Goal: Task Accomplishment & Management: Complete application form

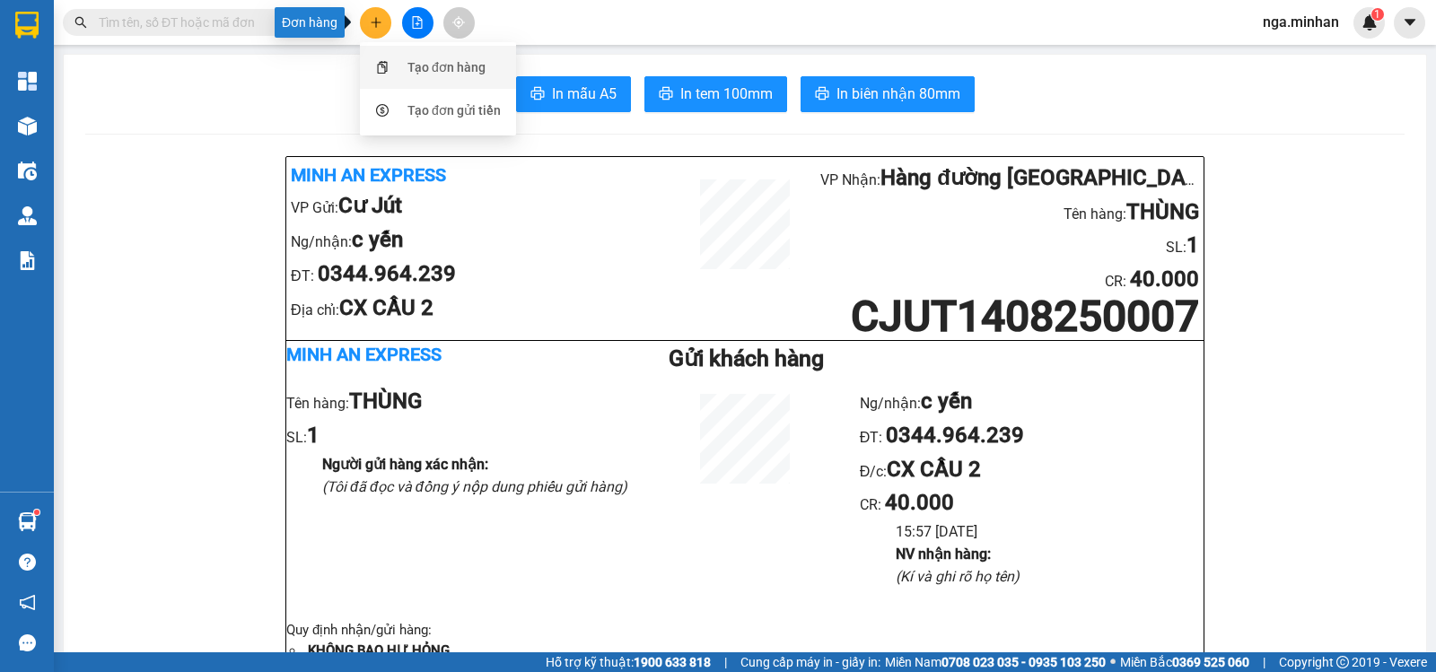
click at [424, 68] on div "Tạo đơn hàng" at bounding box center [446, 67] width 78 height 20
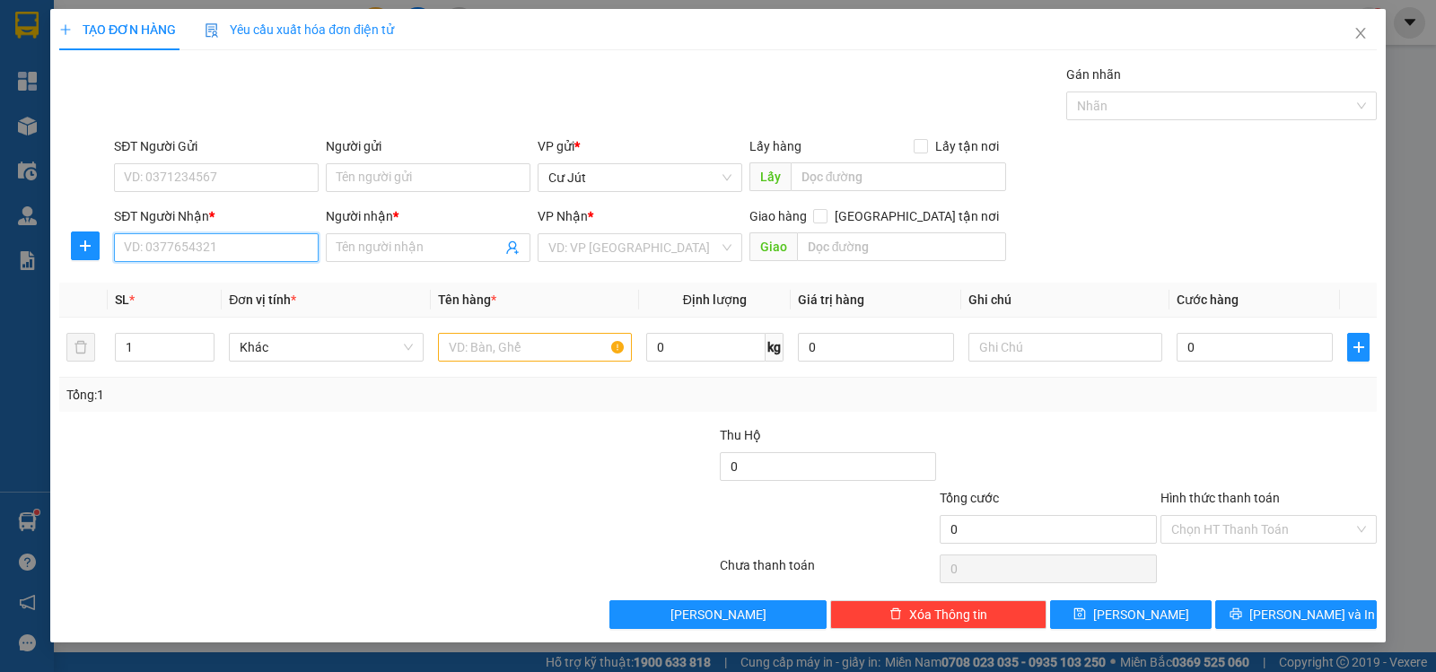
click at [258, 244] on input "SĐT Người Nhận *" at bounding box center [216, 247] width 205 height 29
type input "0981096349"
click at [245, 285] on div "0981096349 - TÀI" at bounding box center [216, 284] width 183 height 20
type input "TÀI"
type input "0981096349"
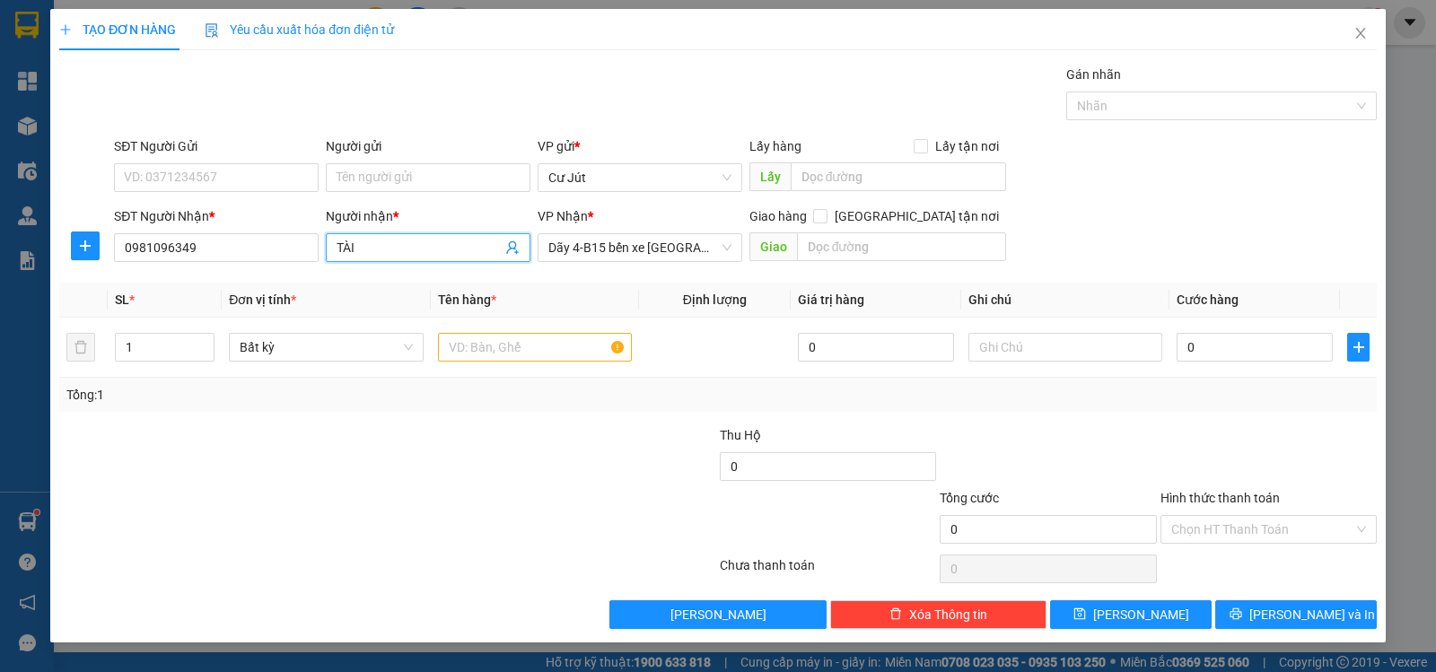
drag, startPoint x: 379, startPoint y: 246, endPoint x: 276, endPoint y: 257, distance: 103.8
click at [238, 273] on div "Transit Pickup Surcharge Ids Transit Deliver Surcharge Ids Transit Deliver Surc…" at bounding box center [718, 347] width 1318 height 565
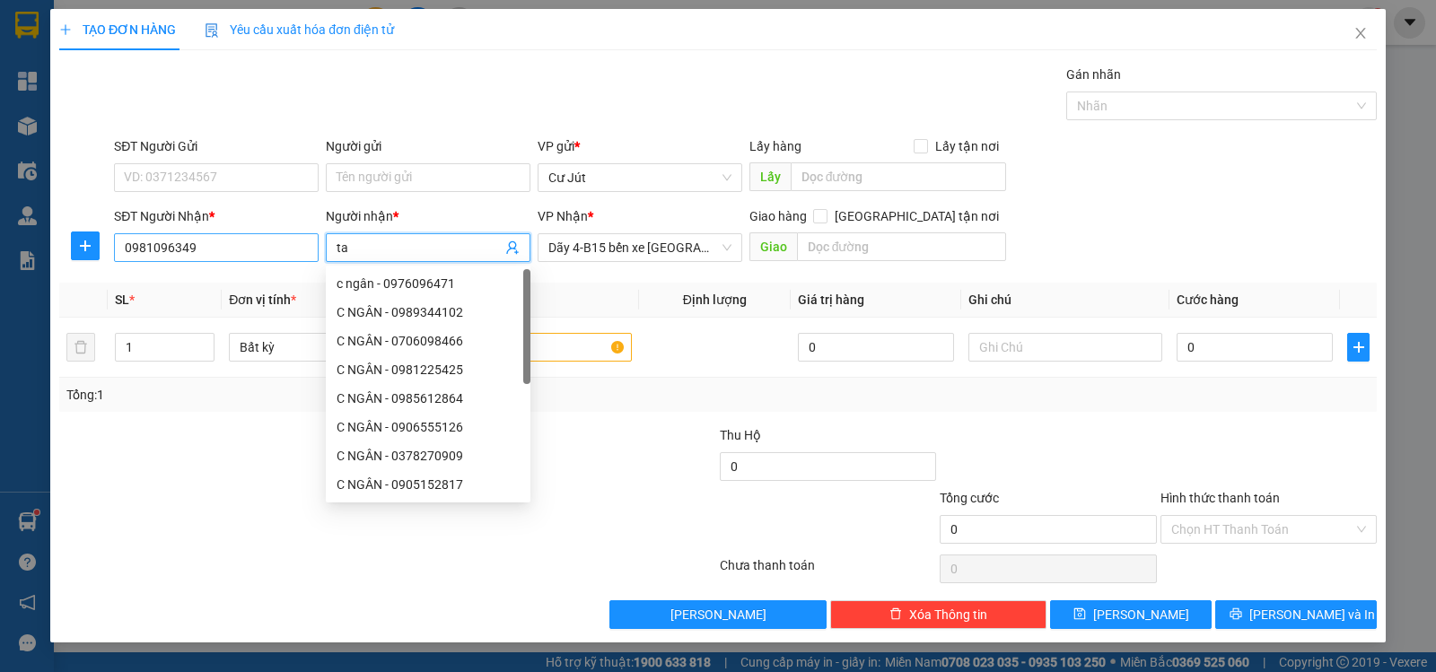
type input "t"
type input "A TÀI"
click at [582, 355] on input "text" at bounding box center [535, 347] width 194 height 29
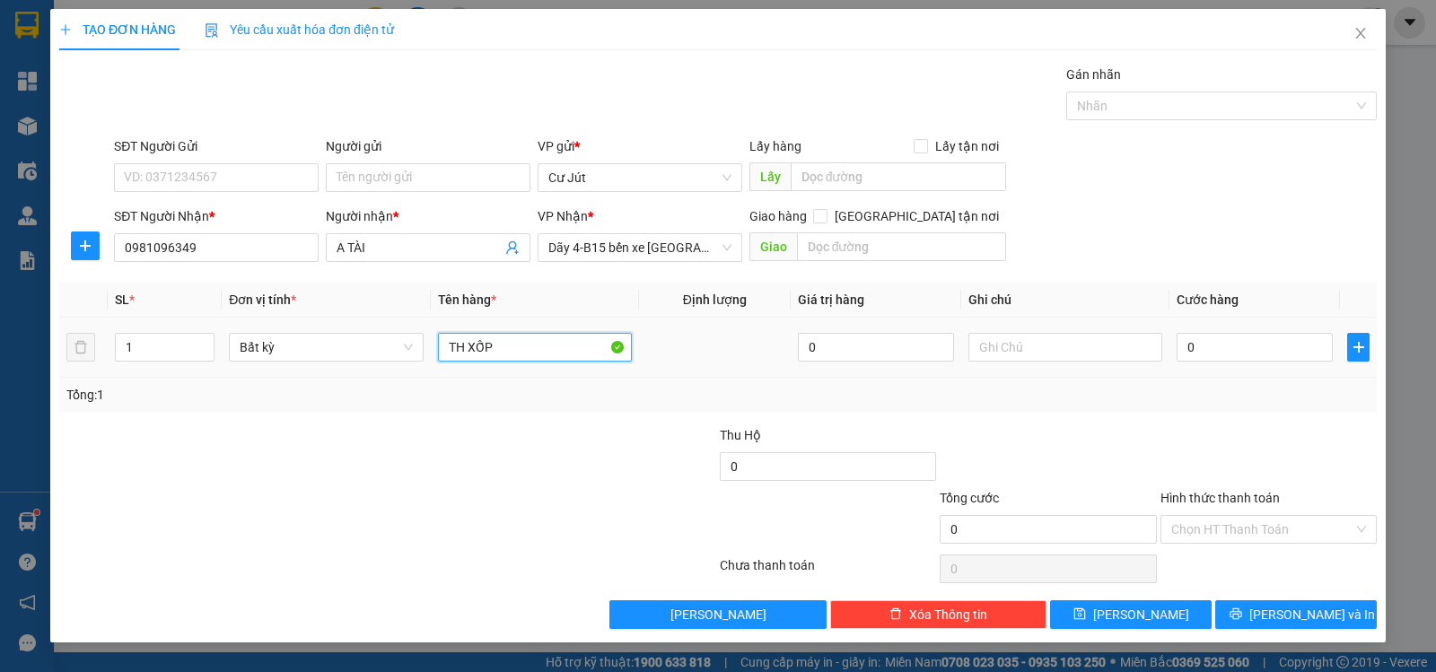
type input "TH XỐP"
click at [1195, 363] on div "0" at bounding box center [1255, 347] width 156 height 36
click at [1224, 346] on input "0" at bounding box center [1255, 347] width 156 height 29
type input "5"
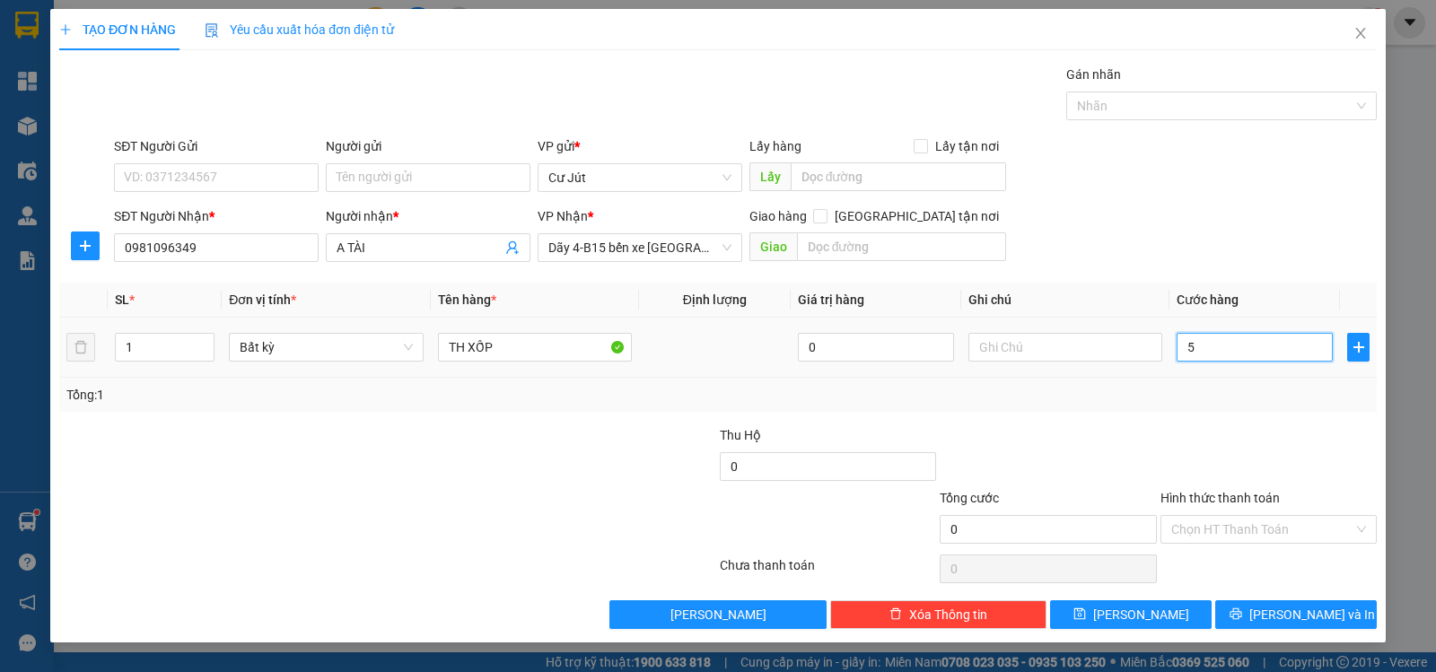
type input "5"
type input "50"
click at [1235, 529] on input "Hình thức thanh toán" at bounding box center [1262, 529] width 182 height 27
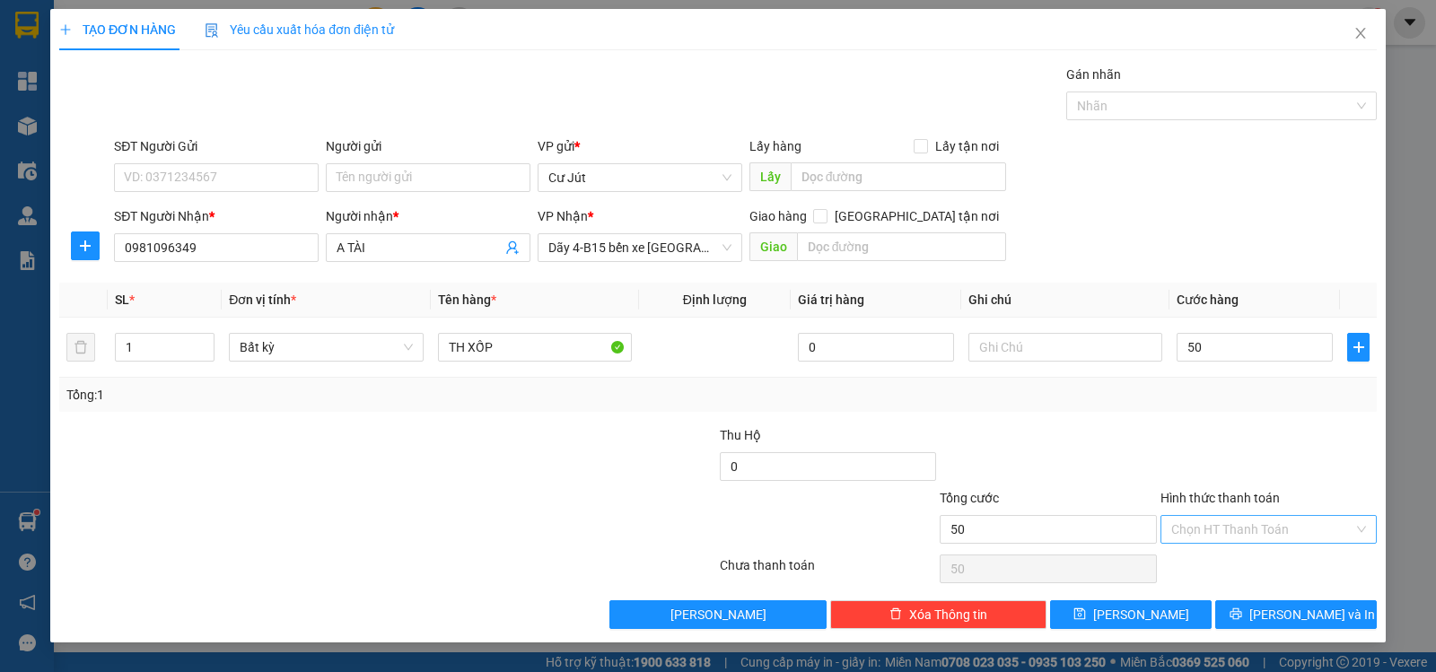
type input "50.000"
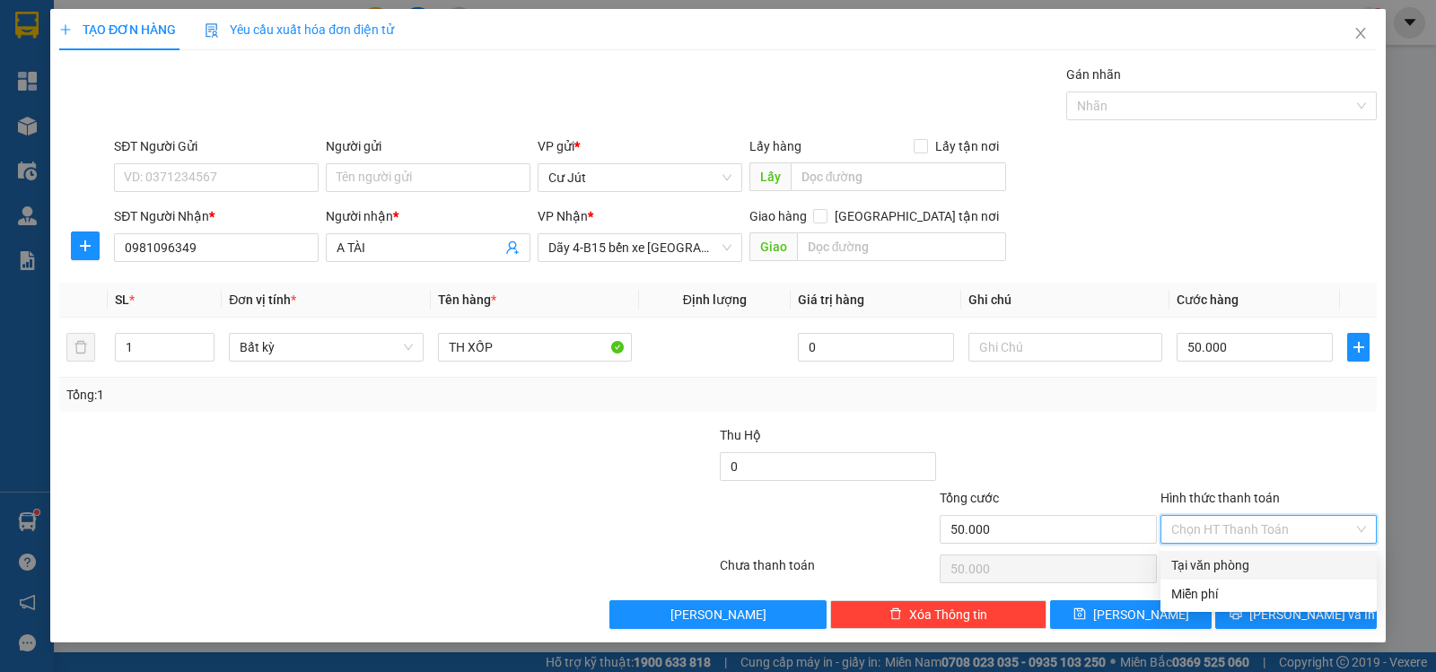
click at [1233, 569] on div "Tại văn phòng" at bounding box center [1268, 566] width 195 height 20
type input "0"
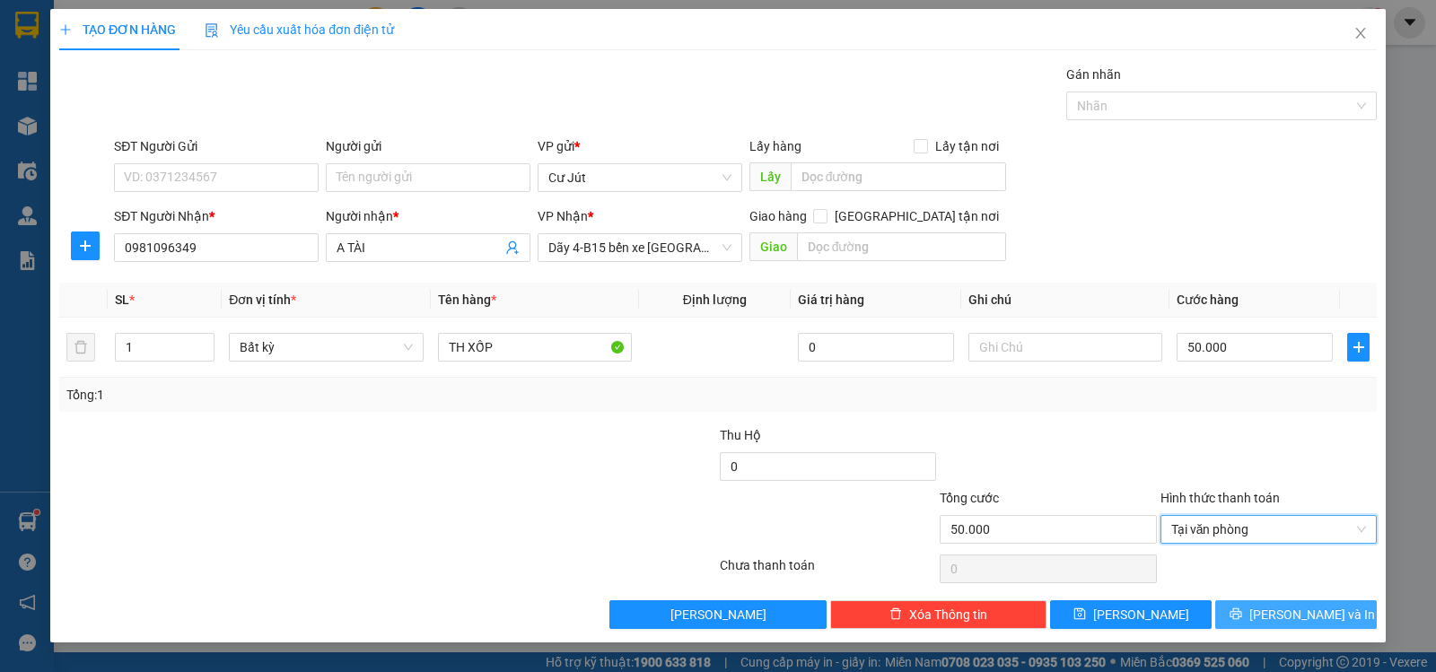
click at [1242, 617] on icon "printer" at bounding box center [1236, 614] width 13 height 13
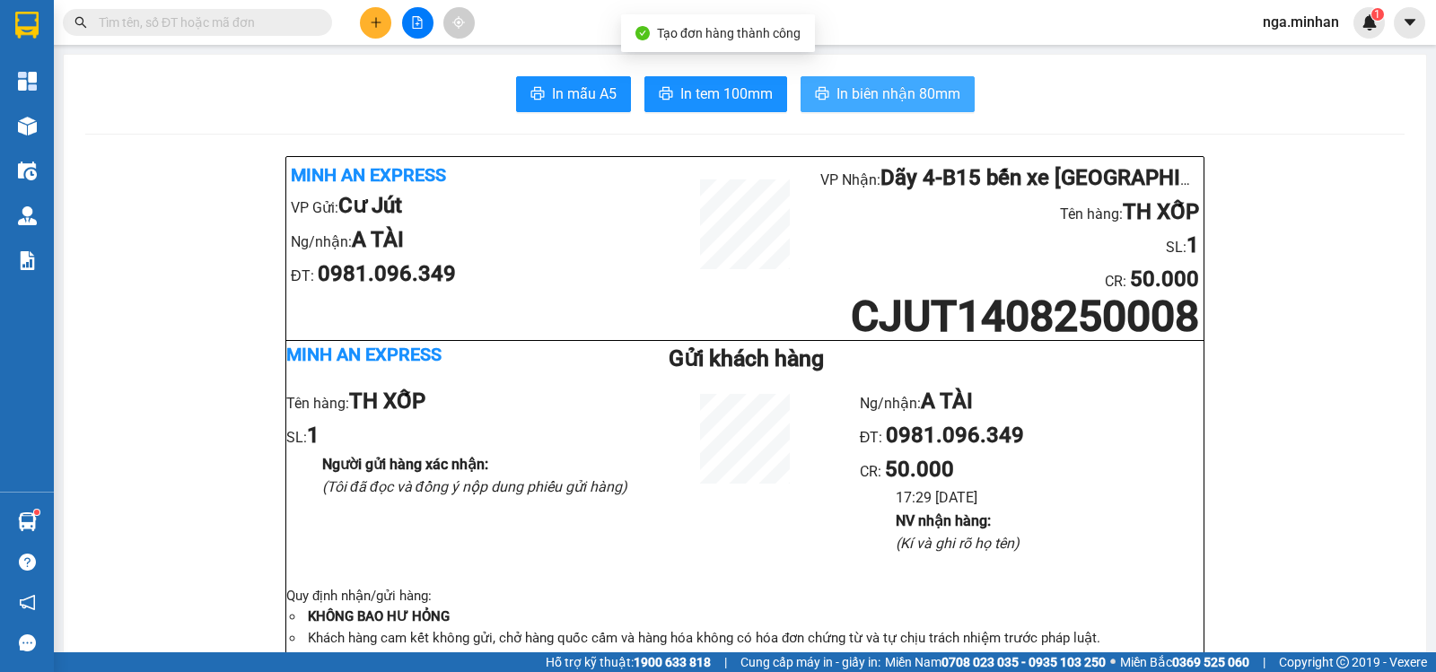
click at [872, 80] on button "In biên nhận 80mm" at bounding box center [888, 94] width 174 height 36
click at [419, 29] on button at bounding box center [417, 22] width 31 height 31
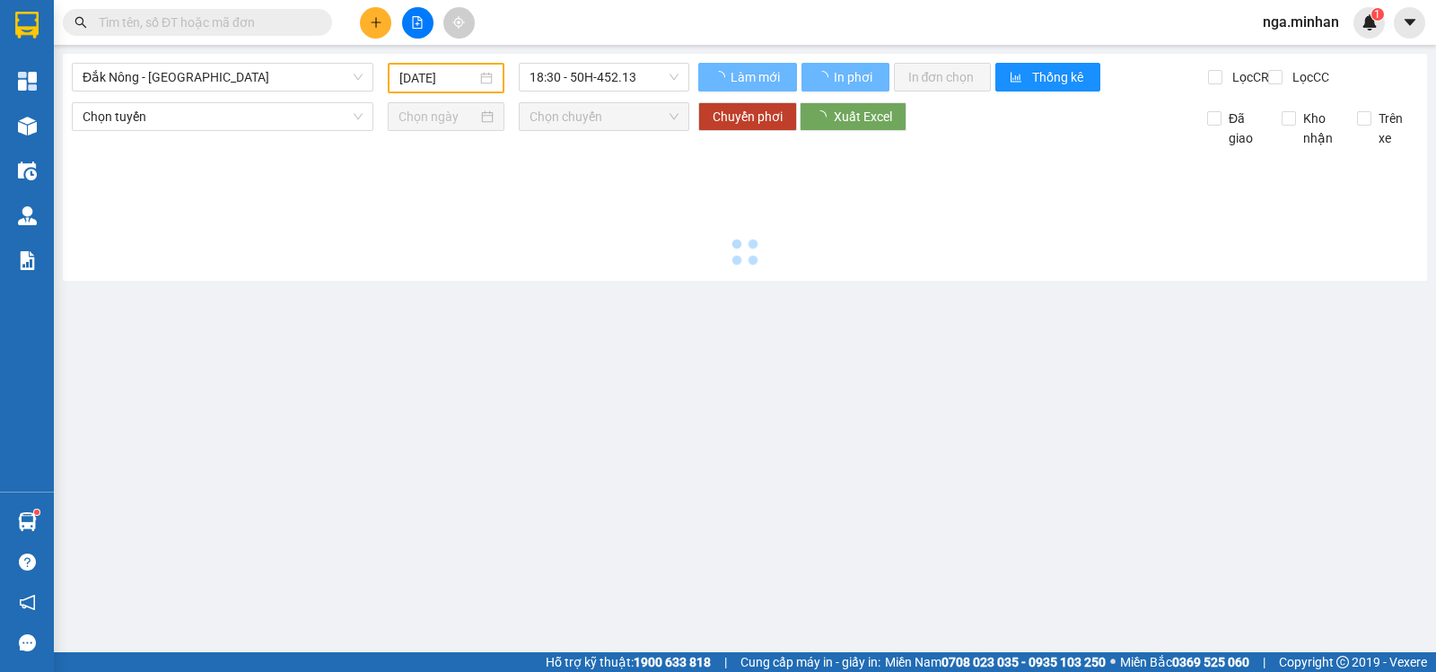
type input "[DATE]"
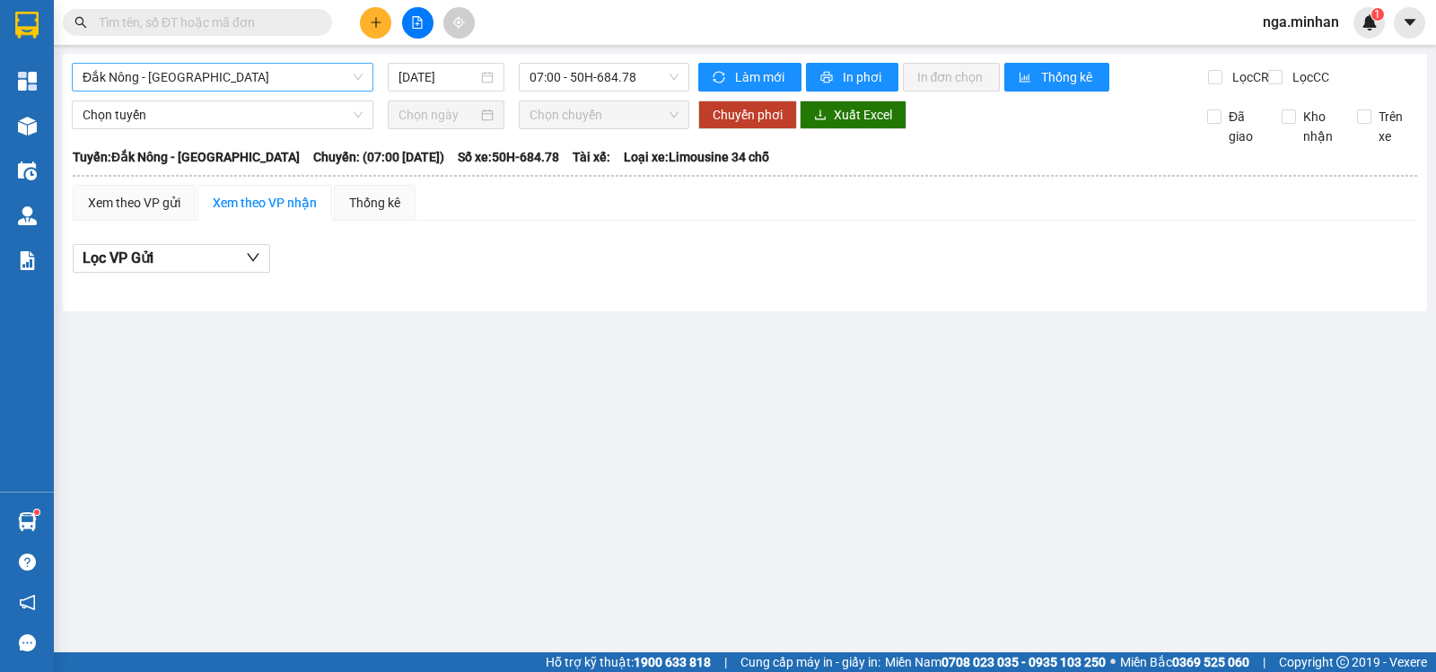
click at [153, 77] on span "Đắk Nông - [GEOGRAPHIC_DATA]" at bounding box center [223, 77] width 280 height 27
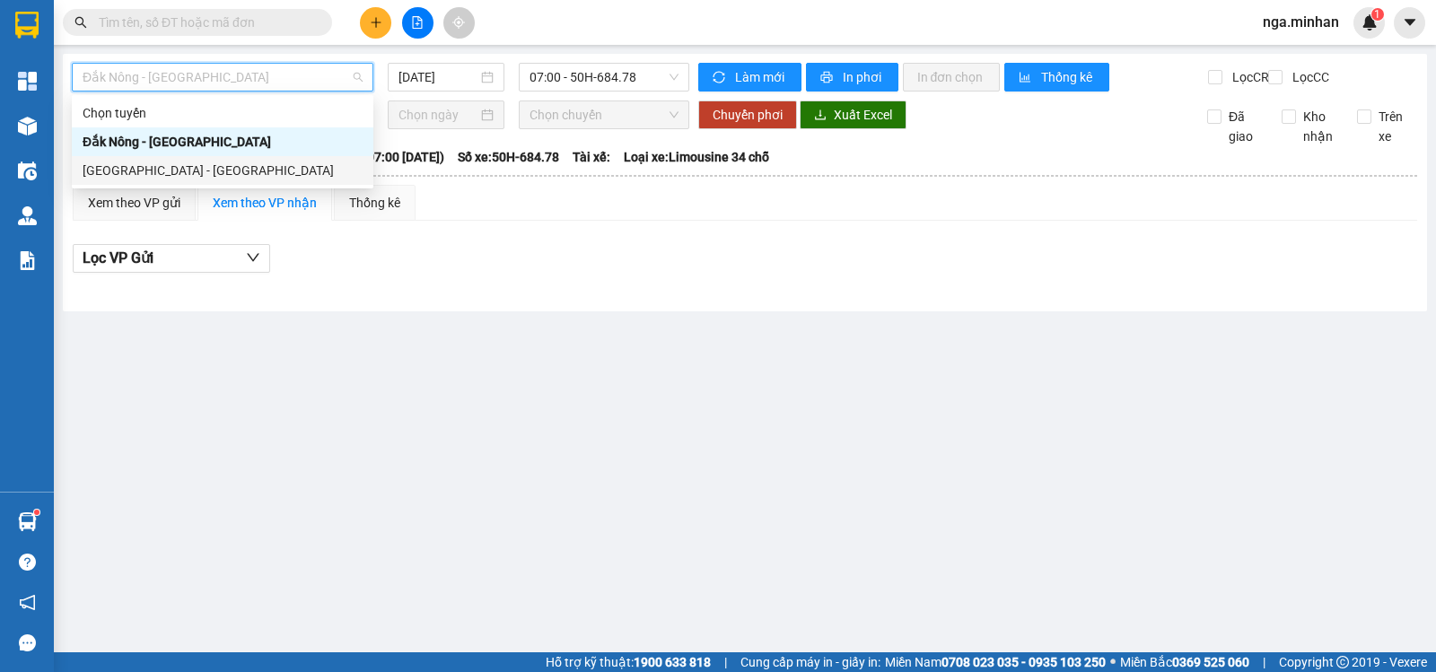
click at [169, 179] on div "[GEOGRAPHIC_DATA] - [GEOGRAPHIC_DATA]" at bounding box center [223, 171] width 280 height 20
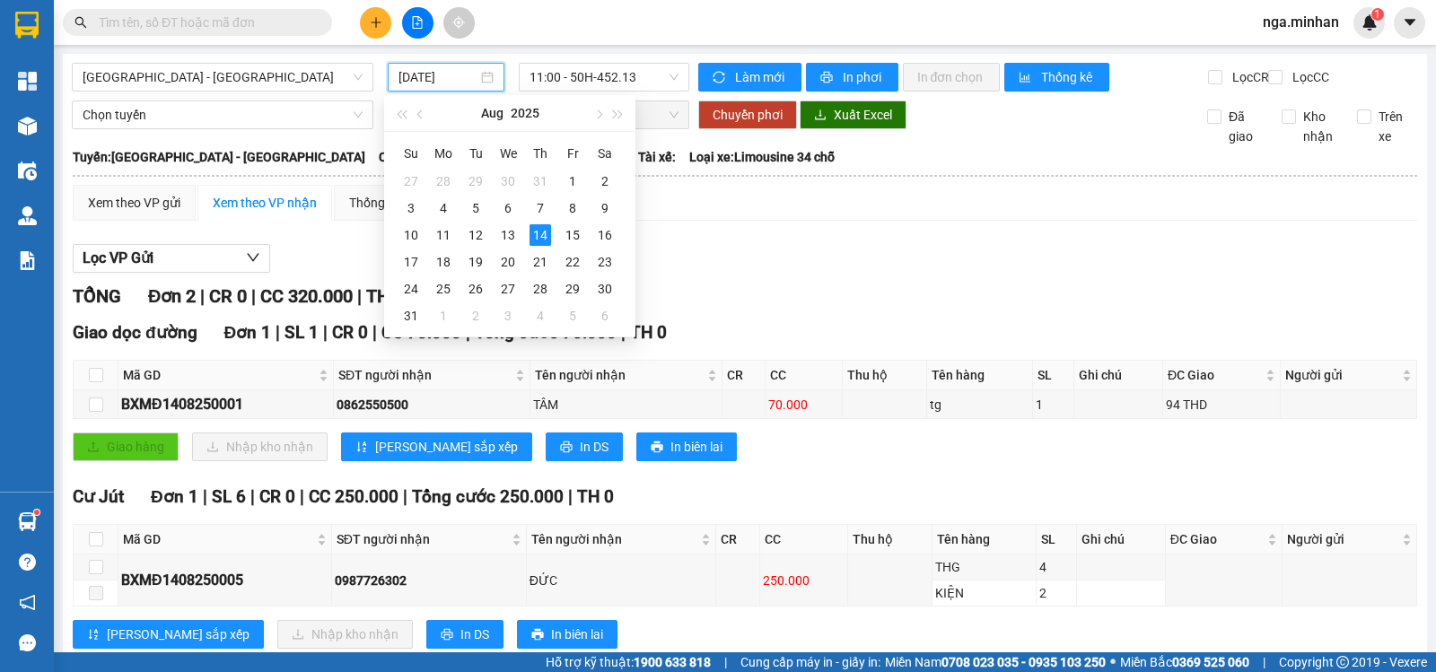
click at [420, 82] on input "[DATE]" at bounding box center [438, 77] width 80 height 20
click at [443, 238] on div "11" at bounding box center [444, 235] width 22 height 22
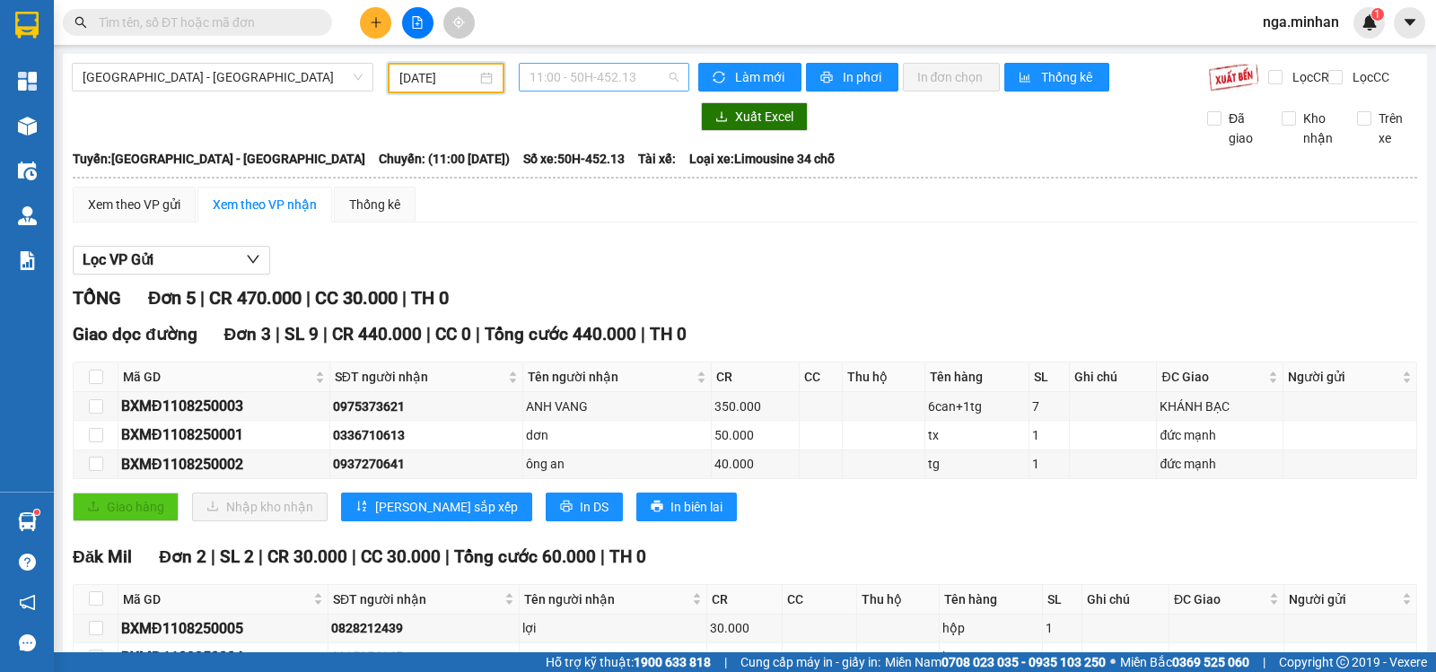
click at [617, 77] on span "11:00 - 50H-452.13" at bounding box center [604, 77] width 148 height 27
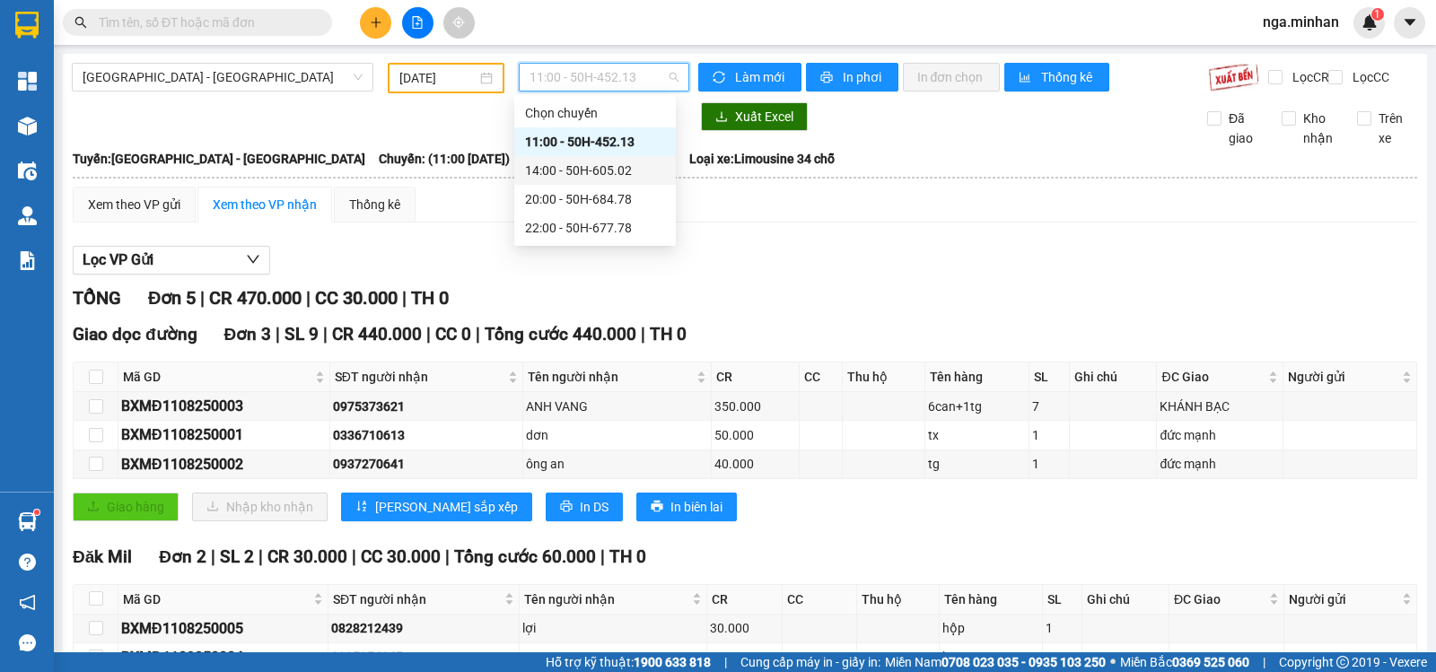
click at [613, 171] on div "14:00 - 50H-605.02" at bounding box center [595, 171] width 140 height 20
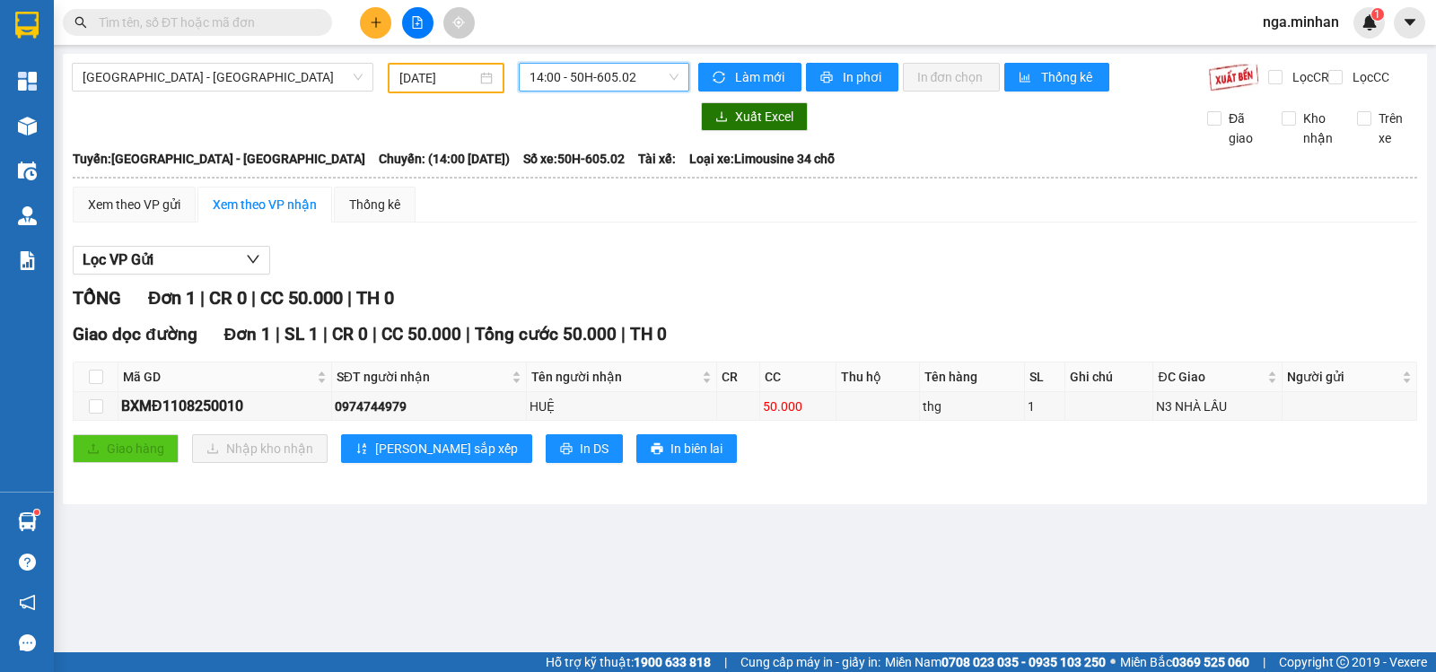
click at [661, 82] on span "14:00 - 50H-605.02" at bounding box center [604, 77] width 148 height 27
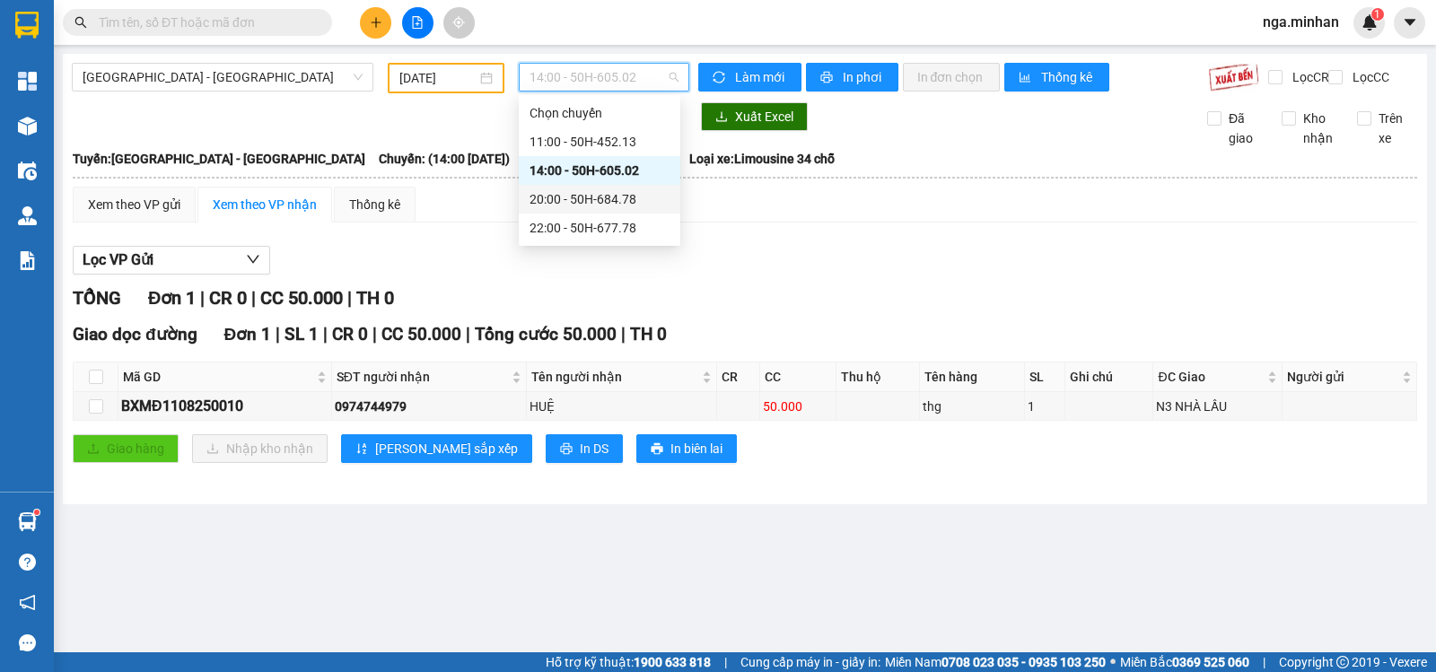
click at [639, 203] on div "20:00 - 50H-684.78" at bounding box center [600, 199] width 140 height 20
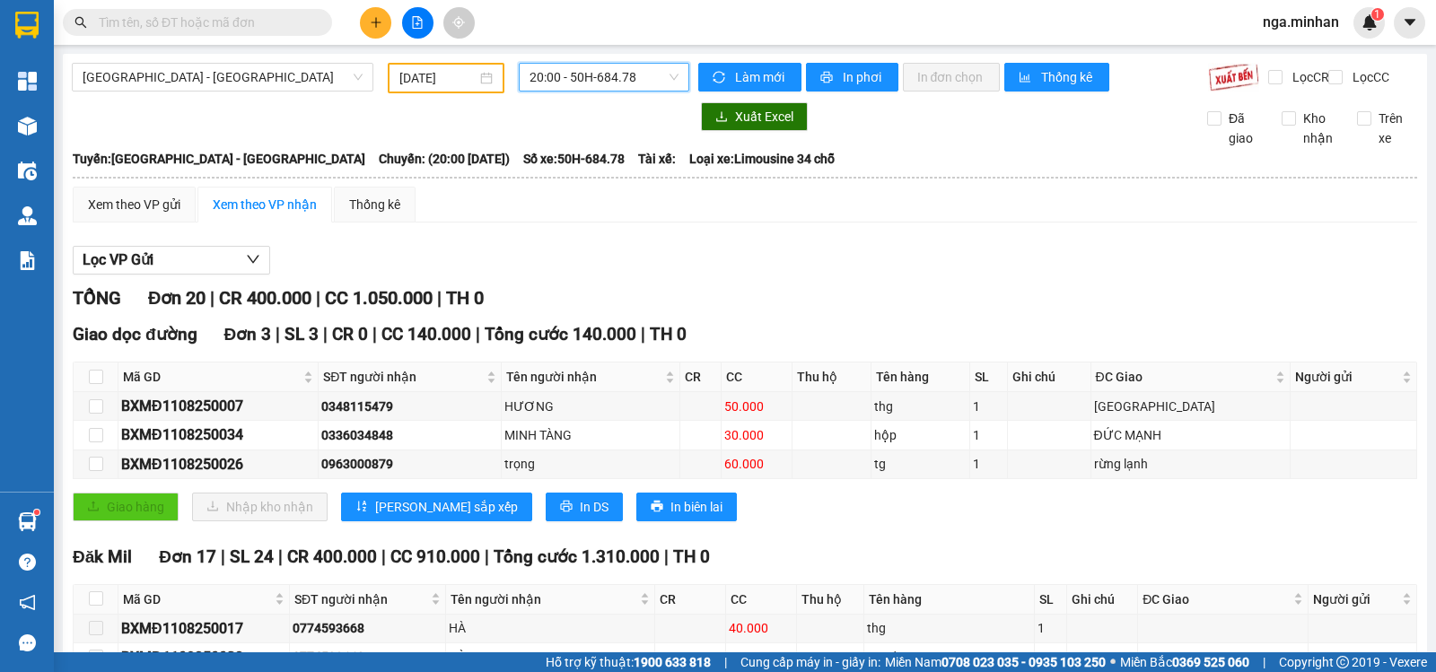
click at [600, 75] on span "20:00 - 50H-684.78" at bounding box center [604, 77] width 148 height 27
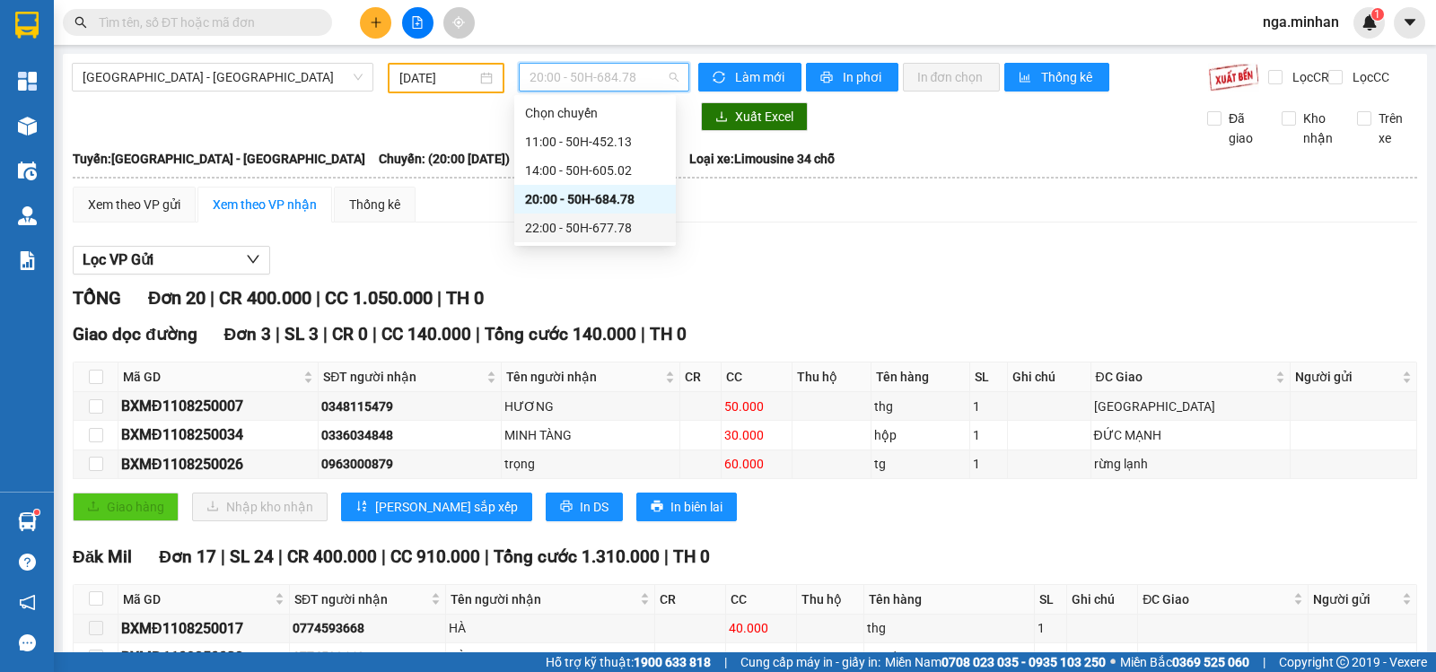
click at [620, 228] on div "22:00 - 50H-677.78" at bounding box center [595, 228] width 140 height 20
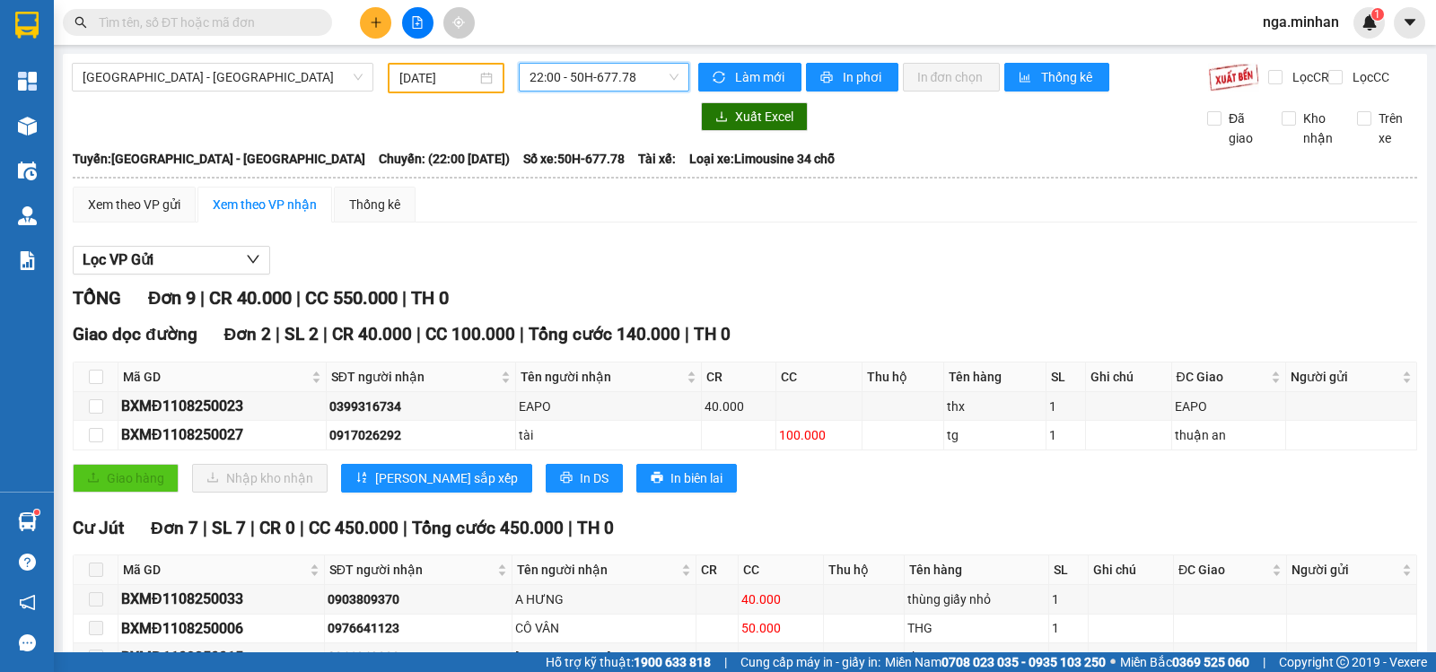
click at [401, 81] on input "[DATE]" at bounding box center [438, 78] width 78 height 20
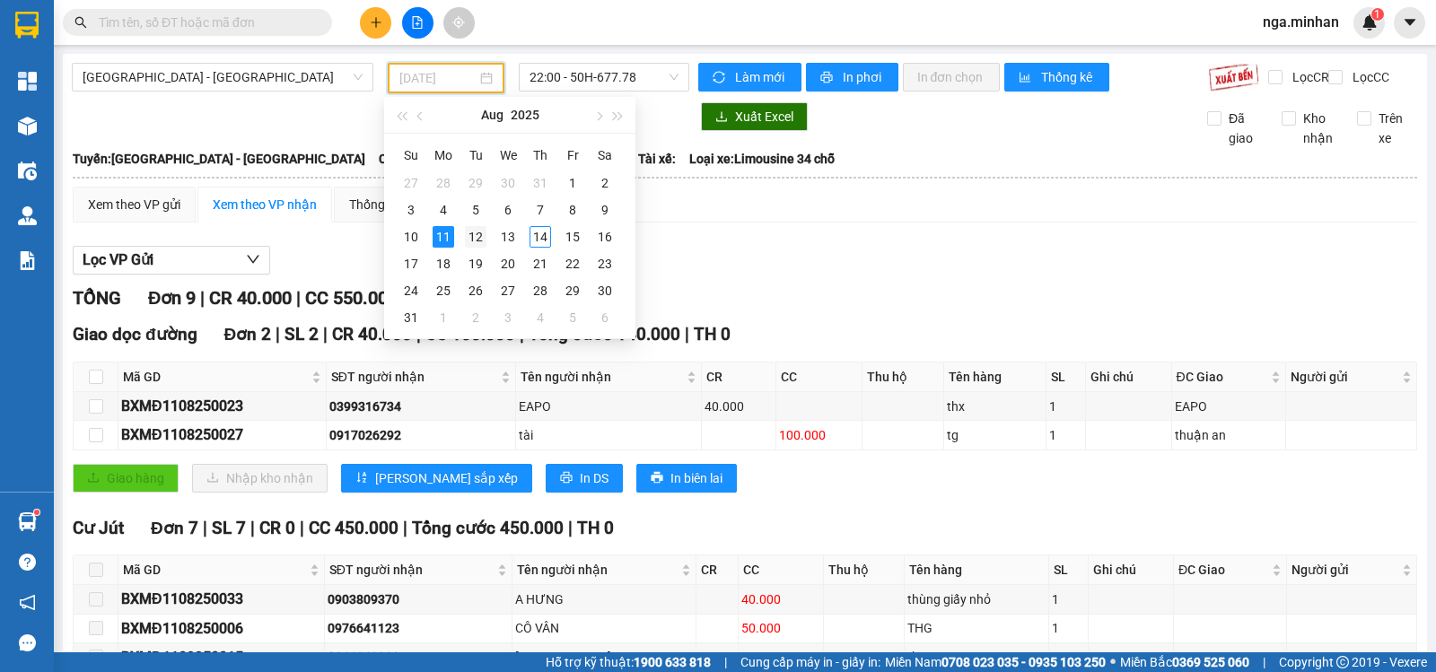
click at [477, 232] on div "12" at bounding box center [476, 237] width 22 height 22
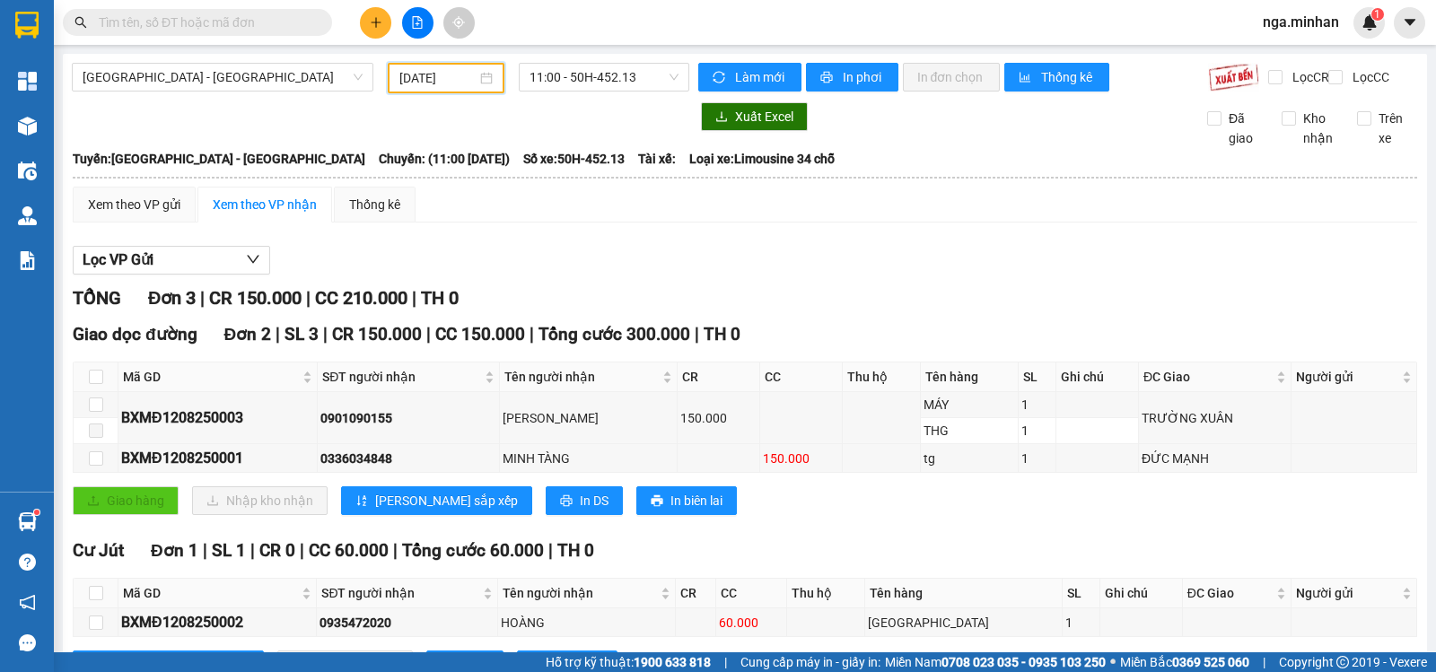
click at [413, 78] on input "[DATE]" at bounding box center [438, 78] width 78 height 20
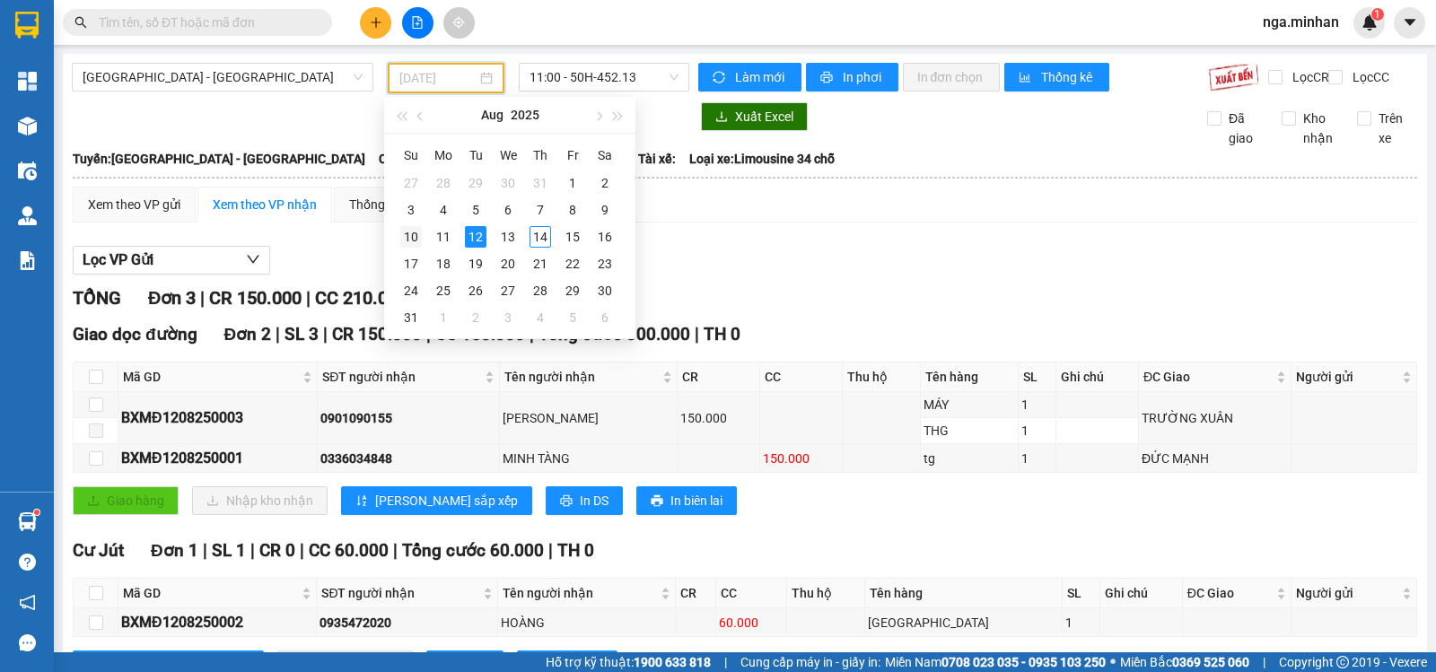
click at [406, 238] on div "10" at bounding box center [411, 237] width 22 height 22
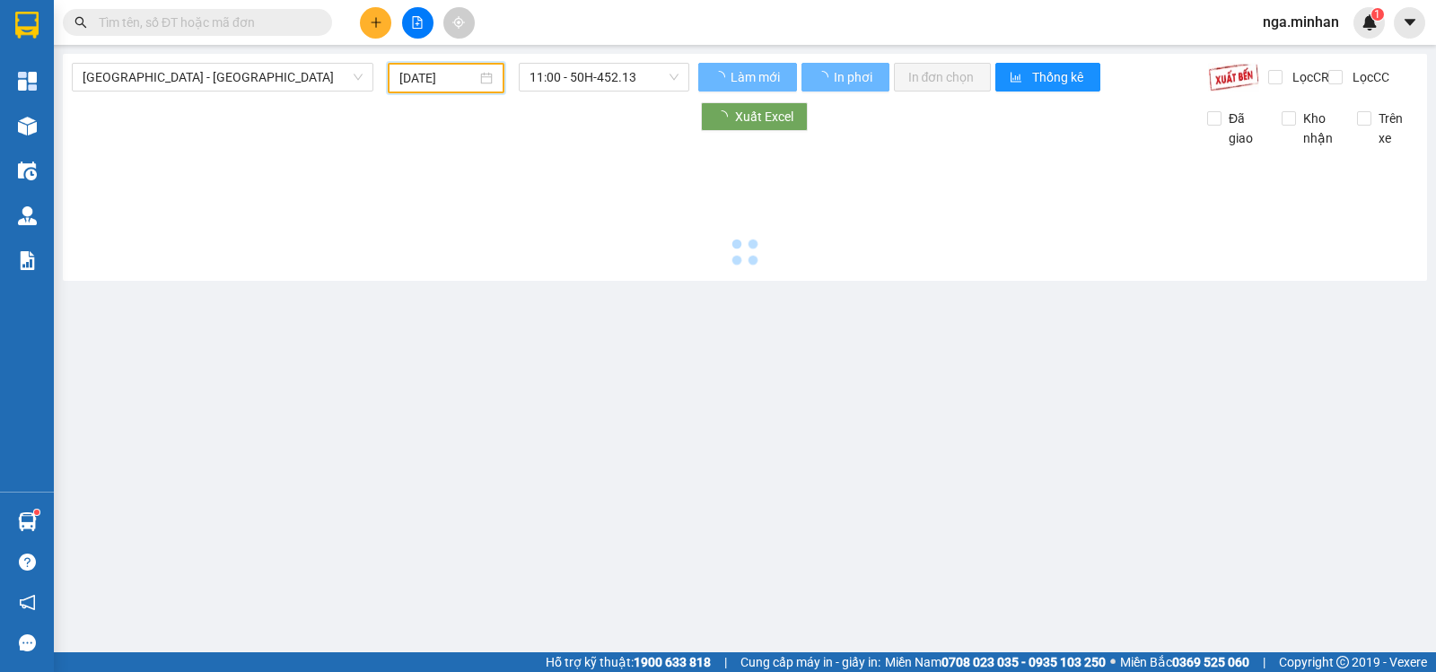
type input "[DATE]"
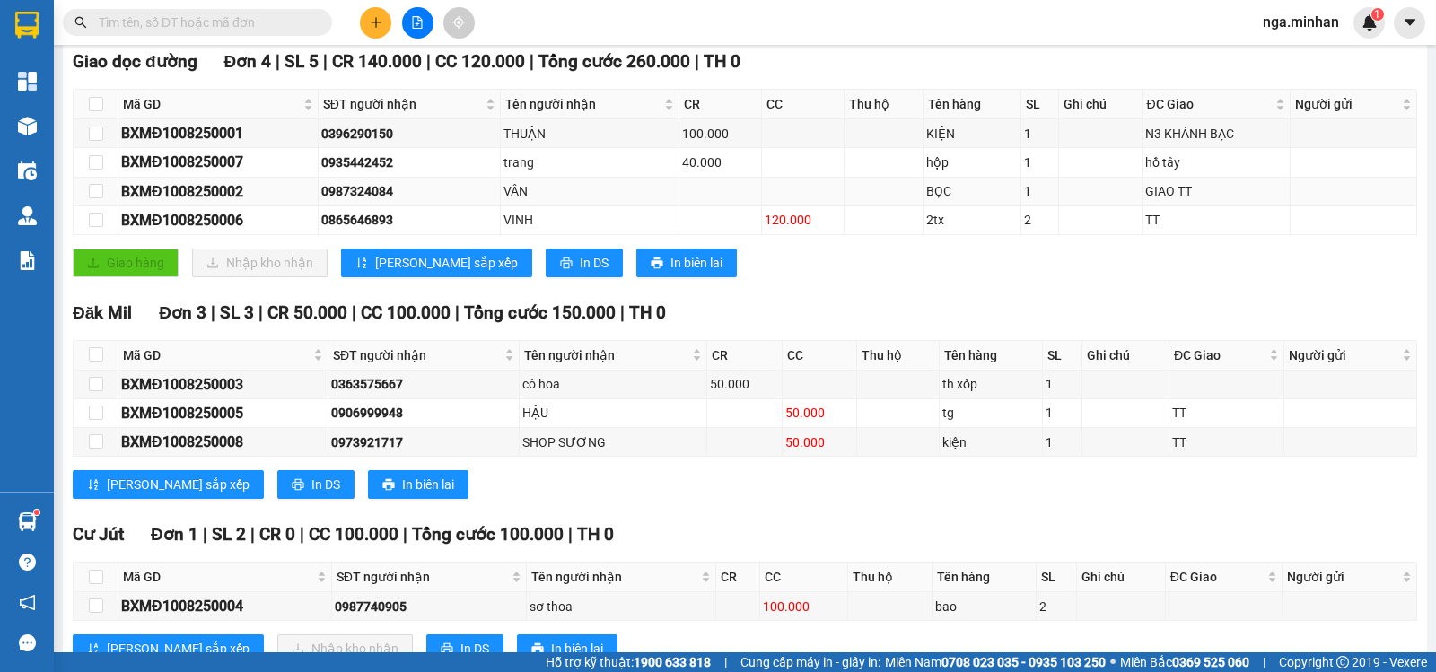
scroll to position [347, 0]
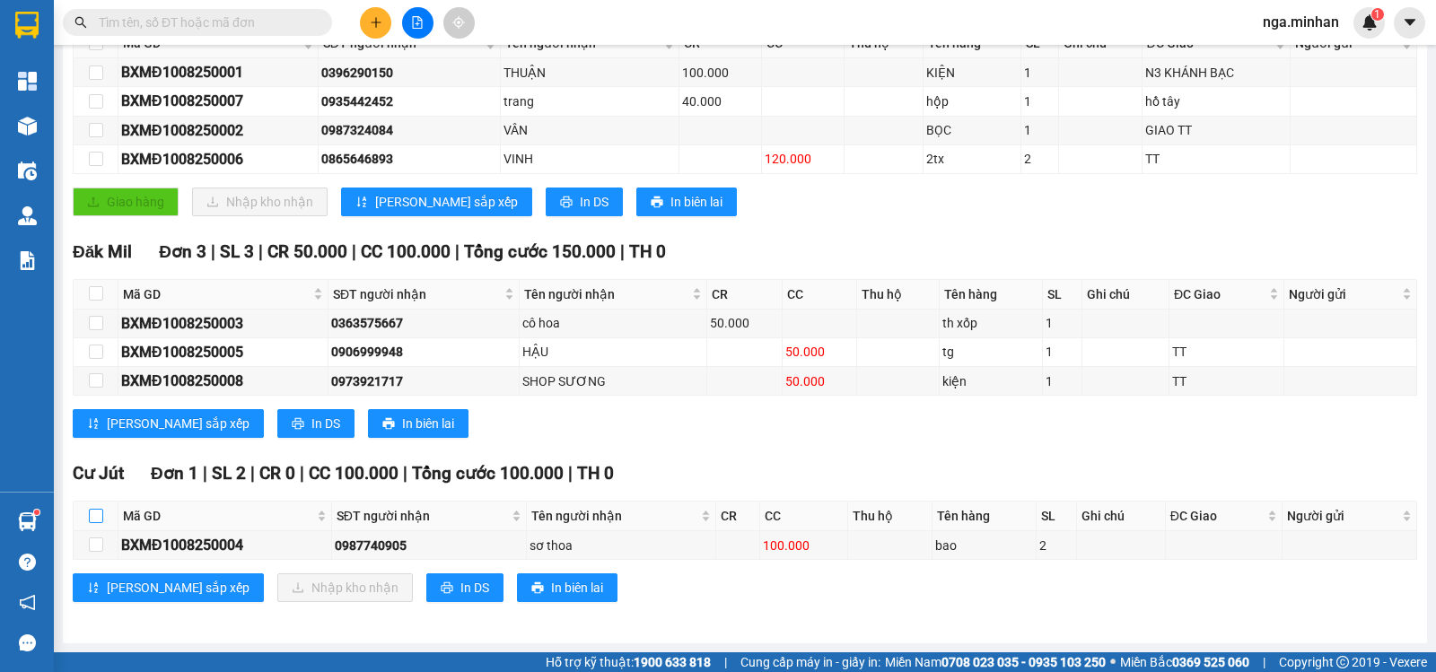
click at [92, 512] on input "checkbox" at bounding box center [96, 516] width 14 height 14
checkbox input "true"
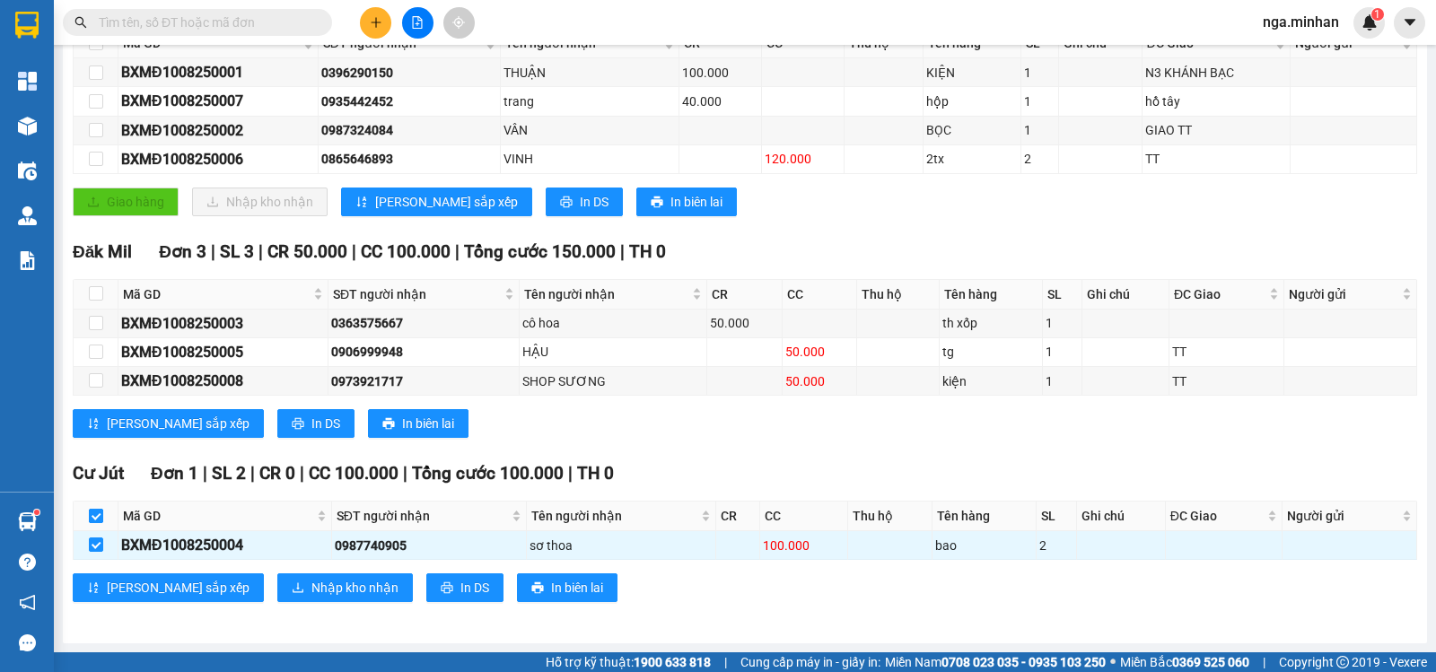
checkbox input "true"
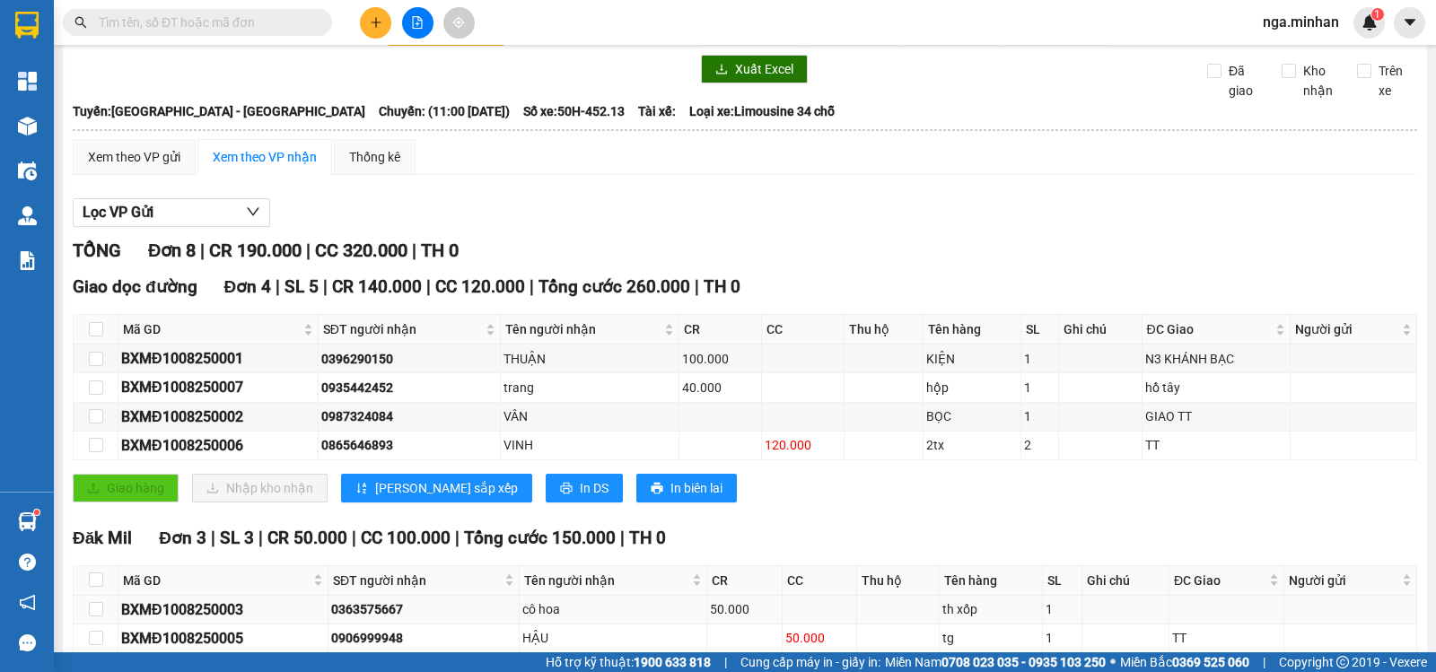
scroll to position [0, 0]
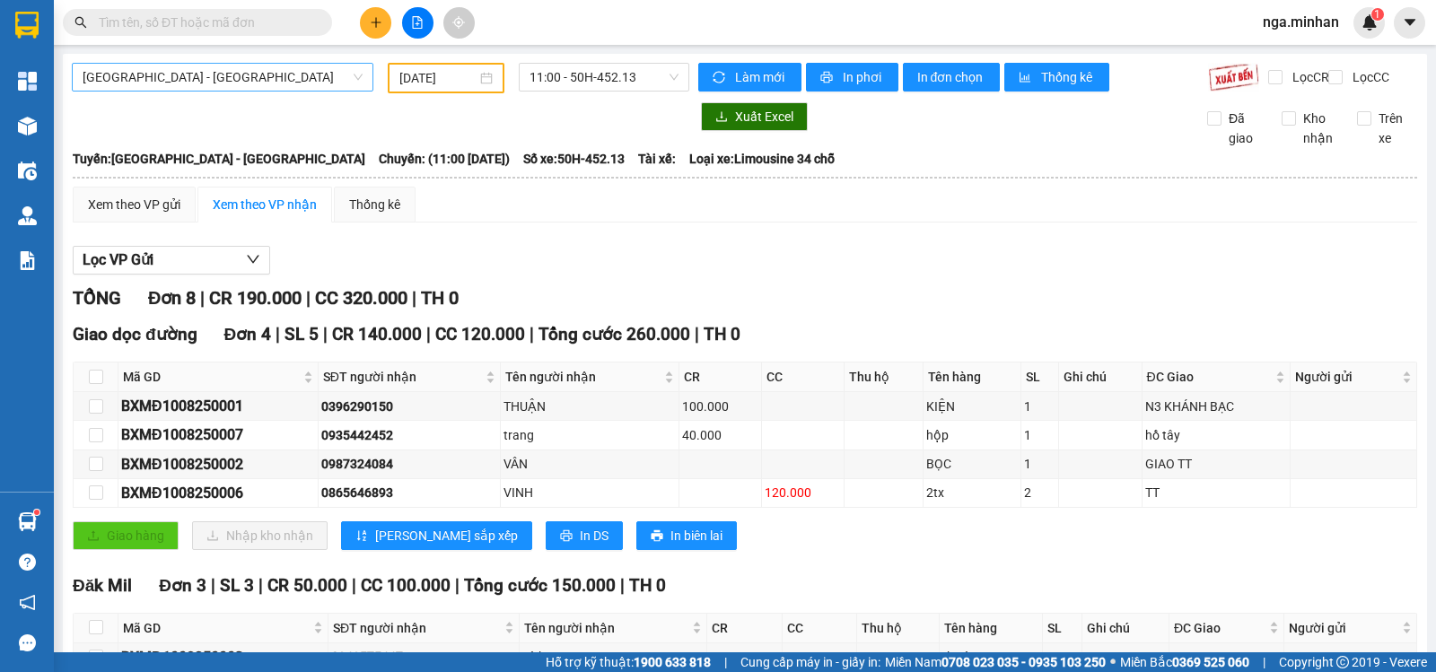
click at [144, 83] on span "[GEOGRAPHIC_DATA] - [GEOGRAPHIC_DATA]" at bounding box center [223, 77] width 280 height 27
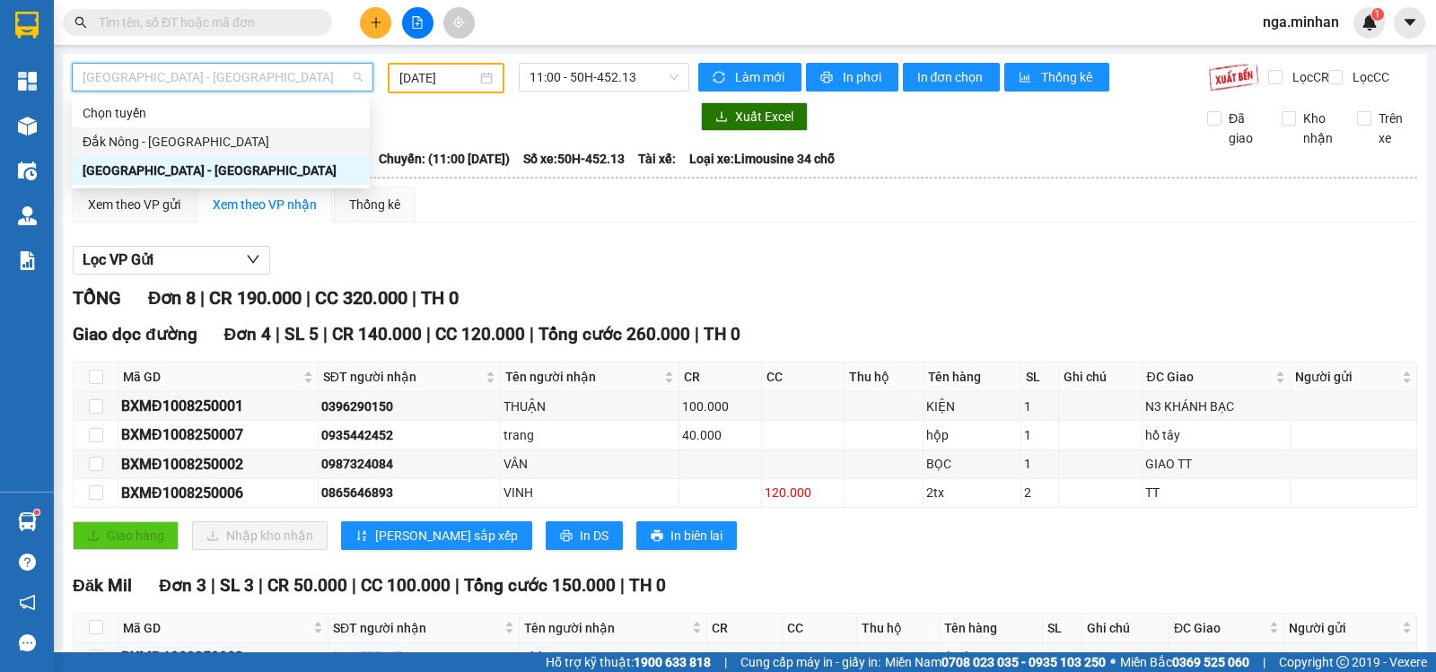
click at [155, 134] on div "Đắk Nông - [GEOGRAPHIC_DATA]" at bounding box center [221, 142] width 276 height 20
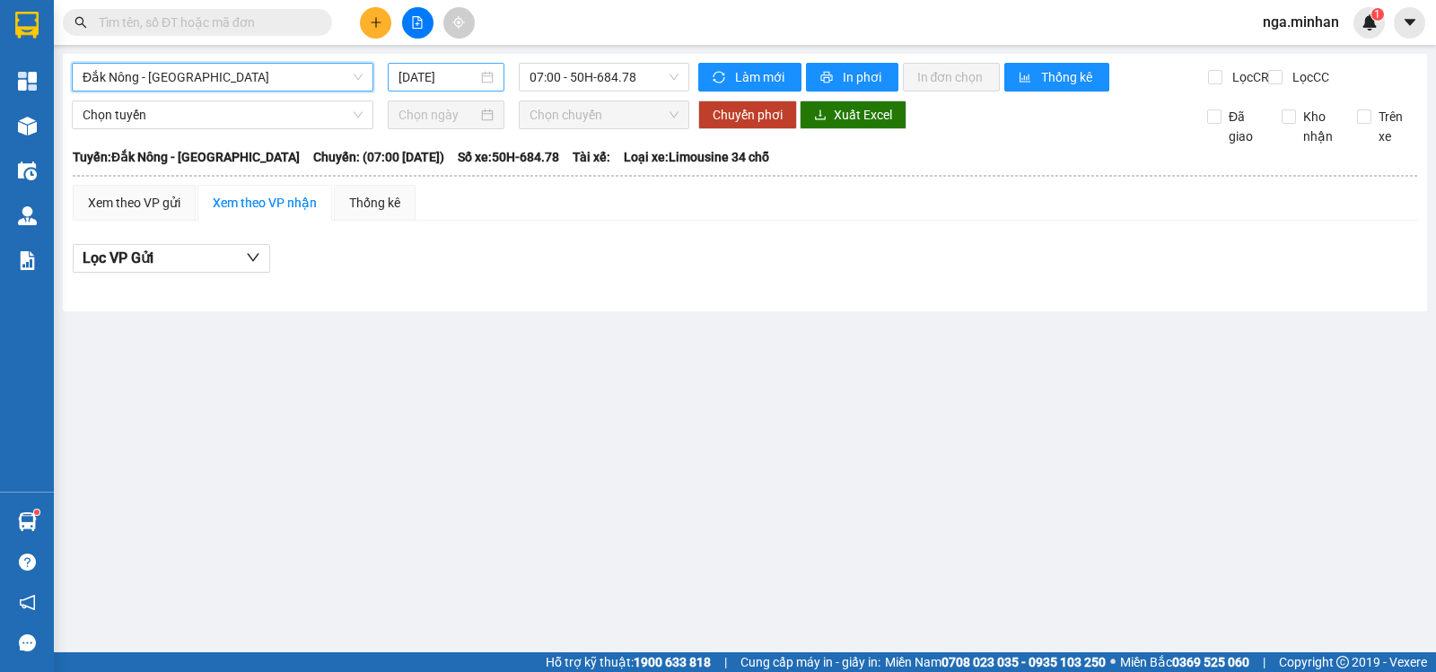
click at [421, 76] on input "[DATE]" at bounding box center [438, 77] width 80 height 20
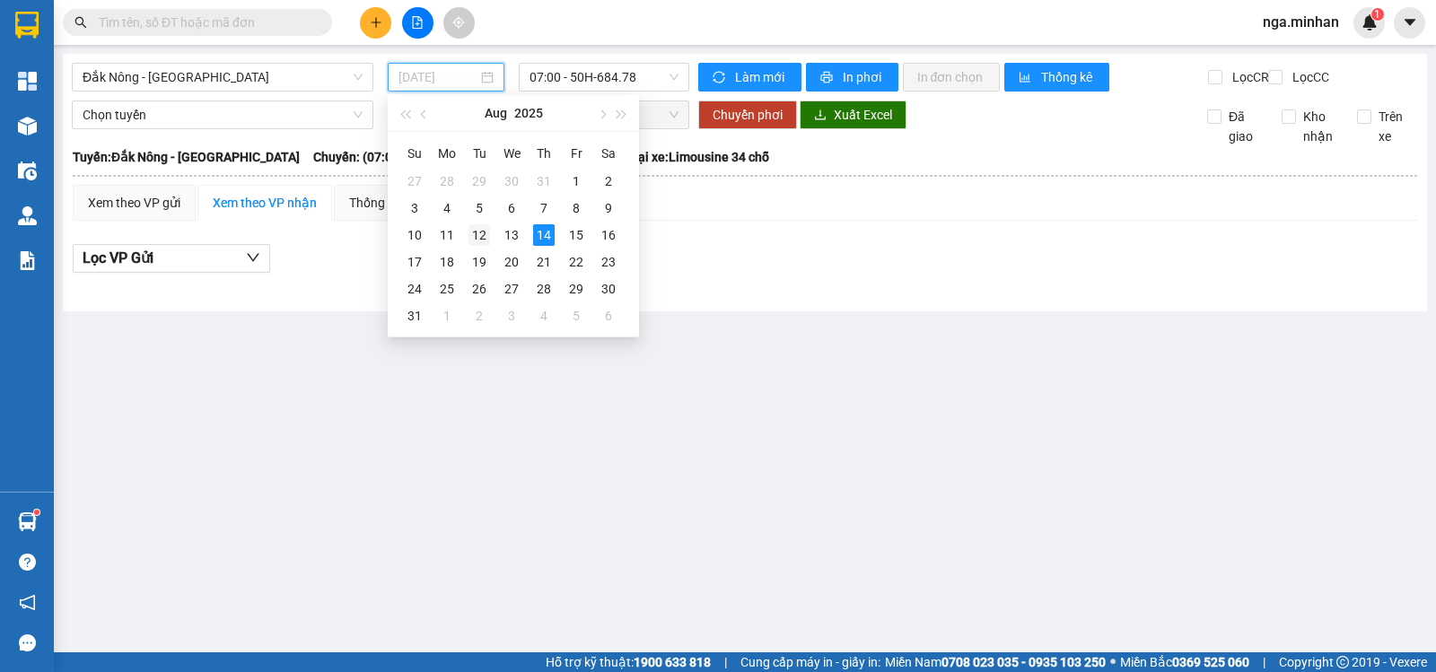
click at [482, 232] on div "12" at bounding box center [479, 235] width 22 height 22
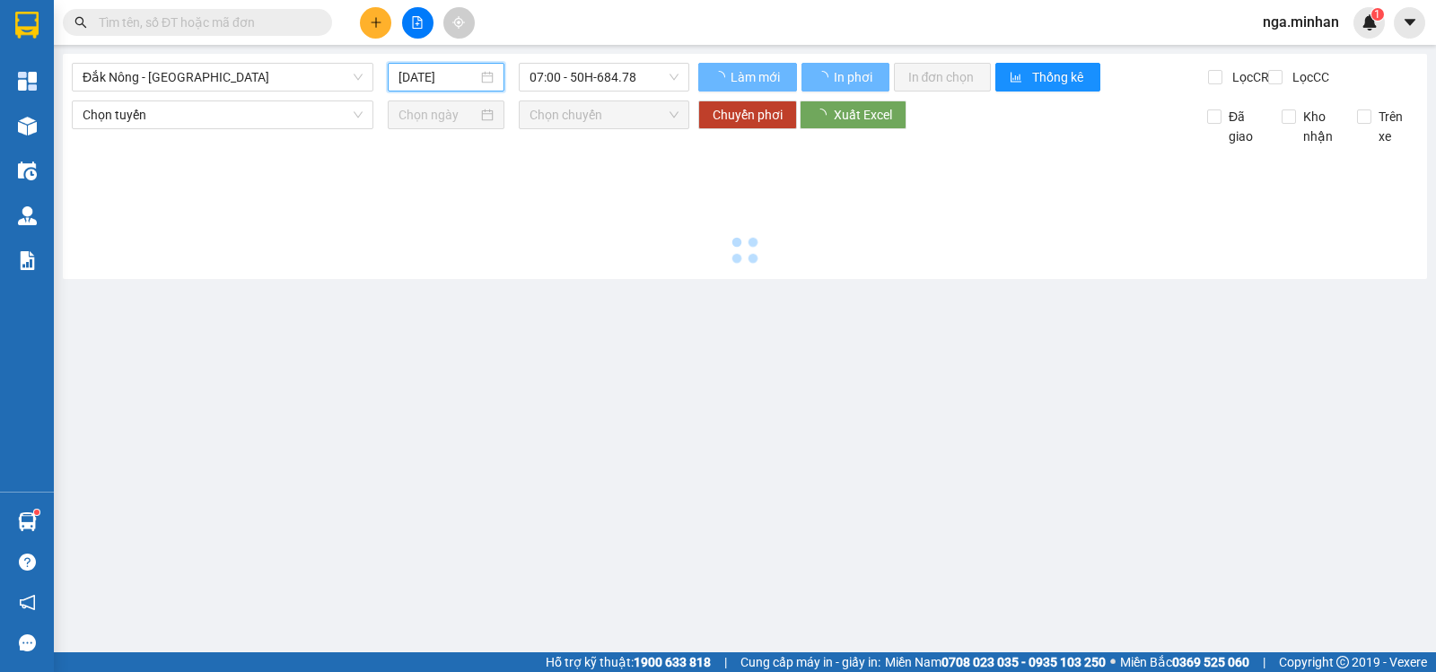
type input "[DATE]"
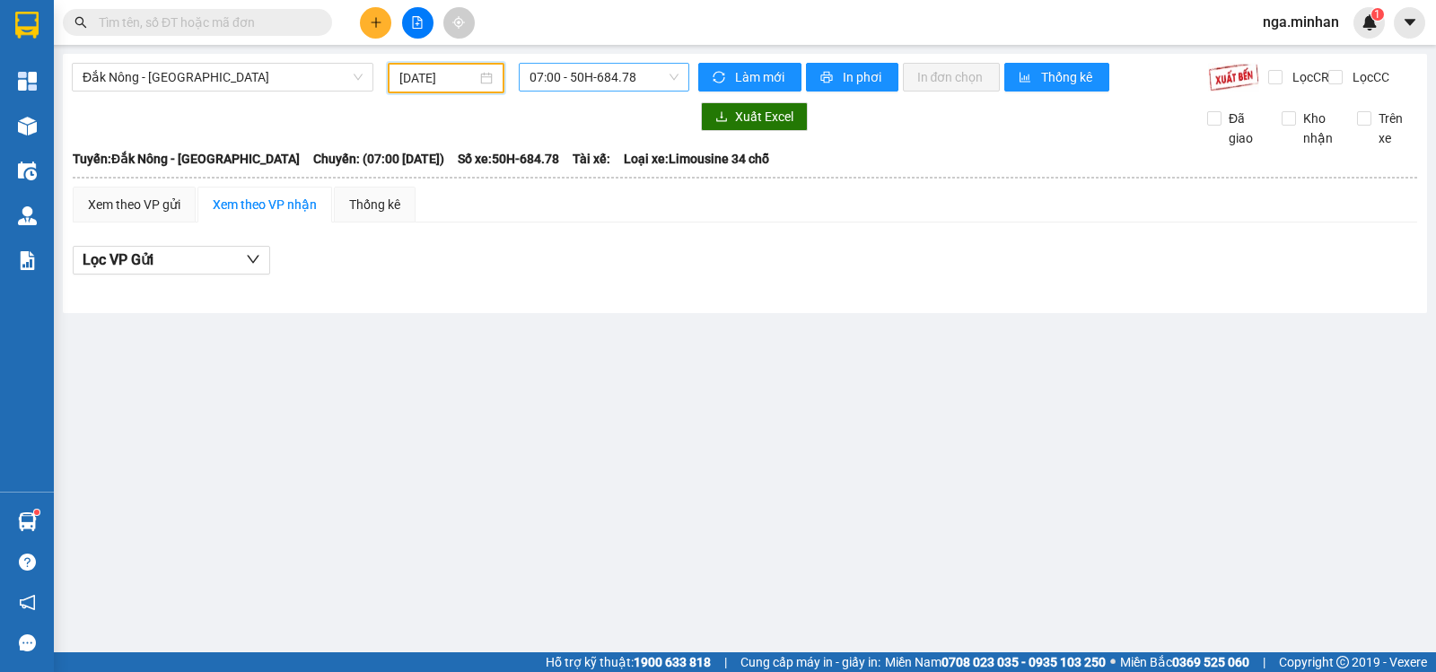
click at [626, 83] on span "07:00 - 50H-684.78" at bounding box center [604, 77] width 148 height 27
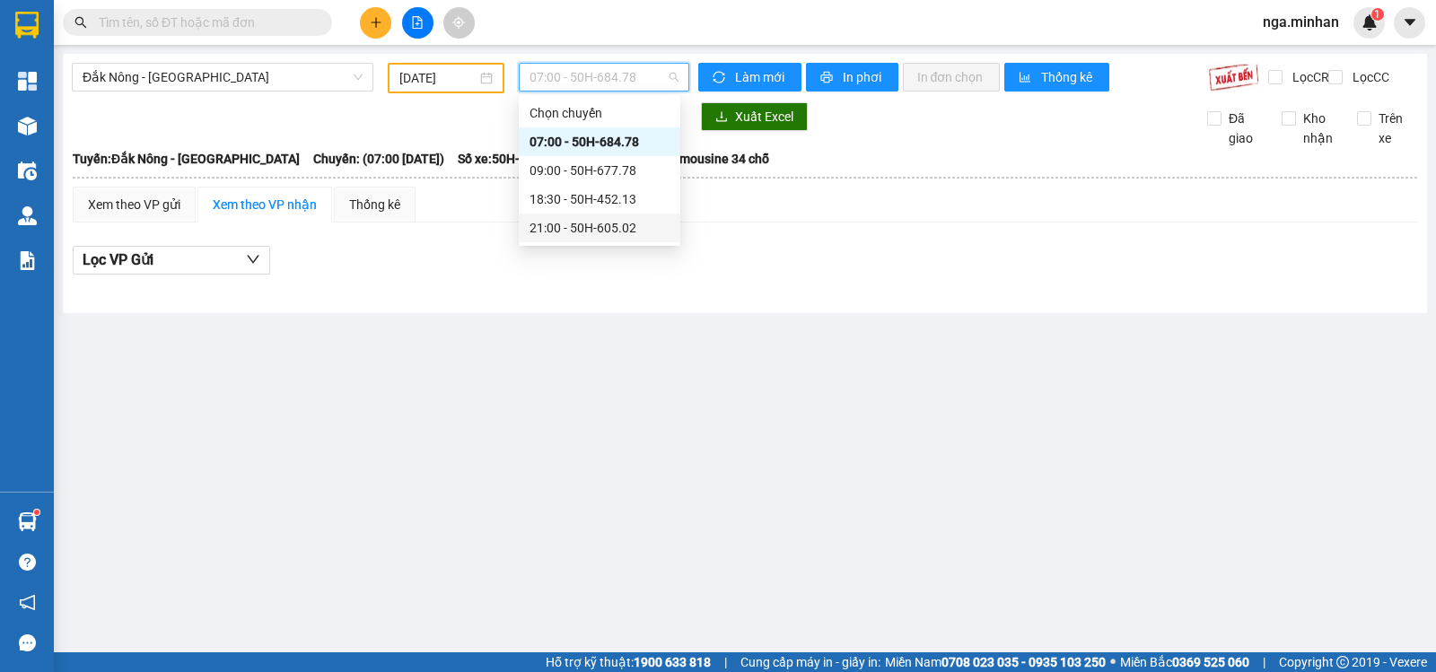
click at [622, 217] on div "21:00 - 50H-605.02" at bounding box center [600, 228] width 162 height 29
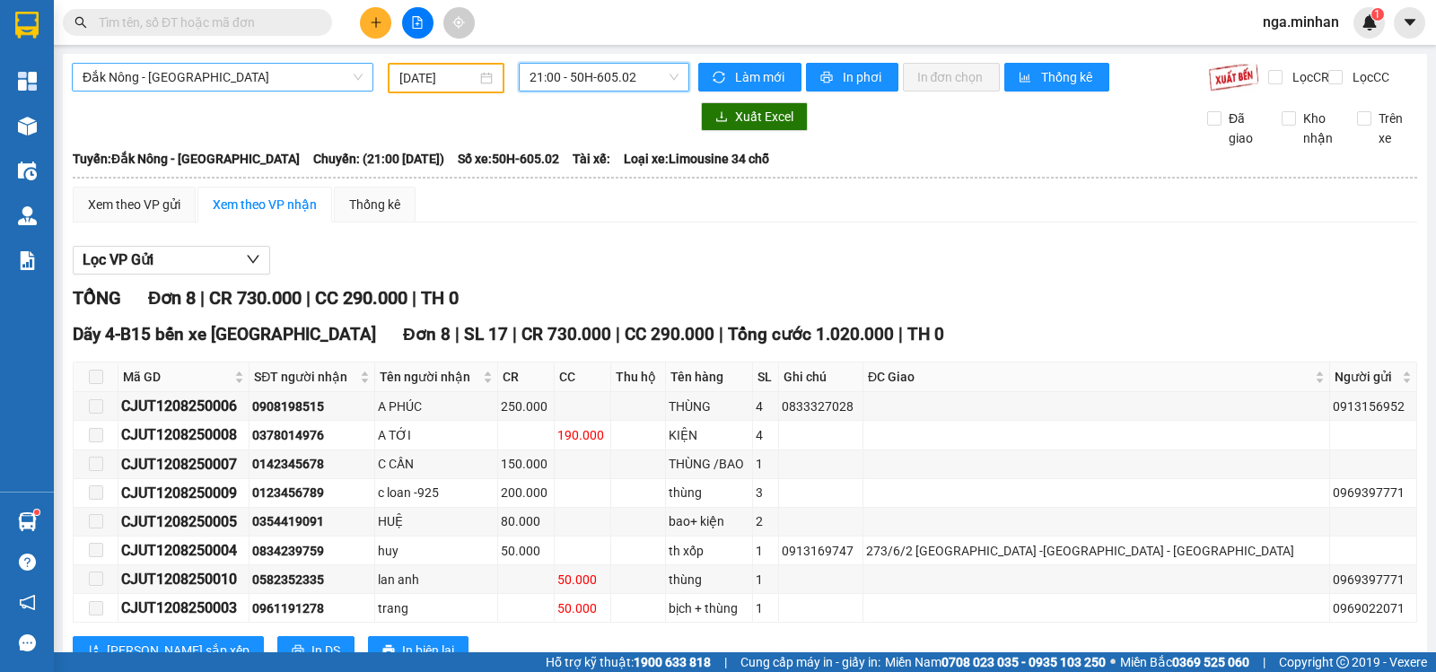
click at [223, 72] on span "Đắk Nông - [GEOGRAPHIC_DATA]" at bounding box center [223, 77] width 280 height 27
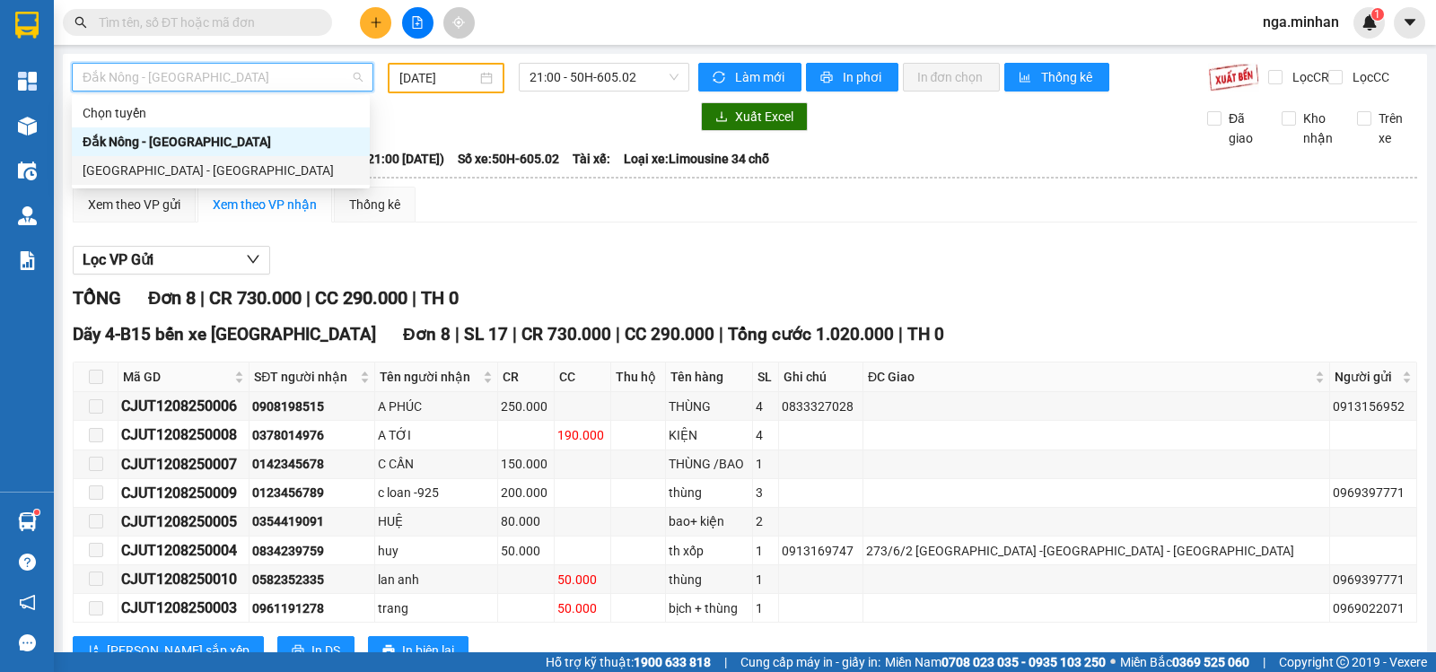
click at [184, 169] on div "[GEOGRAPHIC_DATA] - [GEOGRAPHIC_DATA]" at bounding box center [221, 171] width 276 height 20
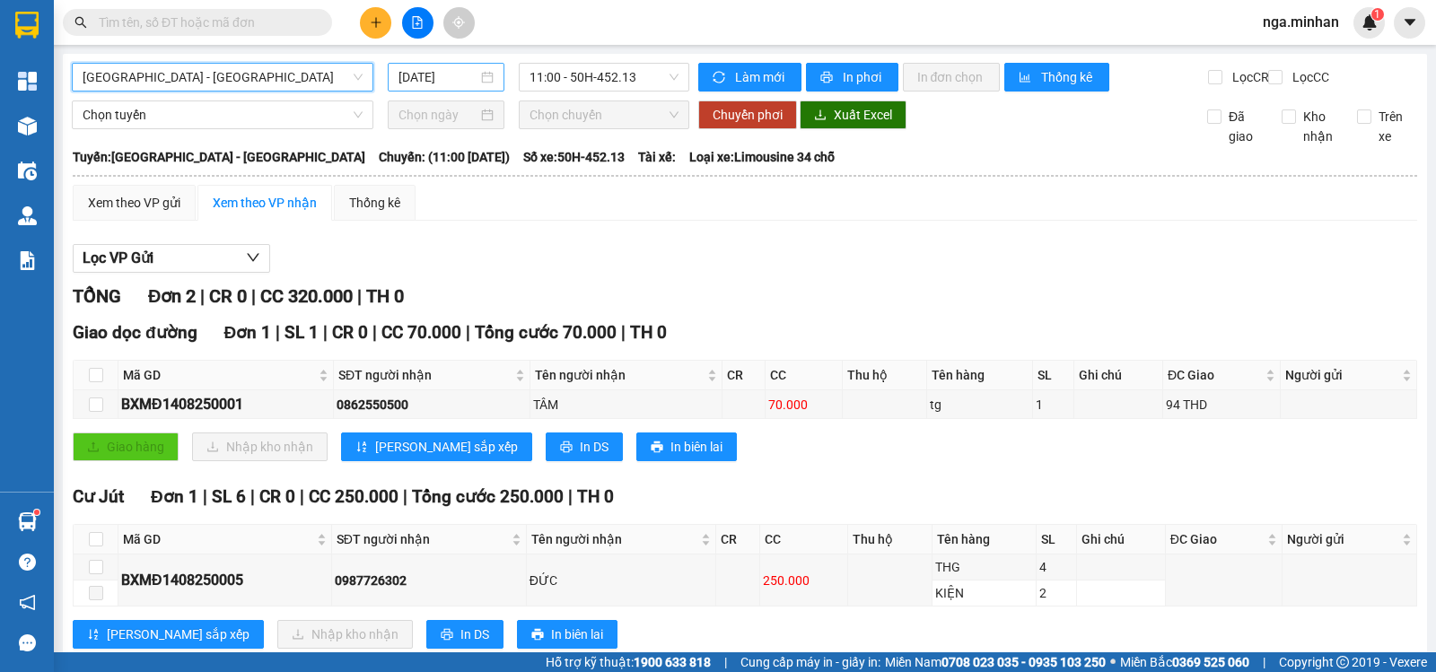
click at [416, 74] on input "[DATE]" at bounding box center [438, 77] width 80 height 20
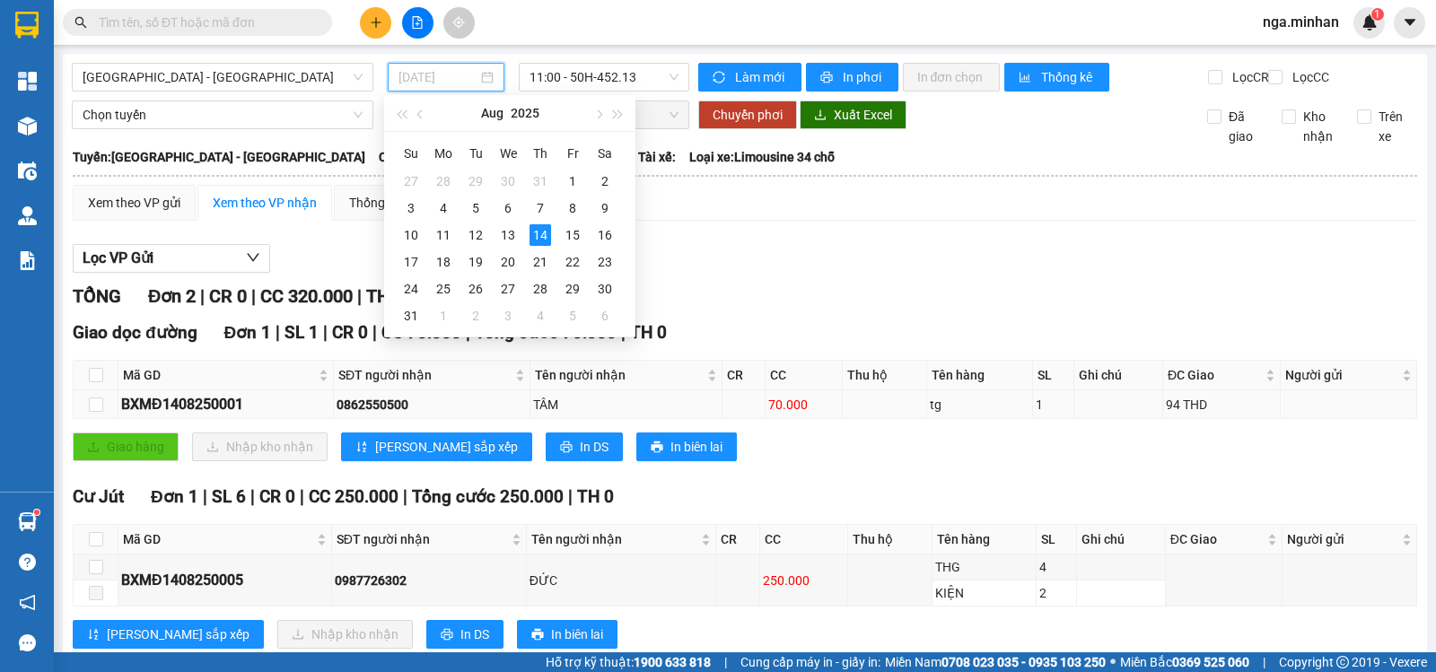
type input "[DATE]"
click at [896, 302] on div "TỔNG Đơn 2 | CR 0 | CC 320.000 | TH 0" at bounding box center [745, 297] width 1344 height 28
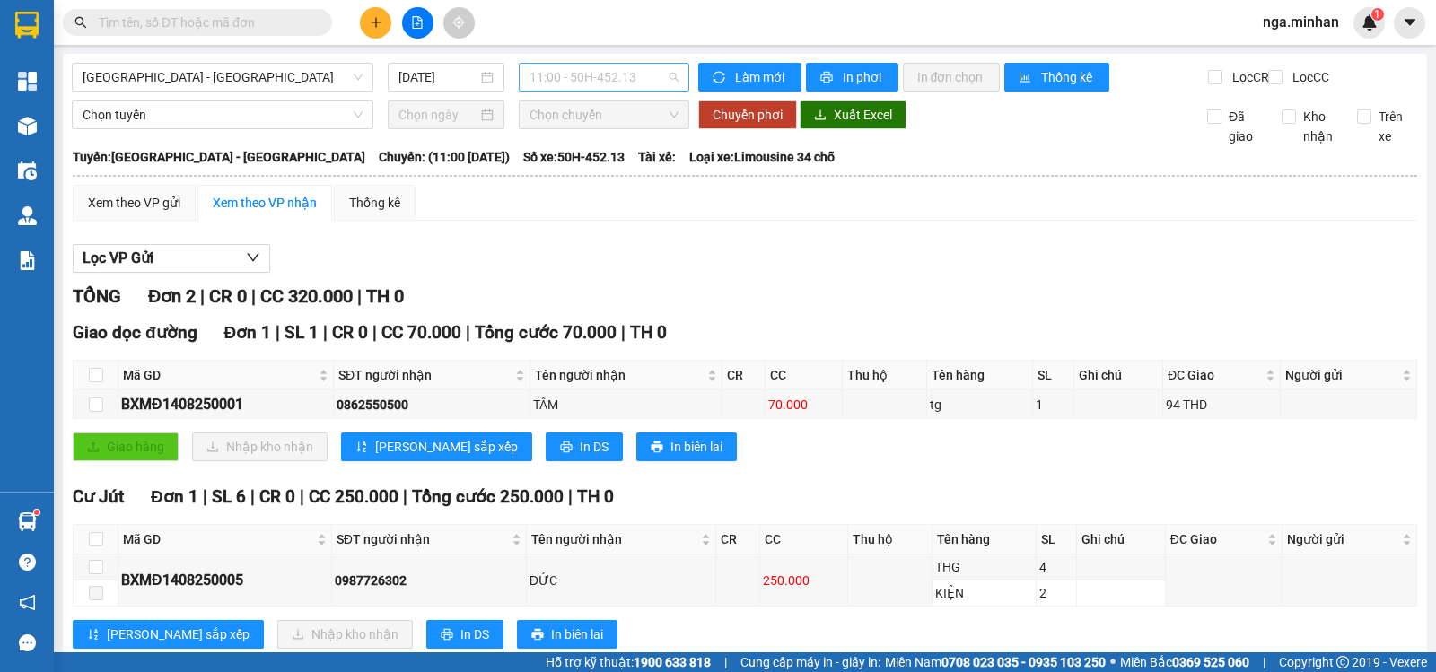
click at [592, 82] on span "11:00 - 50H-452.13" at bounding box center [604, 77] width 148 height 27
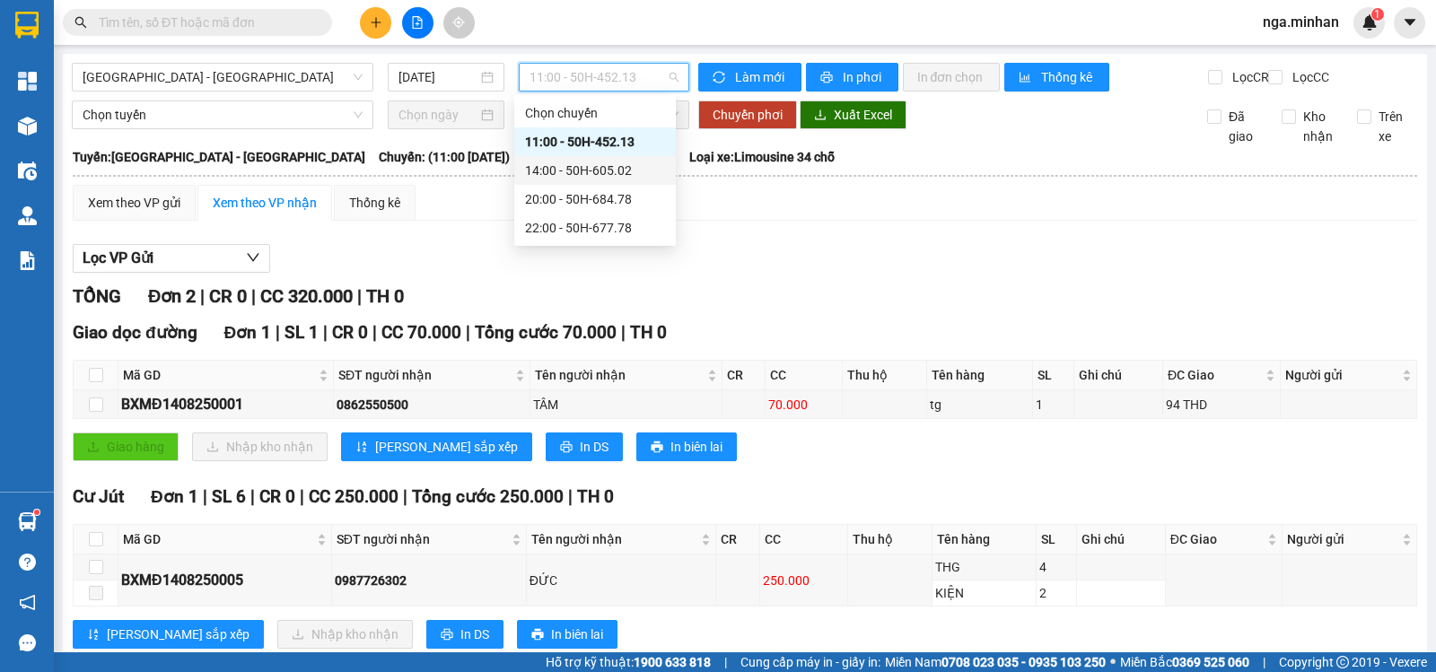
click at [616, 180] on div "14:00 - 50H-605.02" at bounding box center [595, 170] width 162 height 29
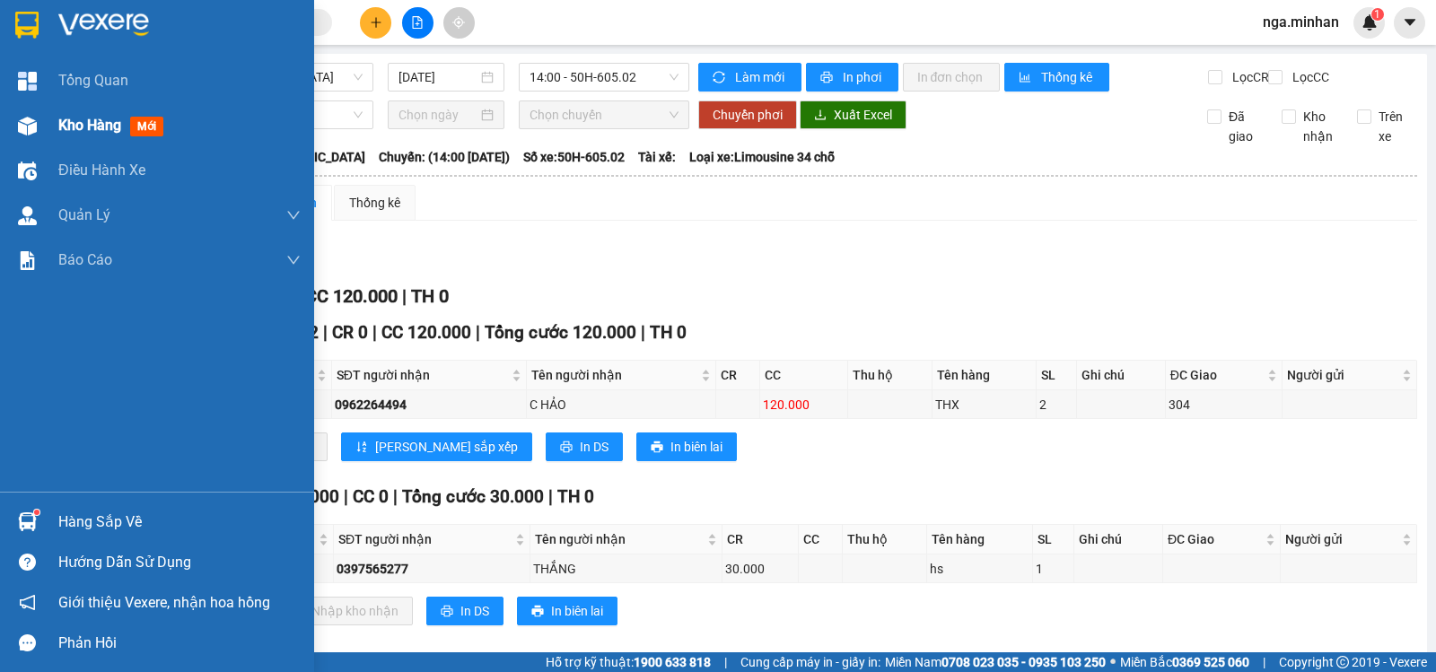
click at [36, 124] on img at bounding box center [27, 126] width 19 height 19
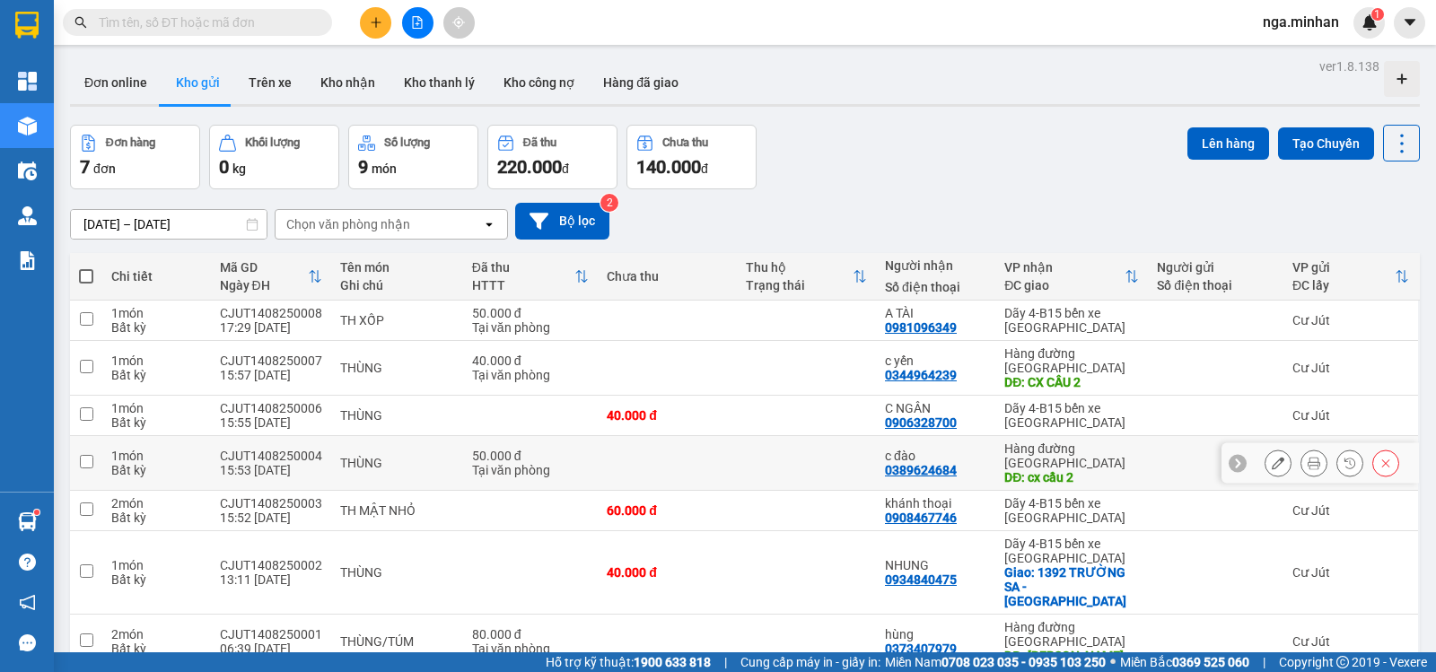
scroll to position [83, 0]
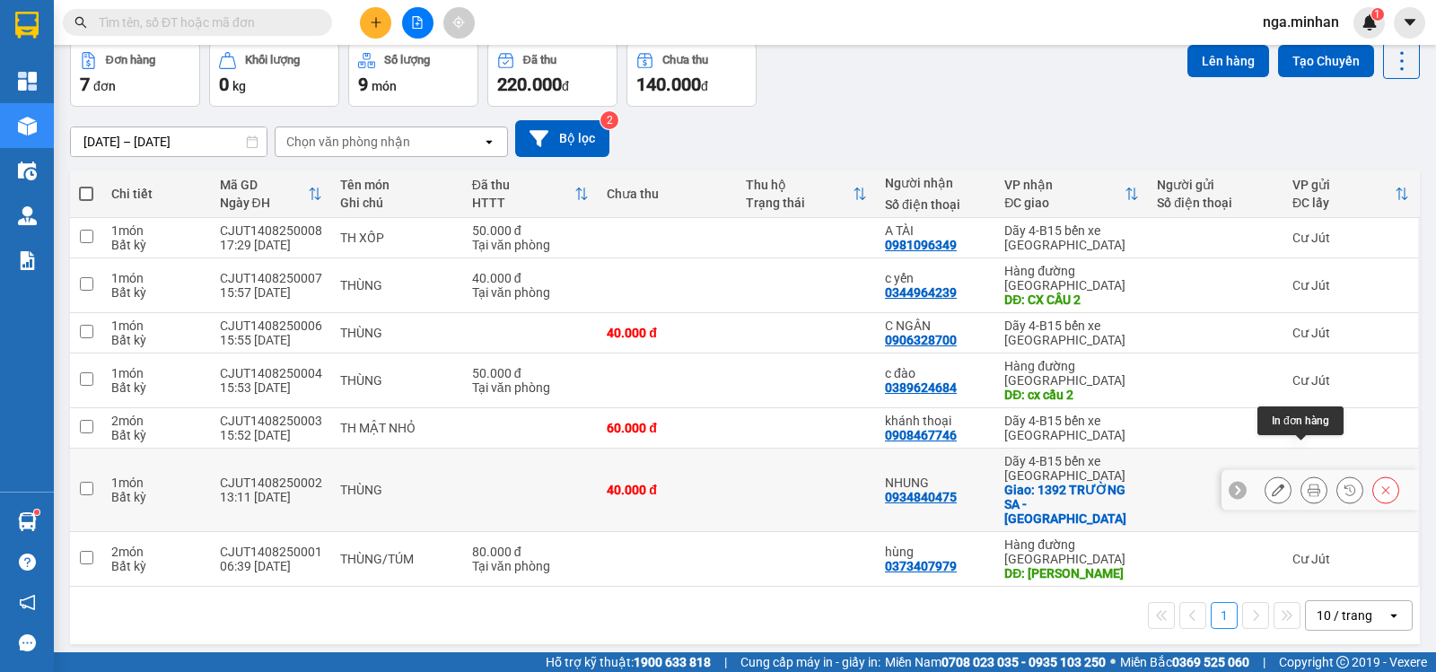
click at [1308, 484] on icon at bounding box center [1314, 490] width 13 height 13
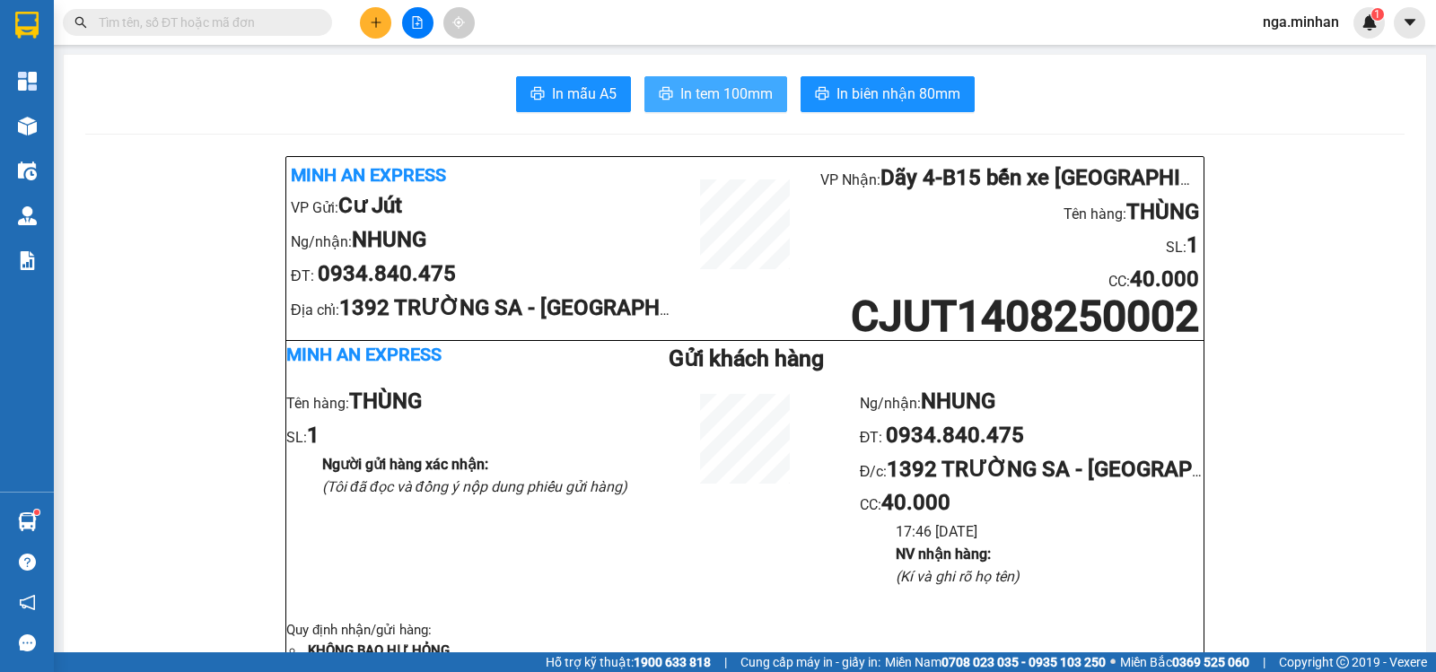
drag, startPoint x: 723, startPoint y: 91, endPoint x: 738, endPoint y: 86, distance: 15.0
click at [734, 88] on span "In tem 100mm" at bounding box center [726, 94] width 92 height 22
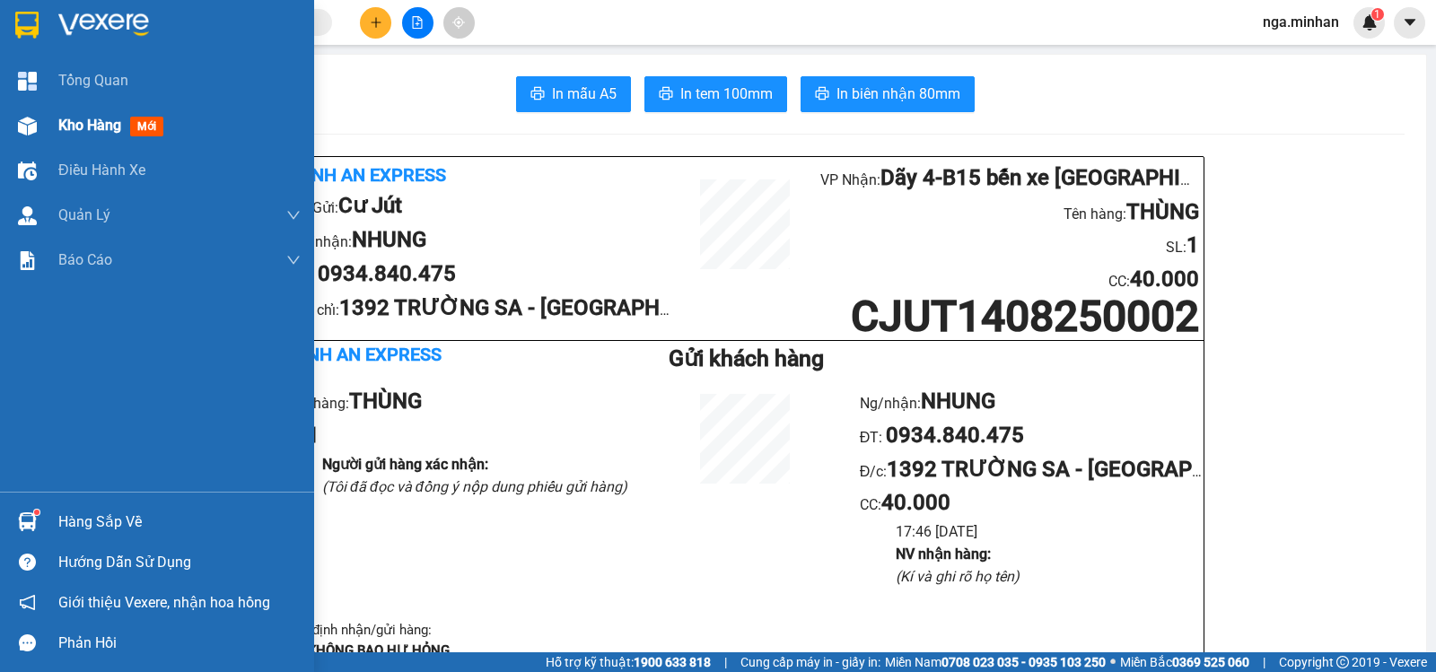
click at [84, 127] on span "Kho hàng" at bounding box center [89, 125] width 63 height 17
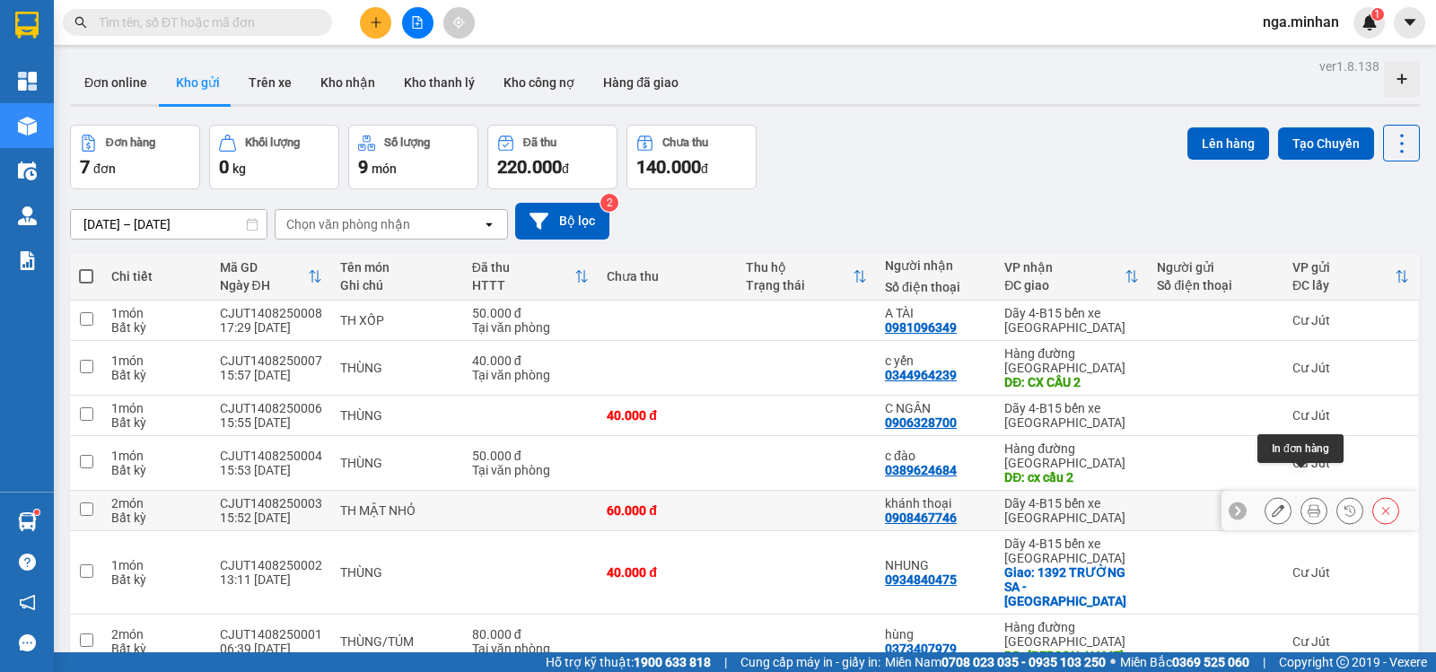
click at [1308, 504] on icon at bounding box center [1314, 510] width 13 height 13
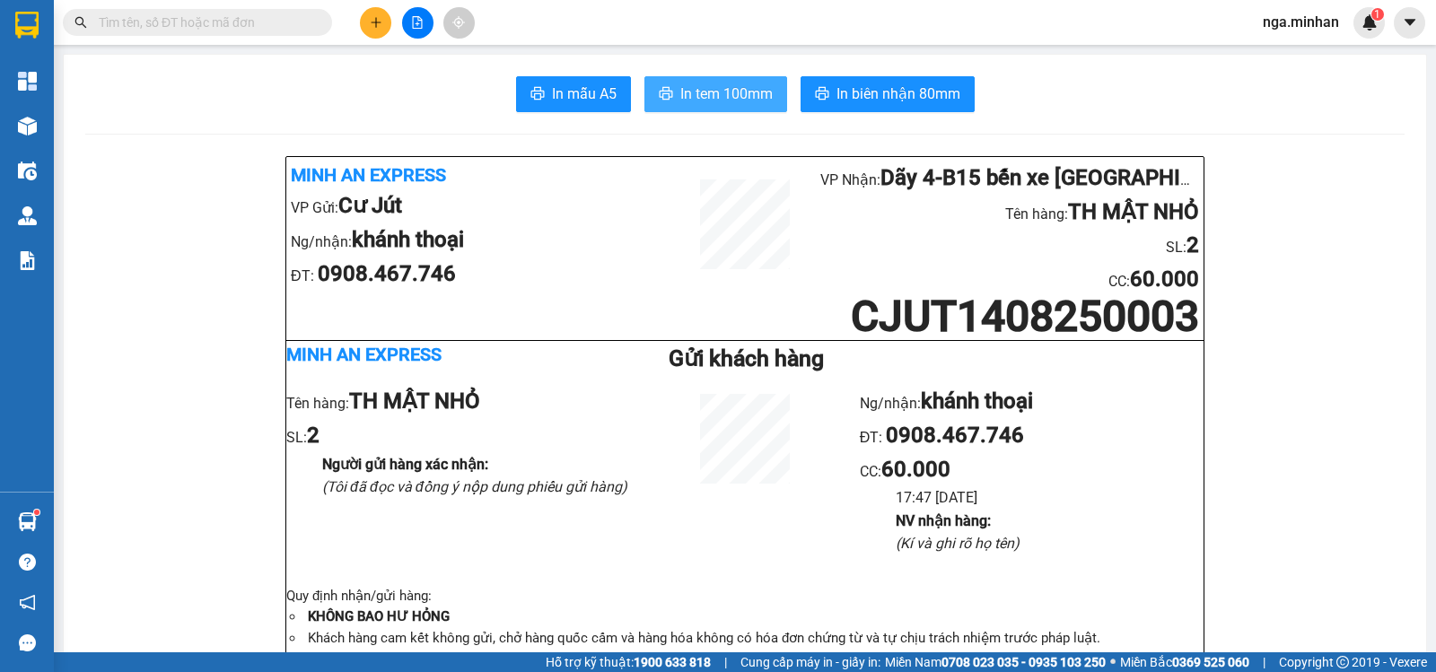
click at [730, 83] on span "In tem 100mm" at bounding box center [726, 94] width 92 height 22
click at [368, 23] on button at bounding box center [375, 22] width 31 height 31
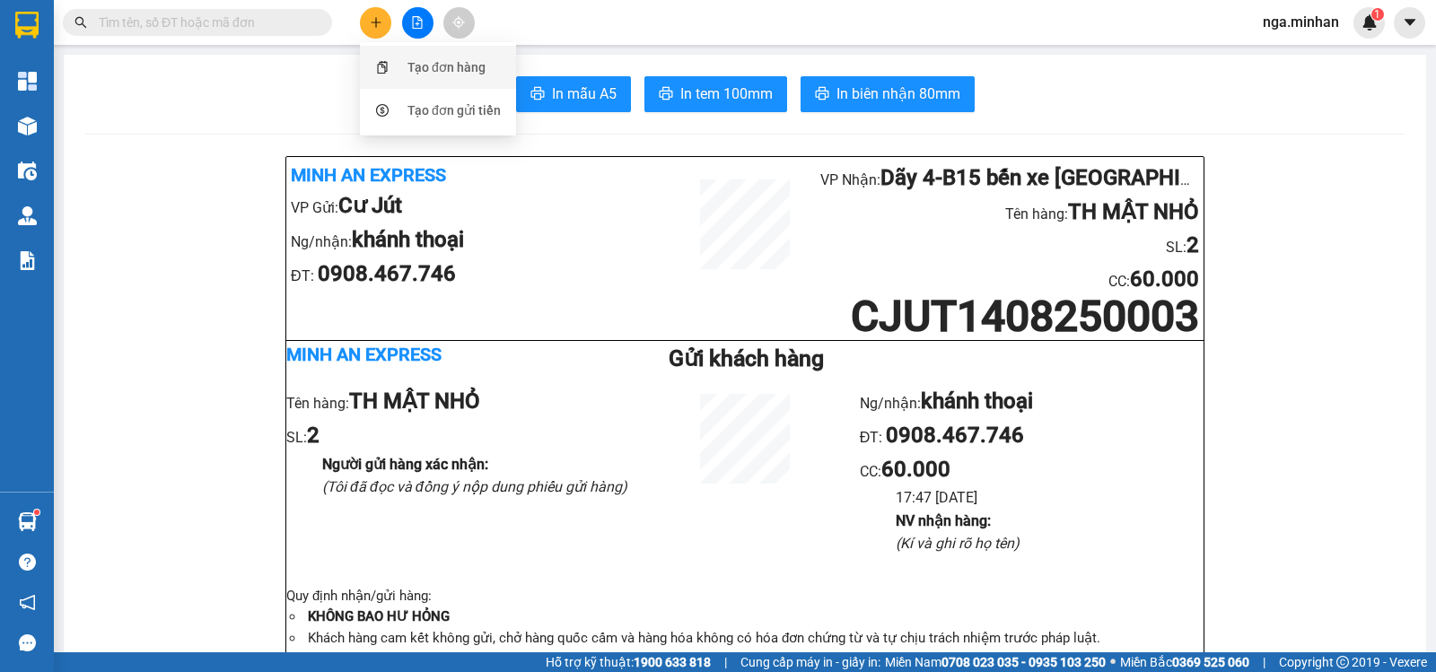
click at [480, 66] on div "Tạo đơn hàng" at bounding box center [446, 67] width 78 height 20
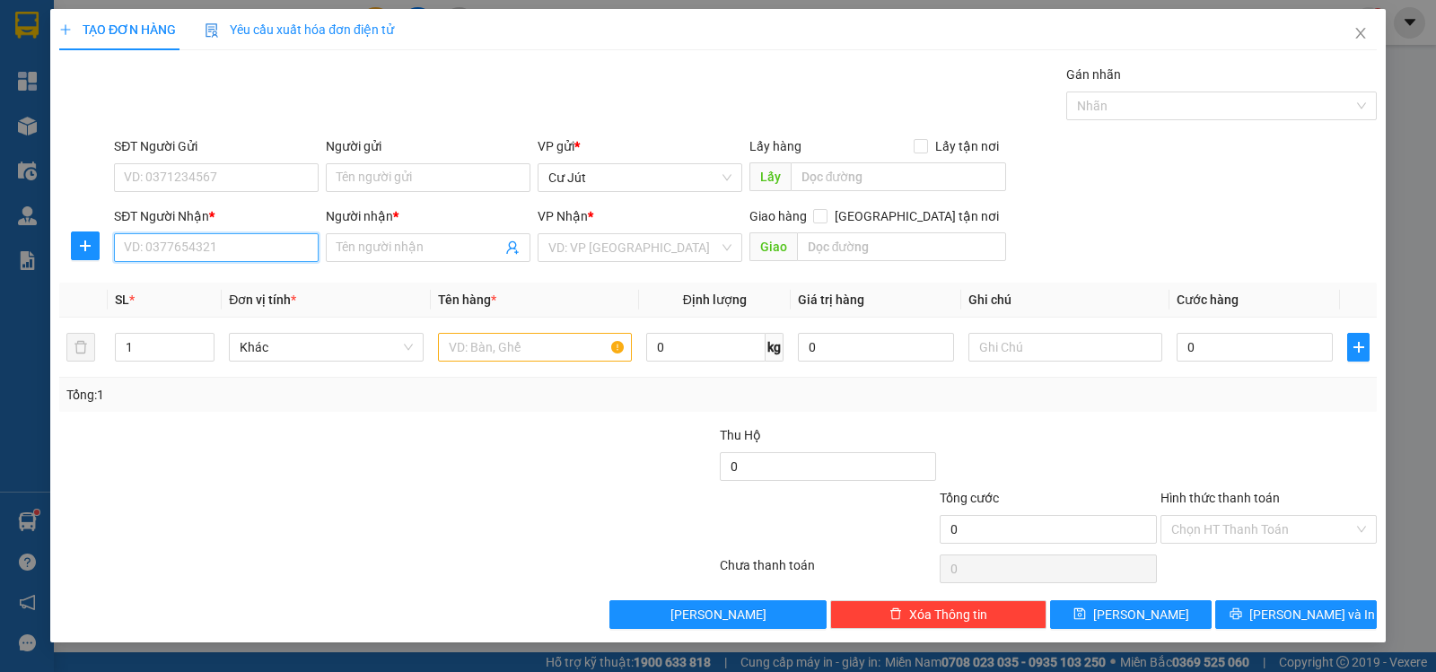
click at [241, 256] on input "SĐT Người Nhận *" at bounding box center [216, 247] width 205 height 29
click at [446, 248] on input "Người nhận *" at bounding box center [419, 248] width 165 height 20
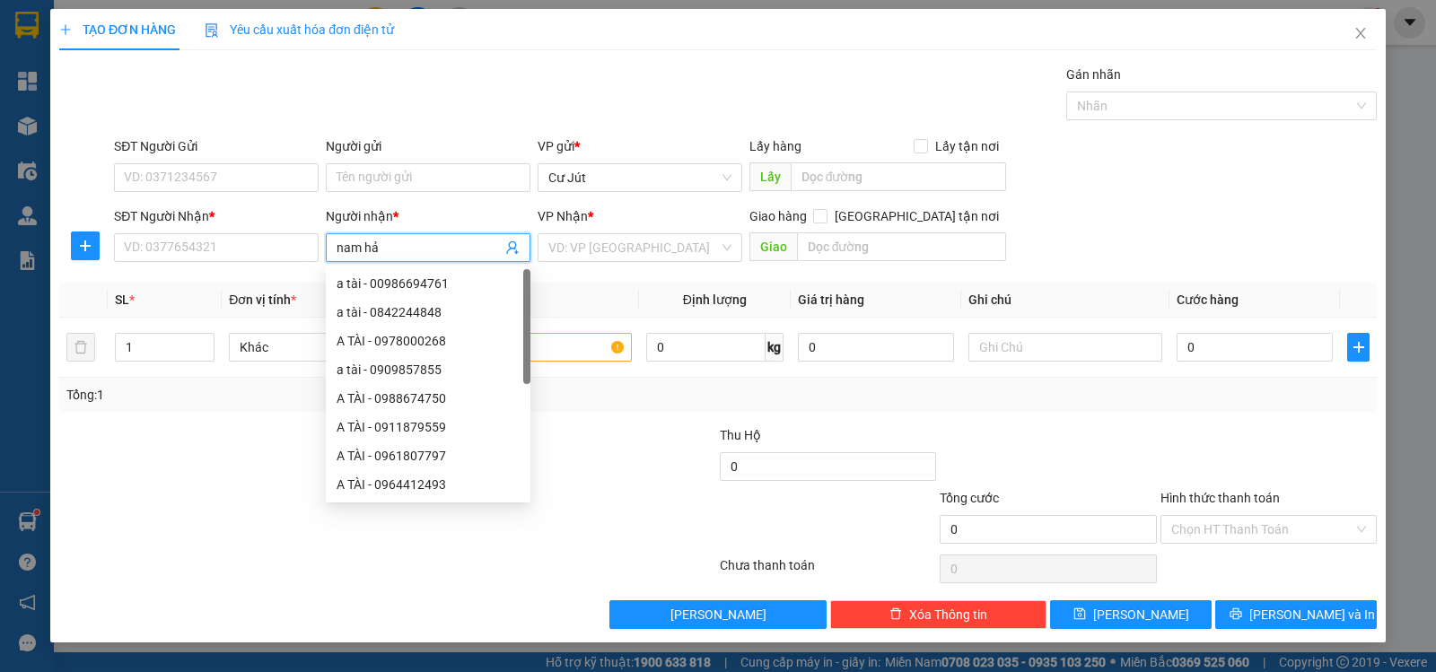
type input "nam hải"
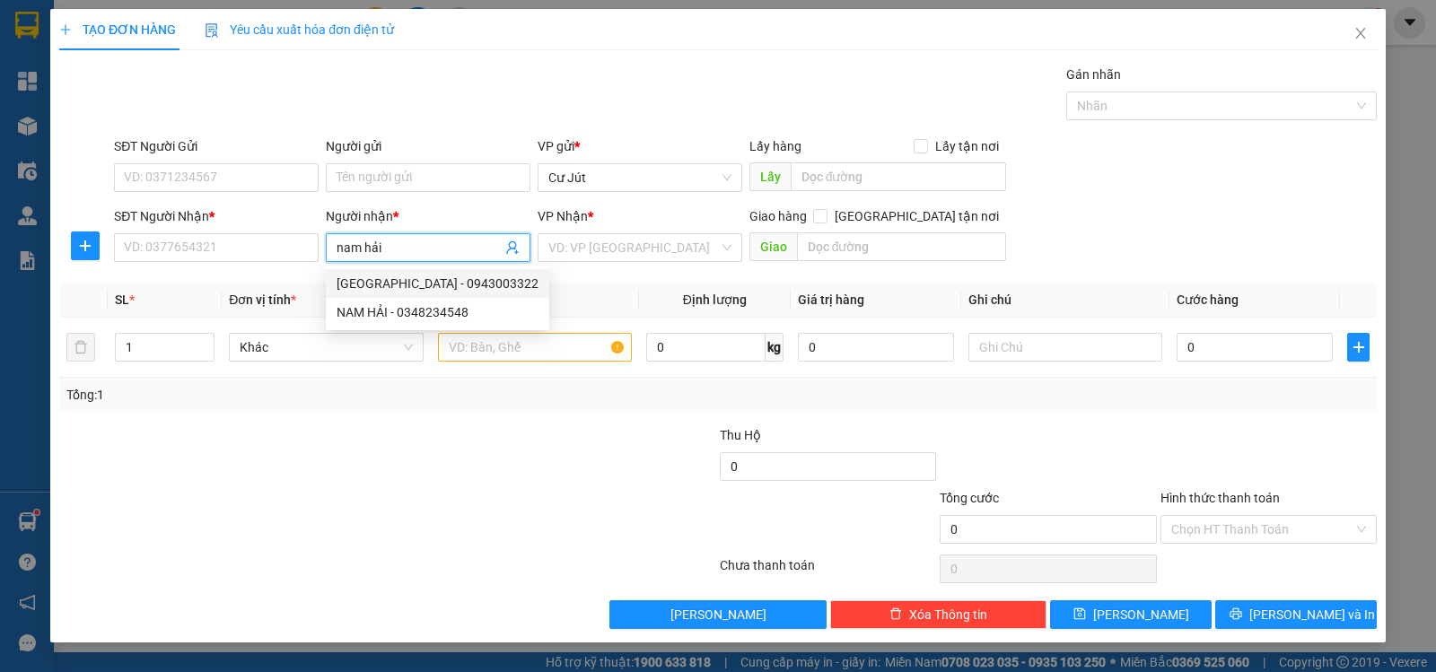
click at [451, 284] on div "[GEOGRAPHIC_DATA] - 0943003322" at bounding box center [438, 284] width 202 height 20
type input "0943003322"
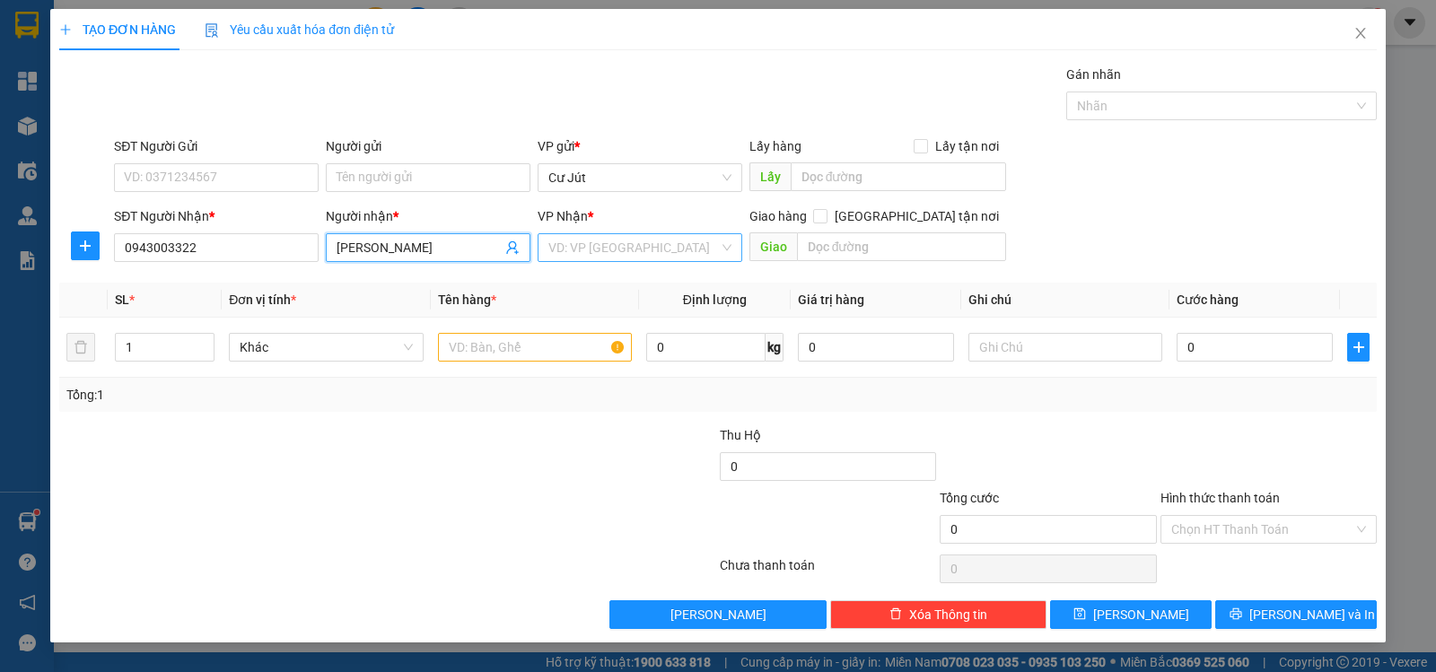
type input "[PERSON_NAME]"
click at [688, 253] on input "search" at bounding box center [633, 247] width 171 height 27
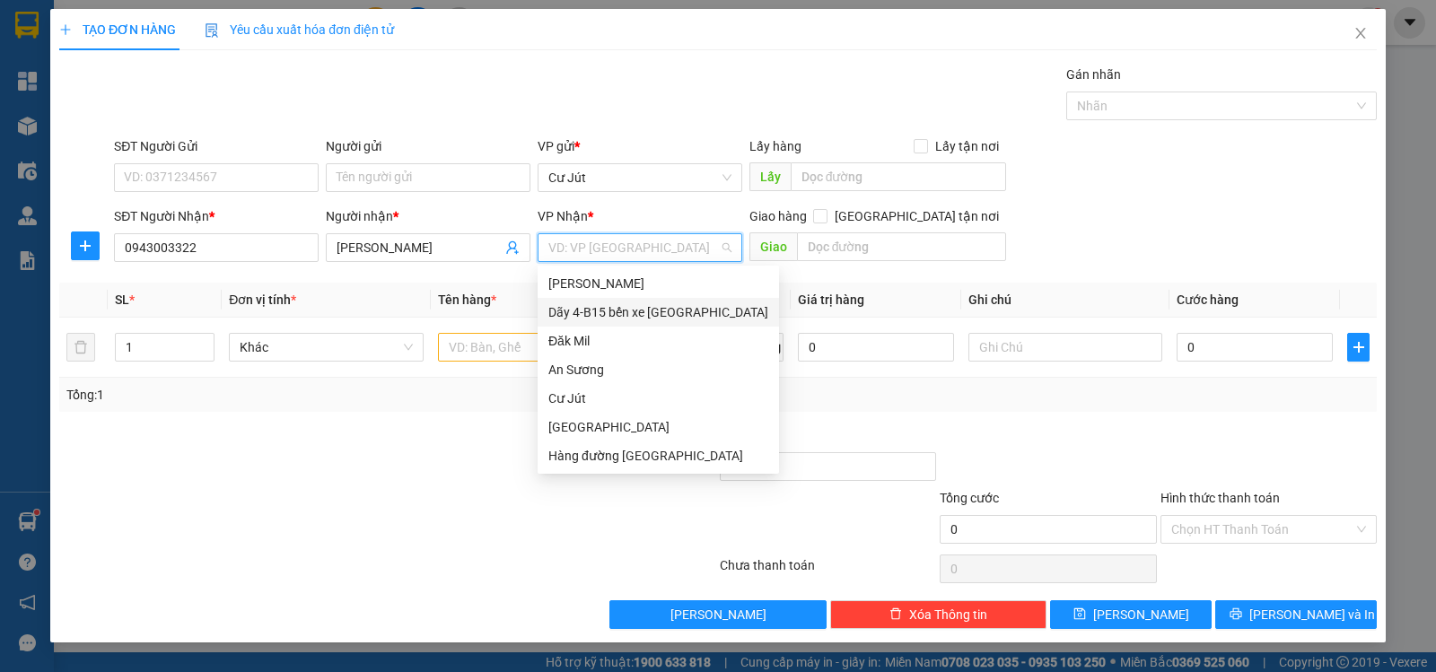
click at [675, 312] on div "Dãy 4-B15 bến xe [GEOGRAPHIC_DATA]" at bounding box center [658, 312] width 220 height 20
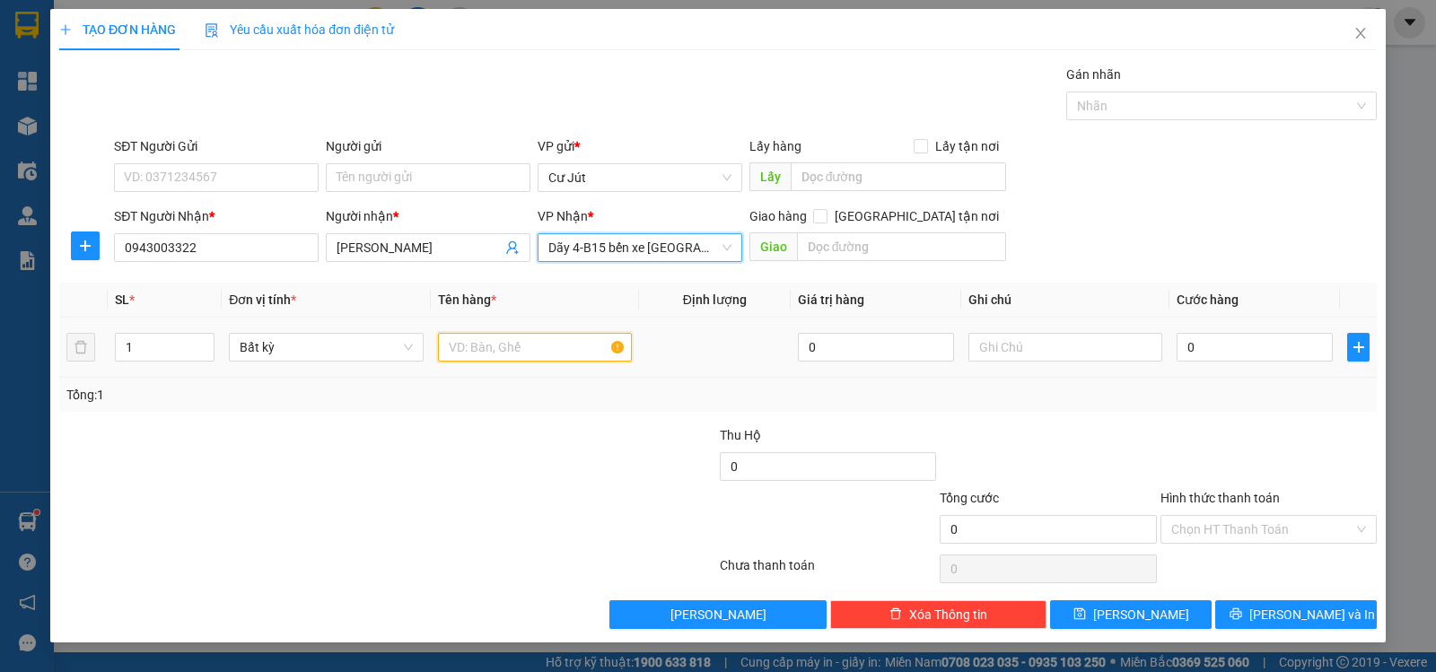
click at [556, 346] on input "text" at bounding box center [535, 347] width 194 height 29
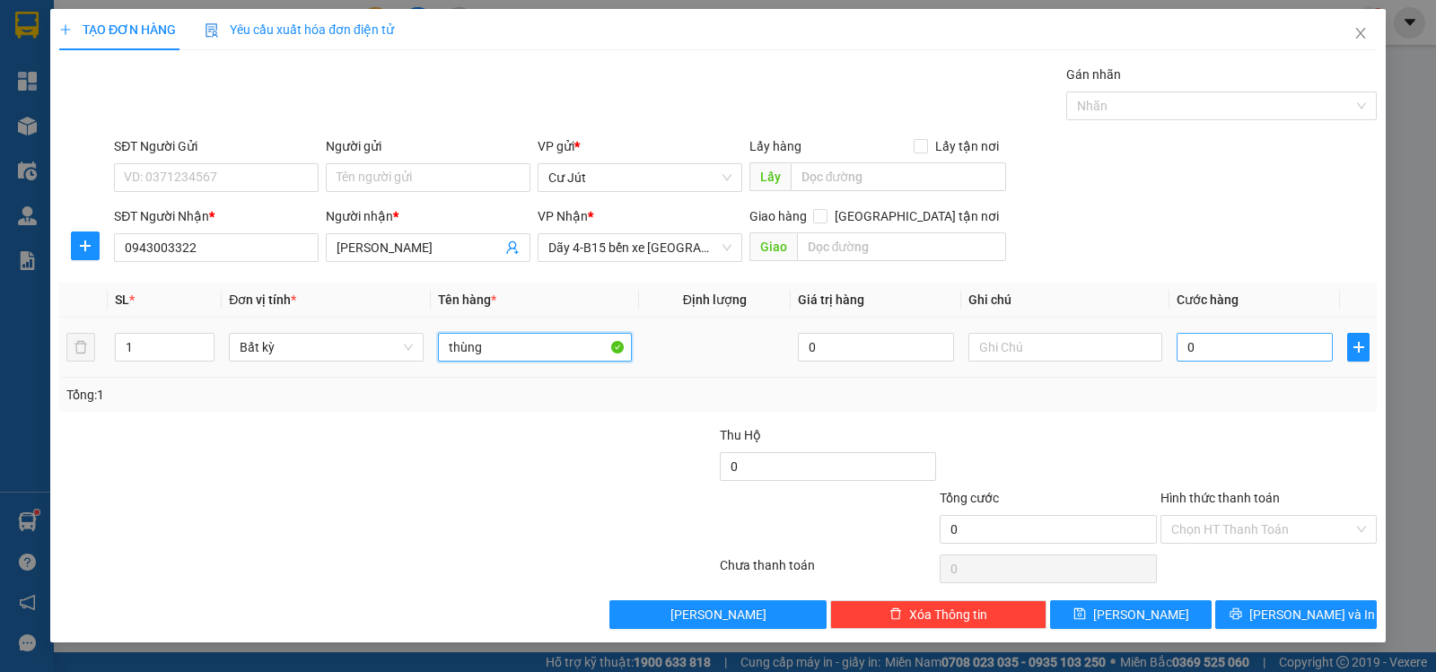
type input "thùng"
click at [1242, 345] on input "0" at bounding box center [1255, 347] width 156 height 29
type input "4"
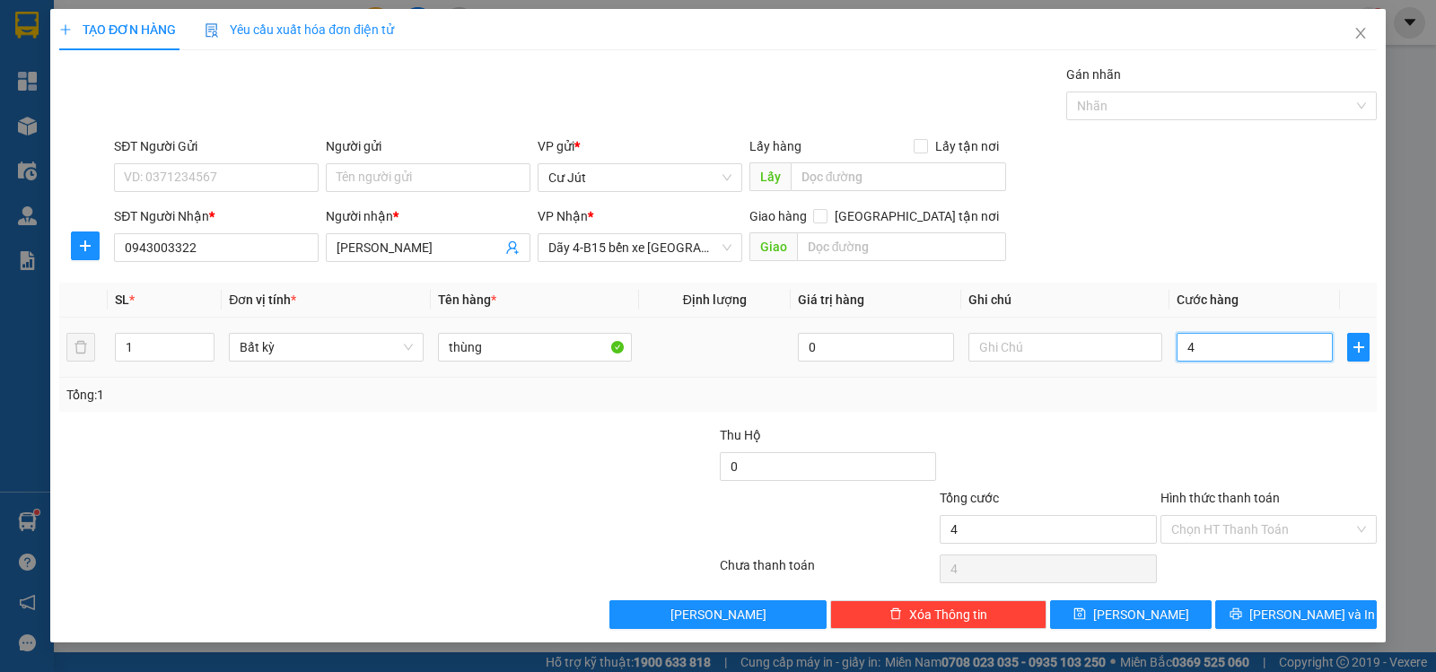
type input "40"
type input "40.000"
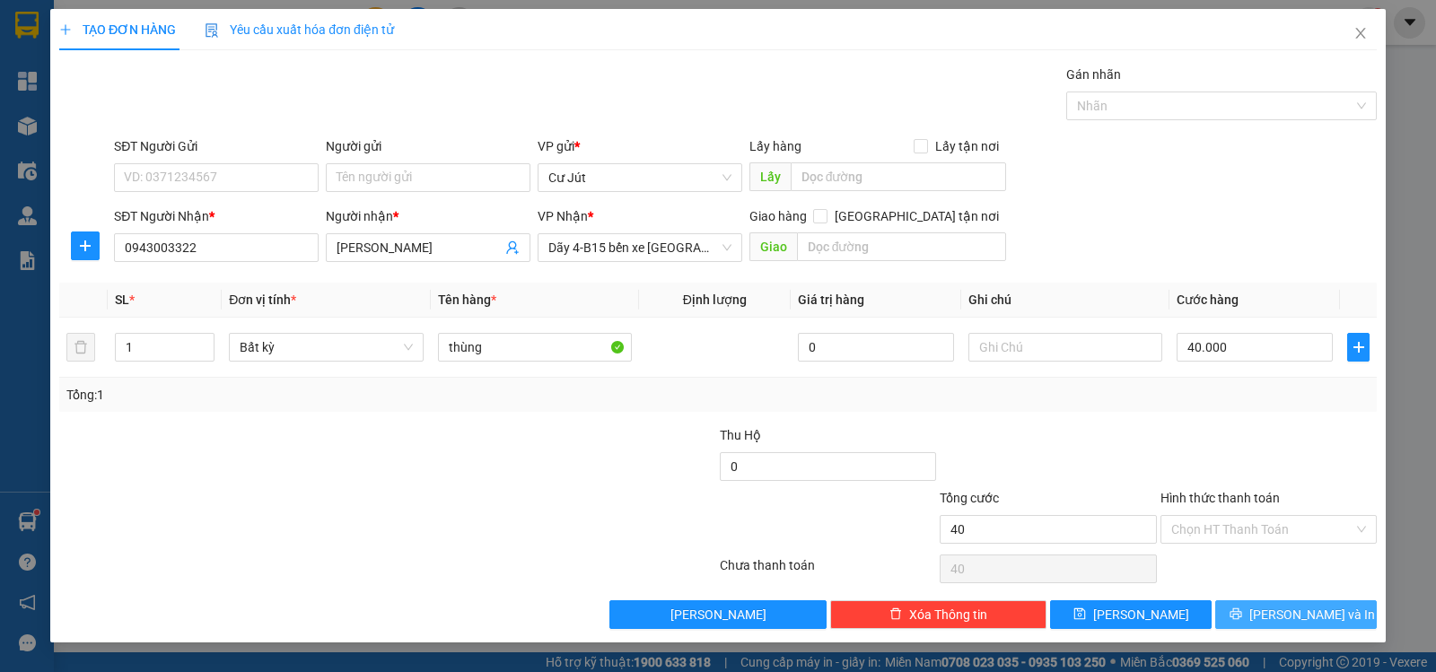
type input "40.000"
click at [1293, 613] on span "[PERSON_NAME] và In" at bounding box center [1312, 615] width 126 height 20
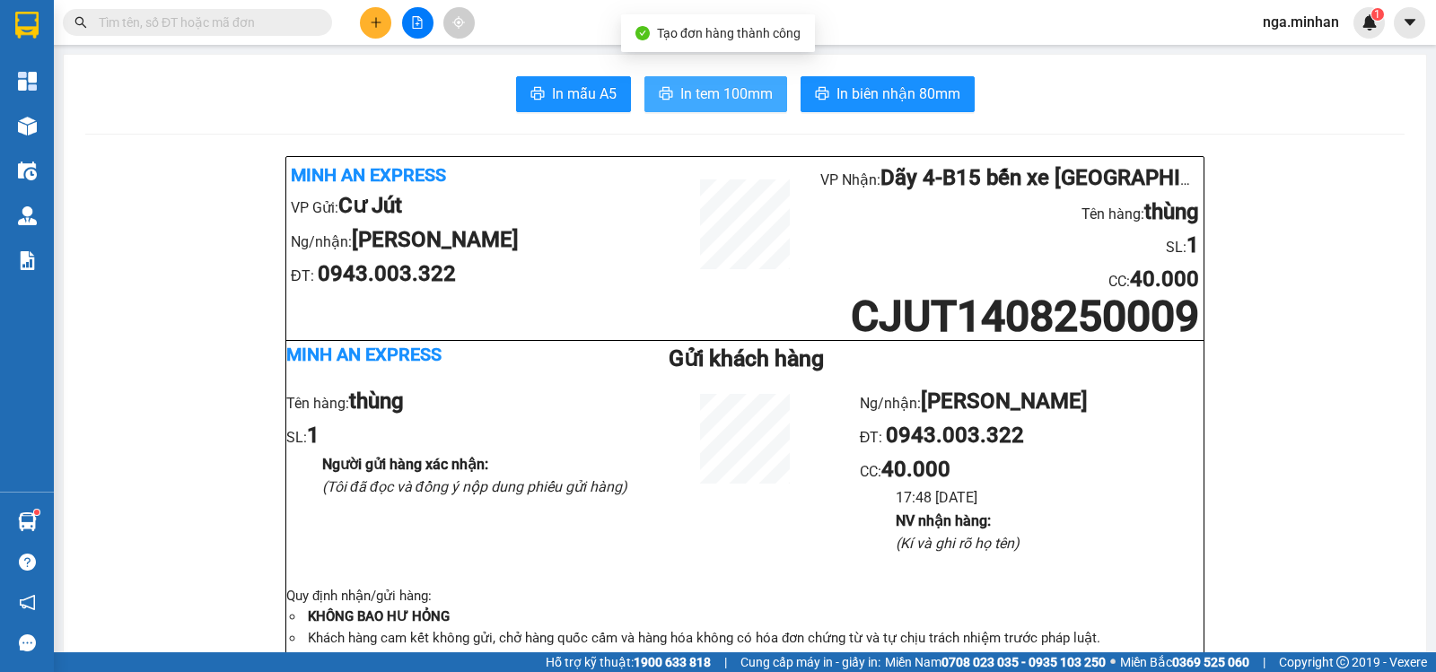
click at [750, 97] on span "In tem 100mm" at bounding box center [726, 94] width 92 height 22
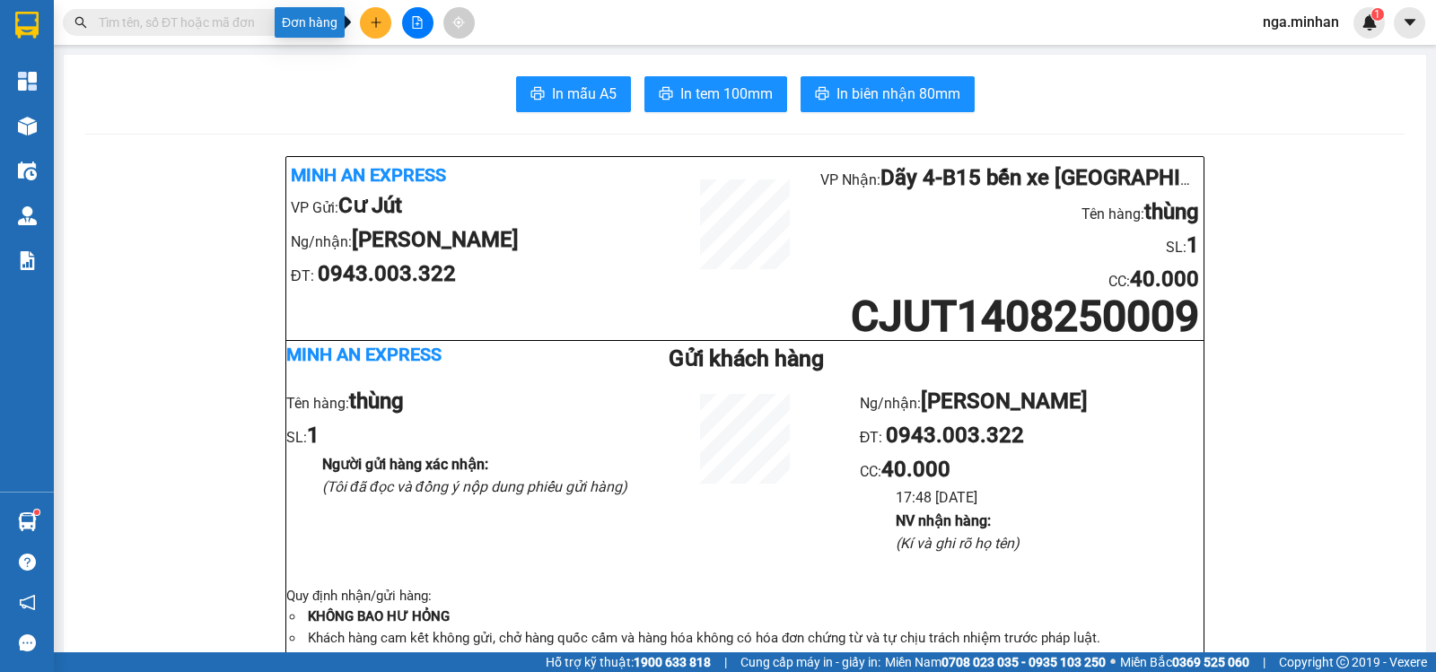
click at [376, 17] on icon "plus" at bounding box center [376, 22] width 13 height 13
click at [418, 71] on div "Tạo đơn hàng" at bounding box center [446, 67] width 78 height 20
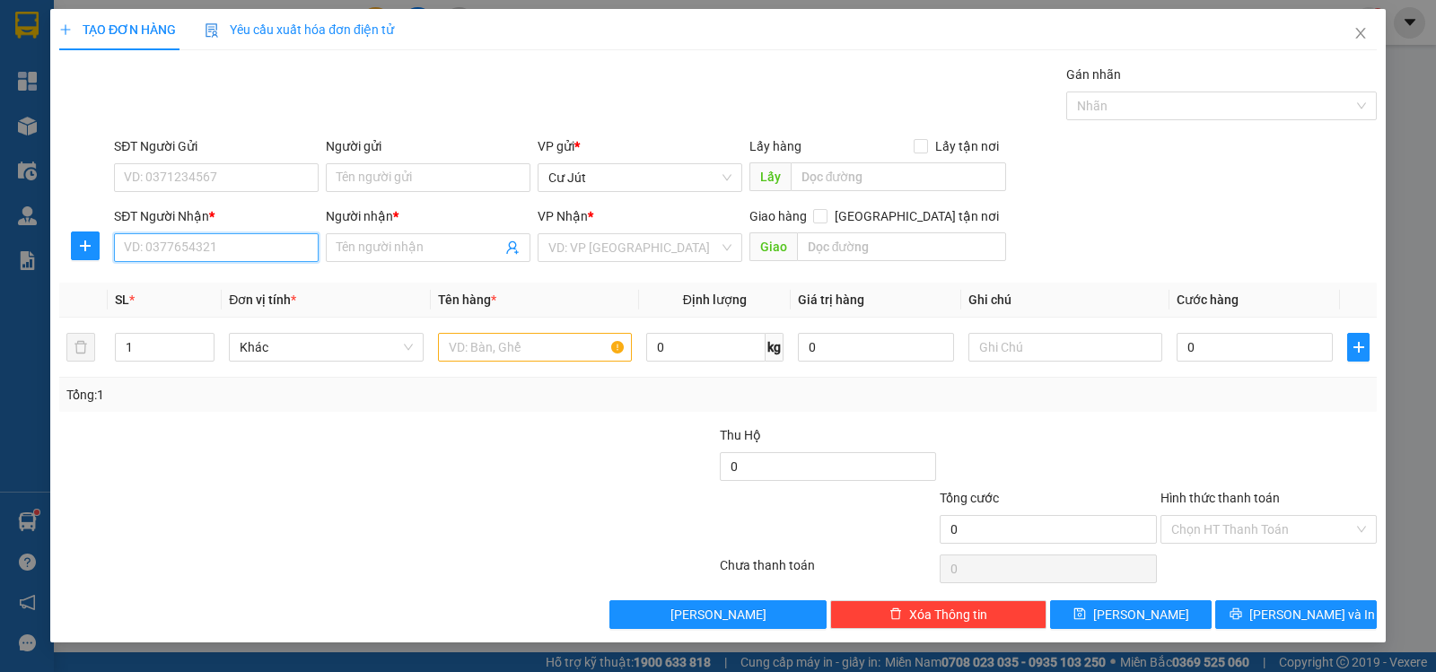
click at [265, 248] on input "SĐT Người Nhận *" at bounding box center [216, 247] width 205 height 29
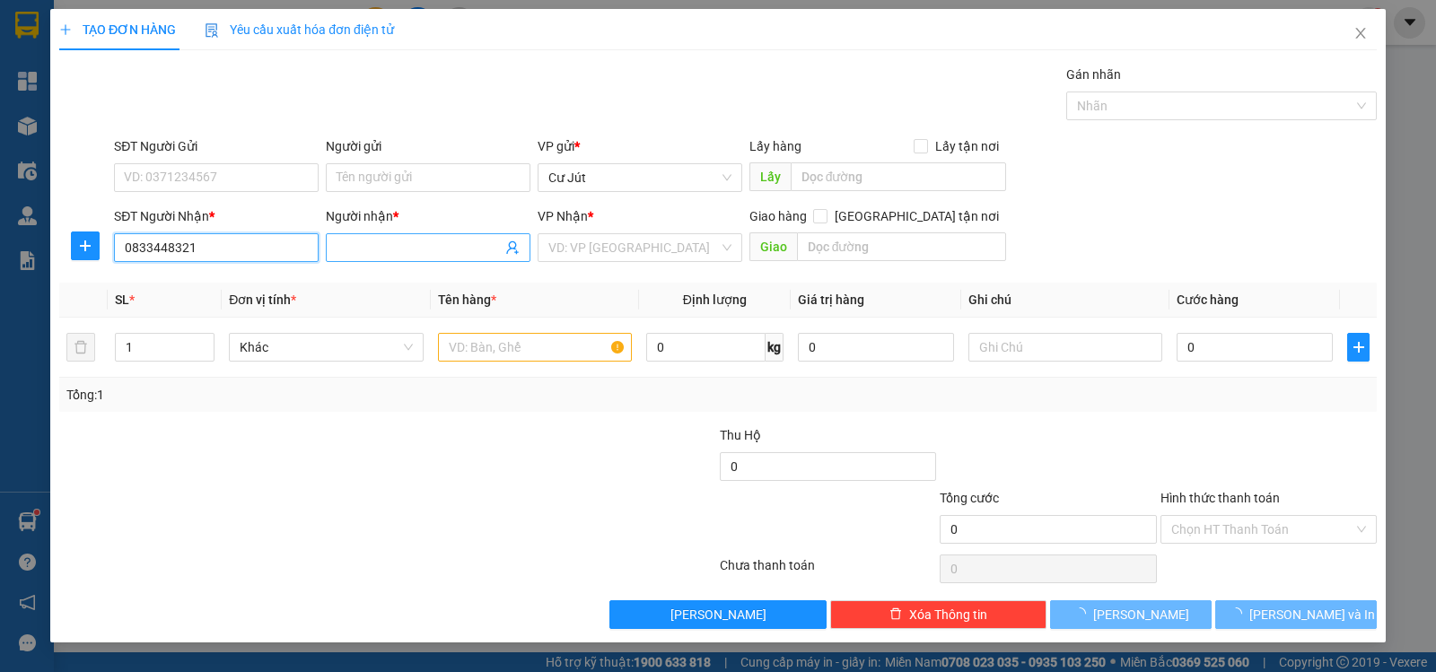
type input "0833448321"
click at [407, 246] on input "Người nhận *" at bounding box center [419, 248] width 165 height 20
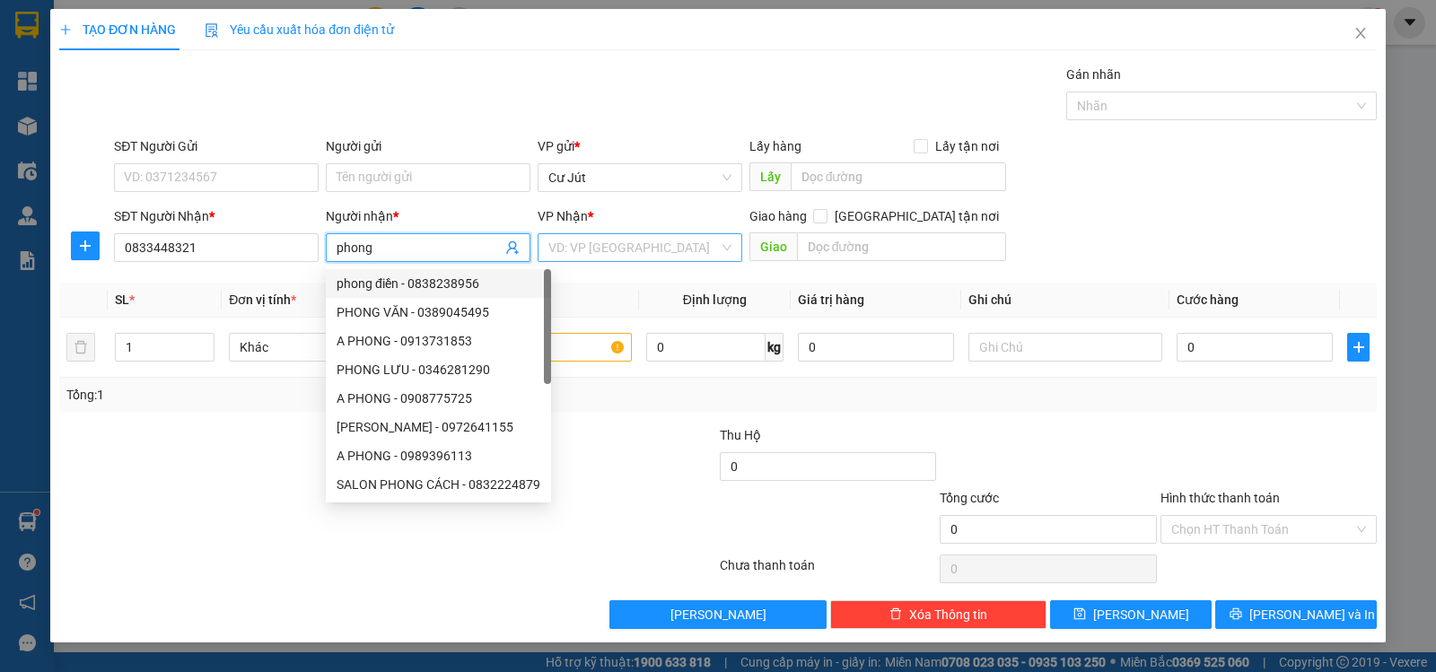
type input "phong"
click at [655, 250] on input "search" at bounding box center [633, 247] width 171 height 27
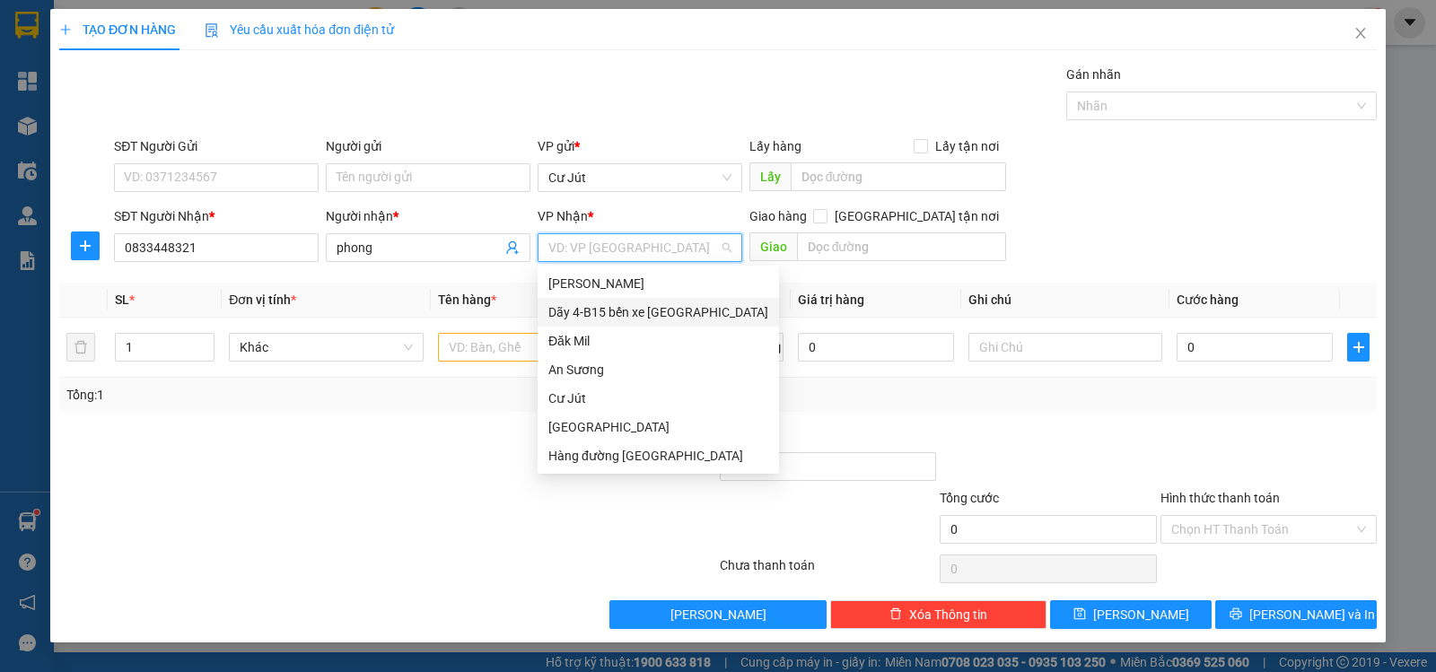
click at [651, 303] on div "Dãy 4-B15 bến xe [GEOGRAPHIC_DATA]" at bounding box center [658, 312] width 220 height 20
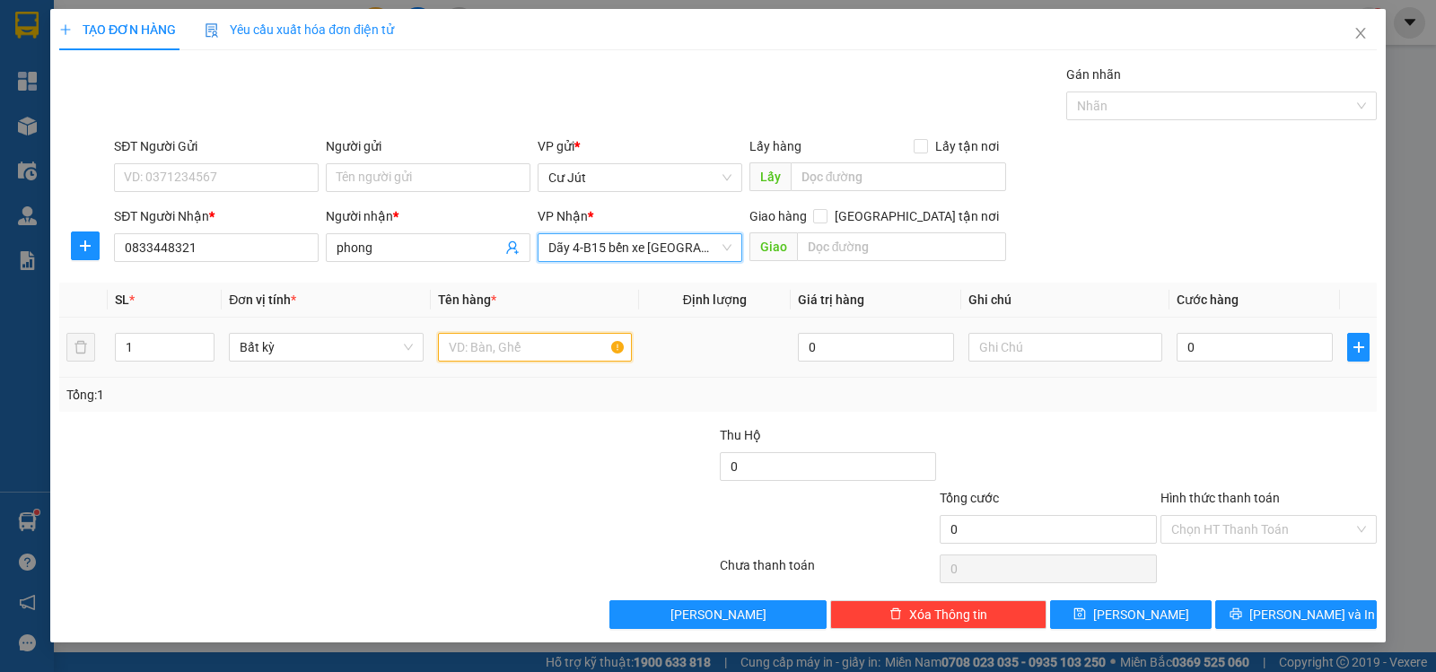
click at [503, 348] on input "text" at bounding box center [535, 347] width 194 height 29
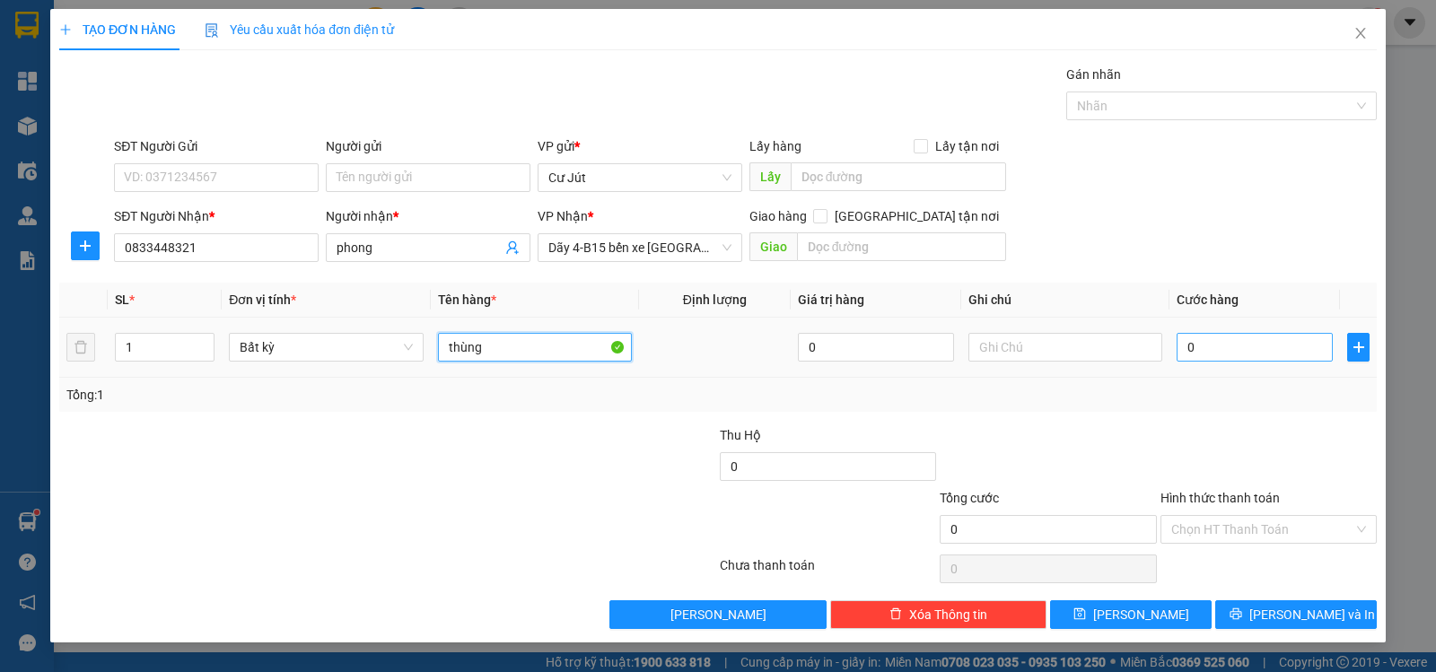
type input "thùng"
click at [1265, 344] on input "0" at bounding box center [1255, 347] width 156 height 29
type input "4"
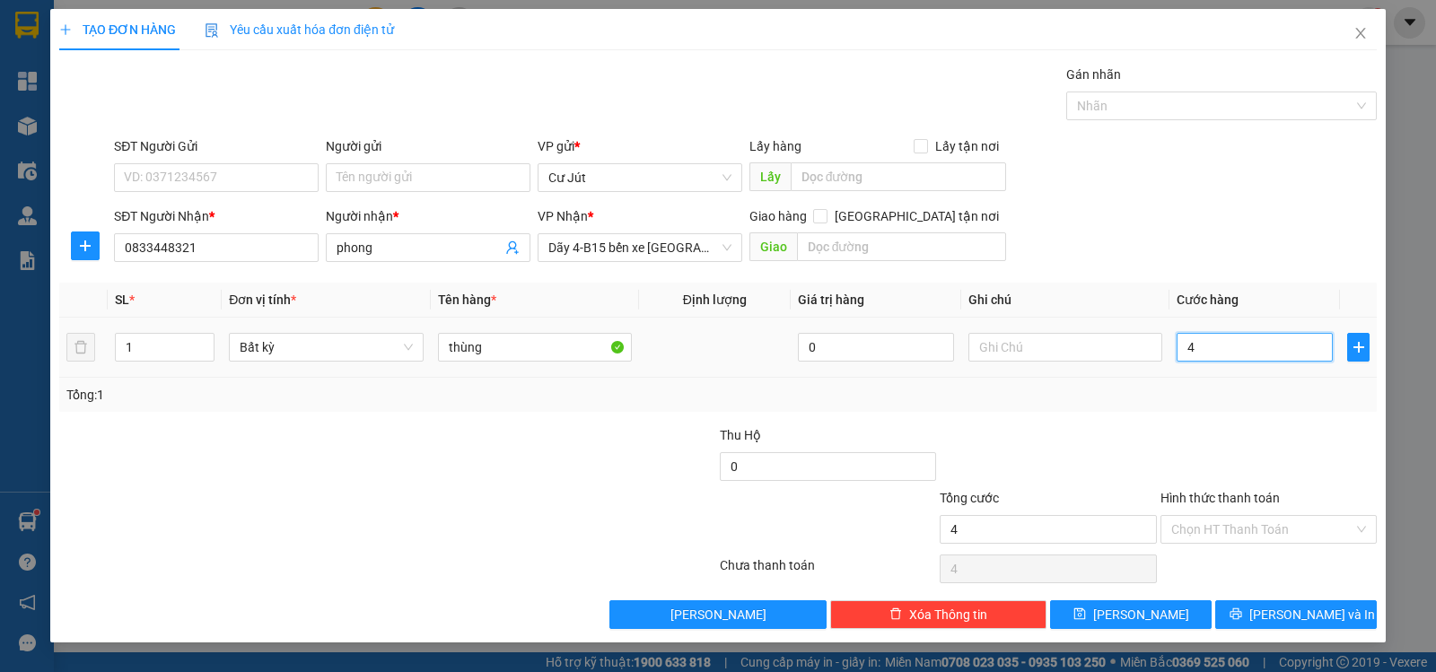
type input "40"
type input "40.000"
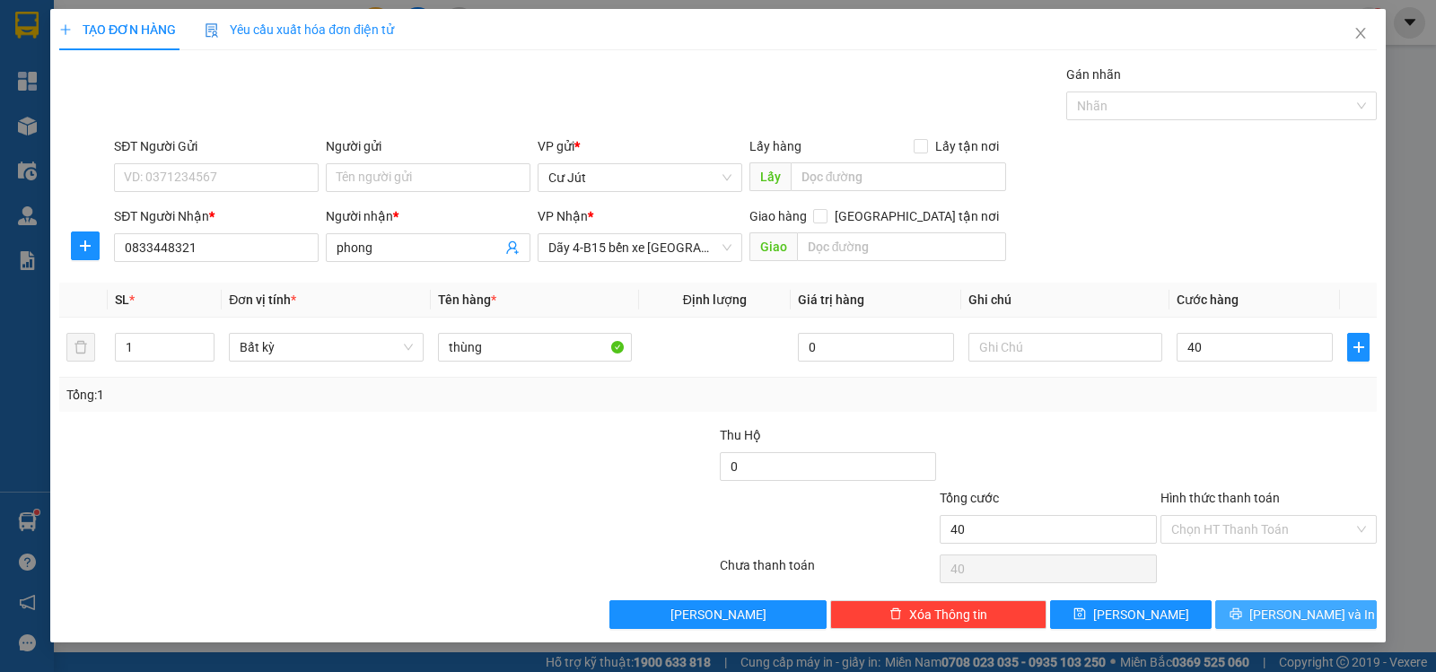
type input "40.000"
click at [1313, 609] on span "[PERSON_NAME] và In" at bounding box center [1312, 615] width 126 height 20
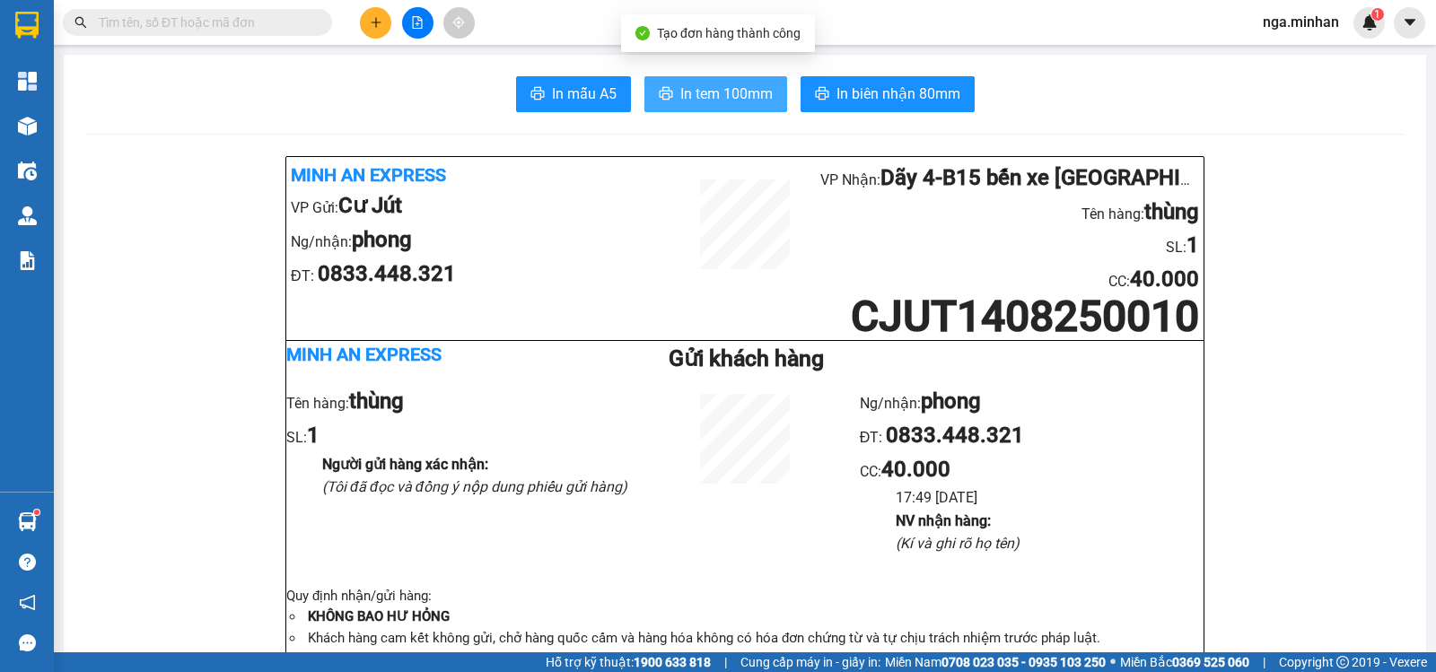
click at [711, 94] on span "In tem 100mm" at bounding box center [726, 94] width 92 height 22
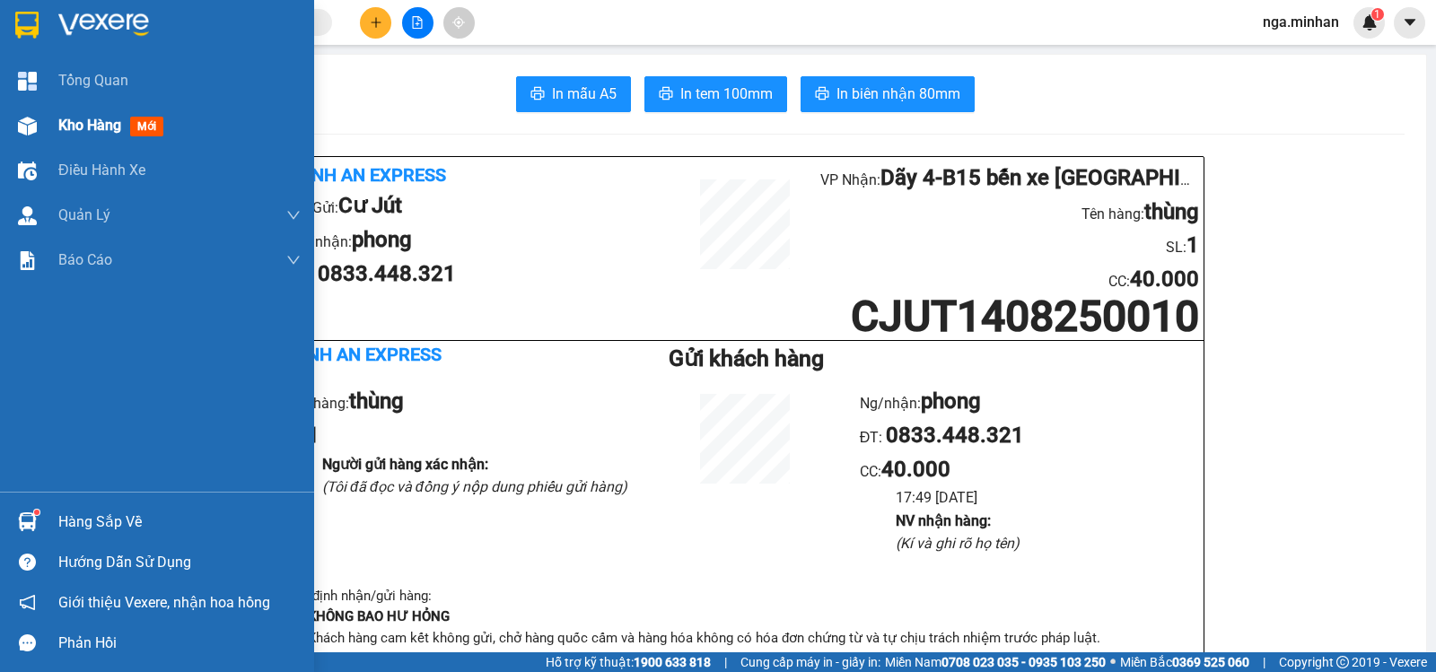
click at [112, 127] on span "Kho hàng" at bounding box center [89, 125] width 63 height 17
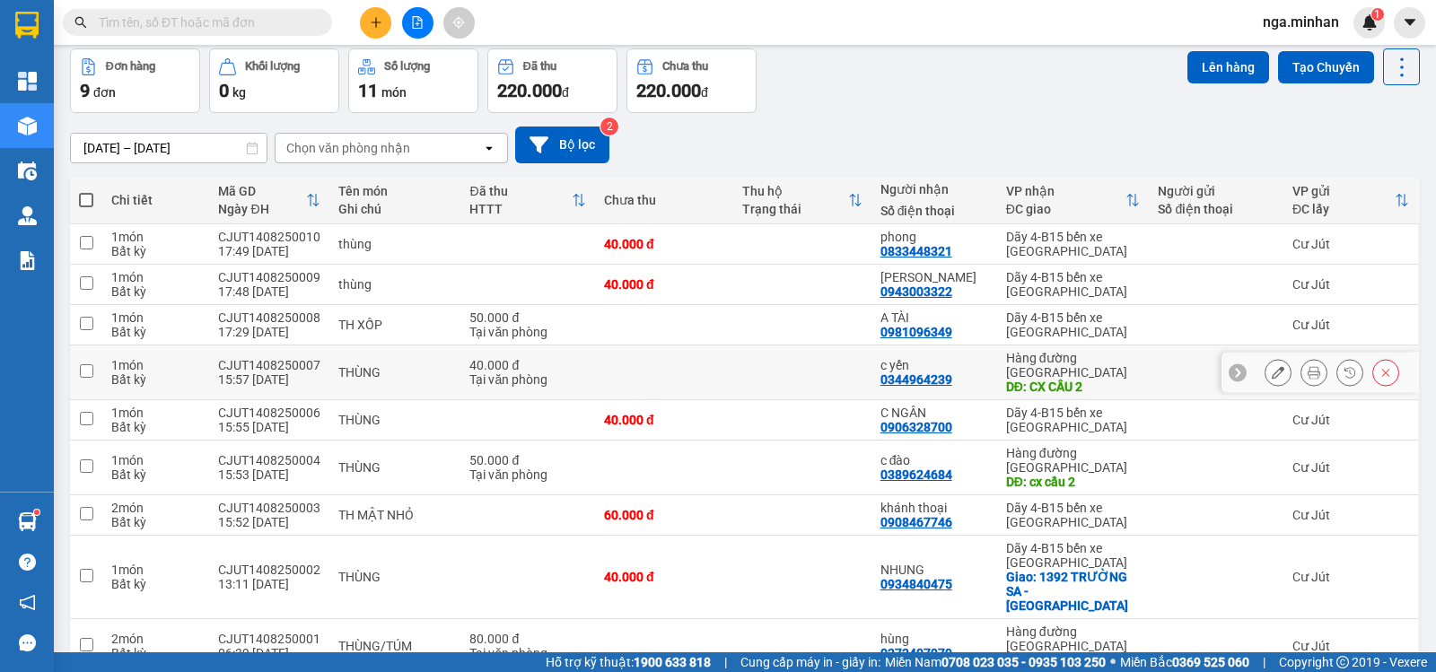
scroll to position [114, 0]
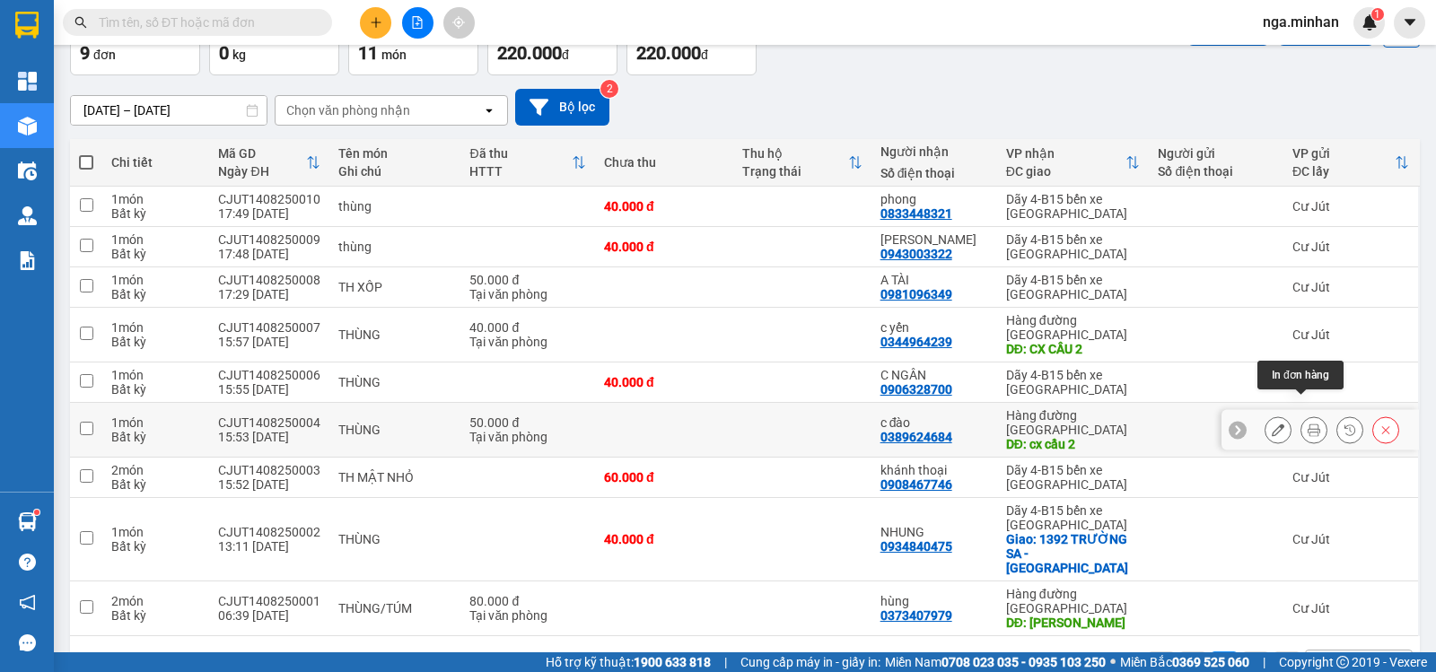
click at [1308, 424] on icon at bounding box center [1314, 430] width 13 height 13
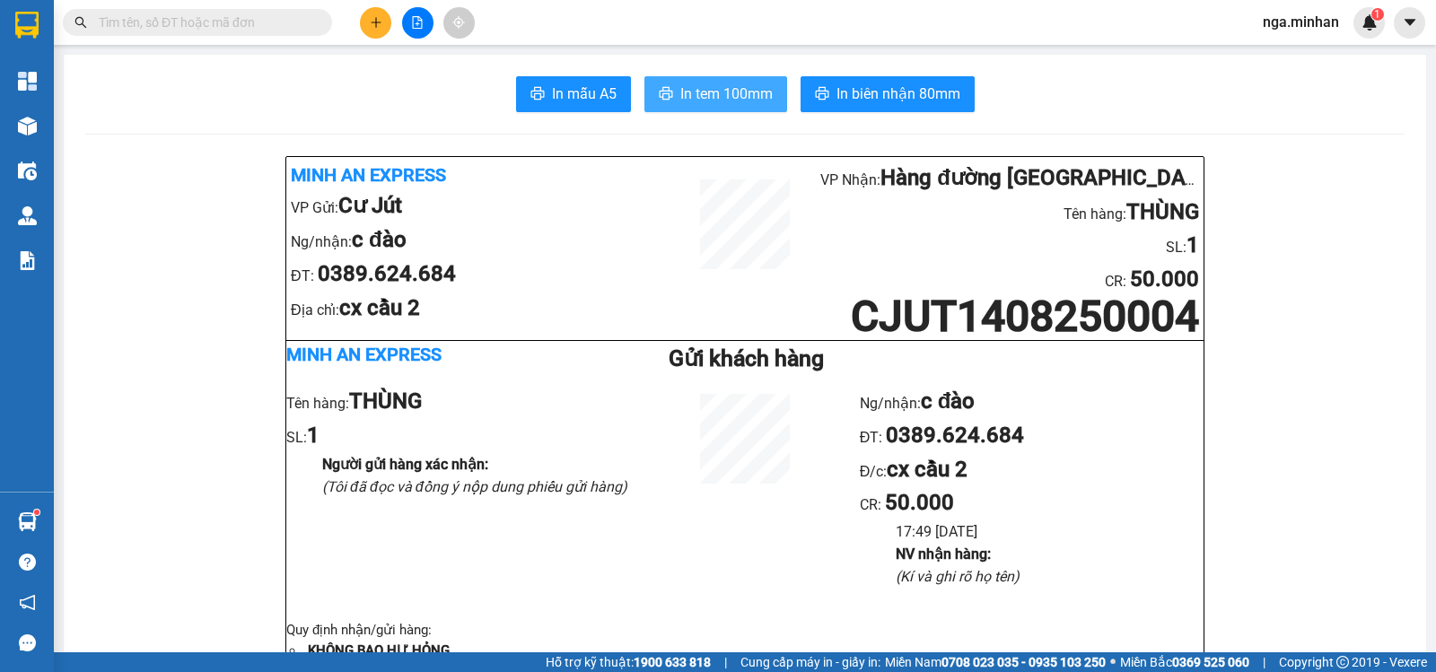
click at [700, 92] on span "In tem 100mm" at bounding box center [726, 94] width 92 height 22
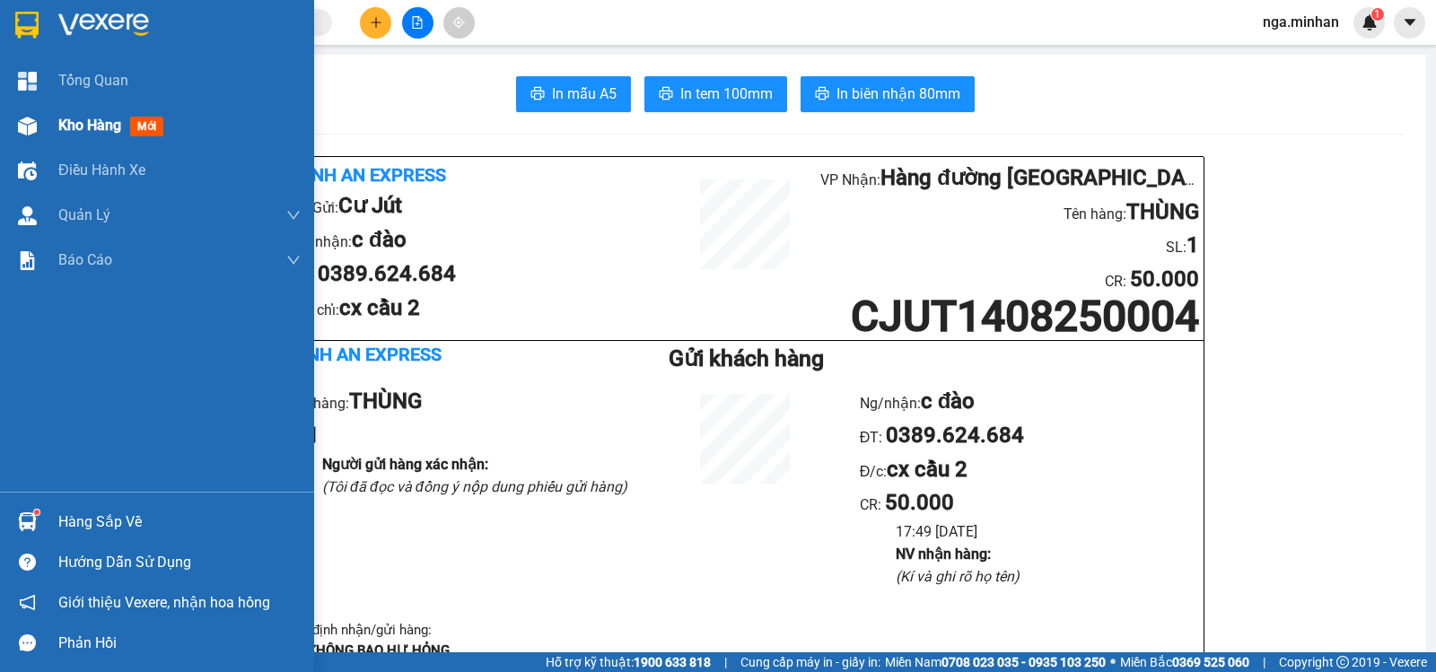
click at [95, 127] on span "Kho hàng" at bounding box center [89, 125] width 63 height 17
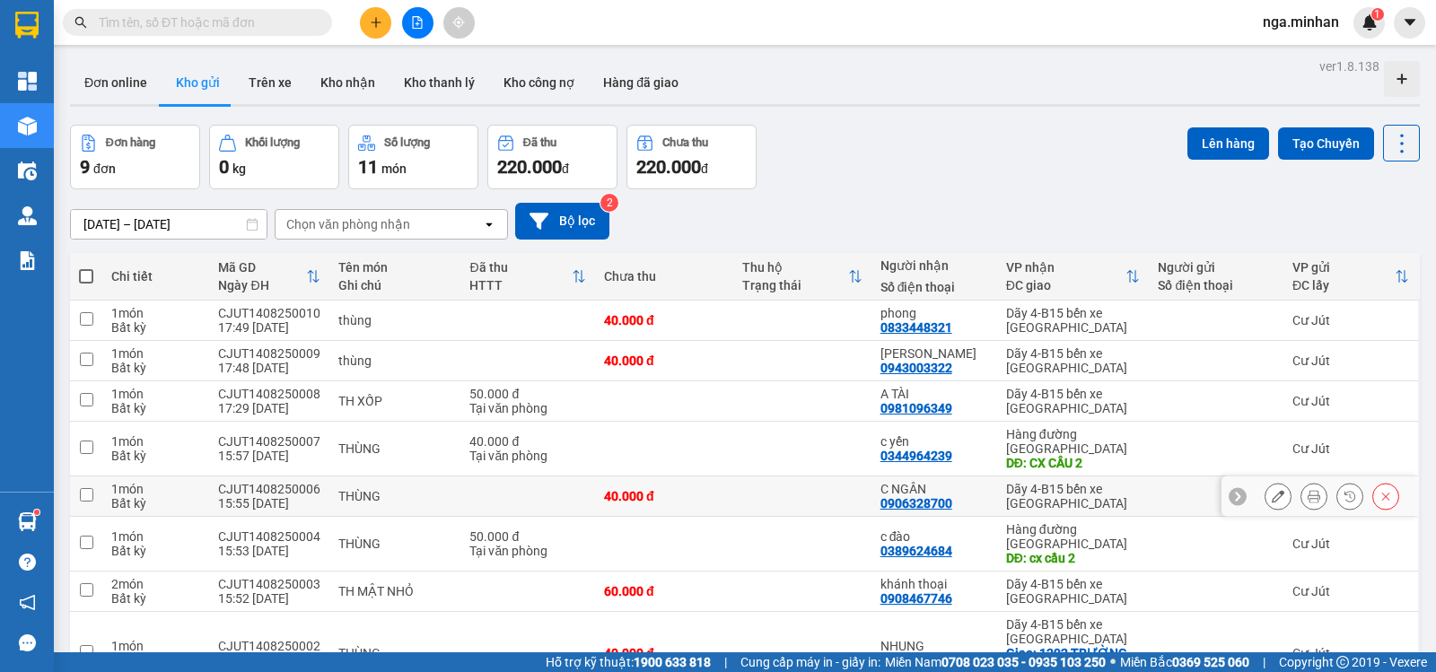
click at [1308, 490] on icon at bounding box center [1314, 496] width 13 height 13
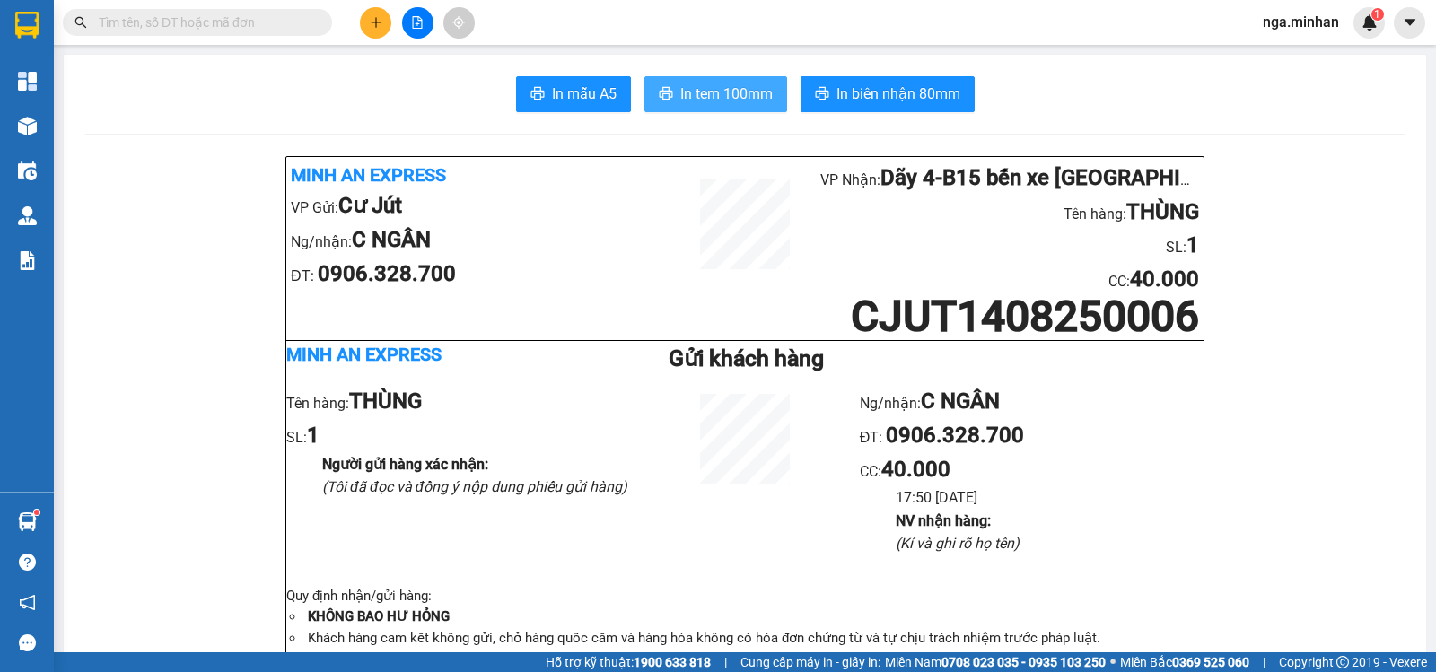
click at [751, 99] on span "In tem 100mm" at bounding box center [726, 94] width 92 height 22
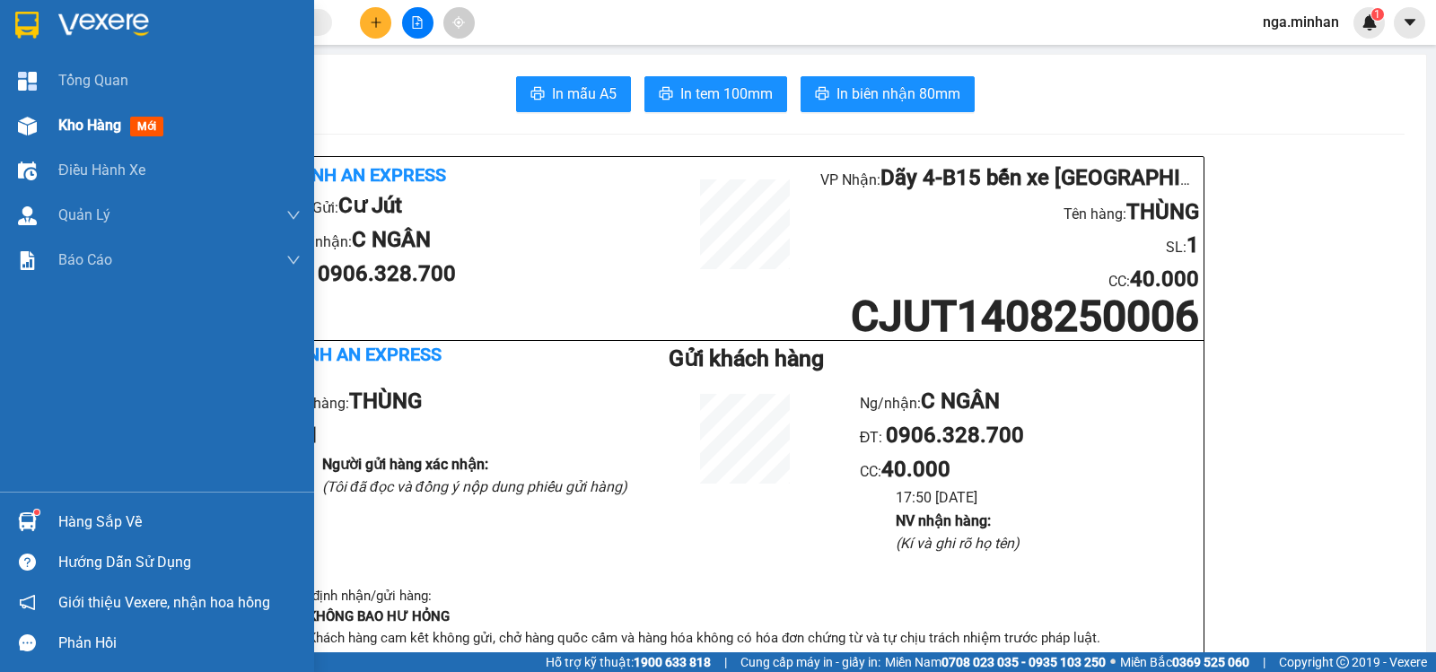
click at [71, 115] on div "Kho hàng mới" at bounding box center [114, 125] width 112 height 22
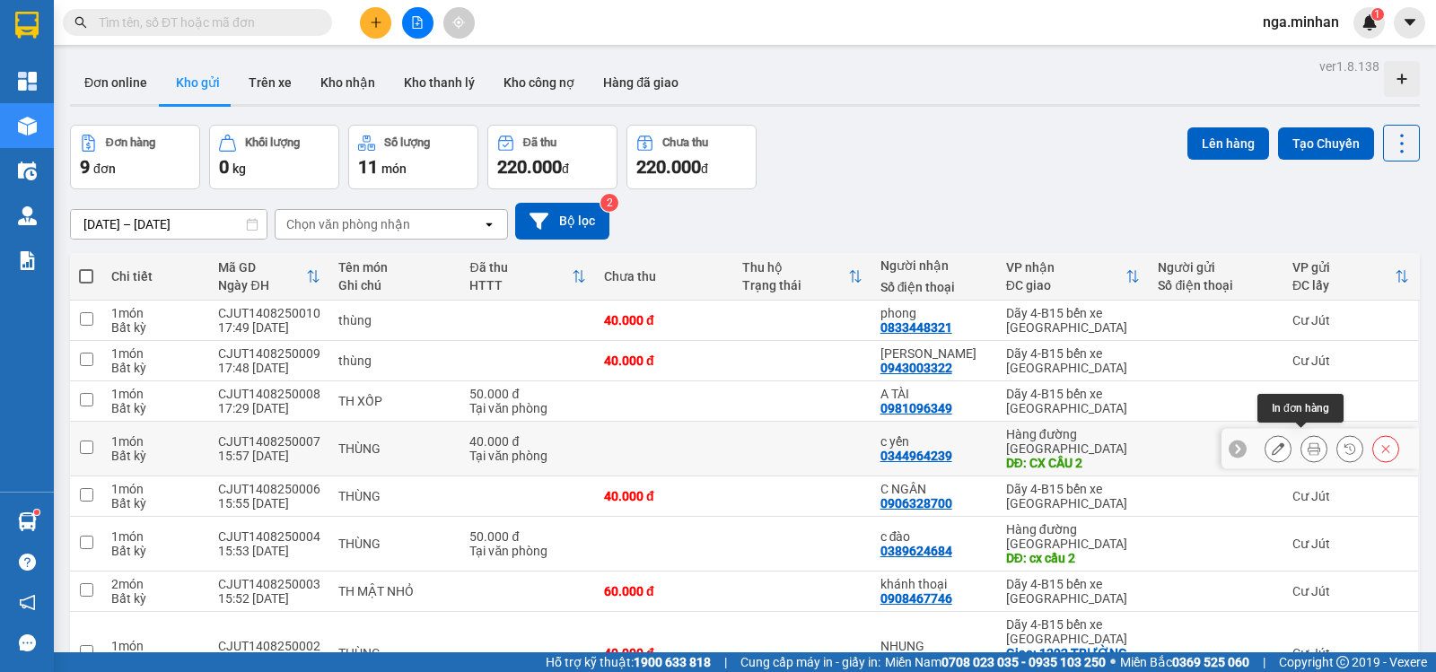
click at [1308, 439] on button at bounding box center [1313, 448] width 25 height 31
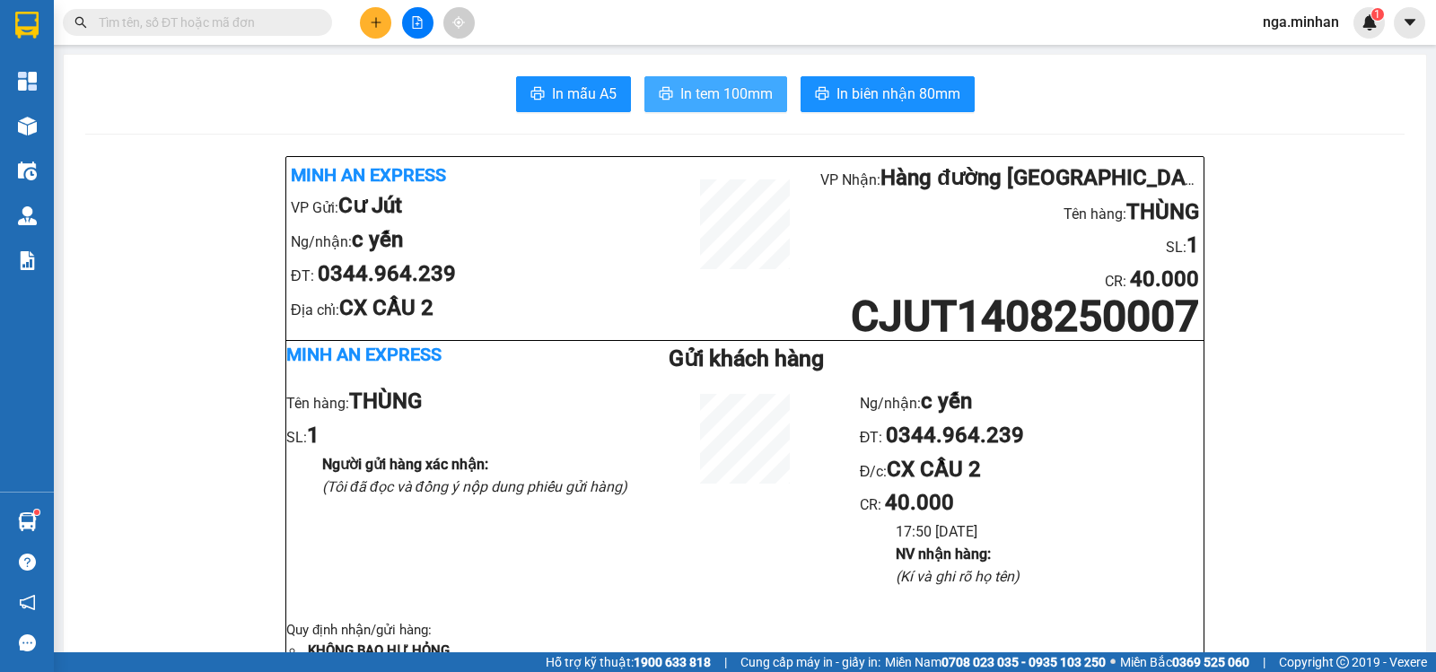
click at [725, 101] on span "In tem 100mm" at bounding box center [726, 94] width 92 height 22
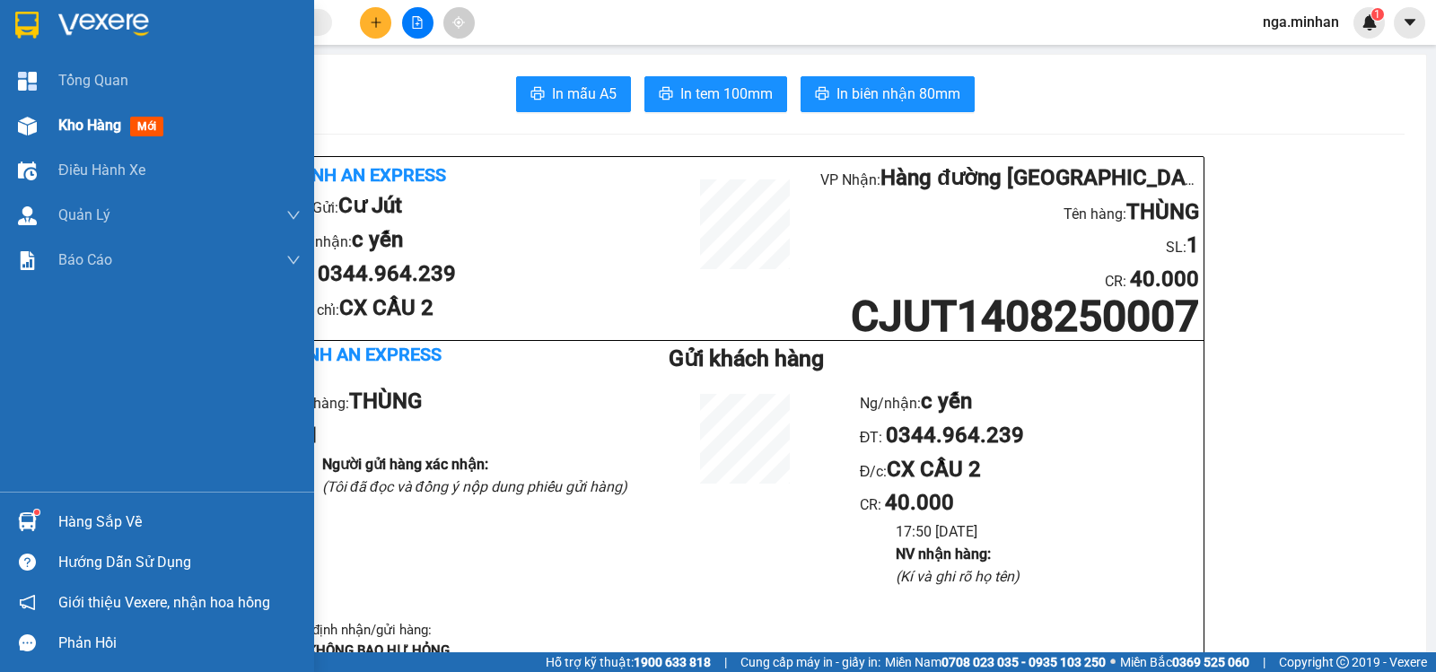
click at [93, 135] on div "Kho hàng mới" at bounding box center [114, 125] width 112 height 22
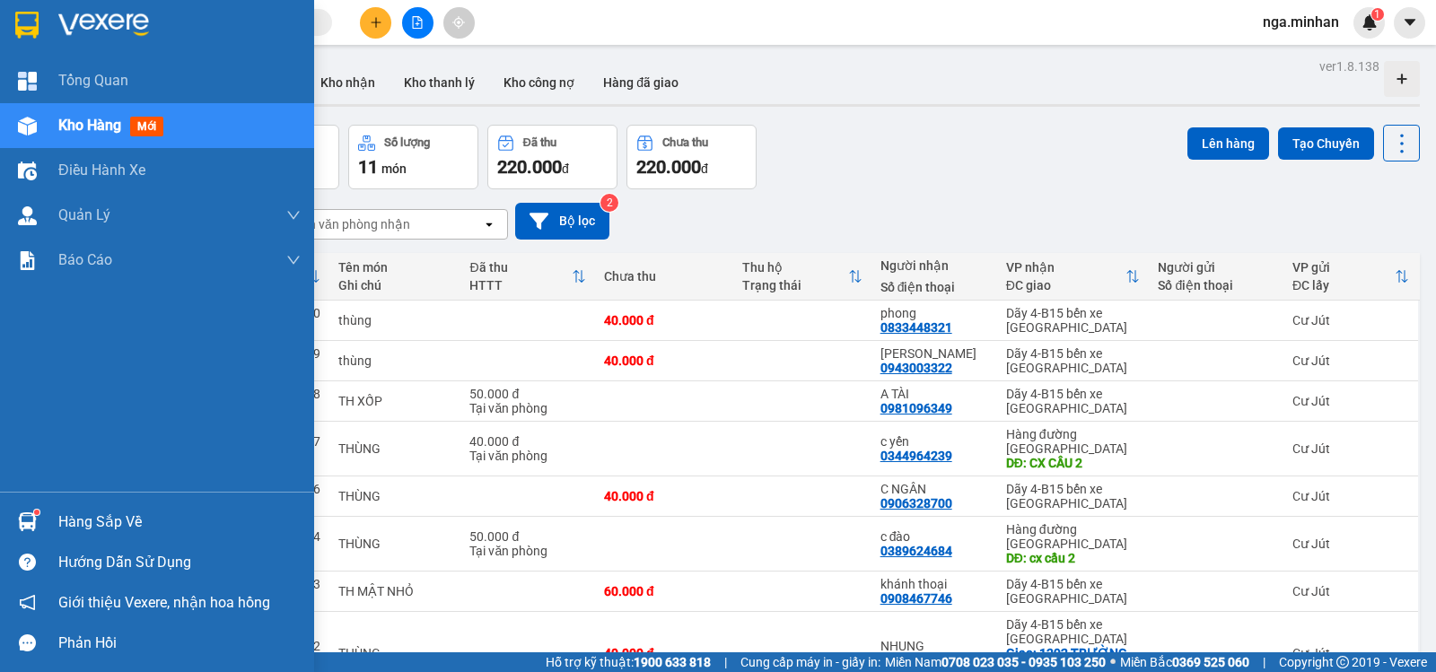
click at [99, 121] on span "Kho hàng" at bounding box center [89, 125] width 63 height 17
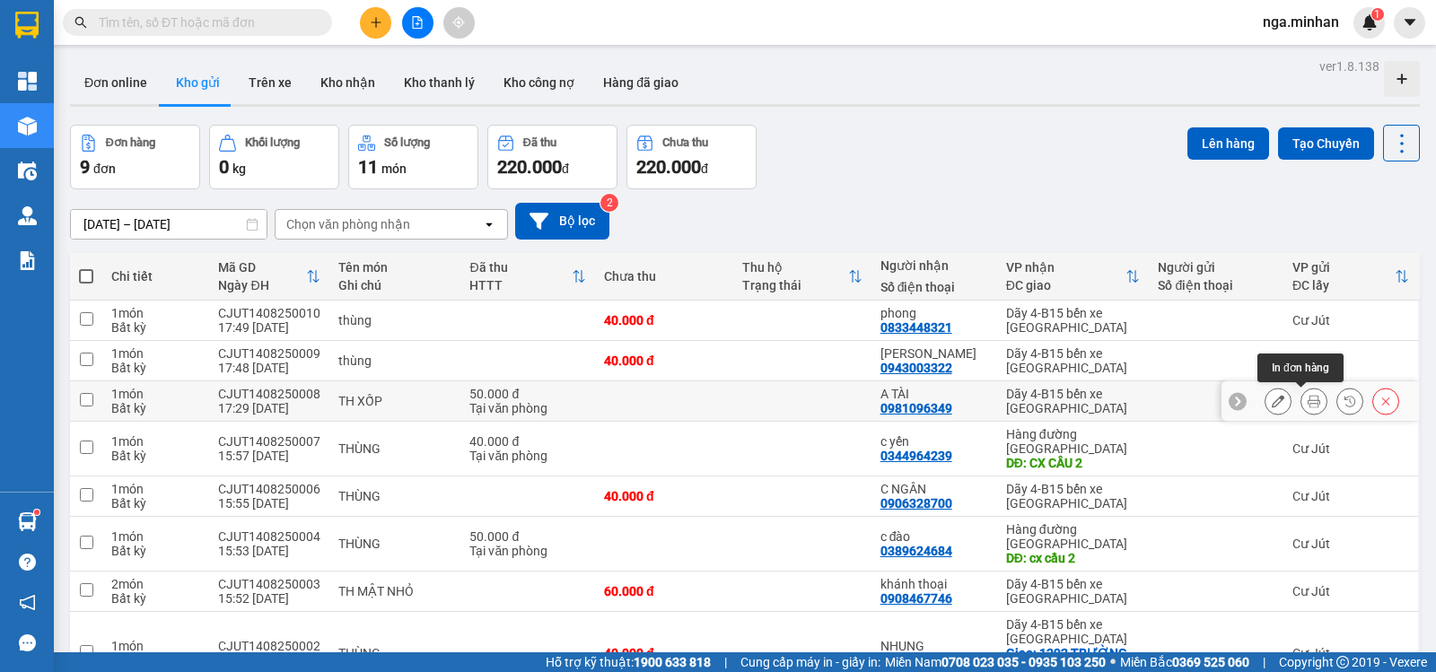
click at [1308, 403] on icon at bounding box center [1314, 401] width 13 height 13
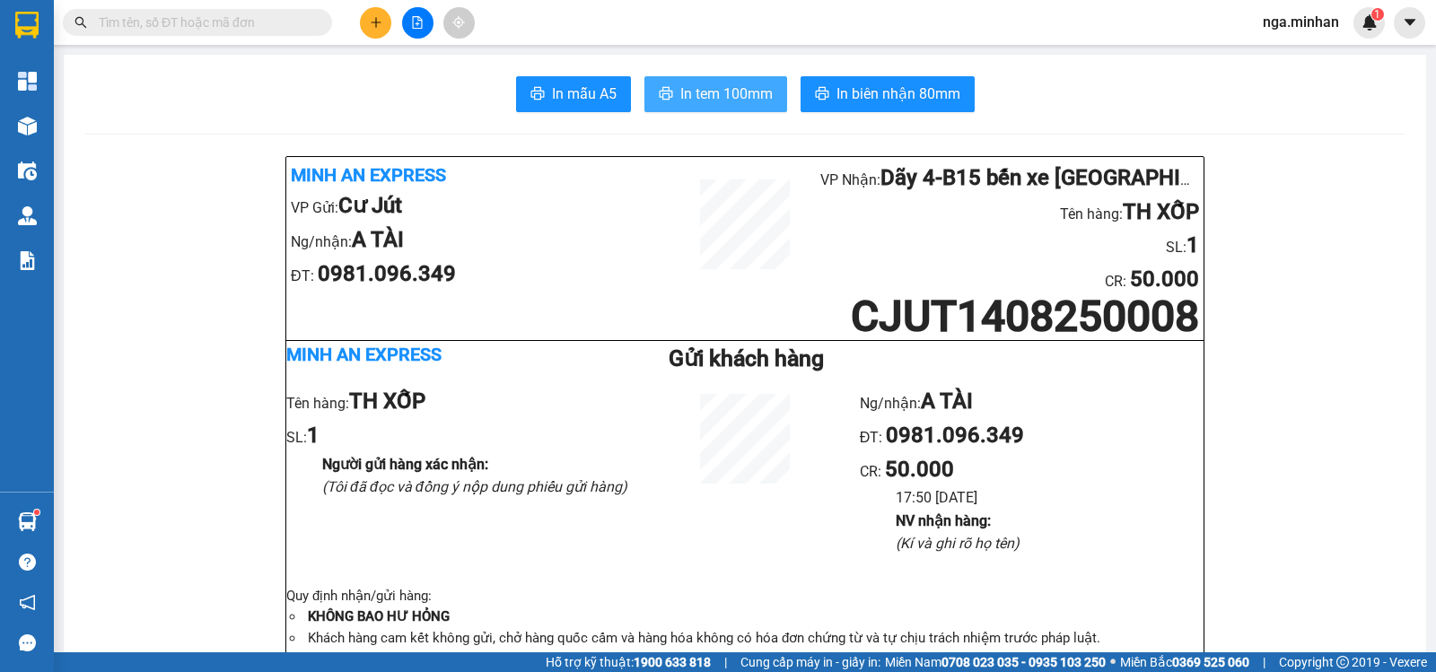
click at [721, 94] on span "In tem 100mm" at bounding box center [726, 94] width 92 height 22
click at [380, 17] on icon "plus" at bounding box center [376, 22] width 13 height 13
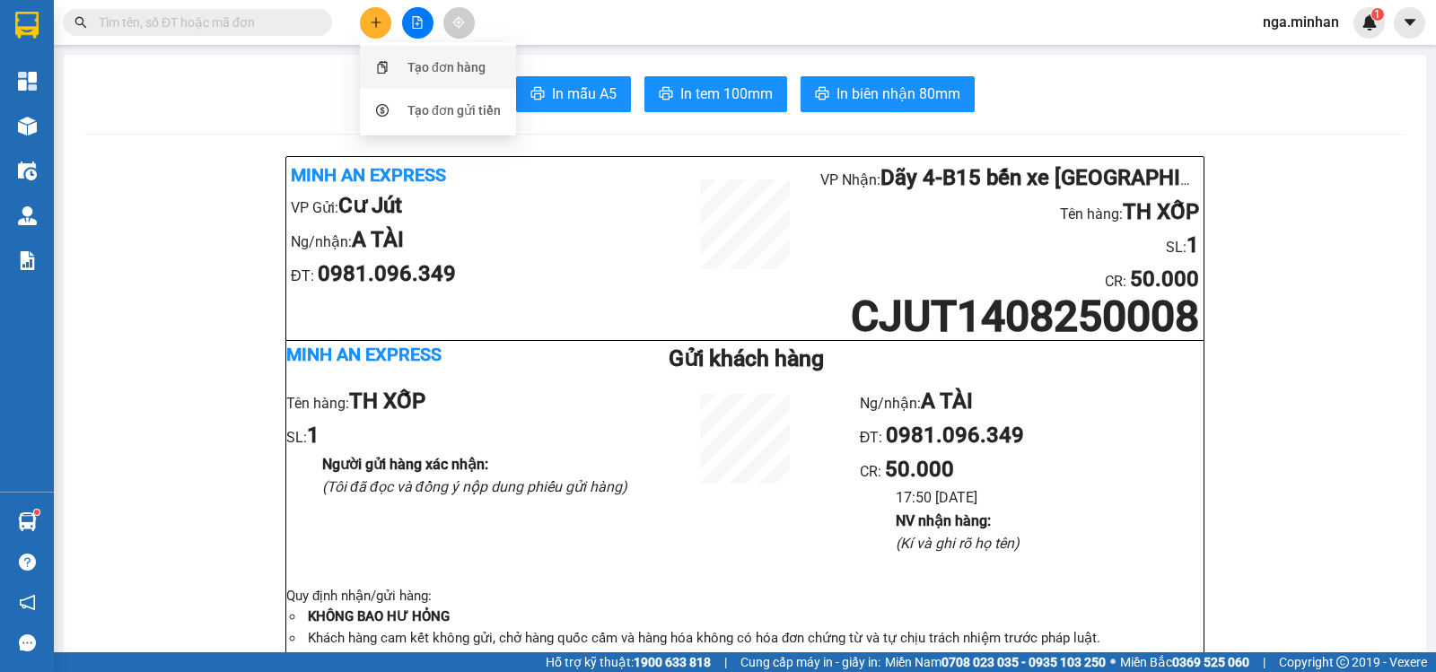
click at [410, 65] on div "Tạo đơn hàng" at bounding box center [446, 67] width 78 height 20
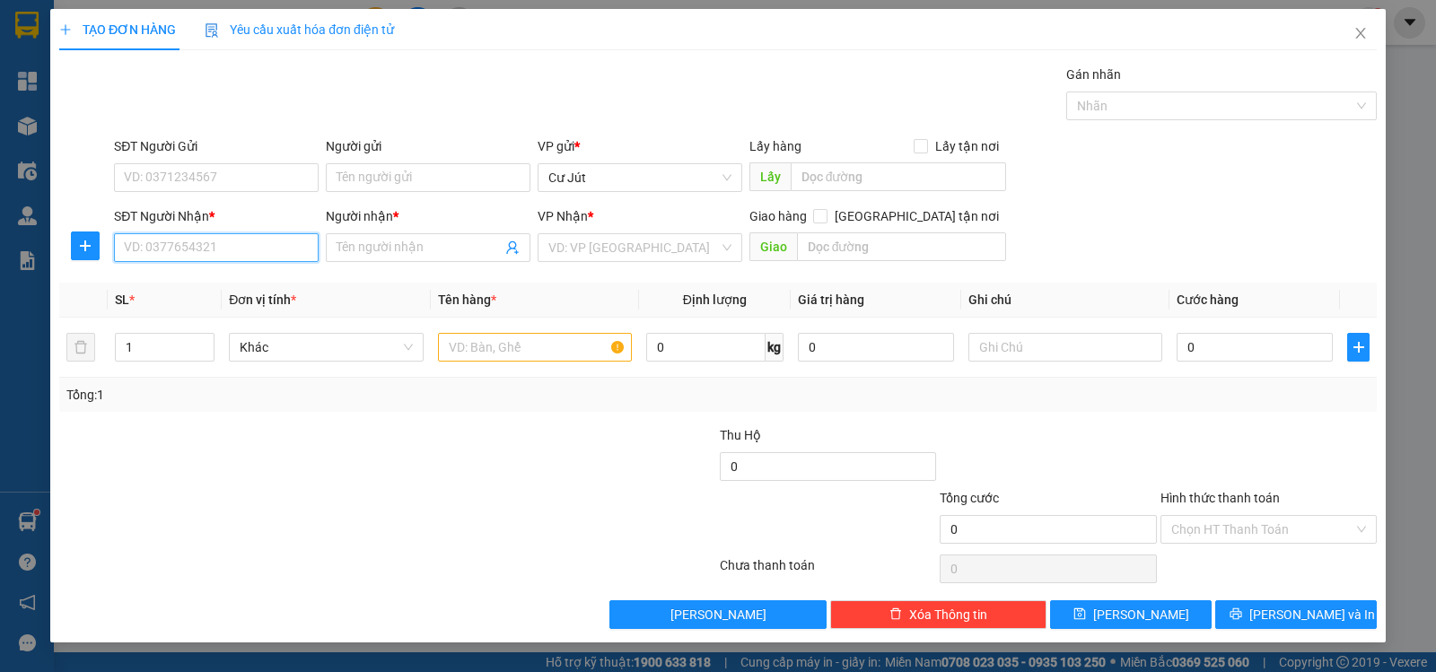
click at [267, 260] on input "SĐT Người Nhận *" at bounding box center [216, 247] width 205 height 29
type input "0919601771"
click at [246, 271] on div "0919601771 - CÔ HÒA" at bounding box center [216, 283] width 205 height 29
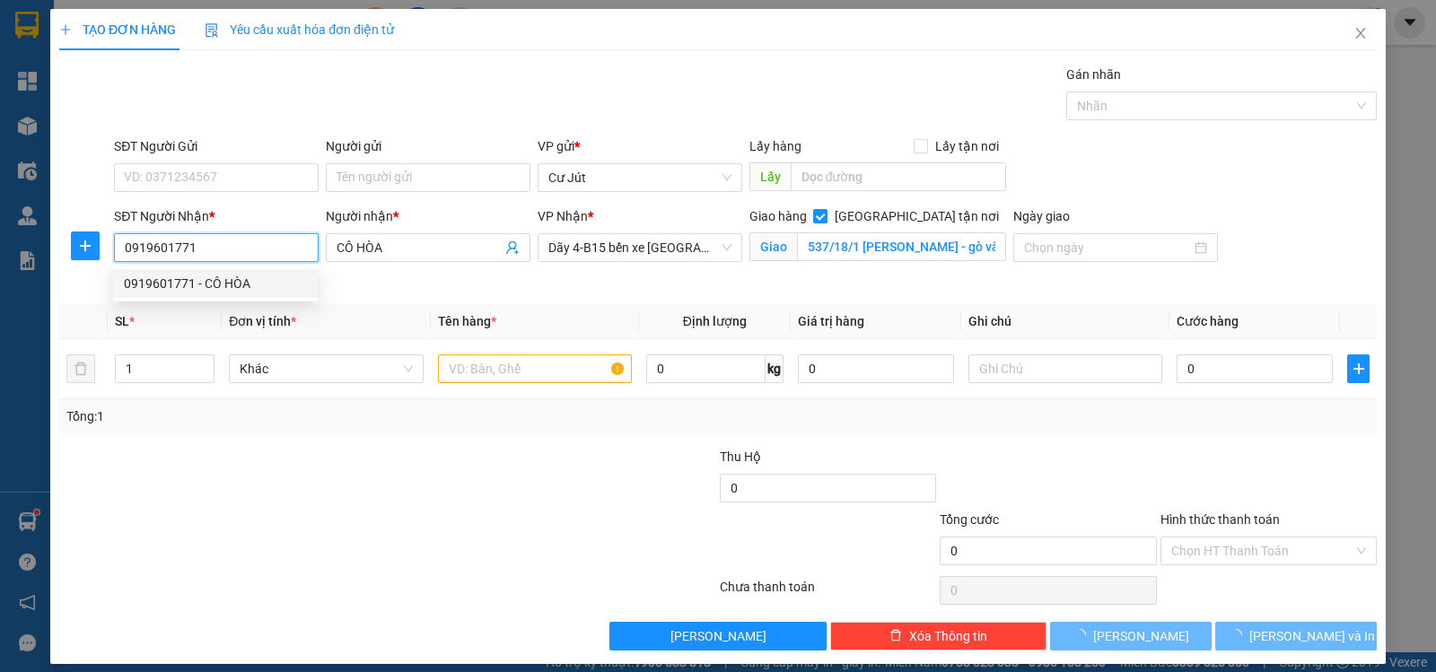
type input "CÔ HÒA"
checkbox input "true"
type input "537/18/1 [PERSON_NAME] - gò vấp"
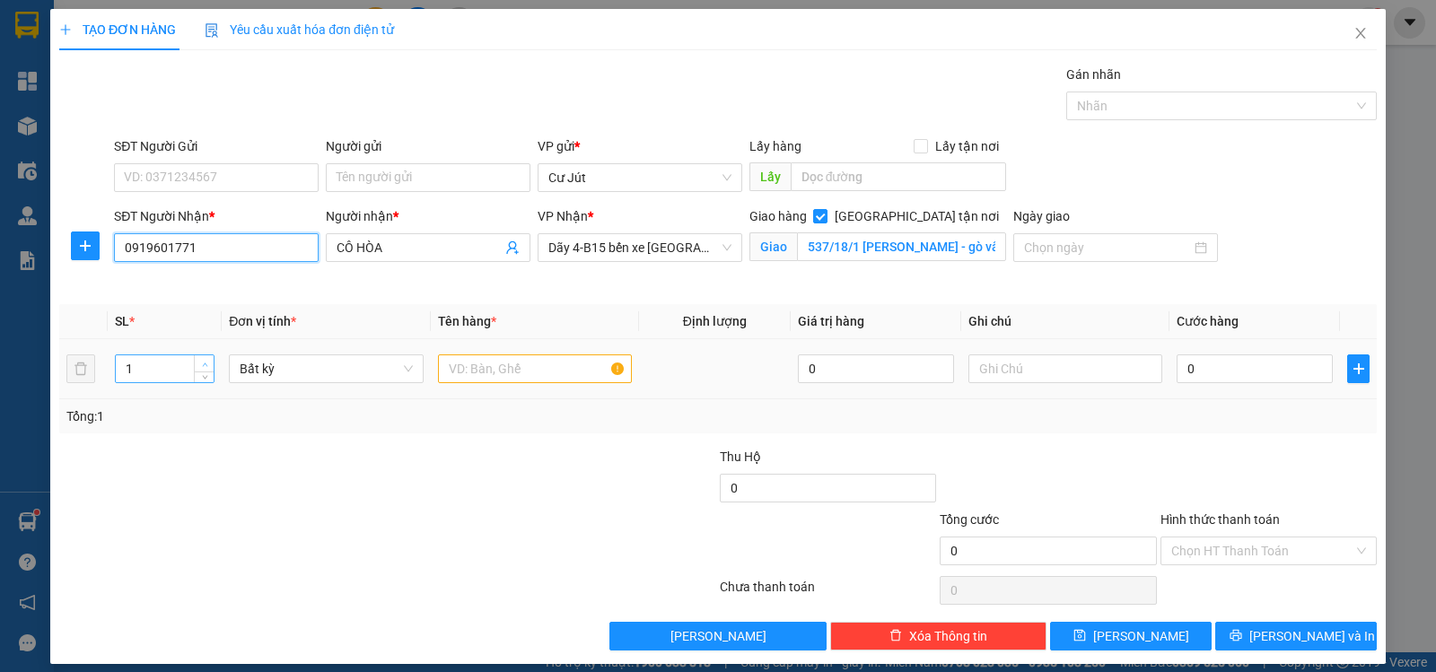
type input "0919601771"
click at [202, 362] on icon "up" at bounding box center [205, 365] width 6 height 6
type input "3"
click at [202, 362] on icon "up" at bounding box center [205, 365] width 6 height 6
click at [530, 370] on input "text" at bounding box center [535, 369] width 194 height 29
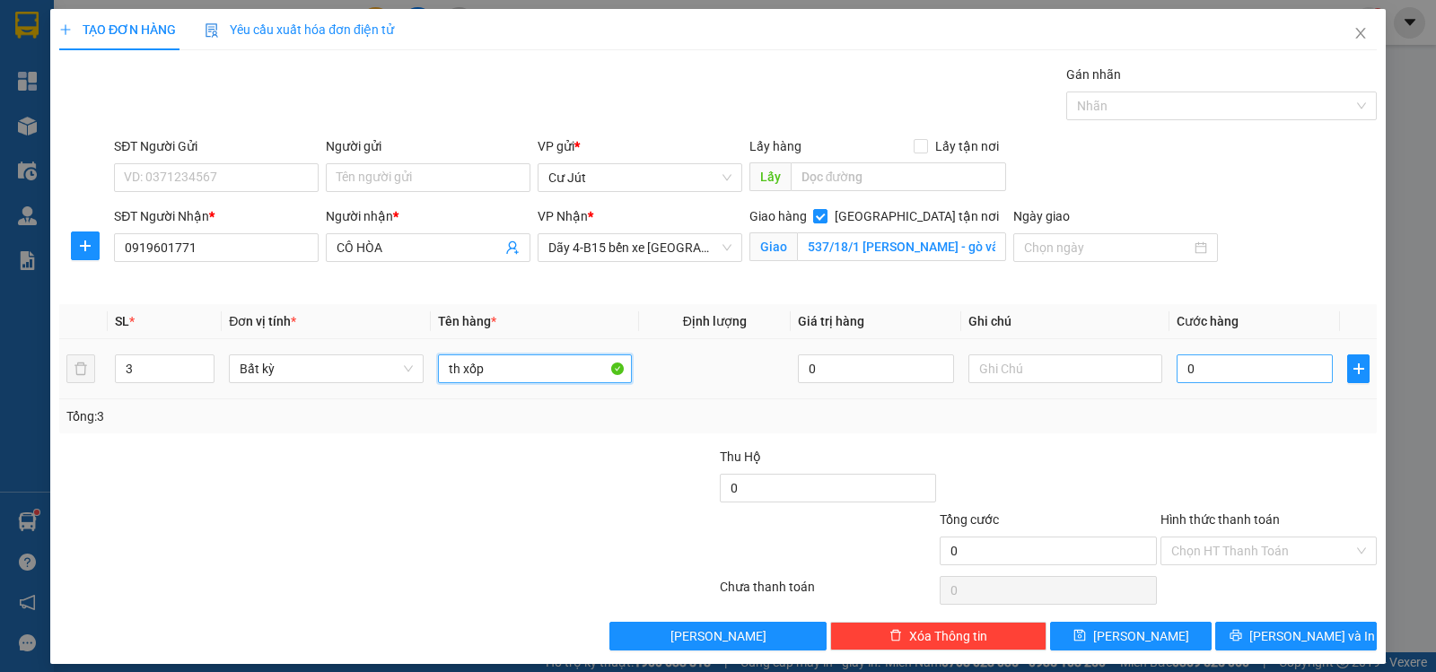
type input "th xốp"
click at [1246, 368] on input "0" at bounding box center [1255, 369] width 156 height 29
type input "1"
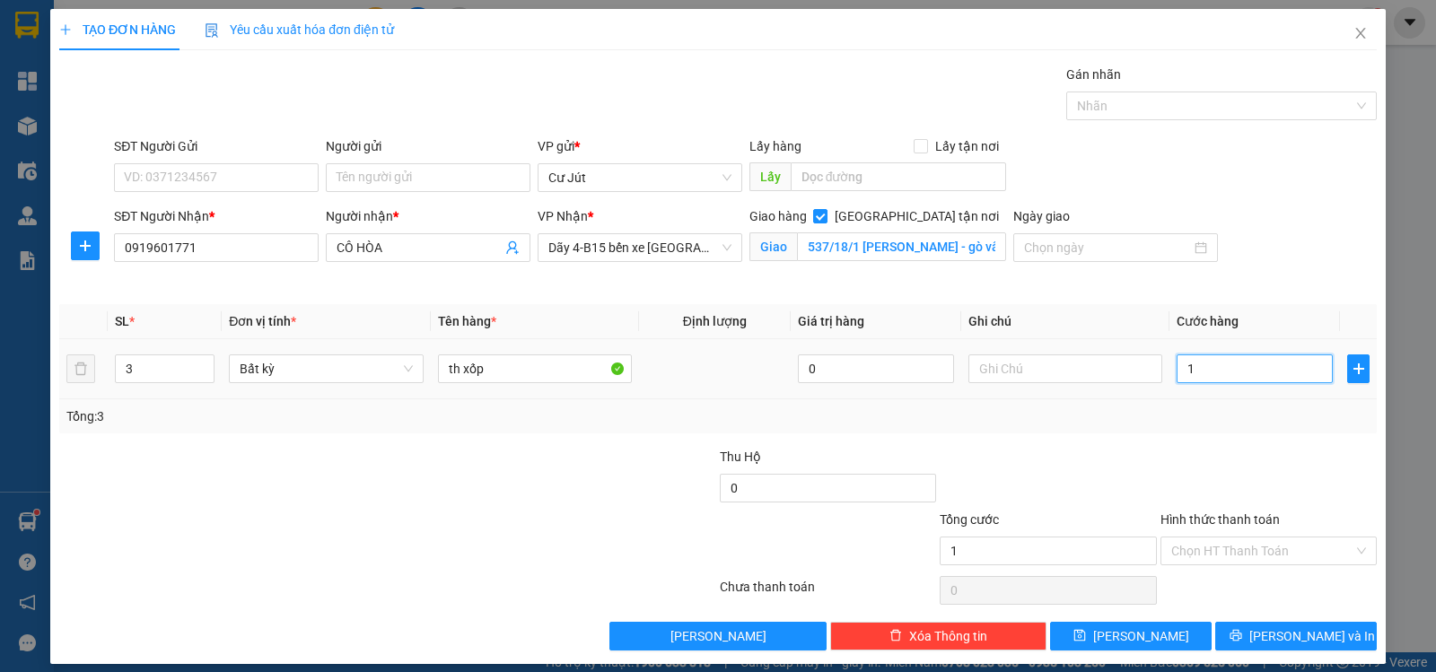
type input "1"
type input "15"
type input "150"
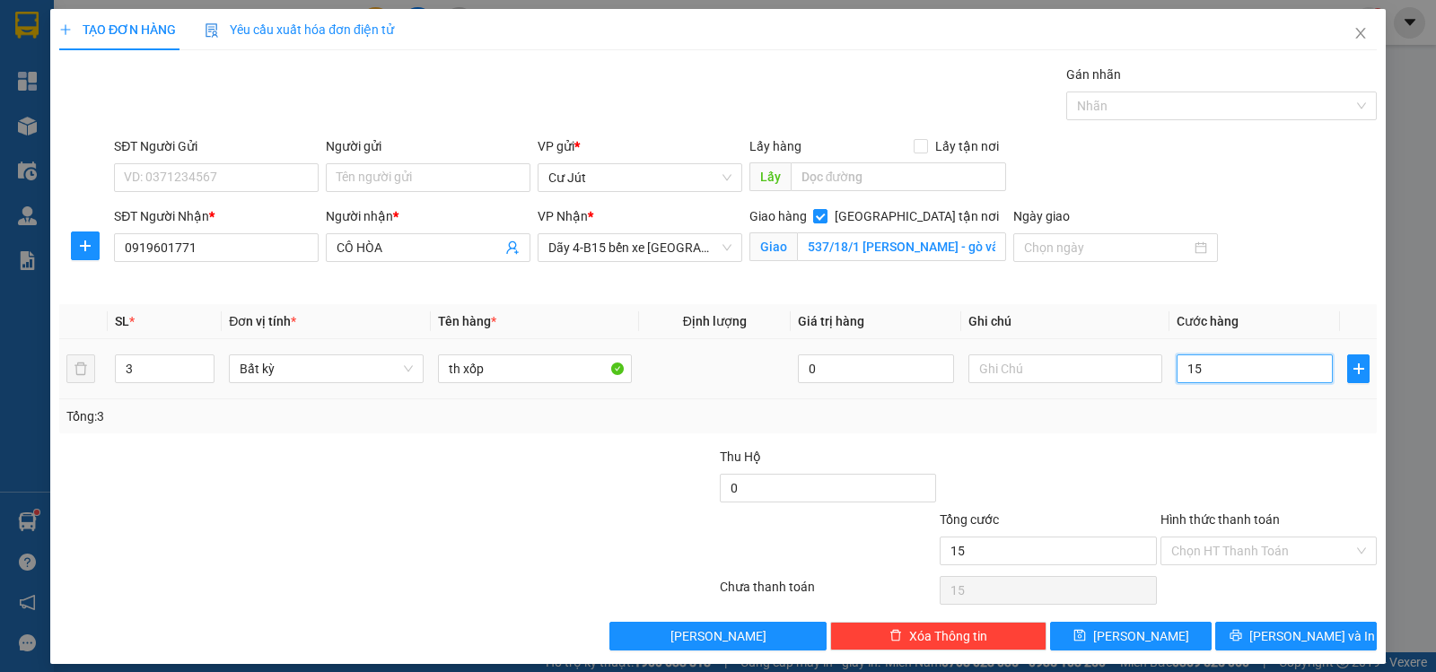
type input "150"
type input "150.000"
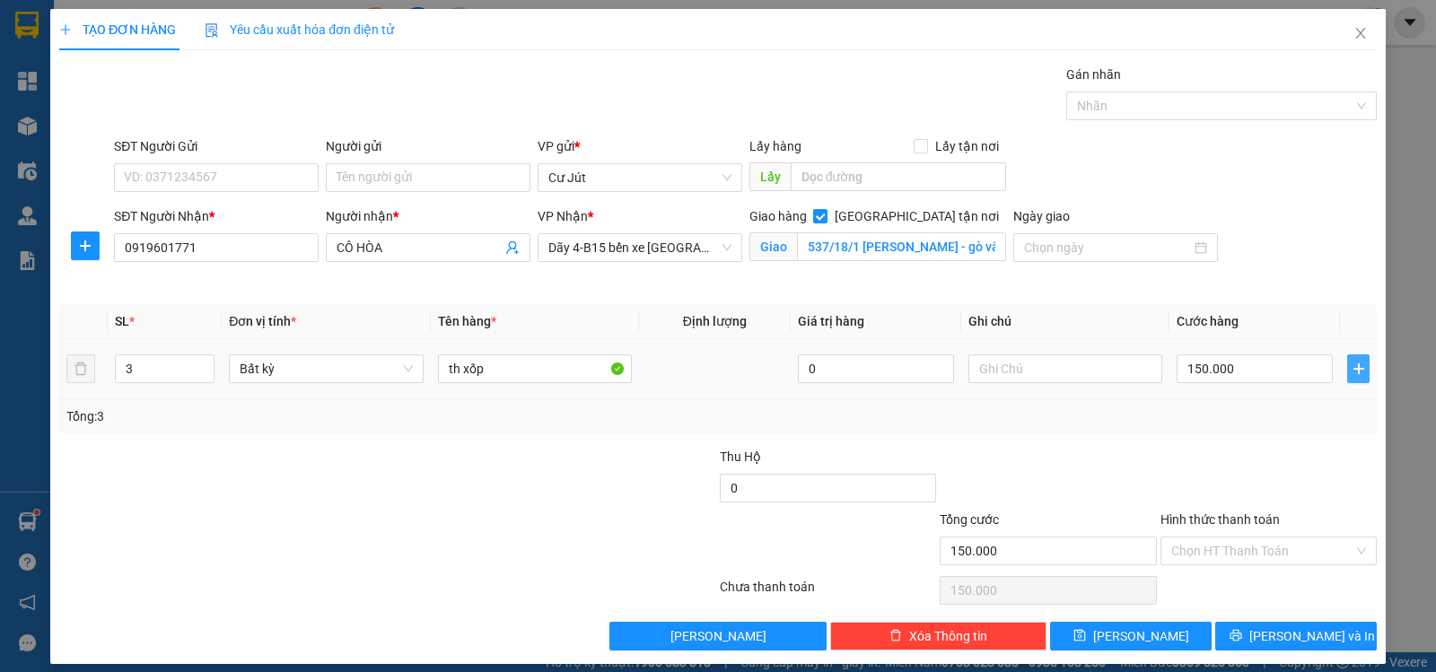
click at [1355, 370] on span "plus" at bounding box center [1358, 369] width 21 height 14
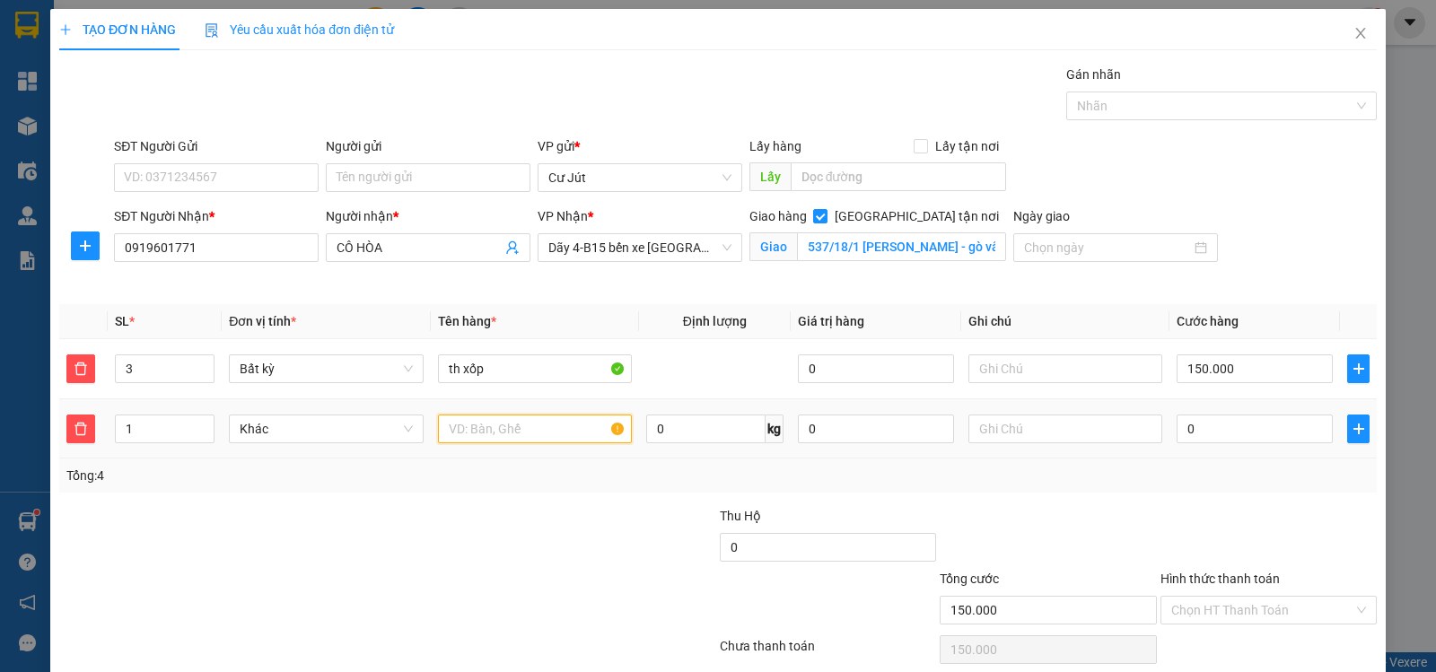
click at [451, 433] on input "text" at bounding box center [535, 429] width 194 height 29
type input "bao"
click at [1229, 433] on input "0" at bounding box center [1255, 429] width 156 height 29
type input "150.005"
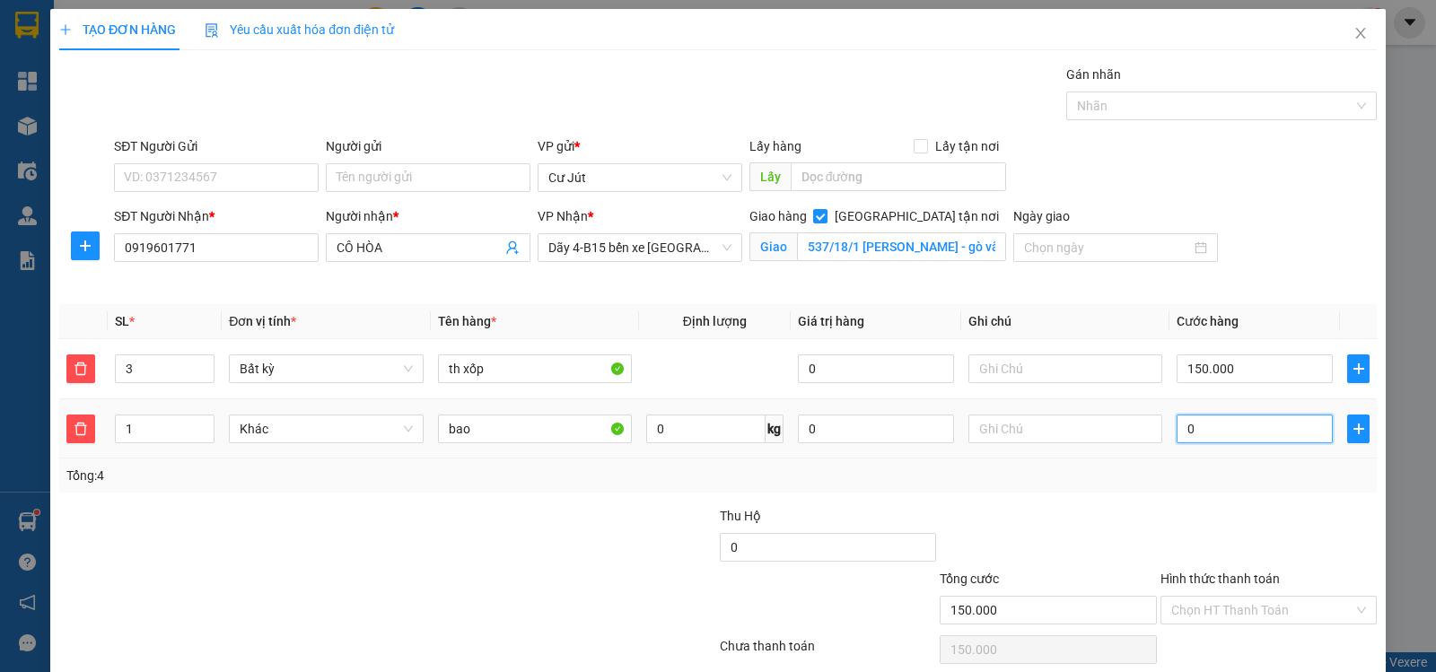
type input "5"
type input "150.050"
type input "50"
click at [1270, 355] on input "150.000" at bounding box center [1255, 369] width 156 height 29
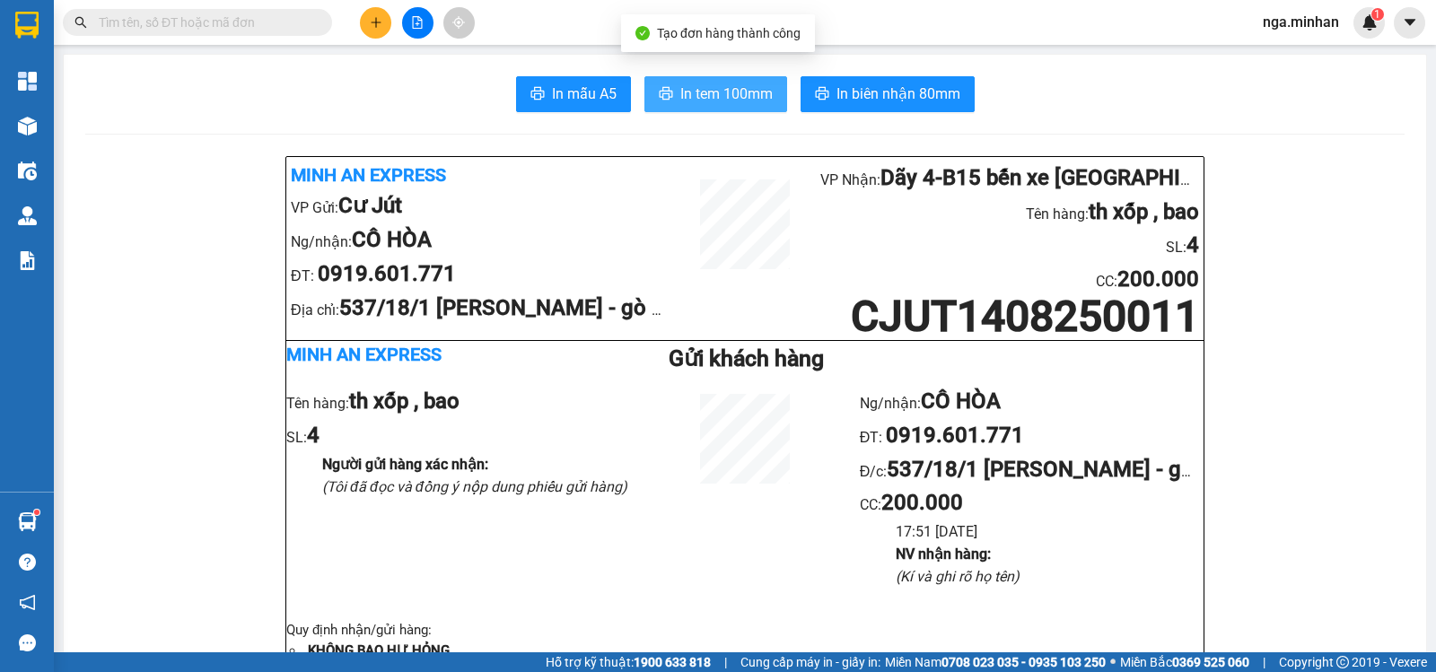
click at [713, 83] on span "In tem 100mm" at bounding box center [726, 94] width 92 height 22
click at [1082, 563] on li "NV nhận hàng :" at bounding box center [1050, 554] width 308 height 22
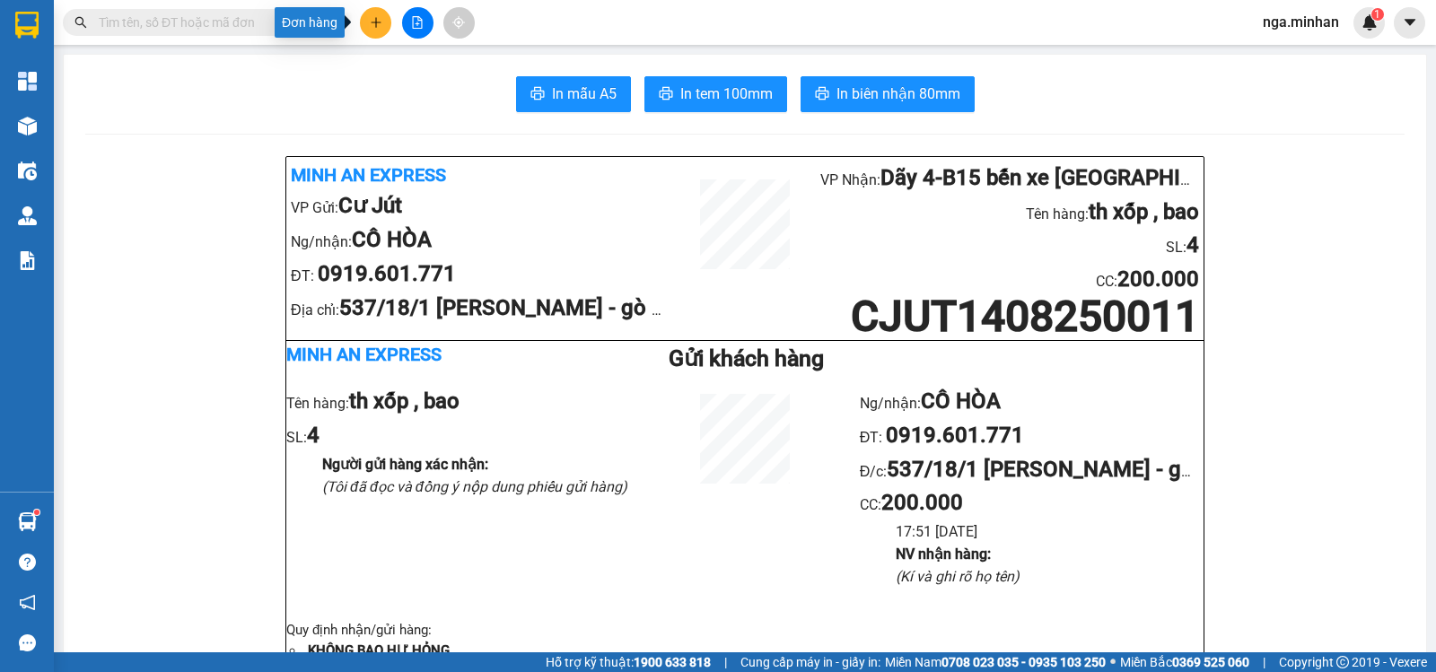
click at [381, 22] on icon "plus" at bounding box center [376, 22] width 10 height 1
click at [432, 67] on div "Tạo đơn hàng" at bounding box center [446, 67] width 78 height 20
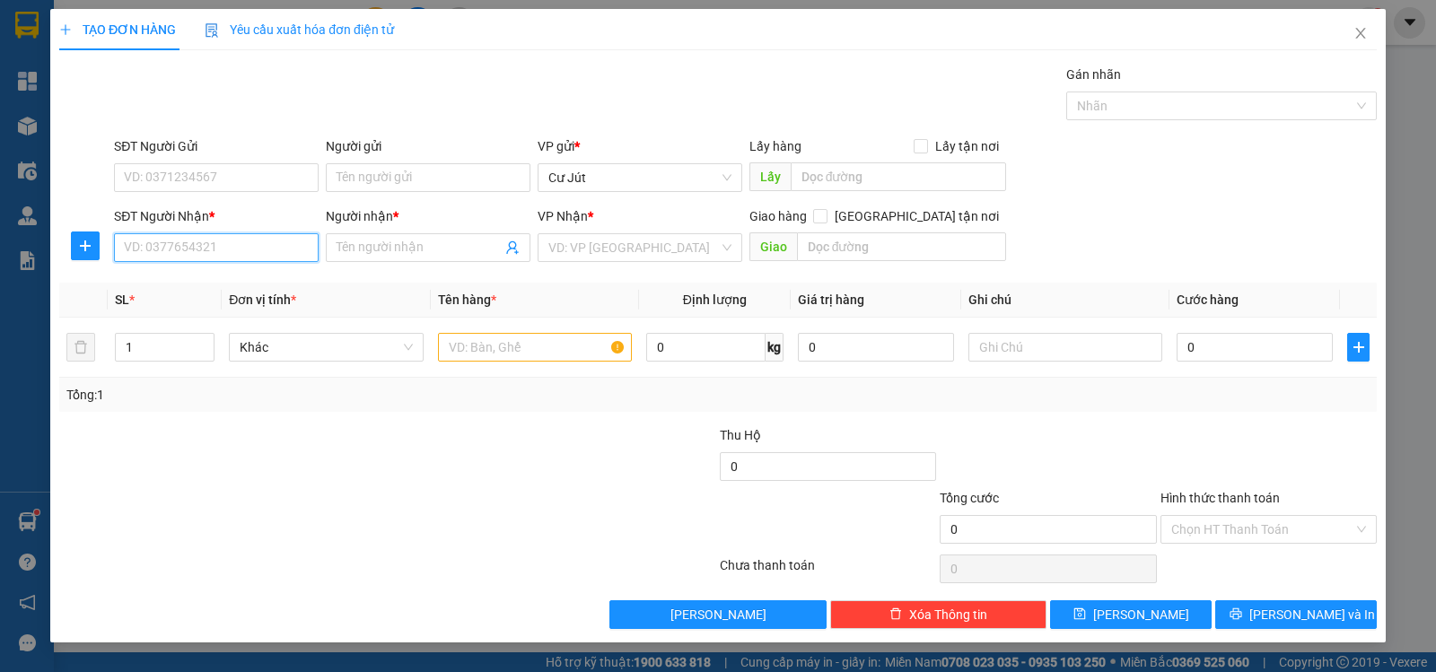
click at [276, 249] on input "SĐT Người Nhận *" at bounding box center [216, 247] width 205 height 29
type input "0935484343"
click at [216, 287] on div "0935484343 - MINH" at bounding box center [216, 284] width 183 height 20
type input "MINH"
type input "0935484343"
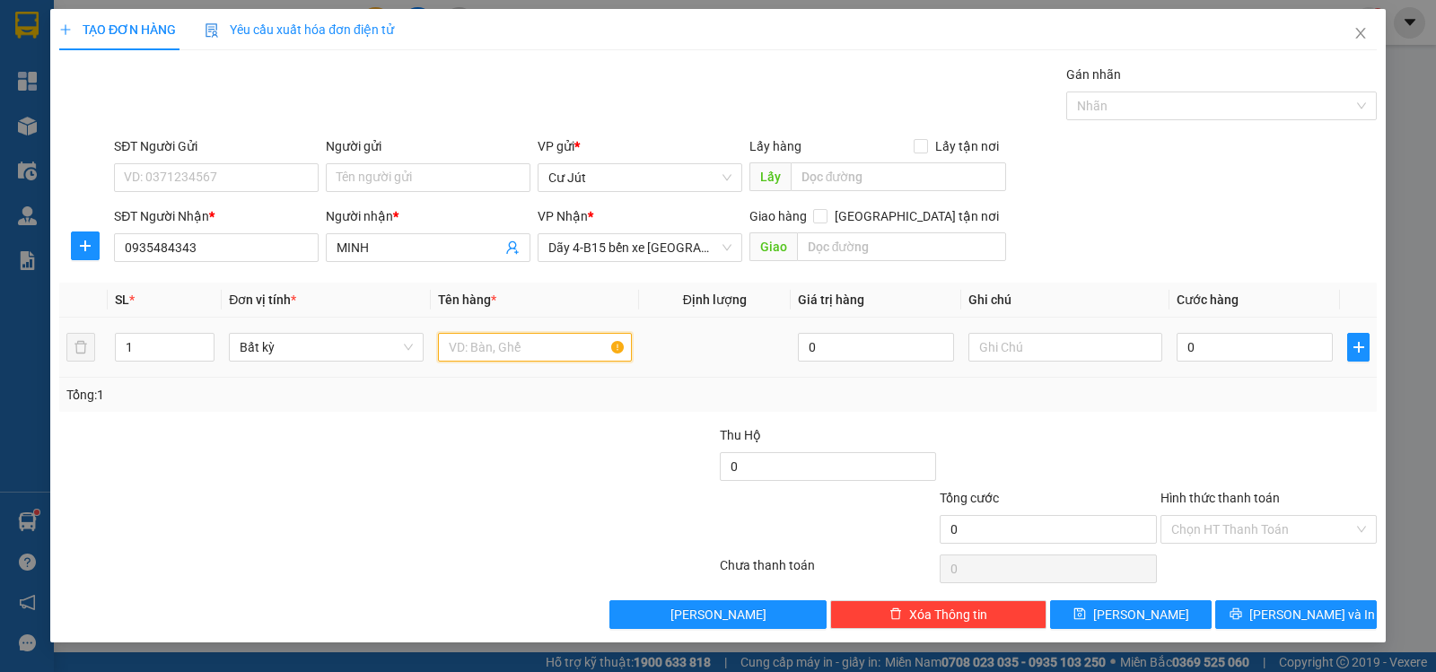
click at [511, 348] on input "text" at bounding box center [535, 347] width 194 height 29
type input "túm xanh"
click at [1267, 346] on input "0" at bounding box center [1255, 347] width 156 height 29
type input "5"
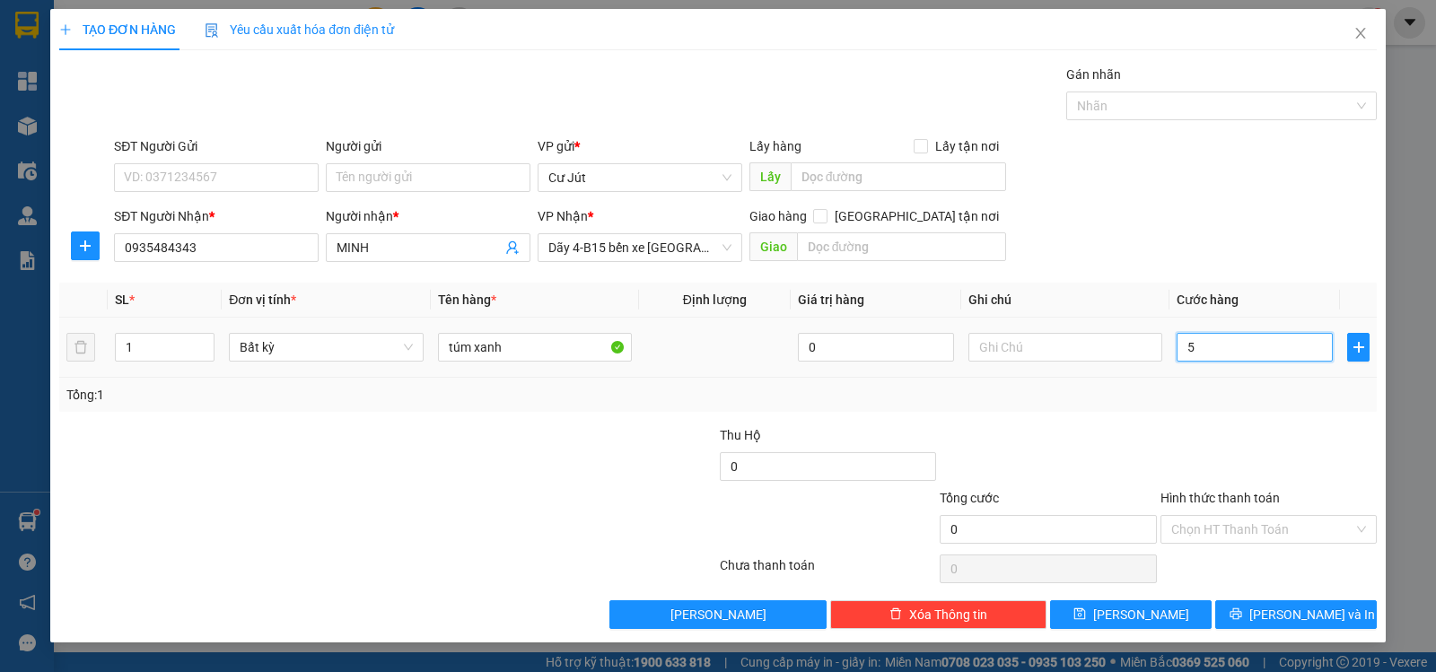
type input "5"
type input "50"
click at [1319, 607] on span "[PERSON_NAME] và In" at bounding box center [1312, 615] width 126 height 20
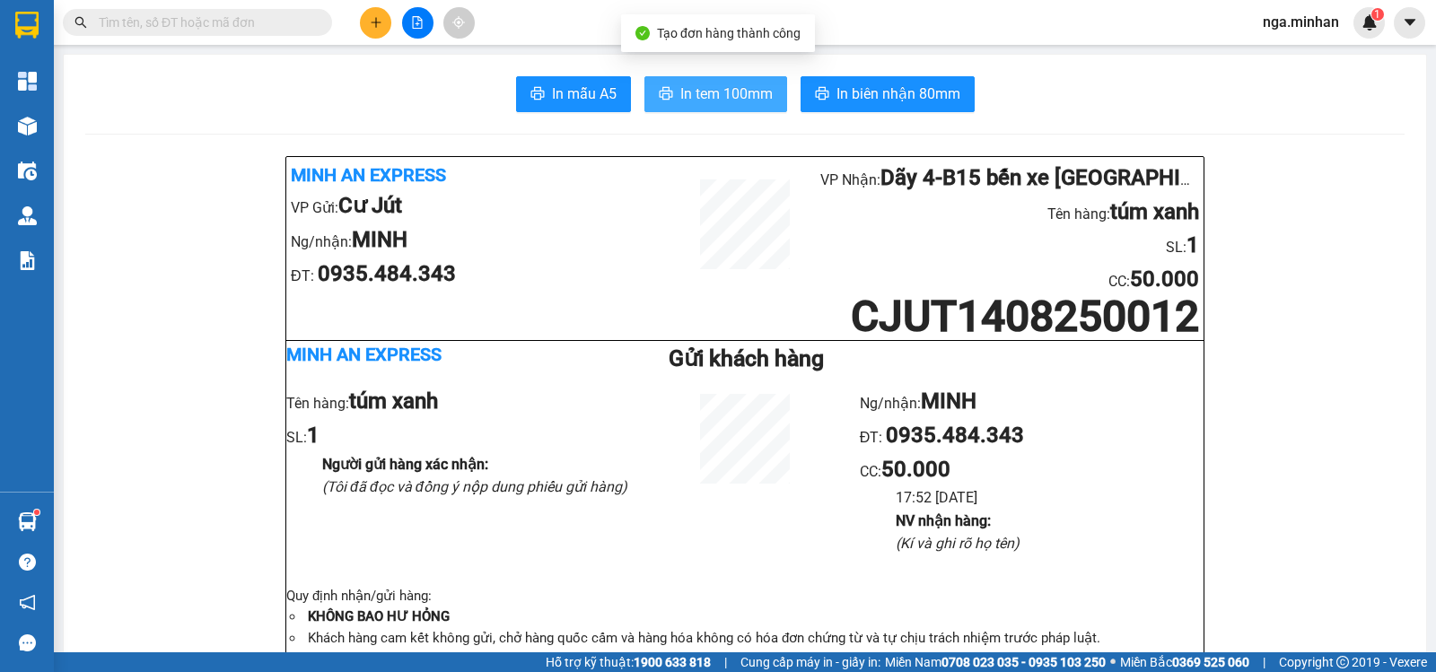
click at [693, 92] on span "In tem 100mm" at bounding box center [726, 94] width 92 height 22
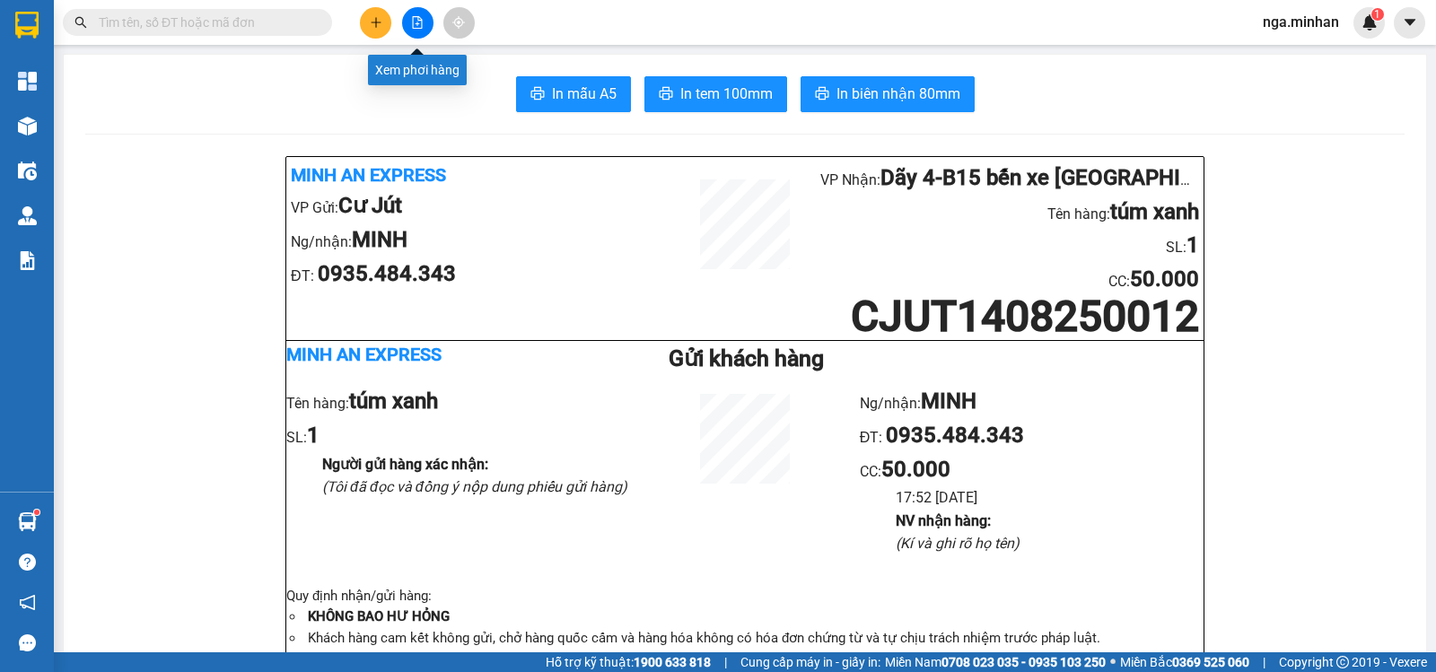
click at [422, 22] on icon "file-add" at bounding box center [417, 22] width 13 height 13
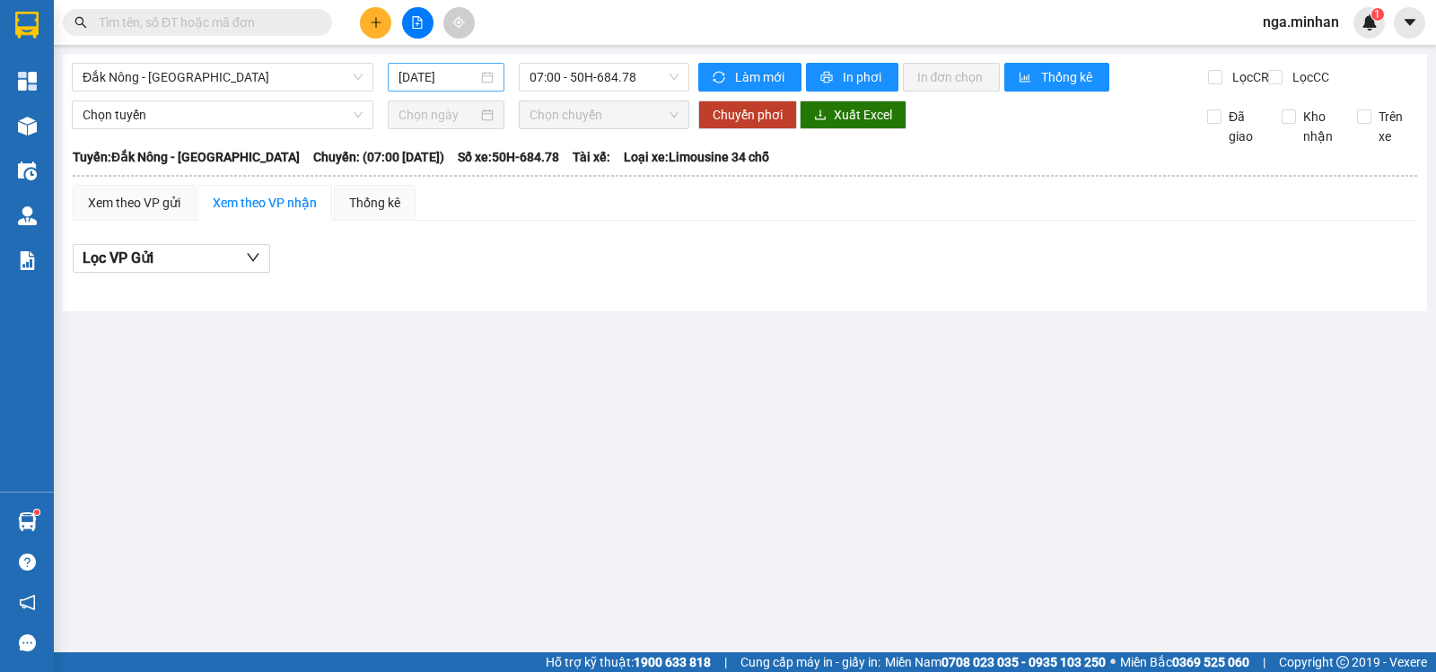
click at [426, 81] on input "[DATE]" at bounding box center [438, 77] width 80 height 20
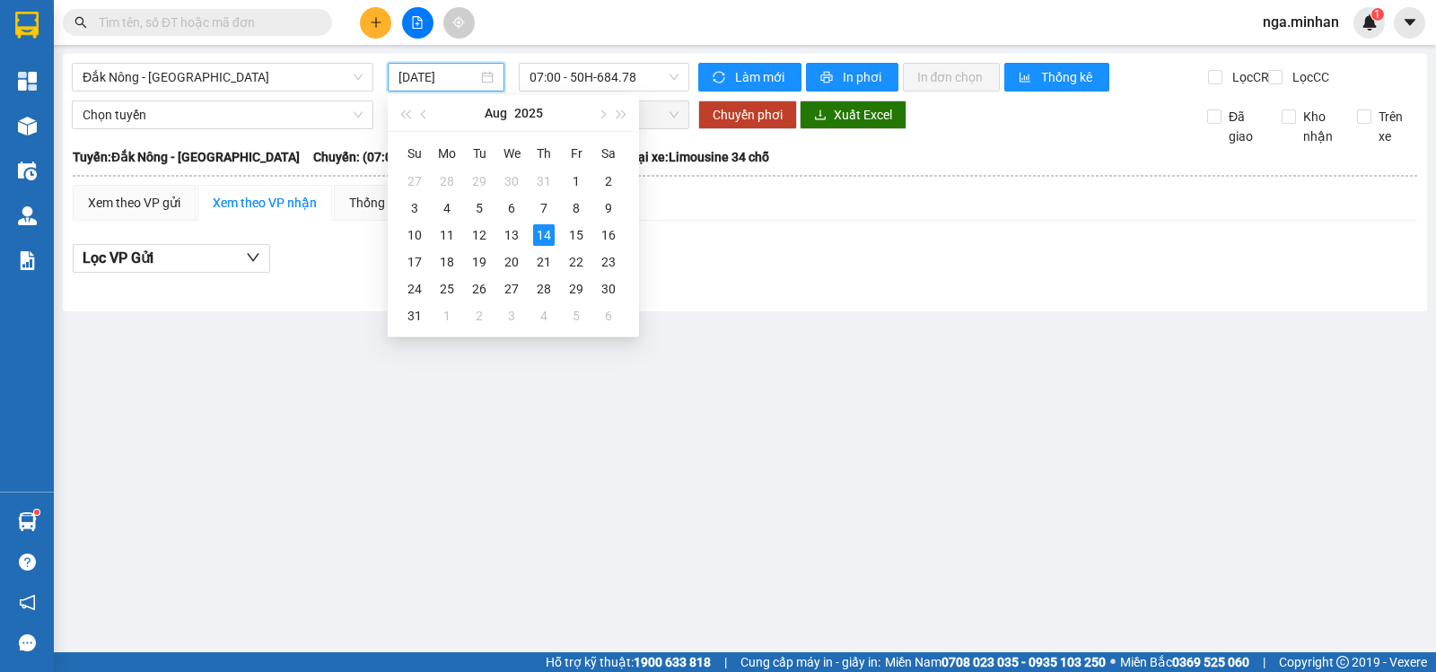
click at [426, 81] on input "[DATE]" at bounding box center [438, 77] width 80 height 20
click at [481, 232] on div "12" at bounding box center [479, 235] width 22 height 22
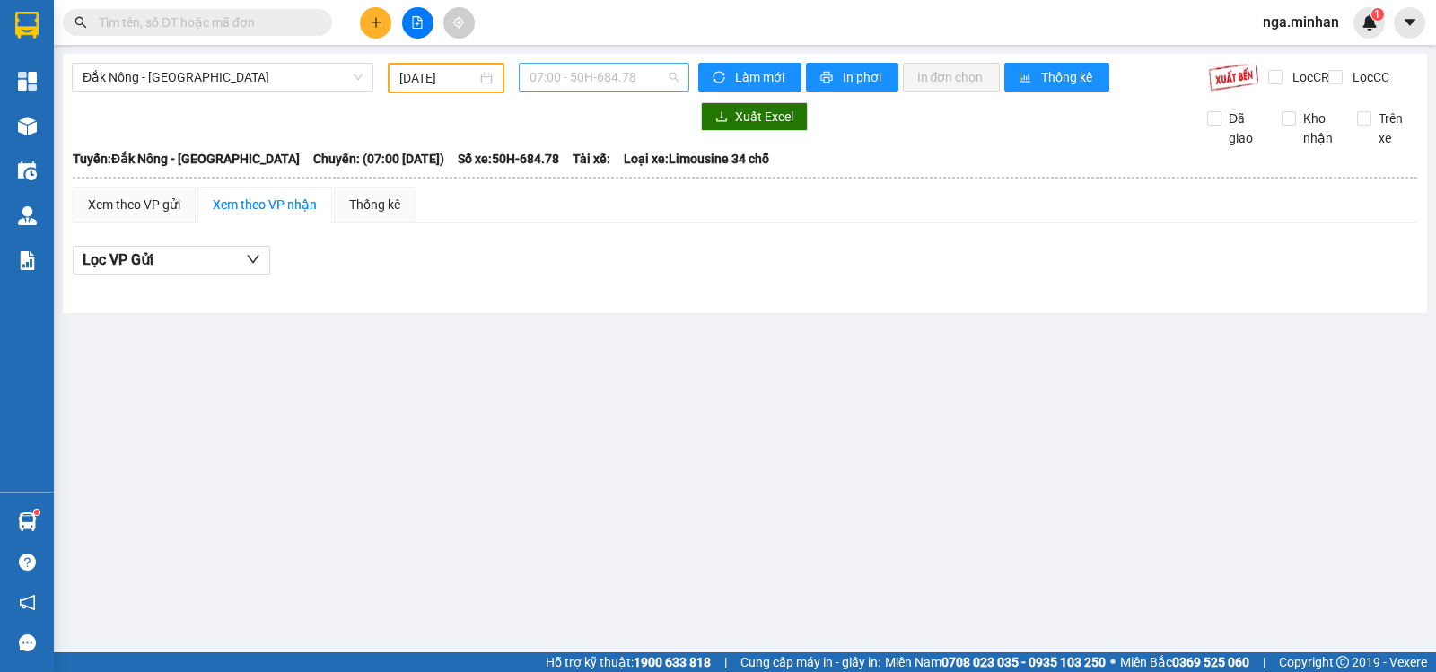
click at [648, 77] on span "07:00 - 50H-684.78" at bounding box center [604, 77] width 148 height 27
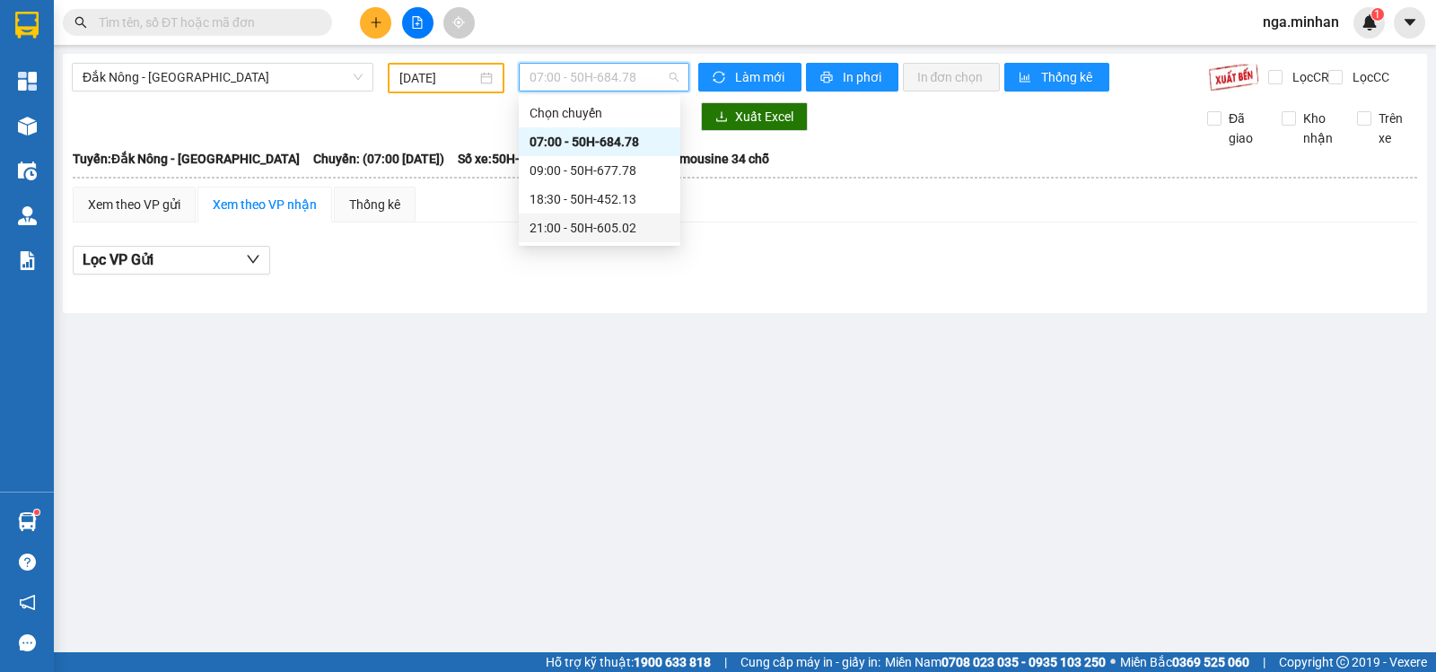
click at [645, 225] on div "21:00 - 50H-605.02" at bounding box center [600, 228] width 140 height 20
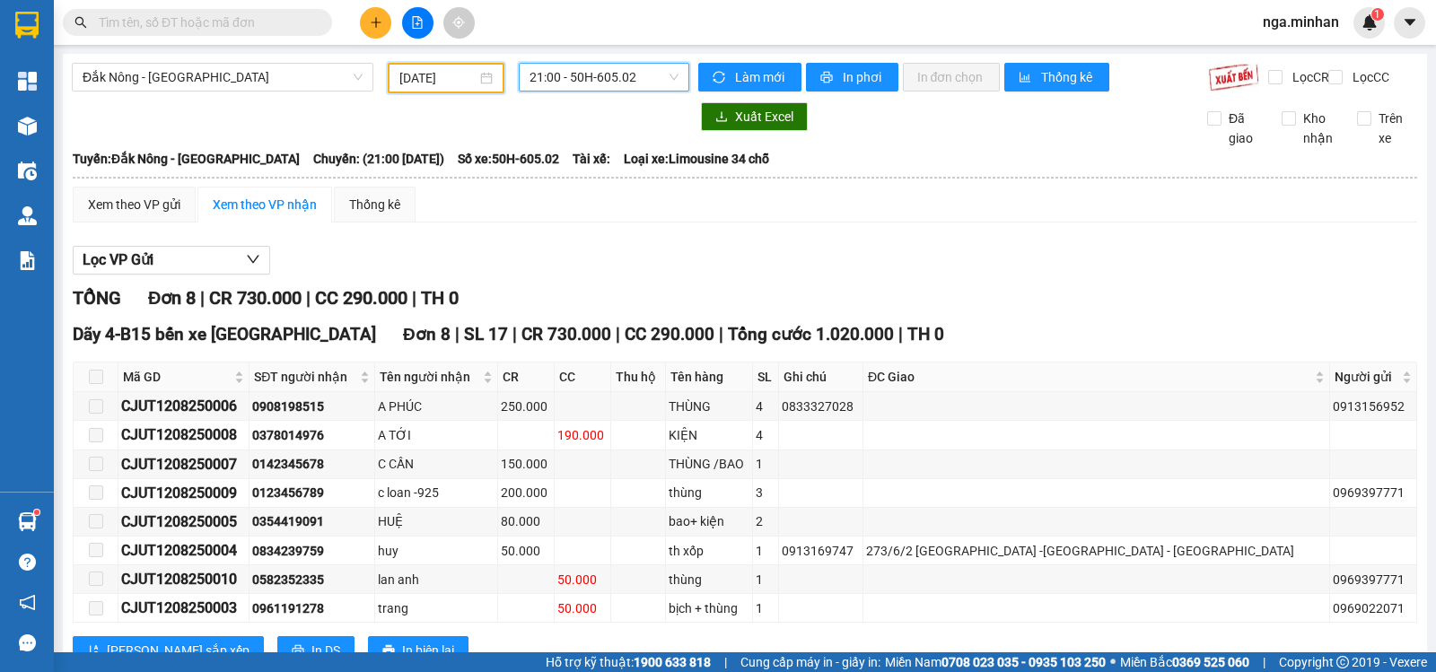
click at [425, 78] on input "[DATE]" at bounding box center [438, 78] width 78 height 20
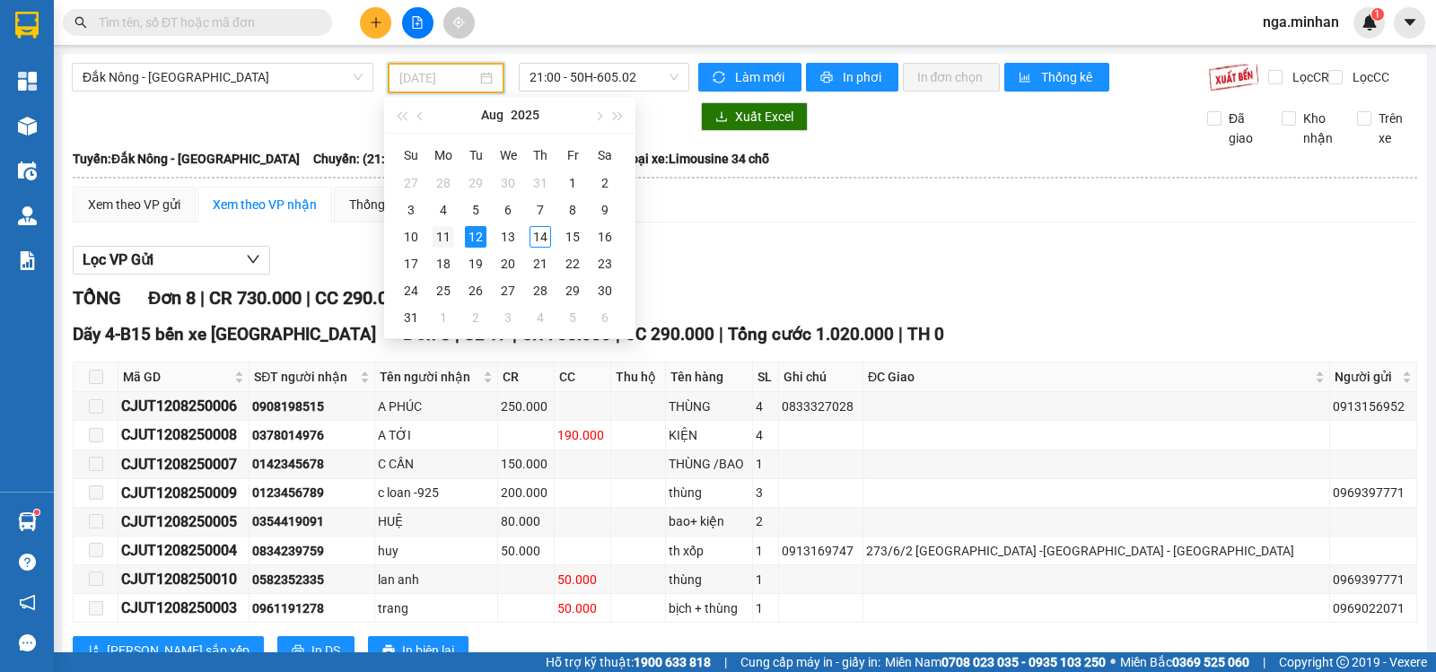
click at [438, 235] on div "11" at bounding box center [444, 237] width 22 height 22
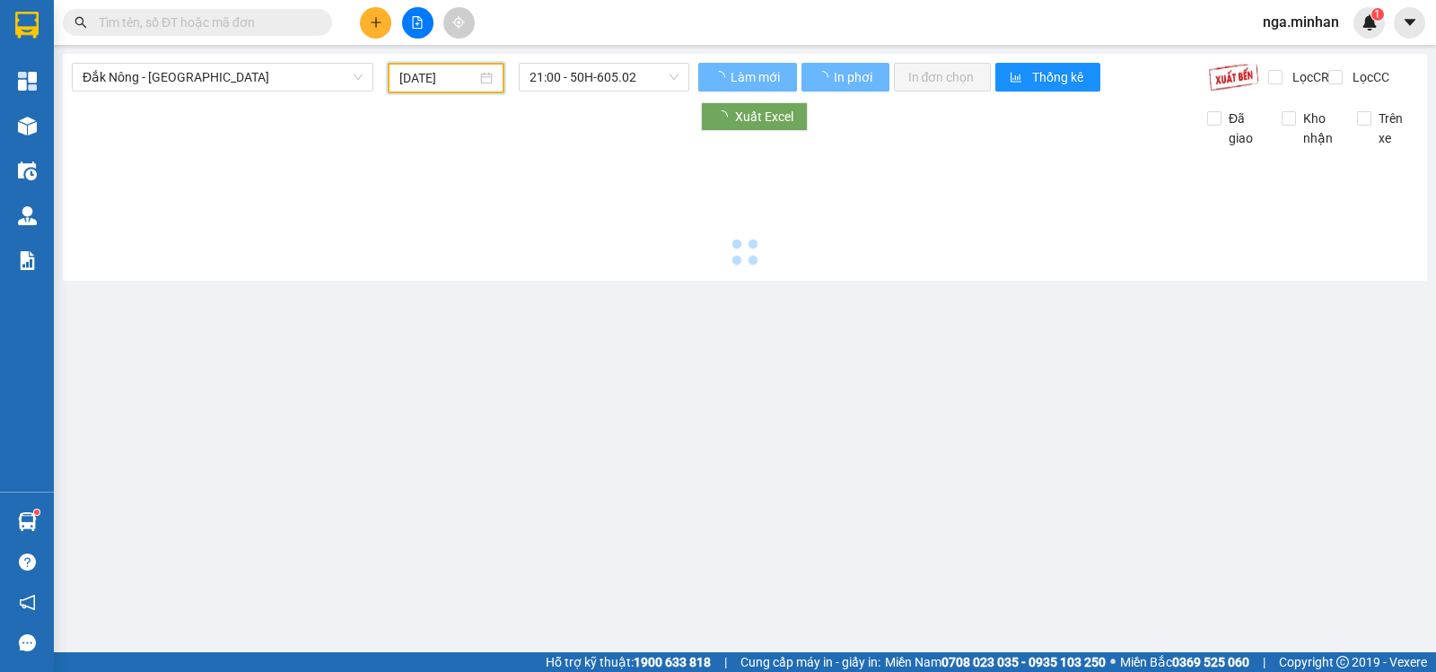
type input "[DATE]"
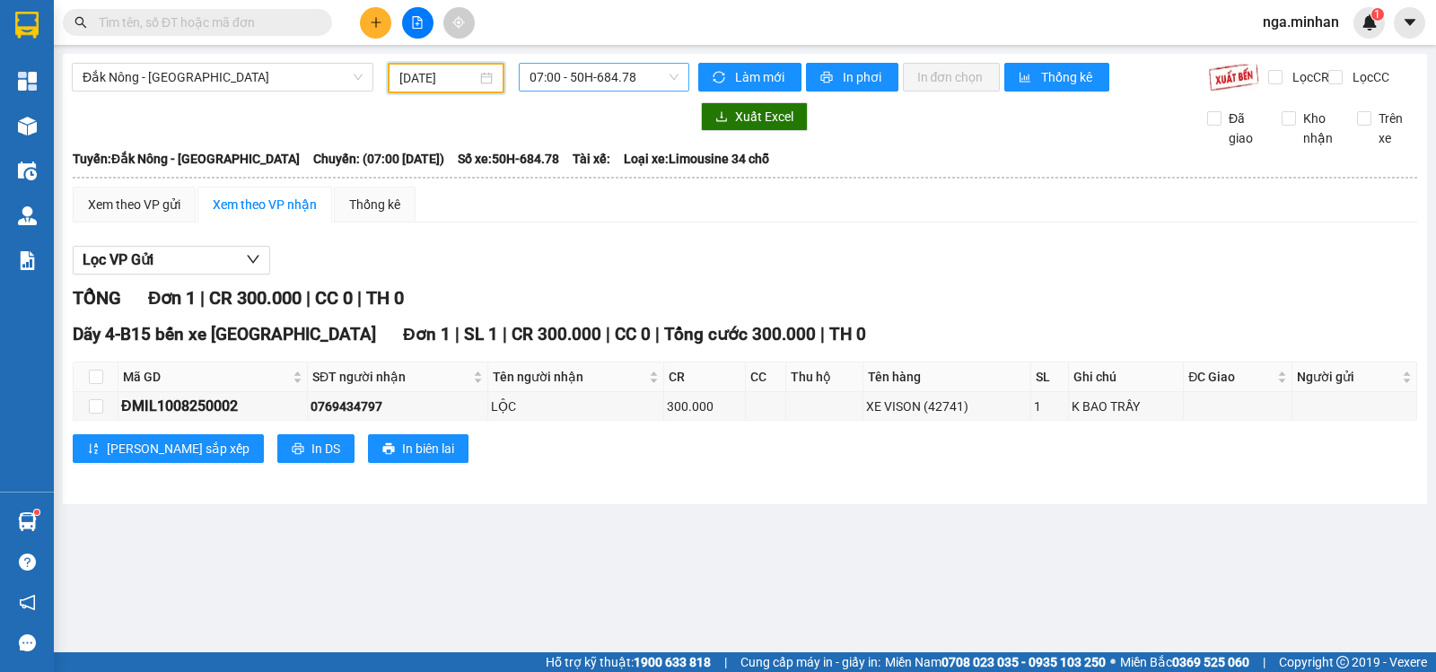
click at [607, 75] on span "07:00 - 50H-684.78" at bounding box center [604, 77] width 148 height 27
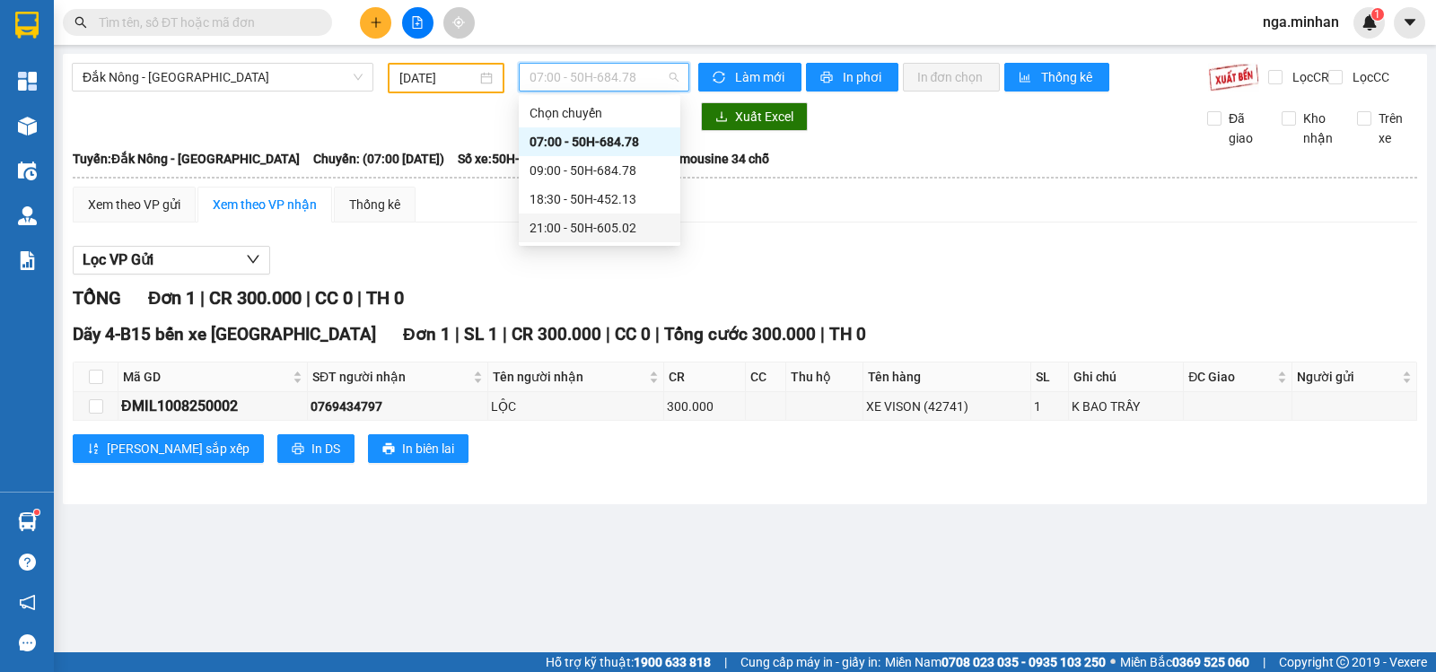
click at [624, 232] on div "21:00 - 50H-605.02" at bounding box center [600, 228] width 140 height 20
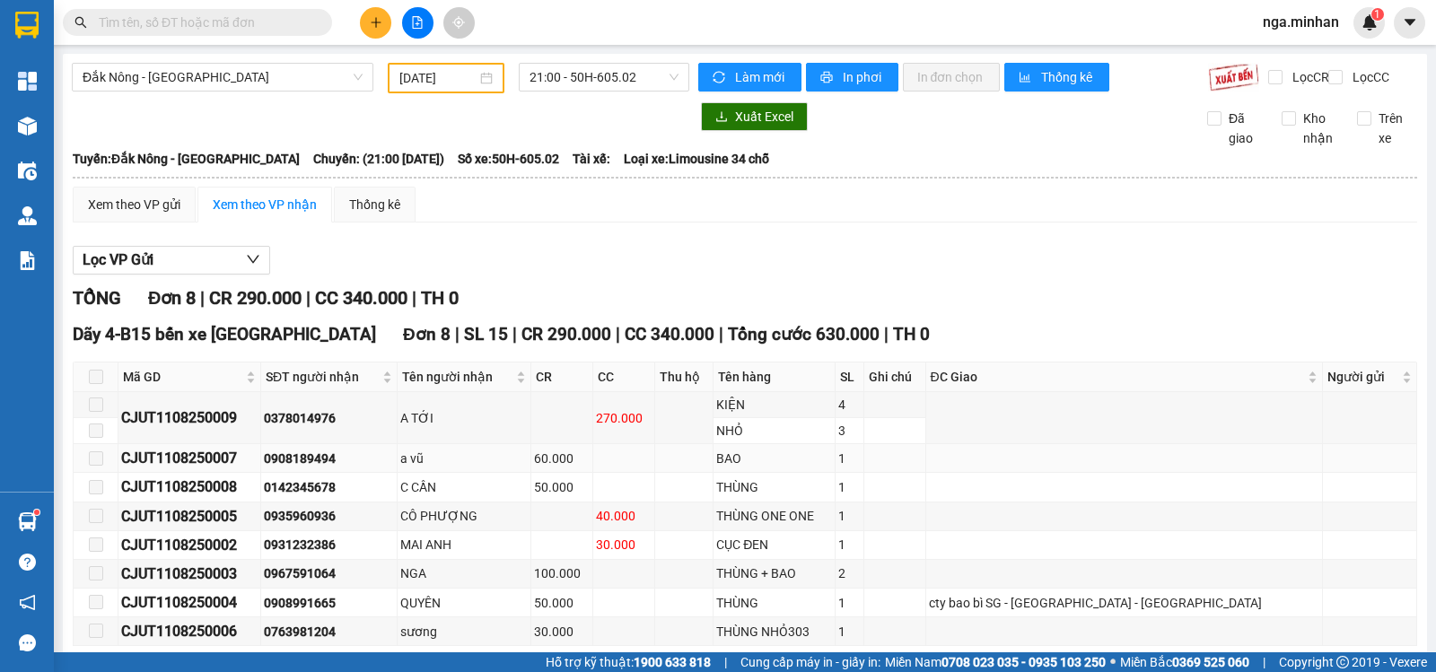
drag, startPoint x: 282, startPoint y: 373, endPoint x: 362, endPoint y: 369, distance: 80.0
click at [362, 444] on td "0908189494" at bounding box center [329, 458] width 136 height 29
click at [382, 20] on button at bounding box center [375, 22] width 31 height 31
click at [460, 67] on div "Tạo đơn hàng" at bounding box center [446, 67] width 78 height 20
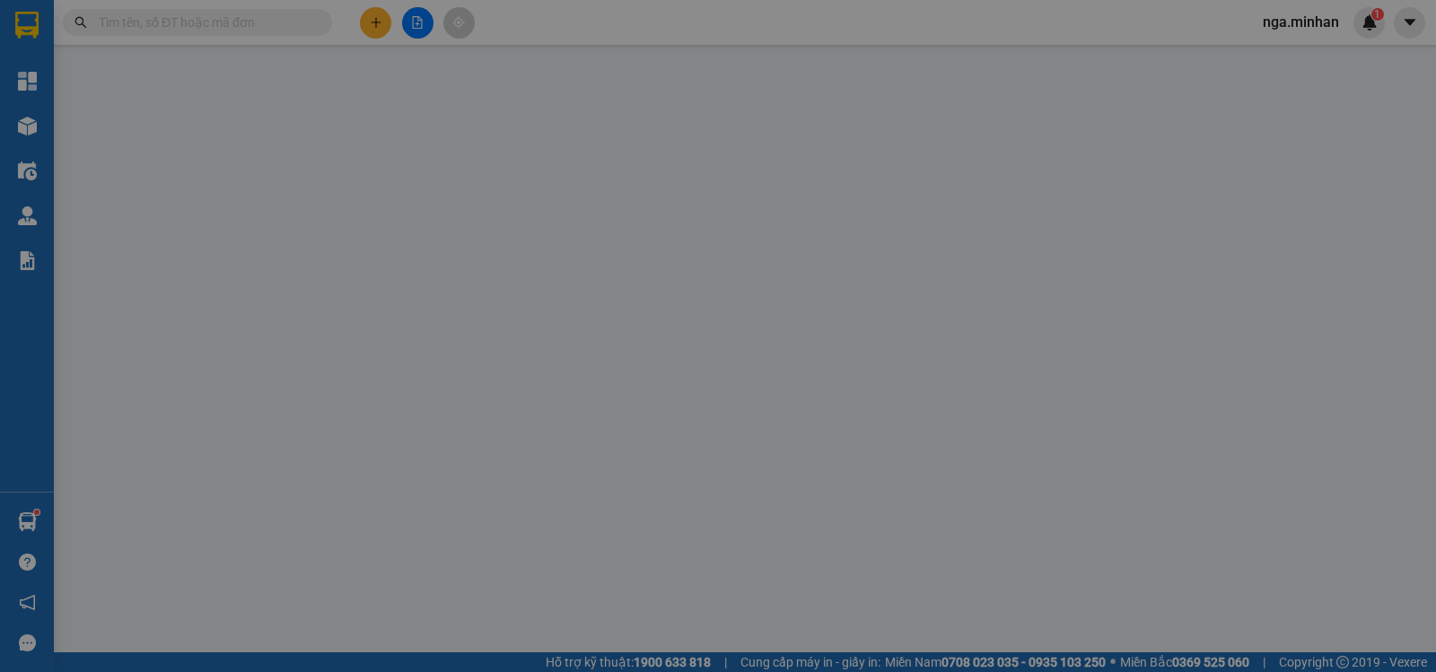
click at [461, 67] on div "Gói vận chuyển * Tiêu chuẩn Gán nhãn Nhãn" at bounding box center [745, 96] width 1270 height 63
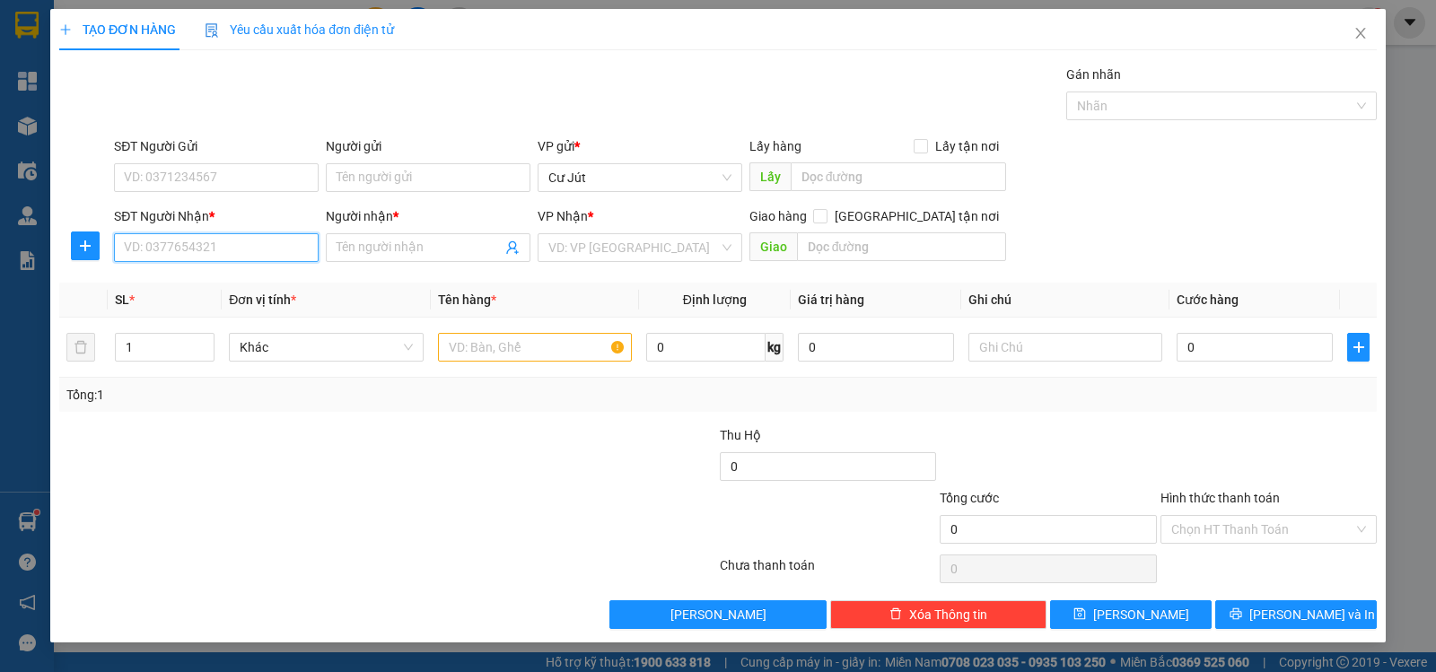
click at [211, 244] on input "SĐT Người Nhận *" at bounding box center [216, 247] width 205 height 29
paste input "0908189494"
type input "0908189494"
click at [210, 247] on input "0908189494" at bounding box center [216, 247] width 205 height 29
click at [220, 282] on div "0908189494 - a vũ" at bounding box center [216, 284] width 183 height 20
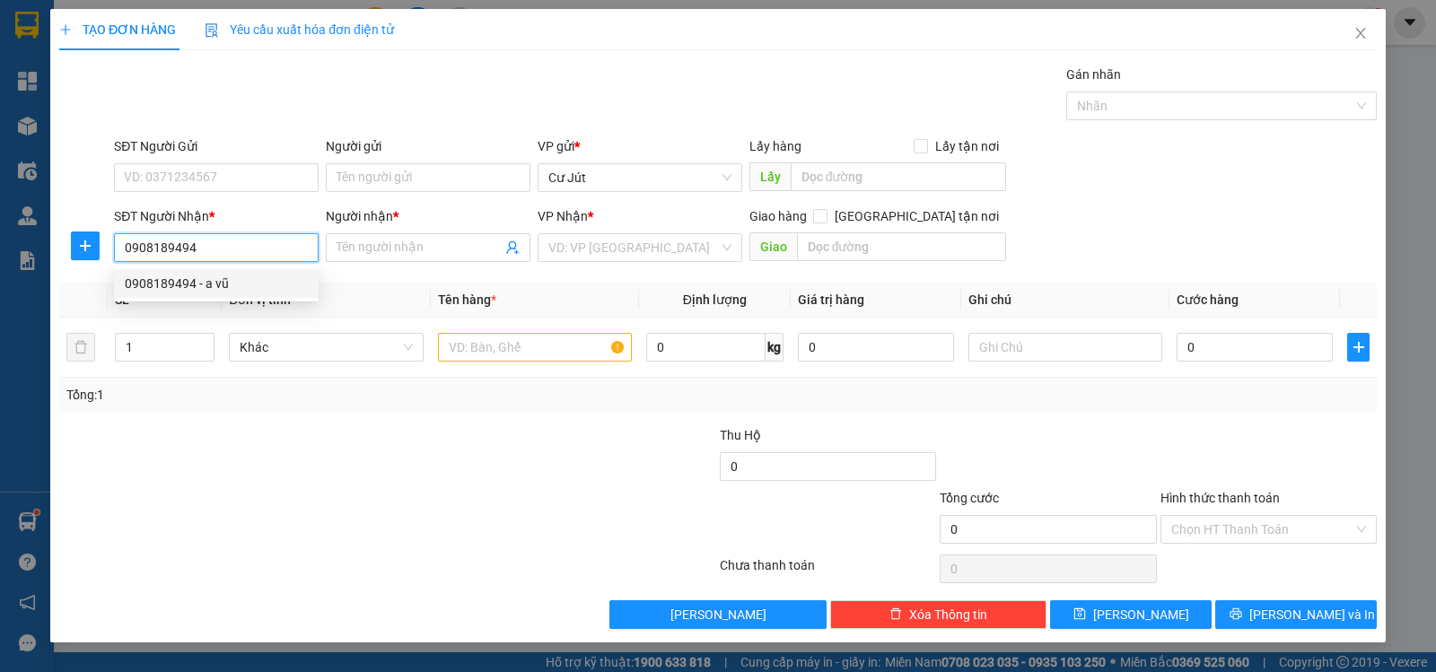
type input "a vũ"
type input "0908189494"
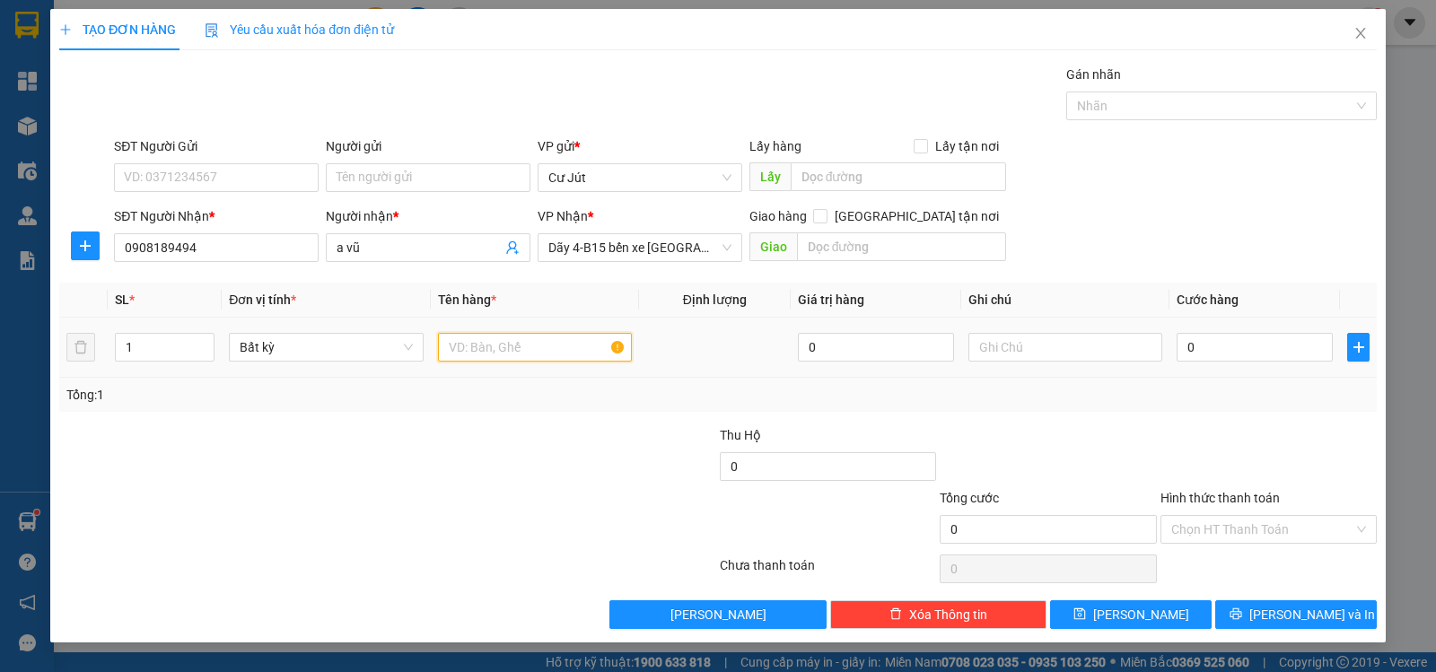
click at [514, 352] on input "text" at bounding box center [535, 347] width 194 height 29
type input "bao"
click at [1279, 356] on input "0" at bounding box center [1255, 347] width 156 height 29
type input "6"
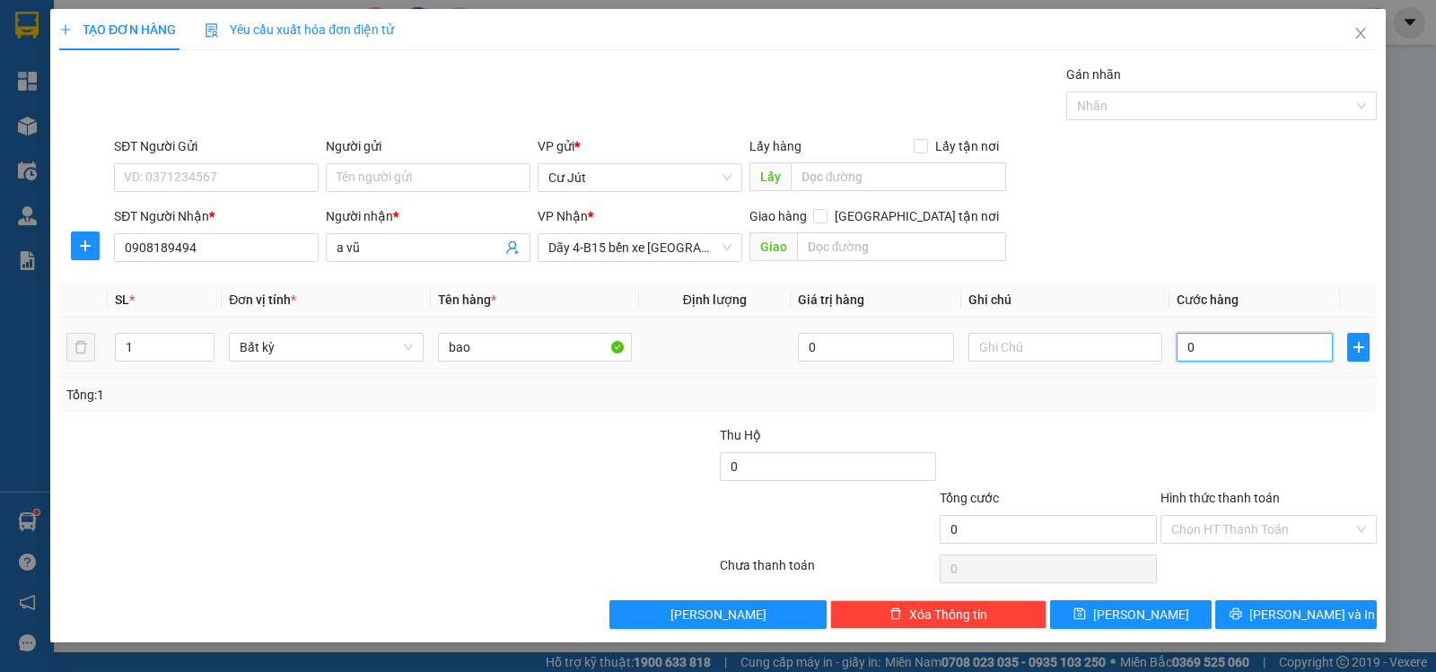
type input "6"
type input "60"
type input "60.000"
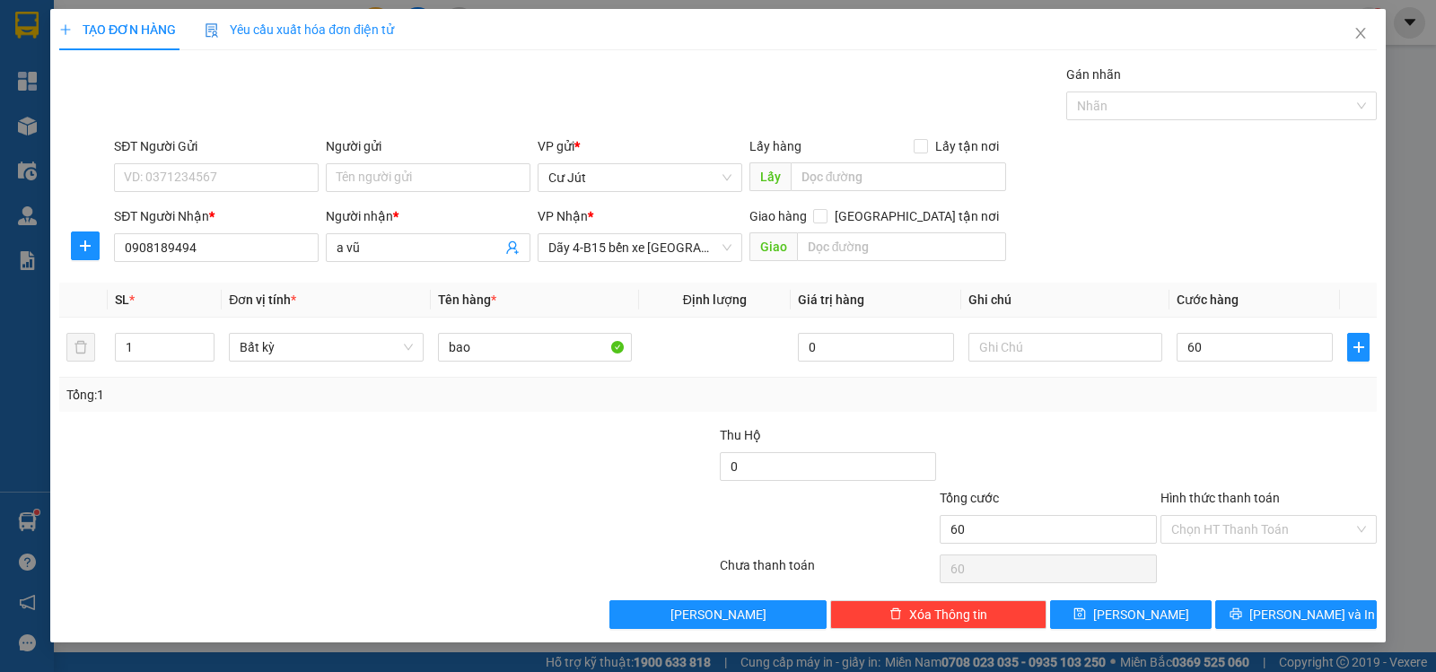
type input "60.000"
click at [1300, 511] on div "Hình thức thanh toán" at bounding box center [1268, 501] width 216 height 27
drag, startPoint x: 1285, startPoint y: 523, endPoint x: 1230, endPoint y: 565, distance: 68.6
click at [1282, 525] on input "Hình thức thanh toán" at bounding box center [1262, 529] width 182 height 27
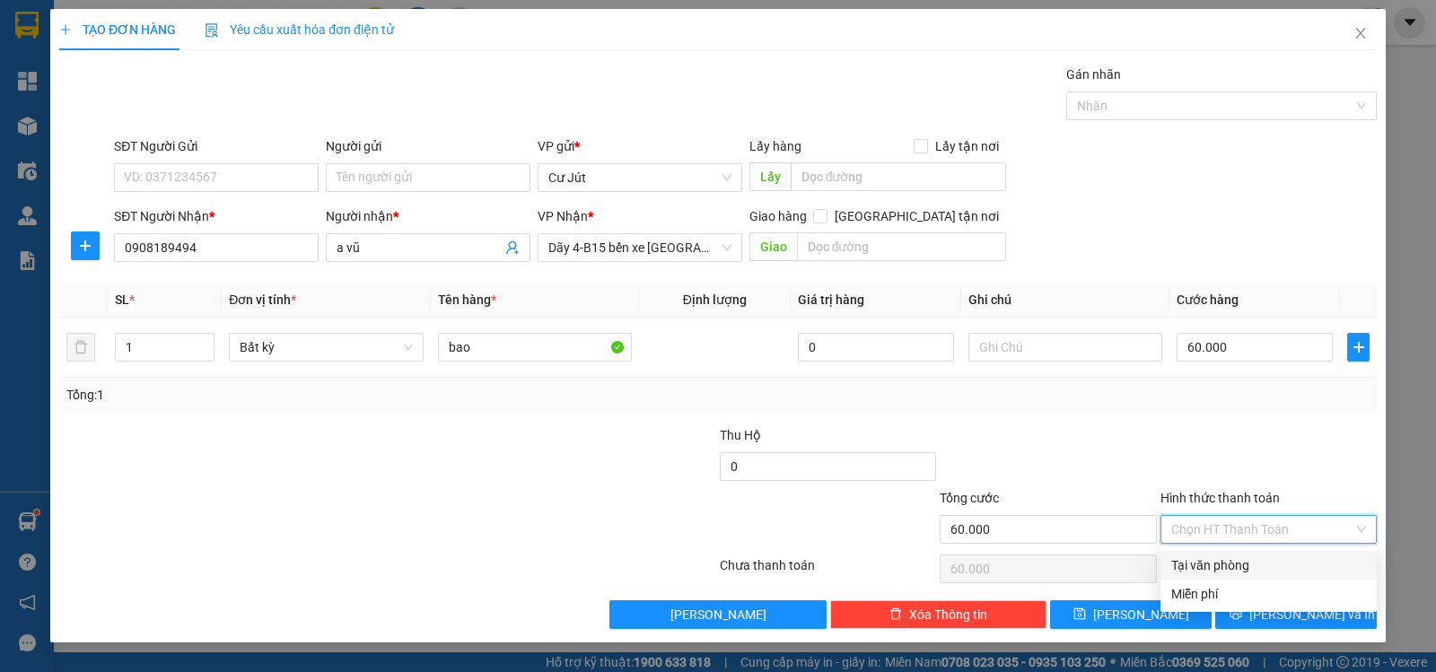
click at [1227, 566] on div "Tại văn phòng" at bounding box center [1268, 566] width 195 height 20
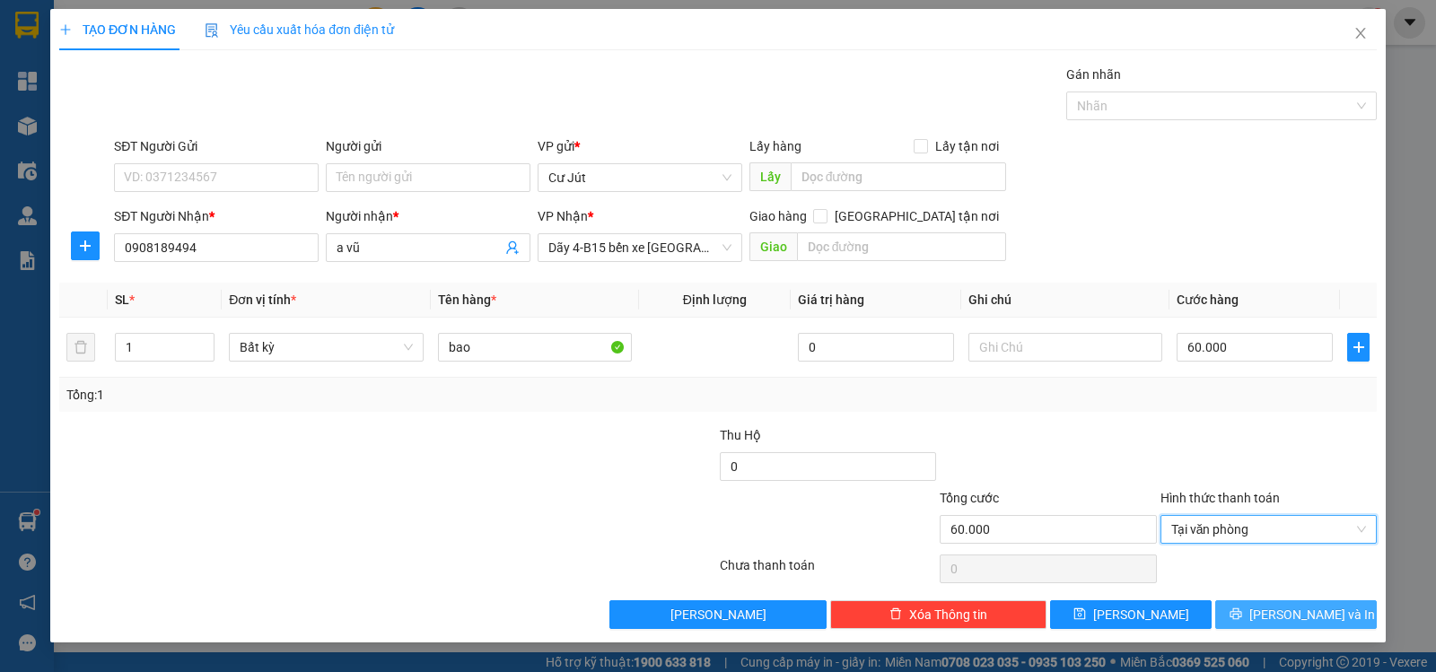
click at [1276, 609] on button "[PERSON_NAME] và In" at bounding box center [1296, 614] width 162 height 29
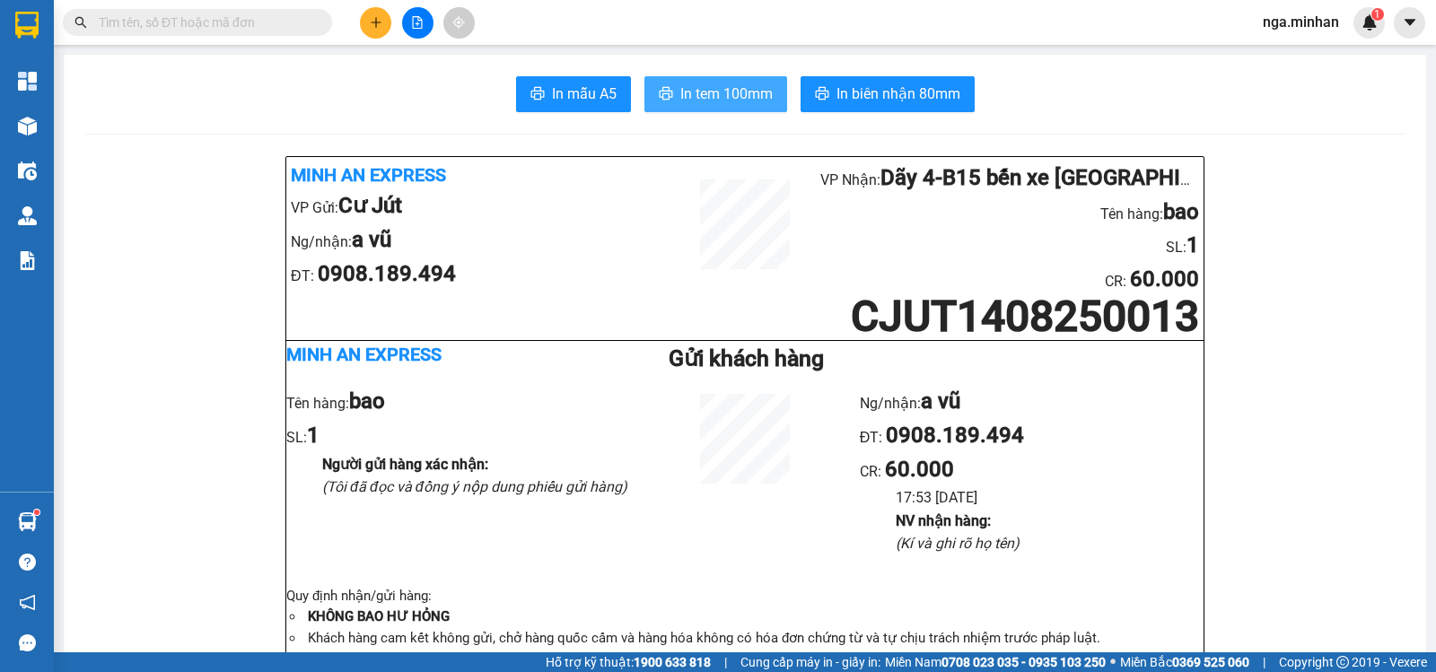
click at [714, 98] on span "In tem 100mm" at bounding box center [726, 94] width 92 height 22
click at [375, 23] on icon "plus" at bounding box center [376, 22] width 13 height 13
click at [375, 22] on icon "plus" at bounding box center [376, 22] width 10 height 1
click at [374, 22] on icon "plus" at bounding box center [376, 22] width 10 height 1
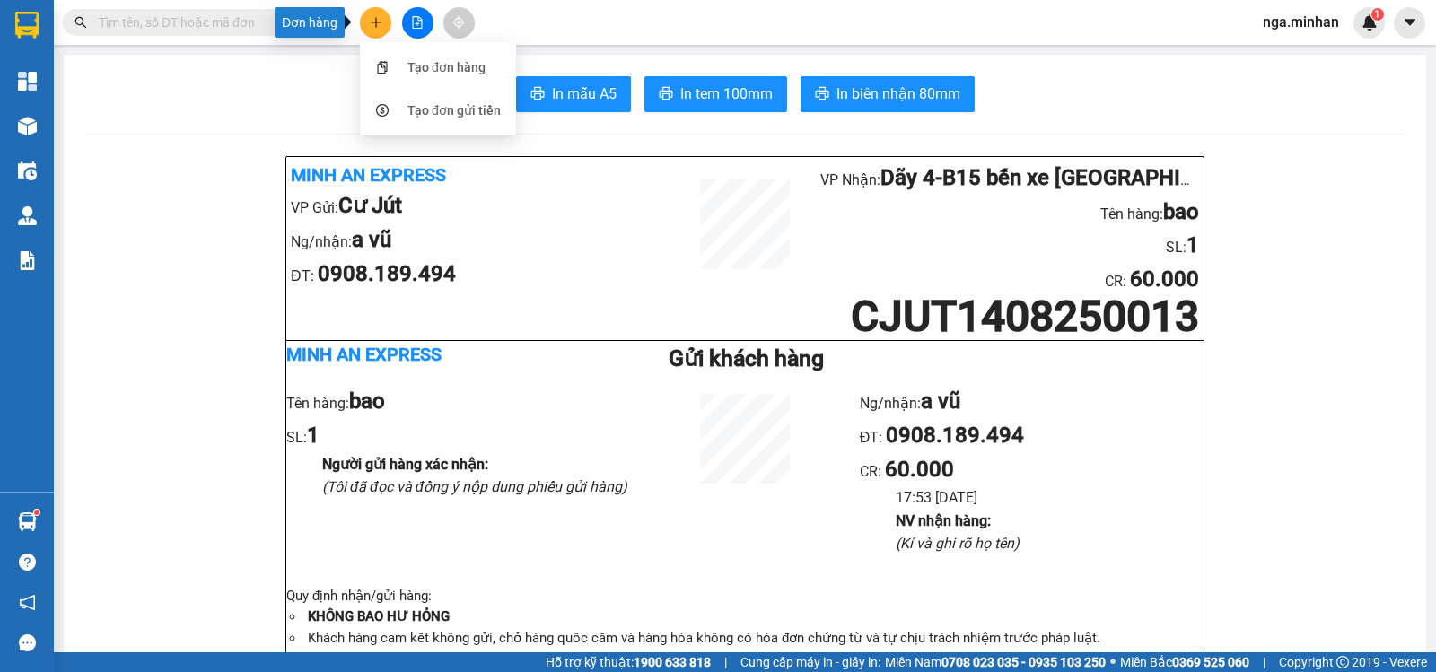
click at [379, 20] on icon "plus" at bounding box center [376, 22] width 13 height 13
click at [444, 72] on div "Tạo đơn hàng" at bounding box center [446, 67] width 78 height 20
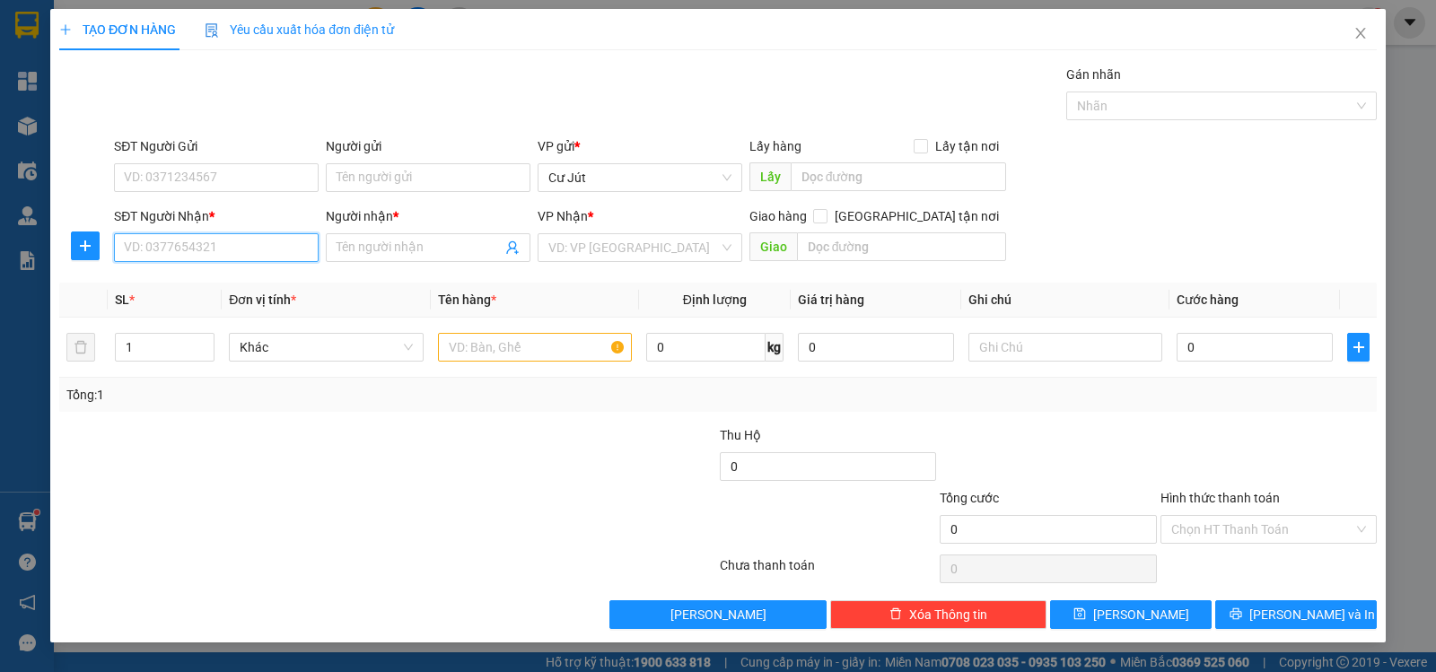
click at [290, 248] on input "SĐT Người Nhận *" at bounding box center [216, 247] width 205 height 29
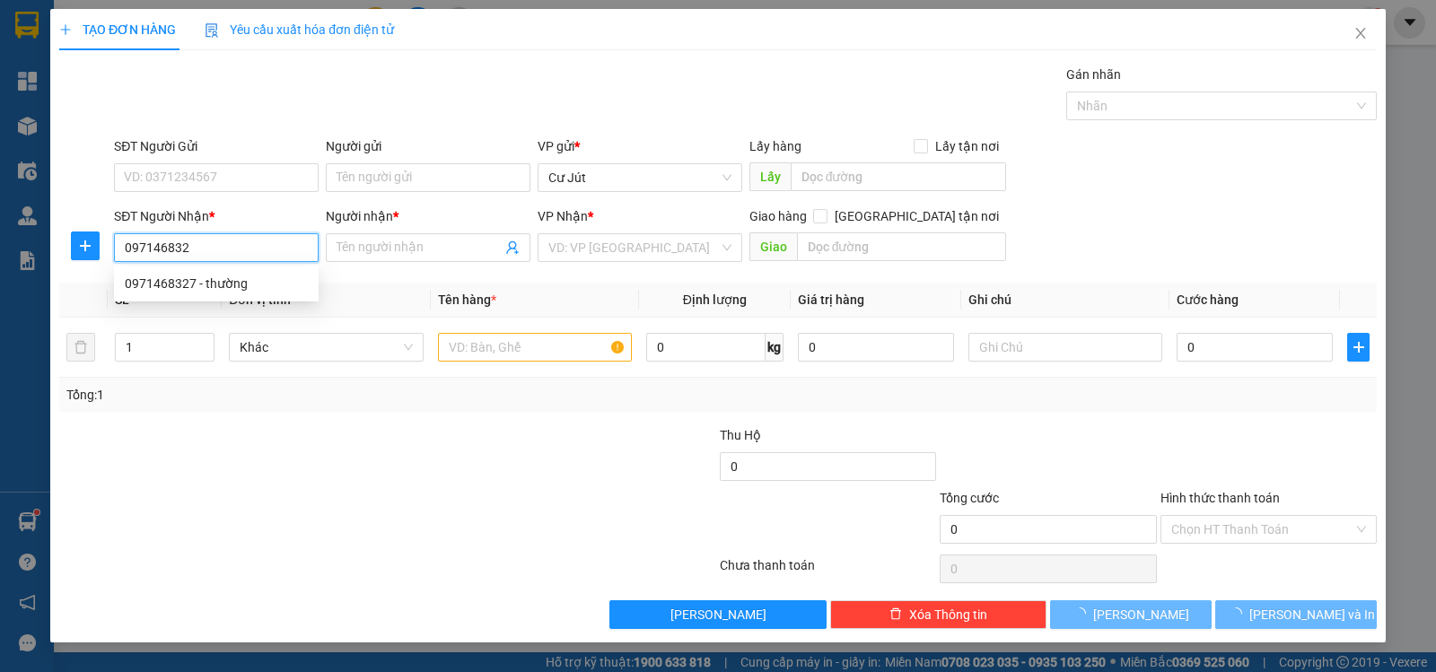
type input "0971468327"
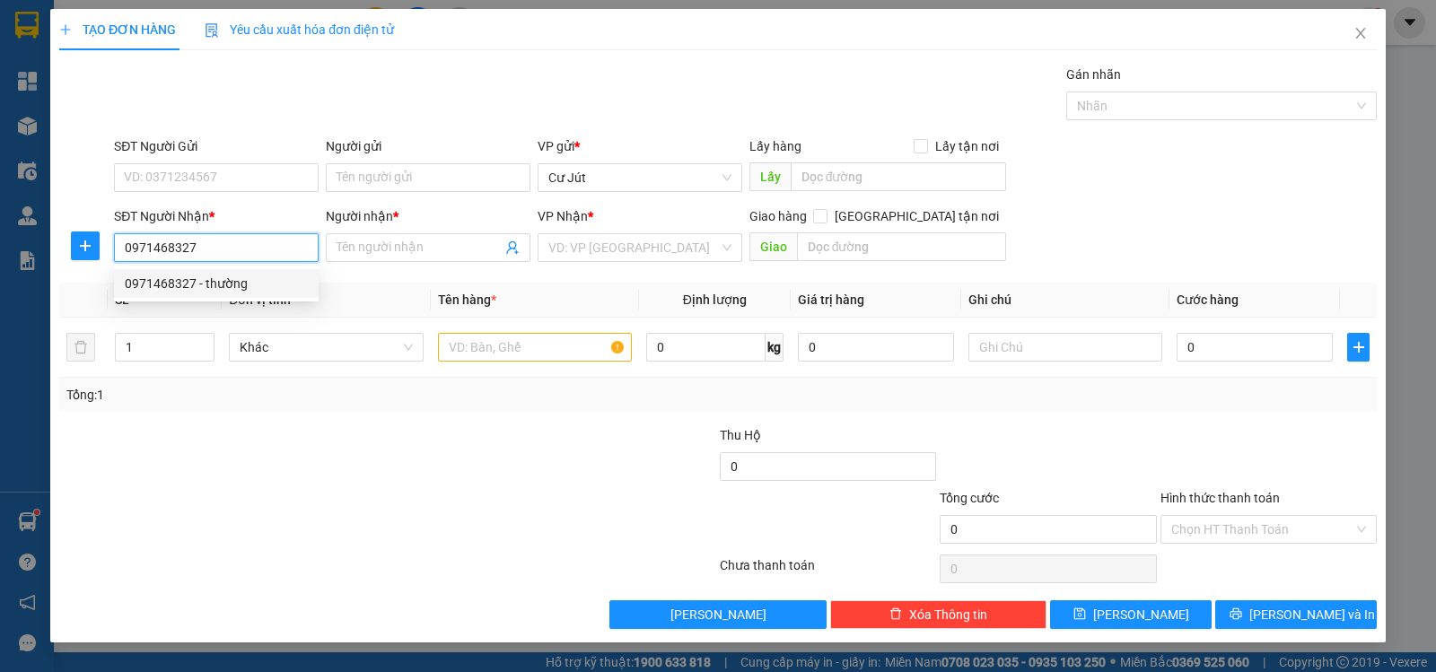
click at [225, 282] on div "0971468327 - thường" at bounding box center [216, 284] width 183 height 20
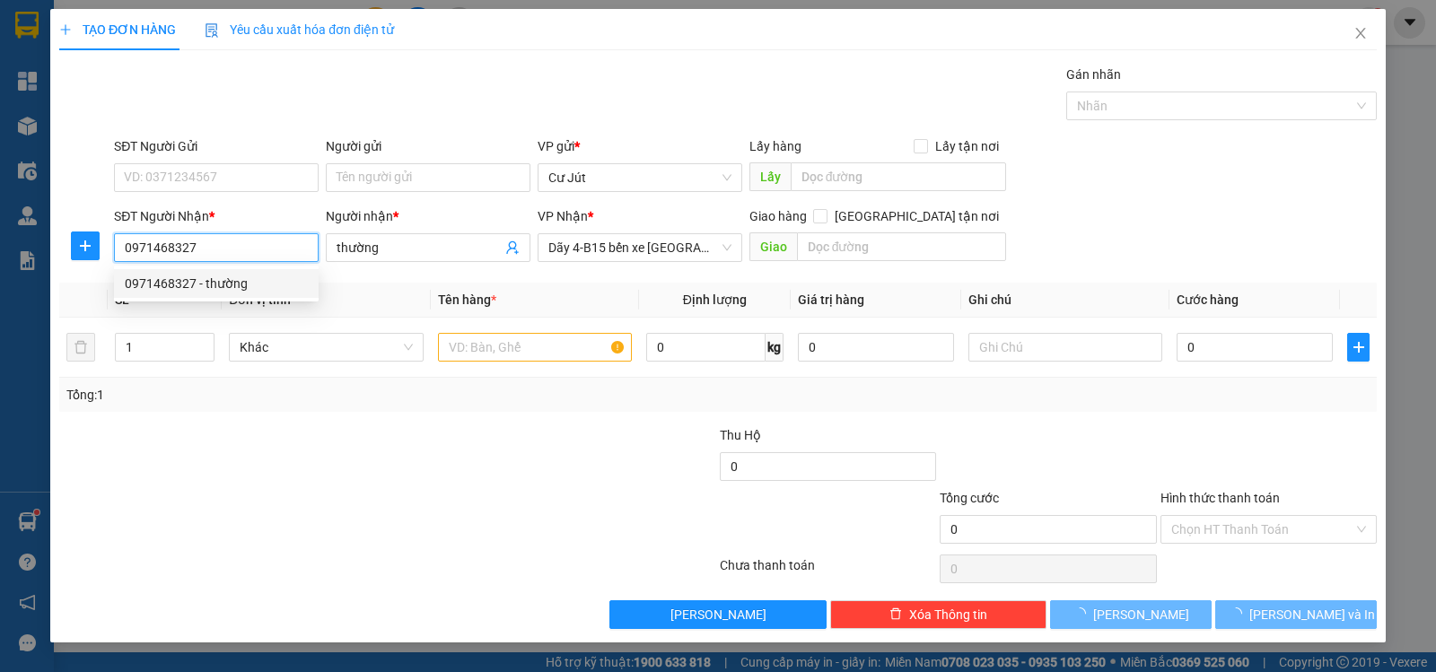
type input "thường"
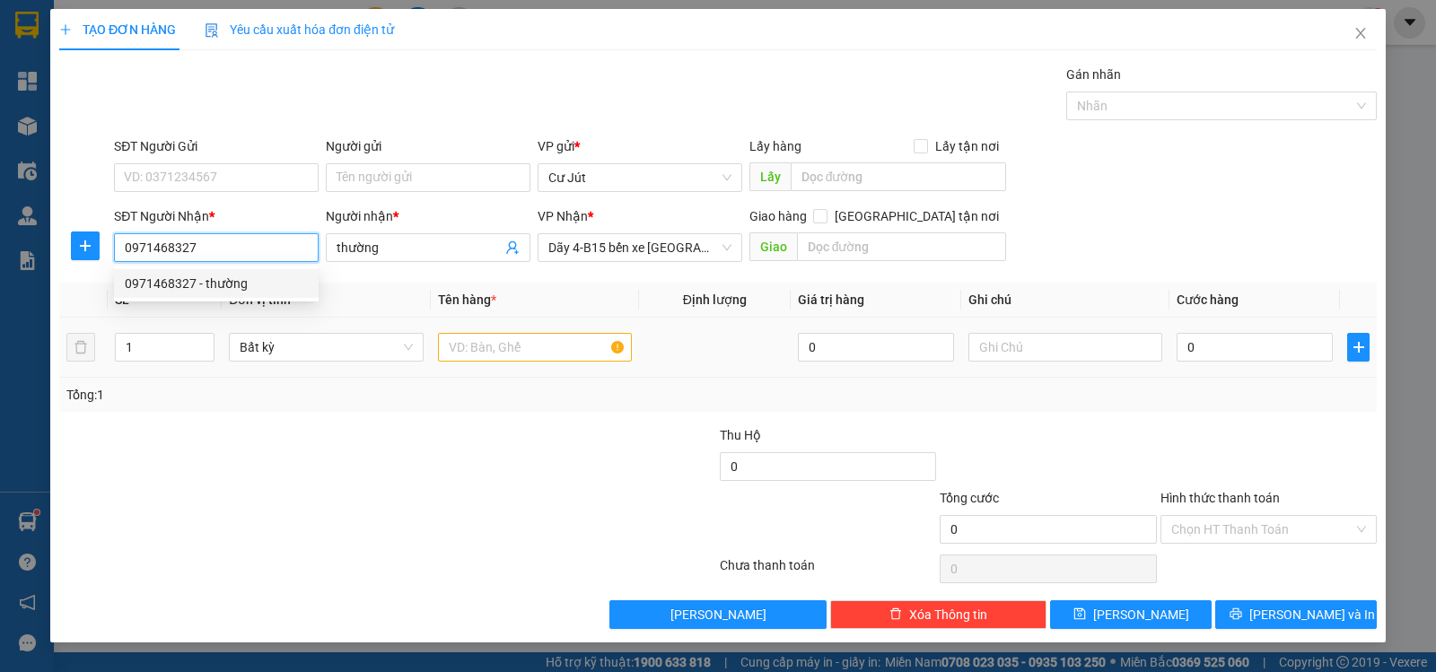
click at [219, 283] on div "0971468327 - thường" at bounding box center [216, 284] width 183 height 20
type input "0971468327"
click at [508, 344] on input "text" at bounding box center [535, 347] width 194 height 29
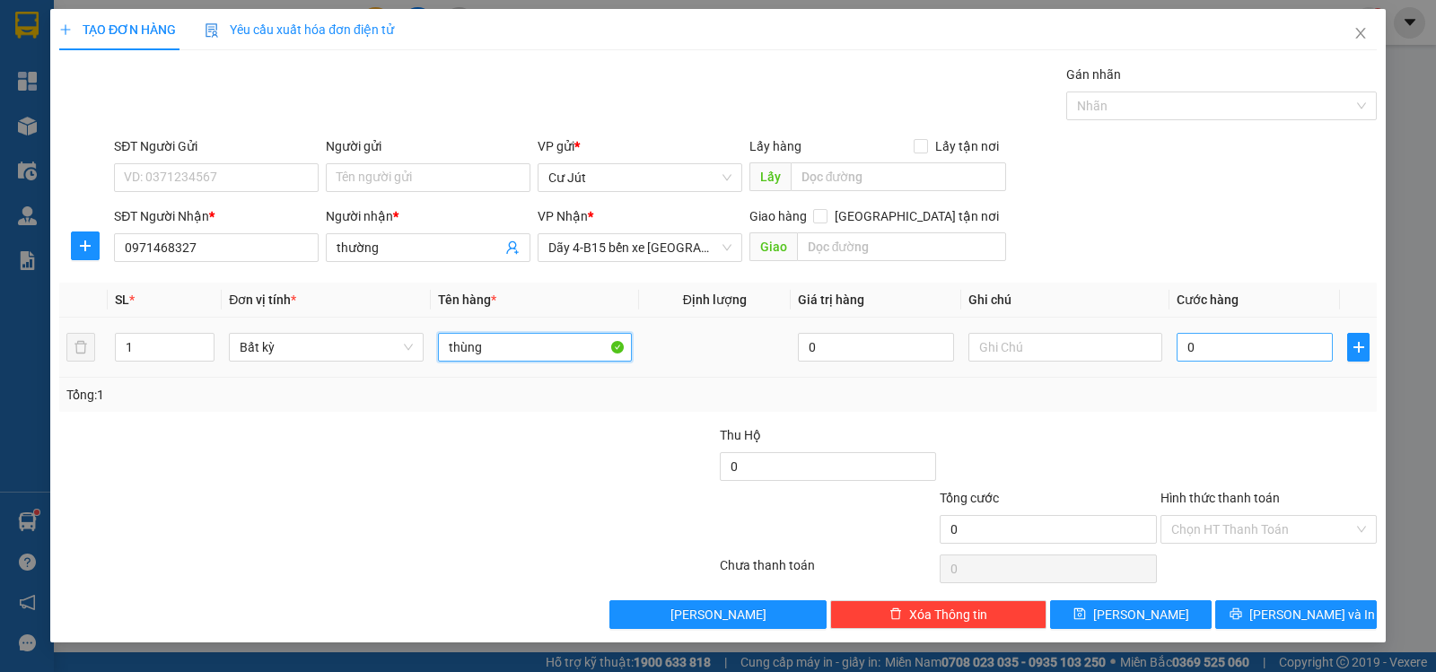
type input "thùng"
click at [1257, 350] on input "0" at bounding box center [1255, 347] width 156 height 29
type input "5"
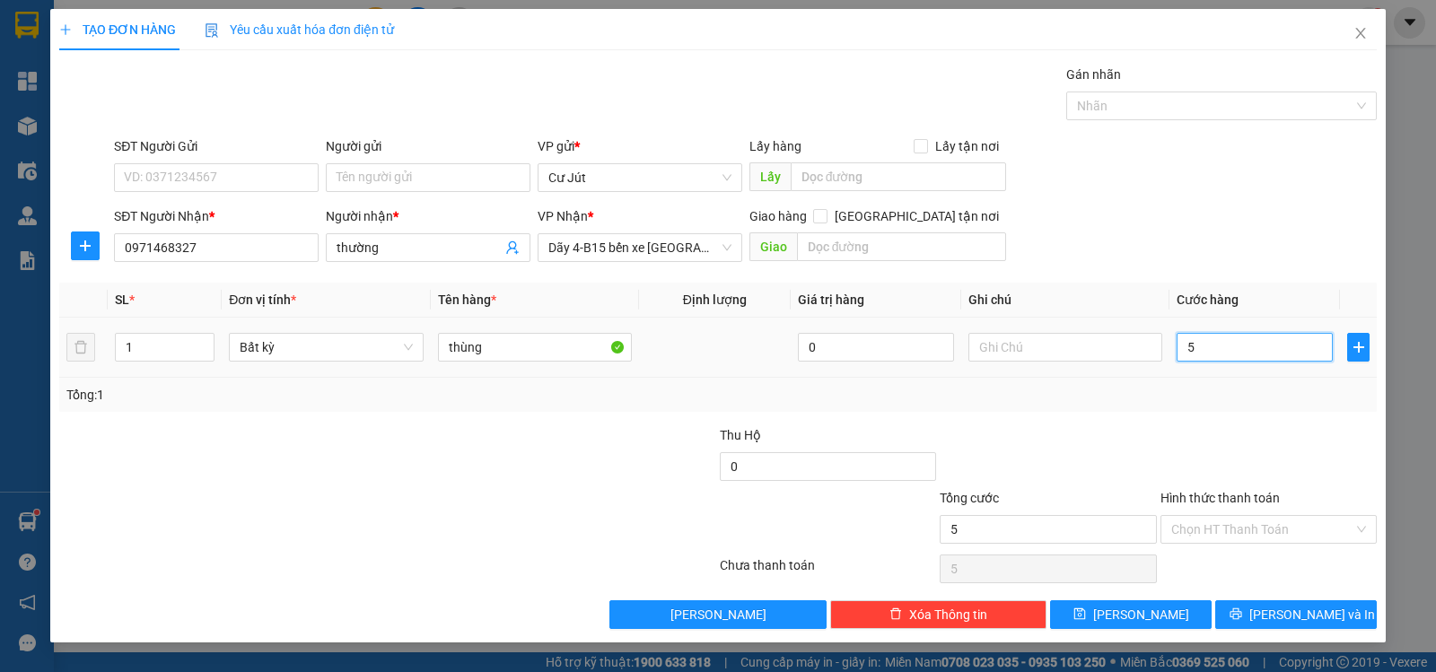
type input "50"
type input "50.000"
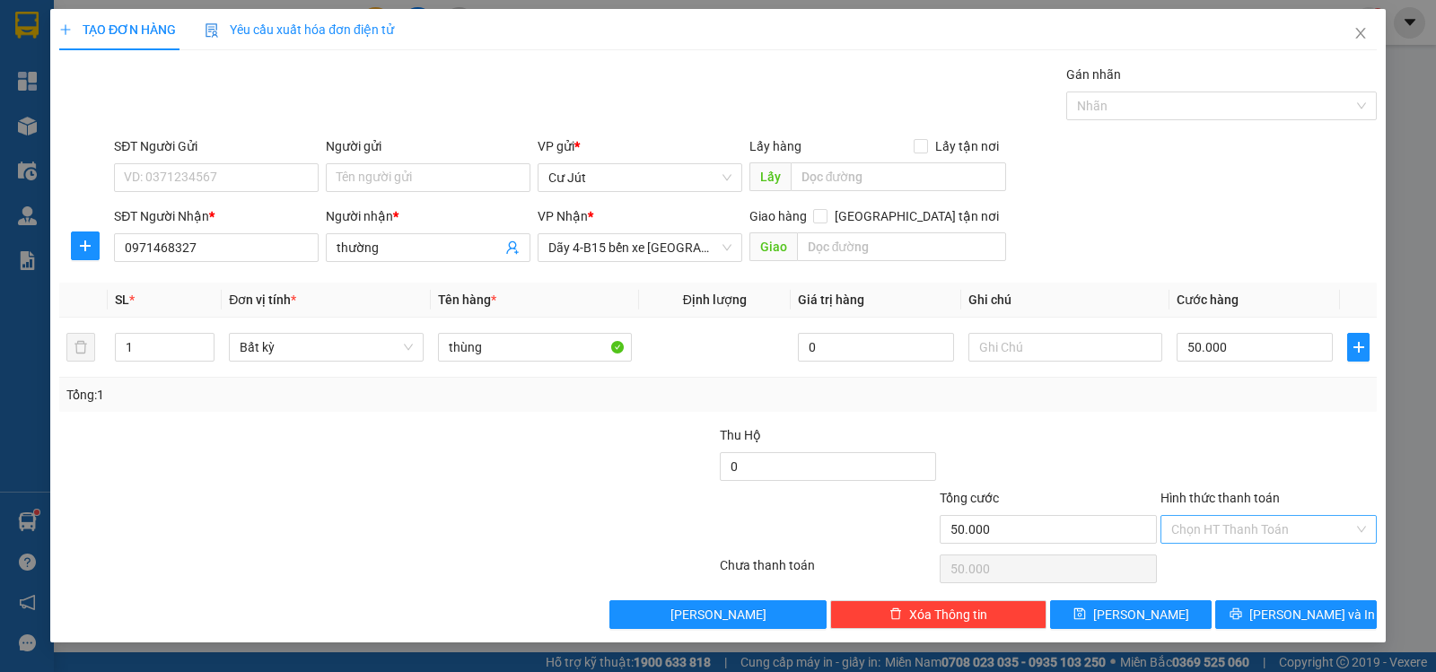
click at [1302, 525] on input "Hình thức thanh toán" at bounding box center [1262, 529] width 182 height 27
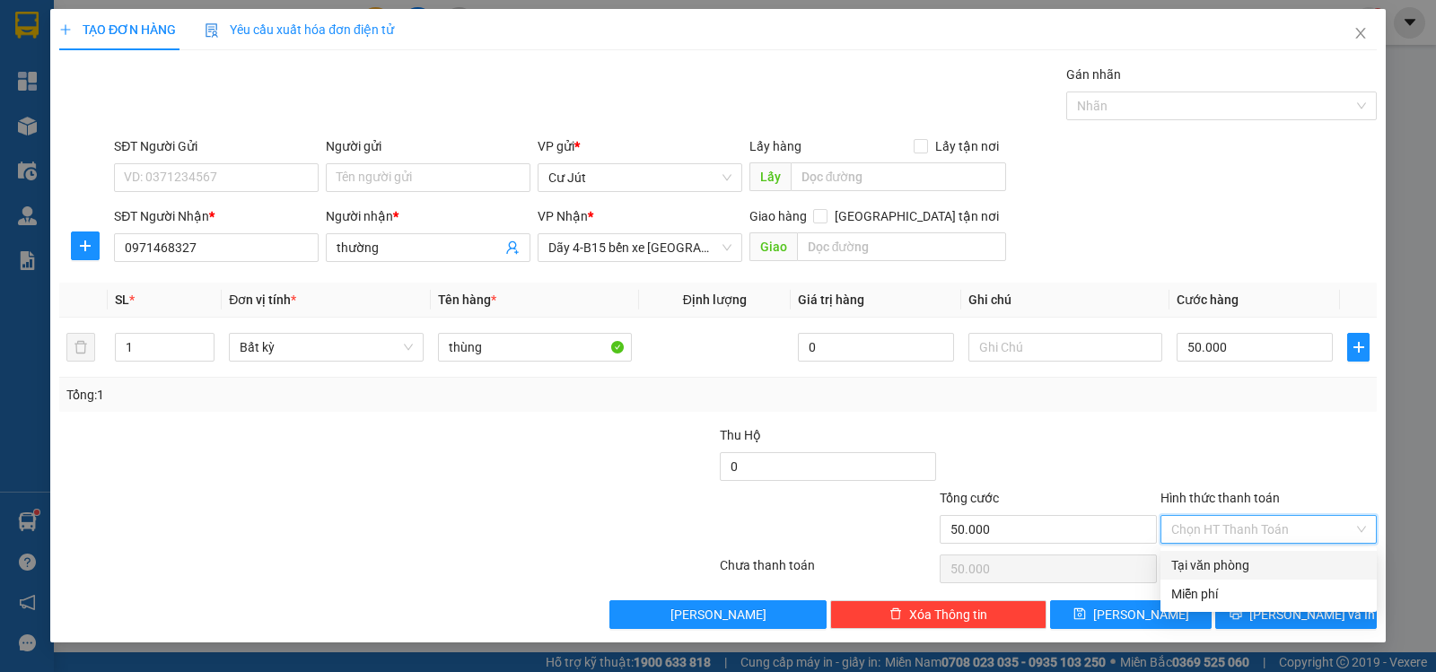
drag, startPoint x: 1288, startPoint y: 564, endPoint x: 1283, endPoint y: 589, distance: 25.7
click at [1288, 581] on div "Tại văn phòng Miễn phí" at bounding box center [1268, 579] width 216 height 57
click at [1256, 565] on div "Tại văn phòng" at bounding box center [1268, 566] width 195 height 20
type input "0"
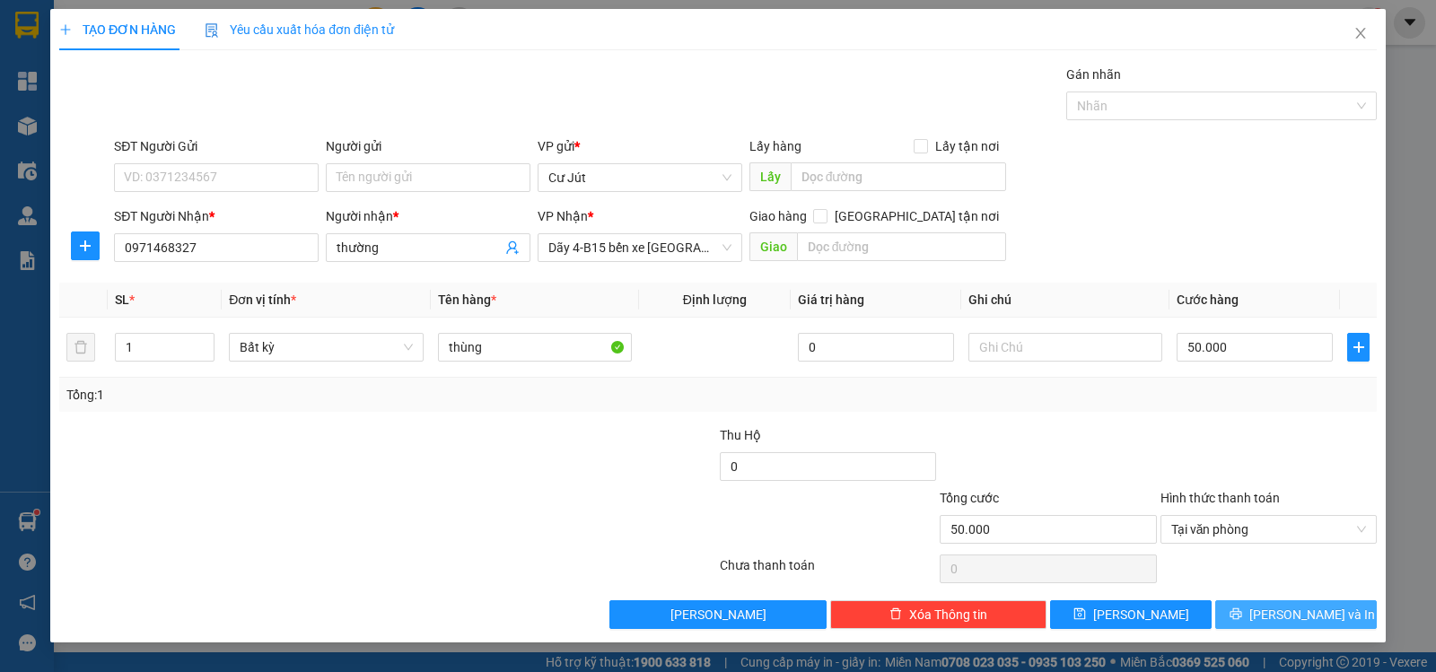
click at [1291, 615] on span "[PERSON_NAME] và In" at bounding box center [1312, 615] width 126 height 20
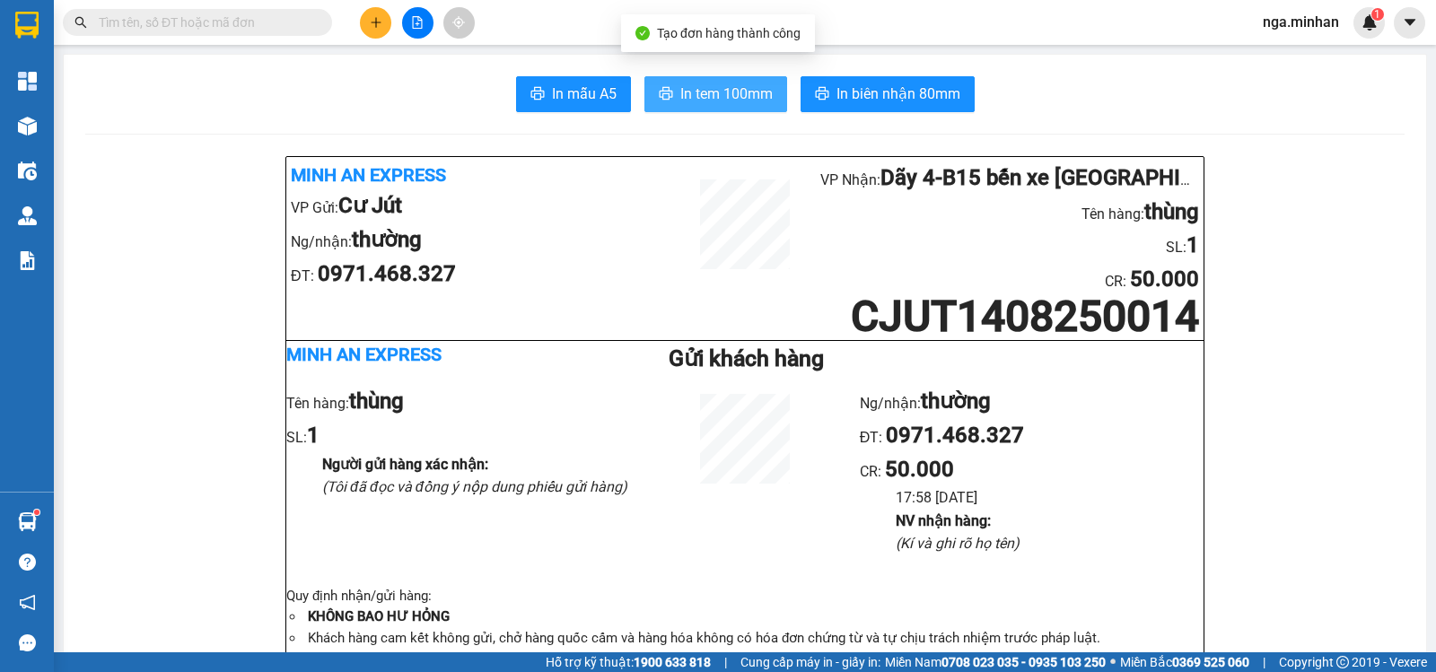
click at [734, 94] on span "In tem 100mm" at bounding box center [726, 94] width 92 height 22
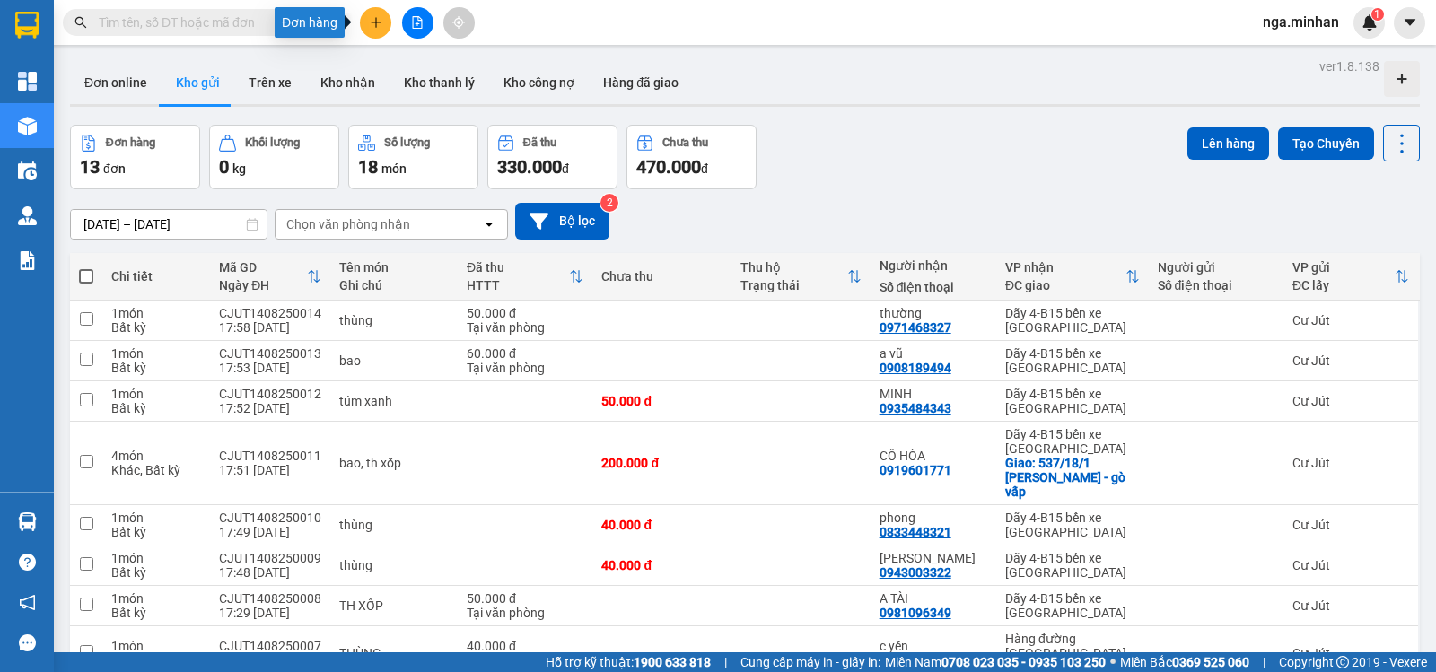
click at [390, 20] on button at bounding box center [375, 22] width 31 height 31
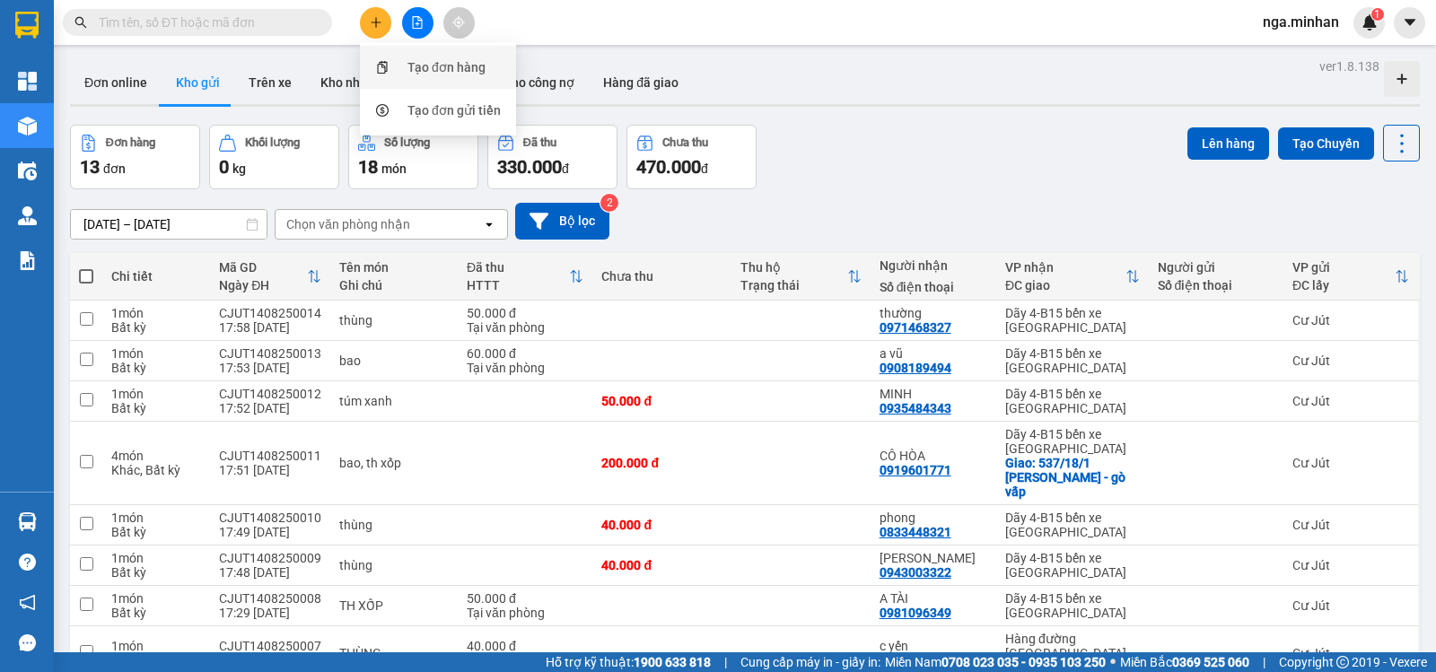
click at [430, 66] on div "Tạo đơn hàng" at bounding box center [446, 67] width 78 height 20
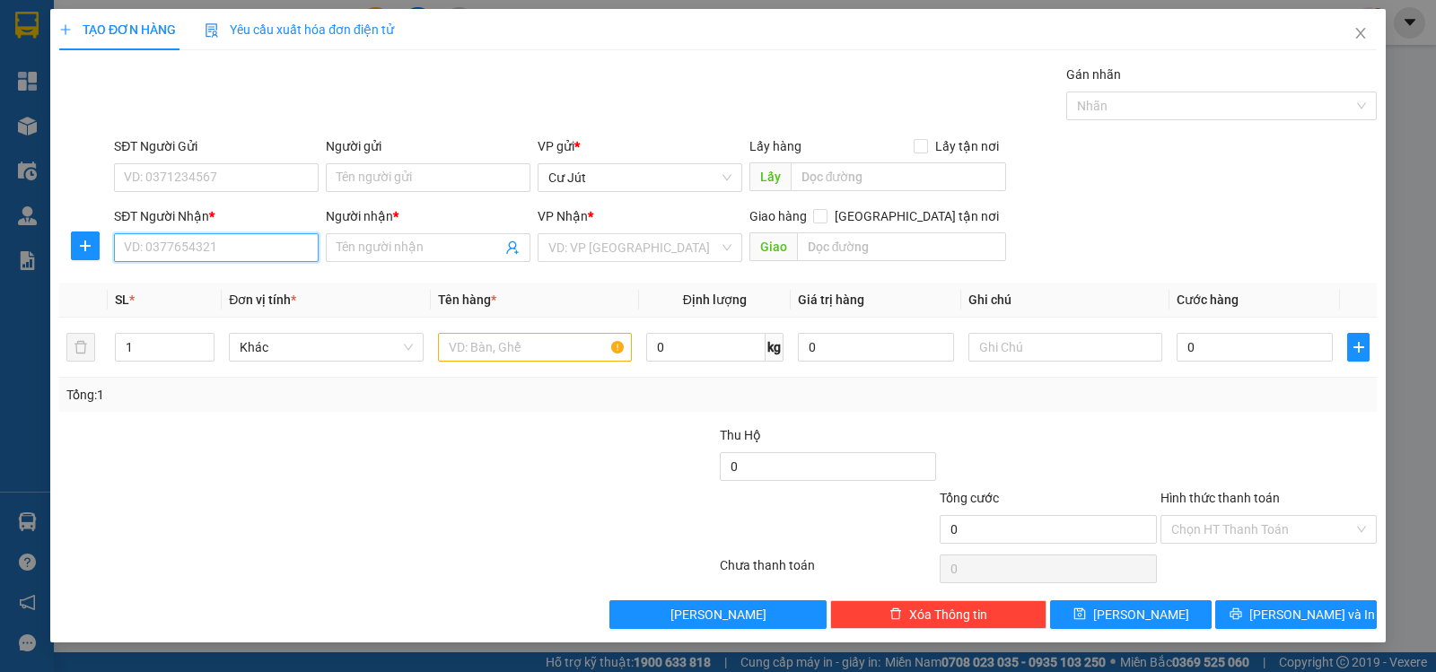
click at [281, 243] on input "SĐT Người Nhận *" at bounding box center [216, 247] width 205 height 29
click at [179, 291] on div "0918885947 - a minh" at bounding box center [216, 284] width 183 height 20
type input "0918885947"
type input "a minh"
type input "0918885947"
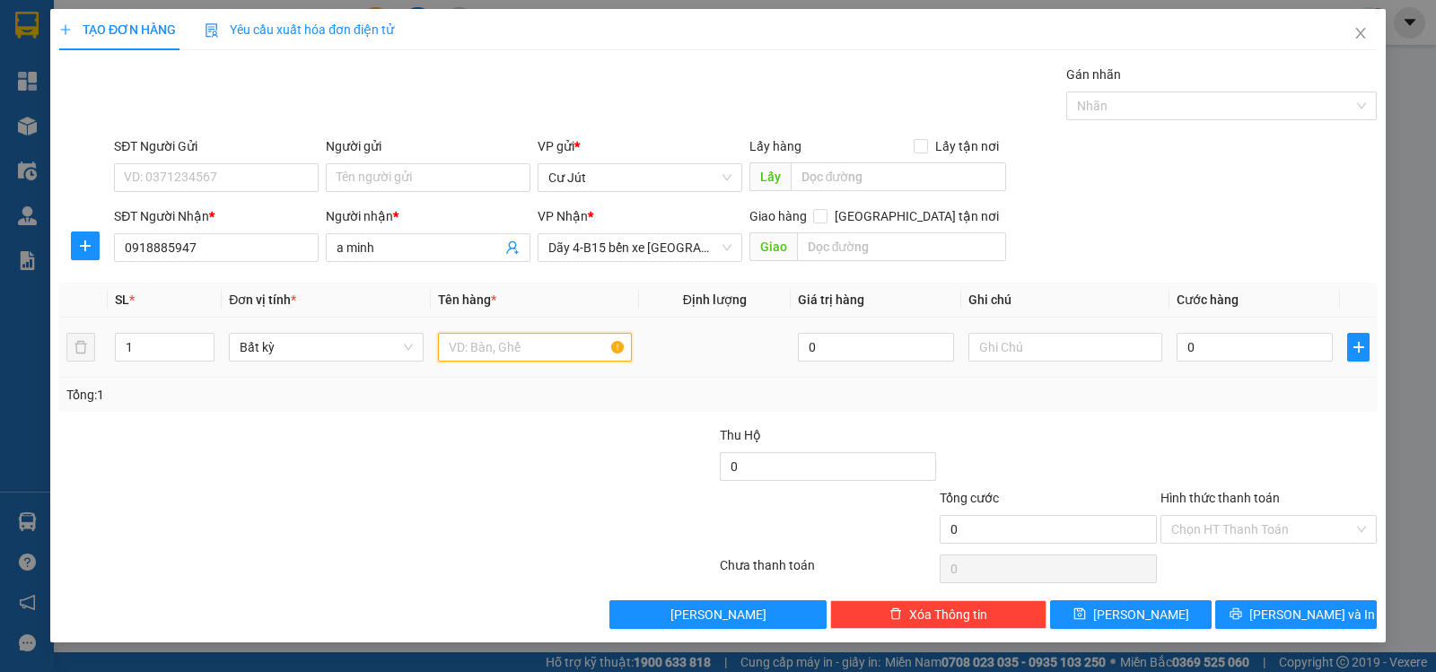
click at [523, 340] on input "text" at bounding box center [535, 347] width 194 height 29
type input "th xốp"
click at [1217, 350] on input "0" at bounding box center [1255, 347] width 156 height 29
type input "5"
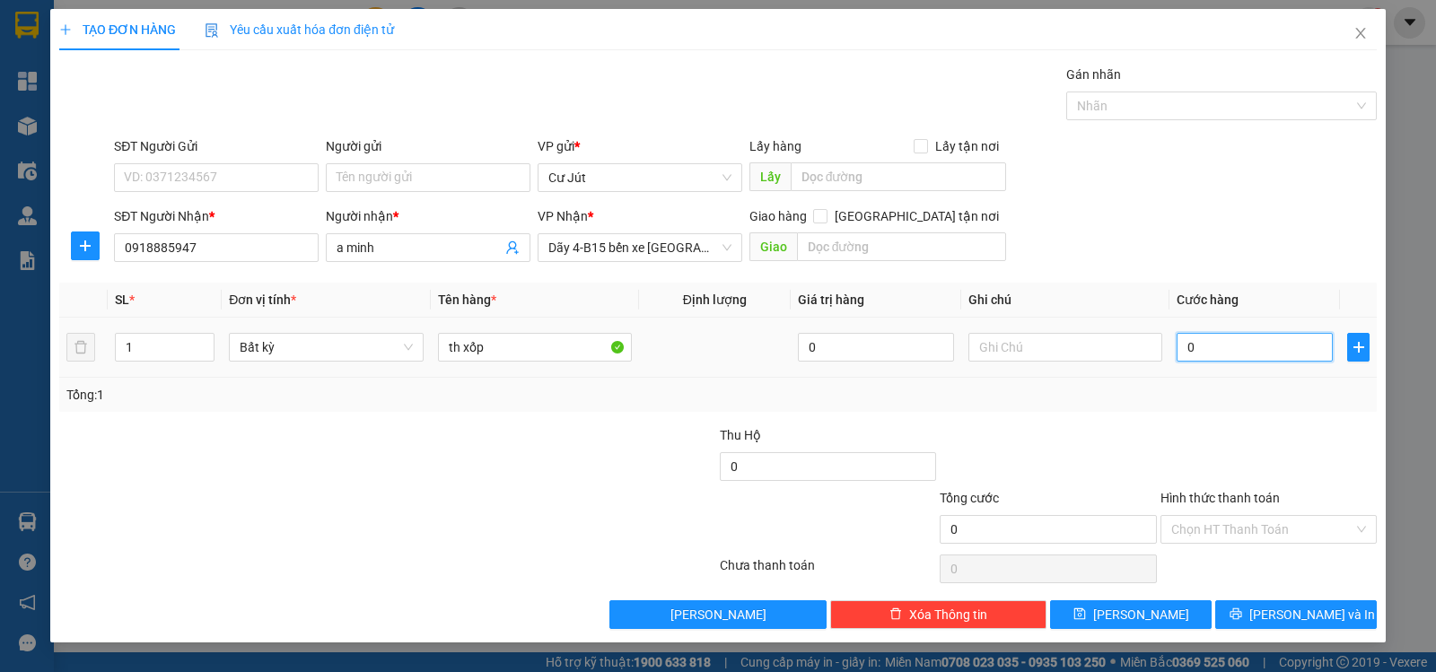
type input "5"
type input "50"
type input "50.000"
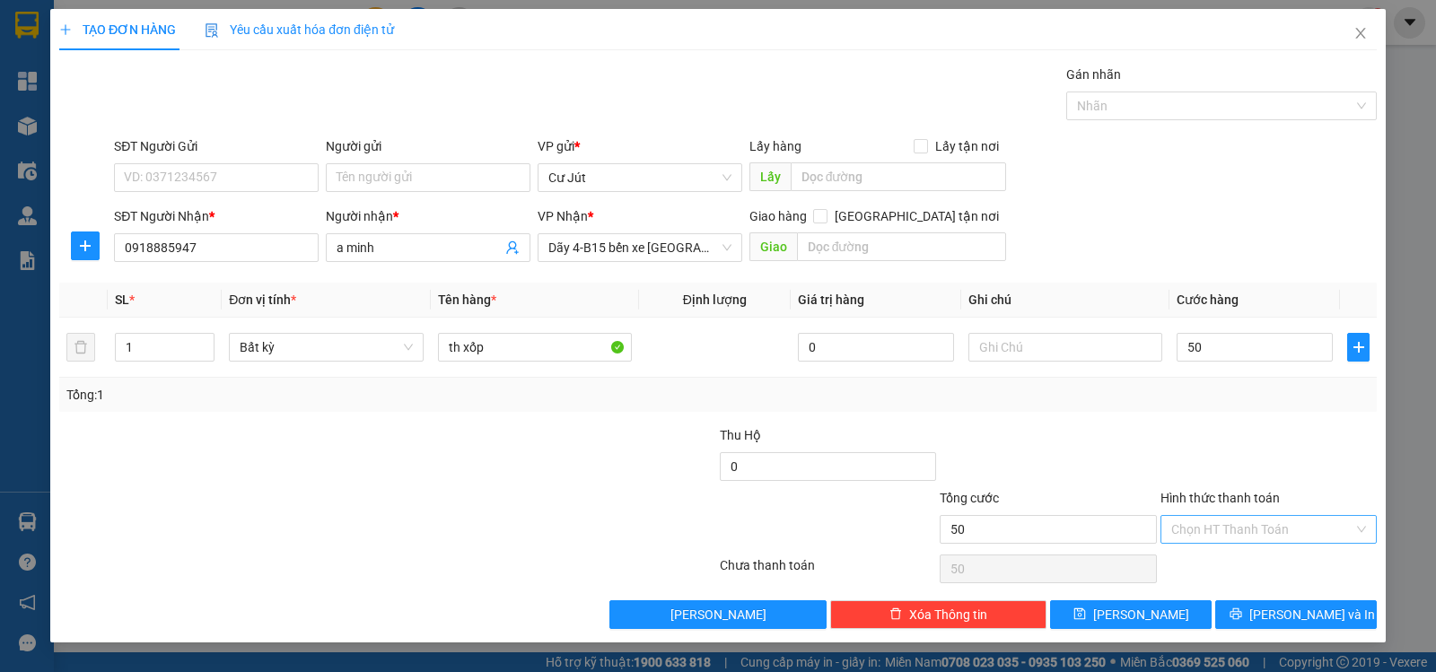
type input "50.000"
drag, startPoint x: 1276, startPoint y: 530, endPoint x: 1285, endPoint y: 543, distance: 16.2
click at [1280, 531] on input "Hình thức thanh toán" at bounding box center [1262, 529] width 182 height 27
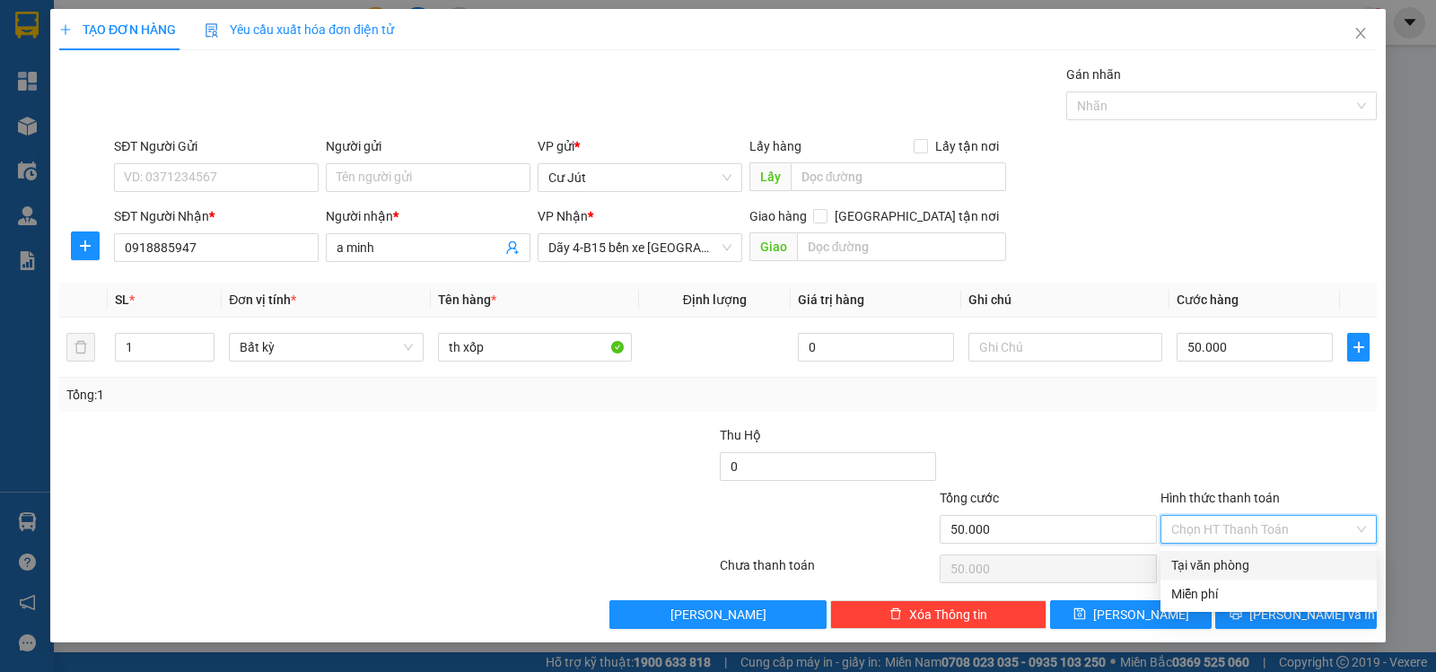
click at [1286, 565] on div "Tại văn phòng" at bounding box center [1268, 566] width 195 height 20
type input "0"
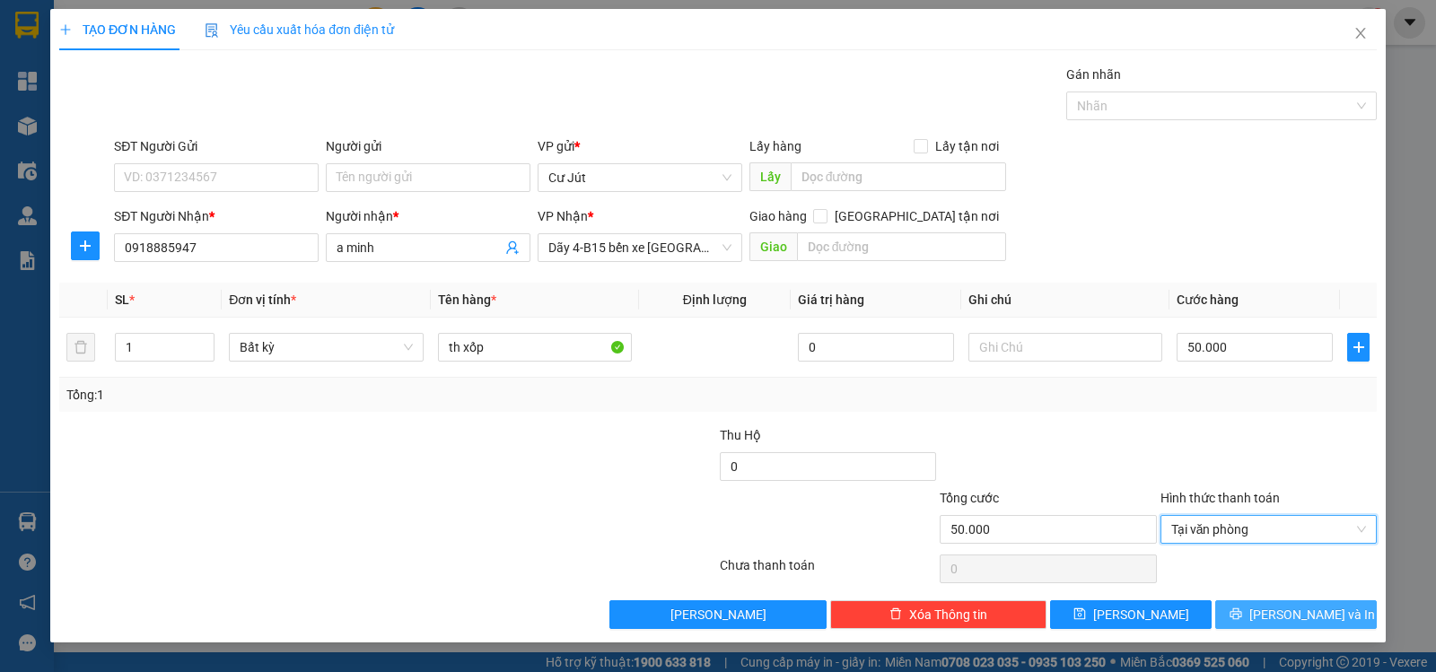
click at [1291, 609] on span "[PERSON_NAME] và In" at bounding box center [1312, 615] width 126 height 20
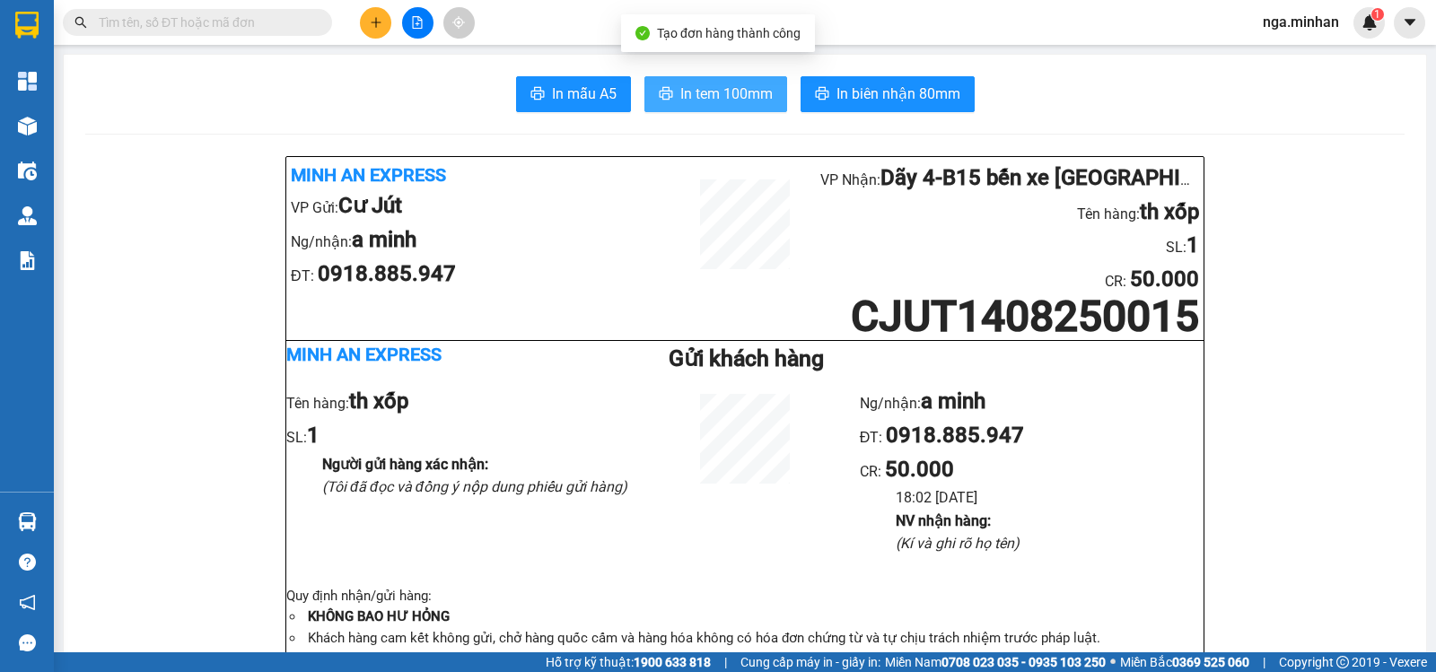
click at [732, 95] on span "In tem 100mm" at bounding box center [726, 94] width 92 height 22
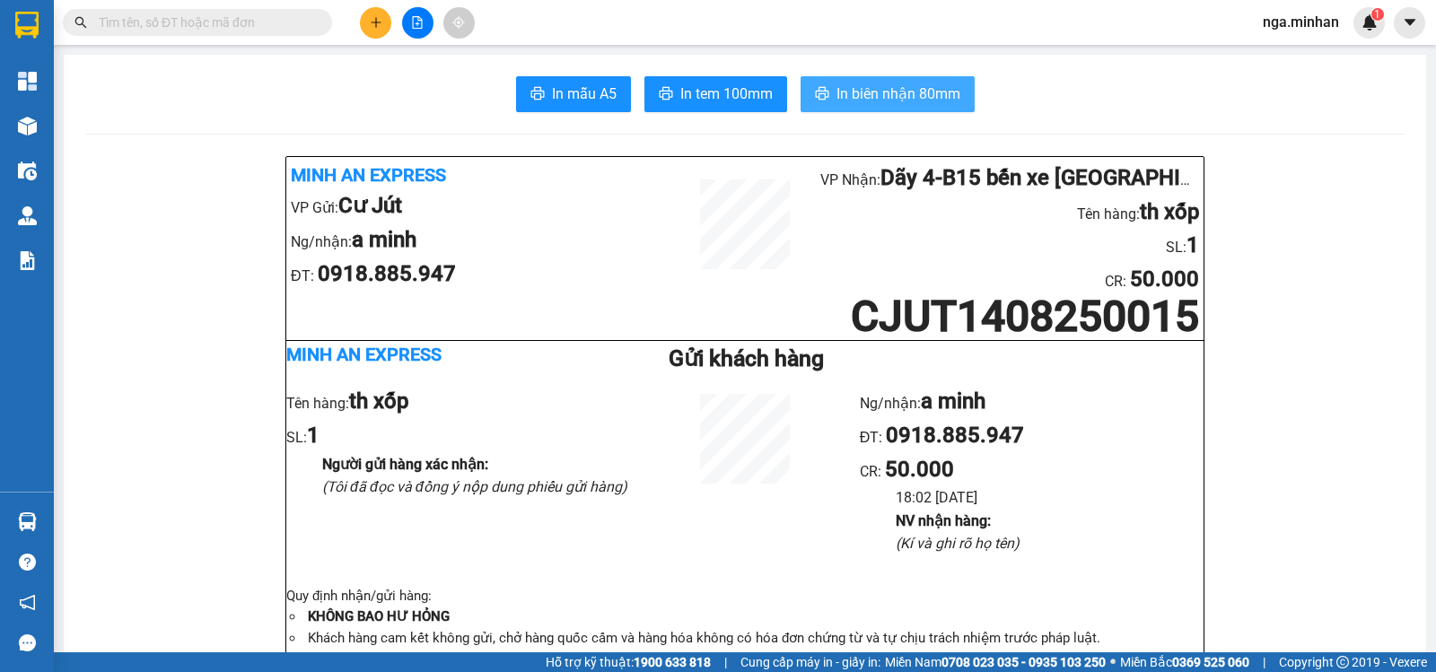
click at [943, 96] on span "In biên nhận 80mm" at bounding box center [898, 94] width 124 height 22
click at [360, 14] on span at bounding box center [375, 22] width 31 height 31
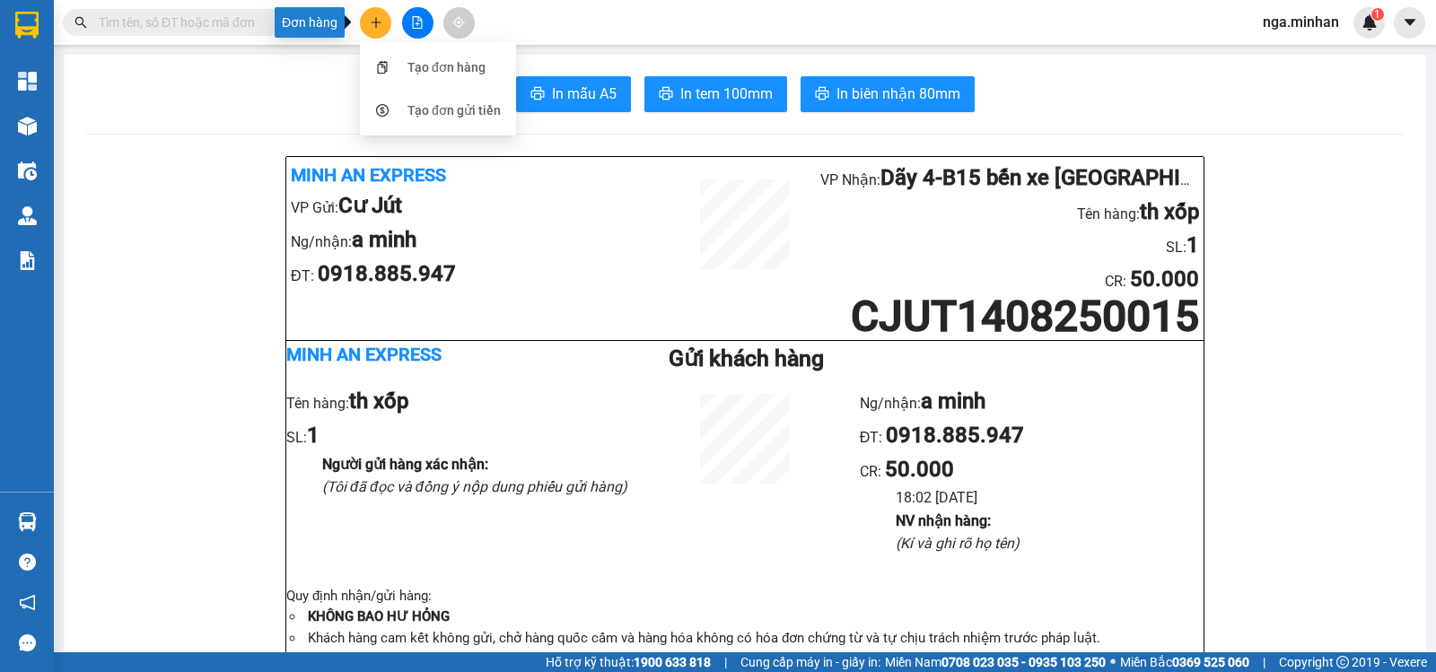
click at [370, 18] on icon "plus" at bounding box center [376, 22] width 13 height 13
click at [381, 20] on icon "plus" at bounding box center [376, 22] width 13 height 13
click at [418, 63] on div "Tạo đơn hàng" at bounding box center [446, 67] width 78 height 20
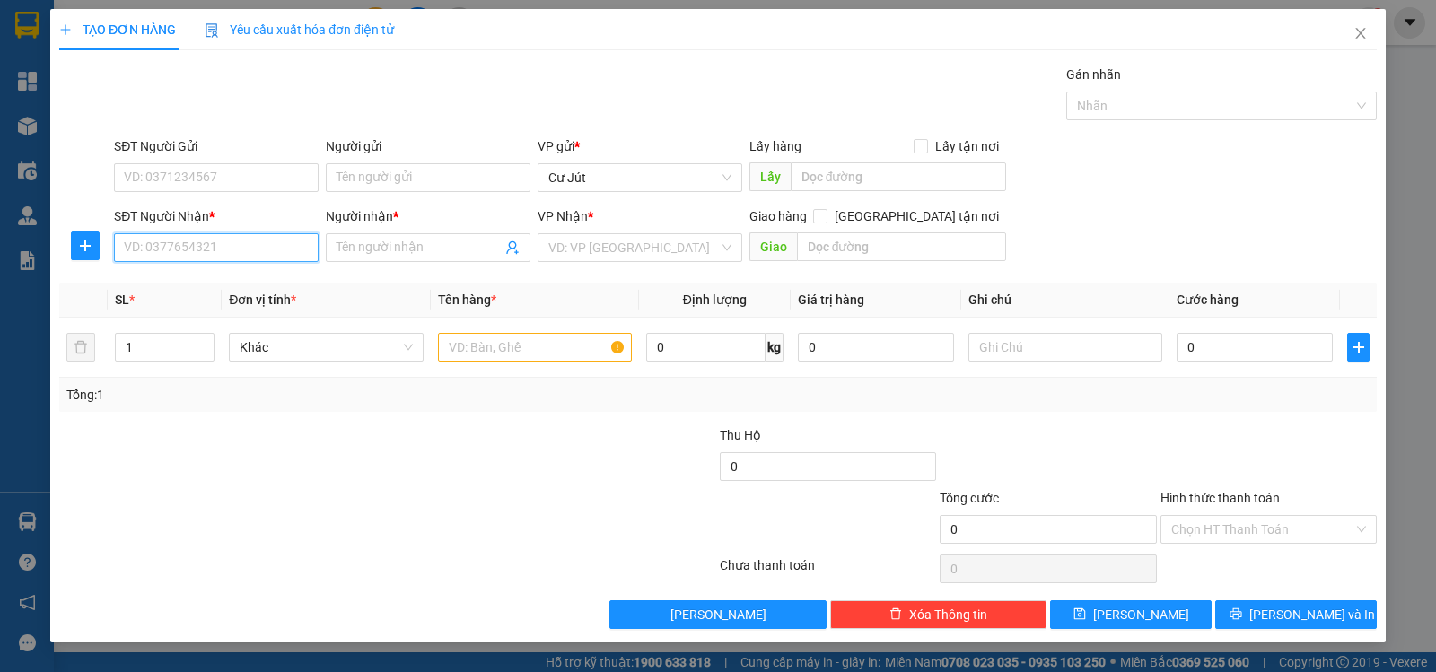
click at [293, 250] on input "SĐT Người Nhận *" at bounding box center [216, 247] width 205 height 29
type input "0834119799"
click at [420, 245] on input "Người nhận *" at bounding box center [419, 248] width 165 height 20
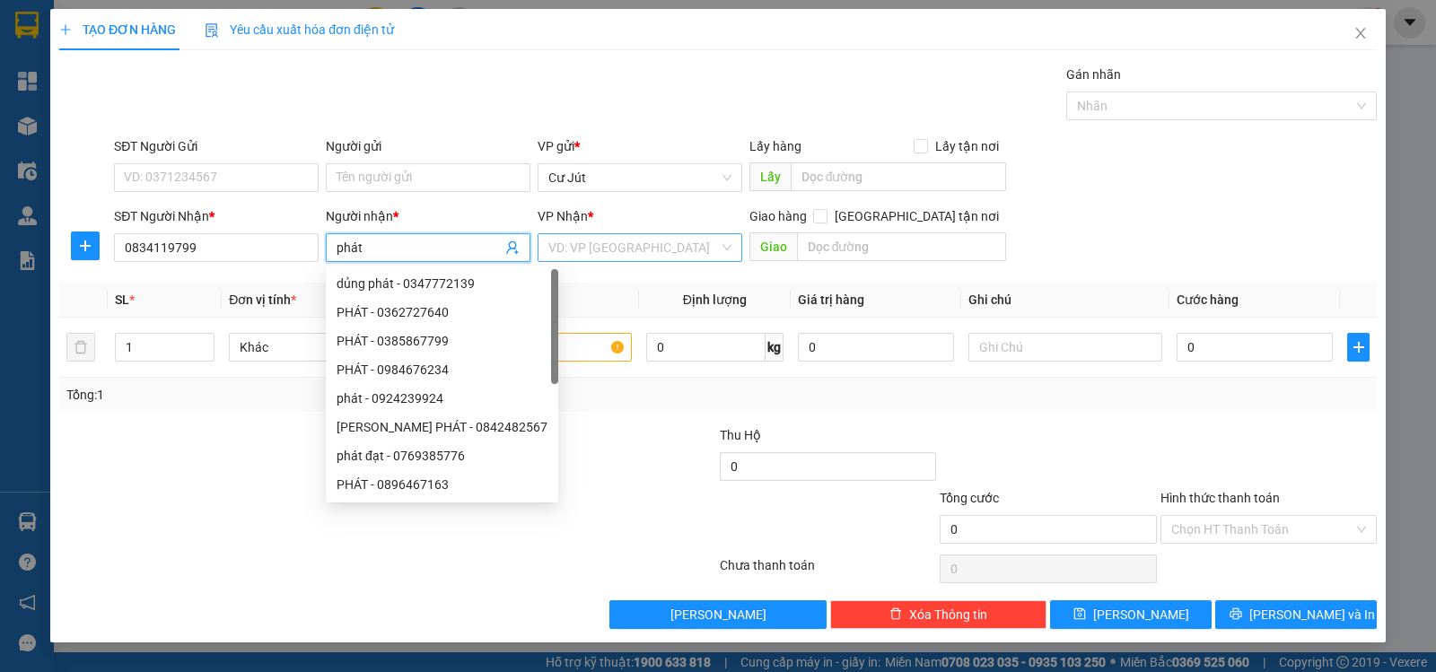
type input "phát"
click at [602, 241] on input "search" at bounding box center [633, 247] width 171 height 27
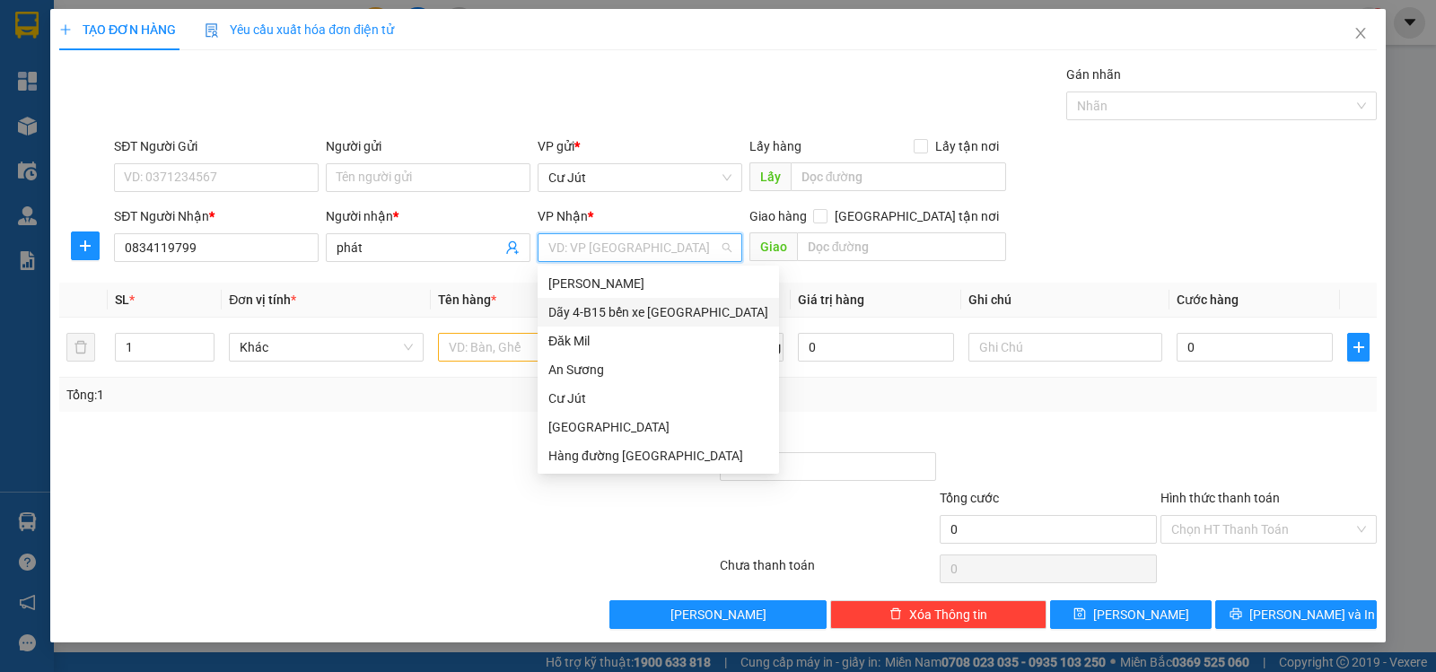
click at [636, 309] on div "Dãy 4-B15 bến xe [GEOGRAPHIC_DATA]" at bounding box center [658, 312] width 220 height 20
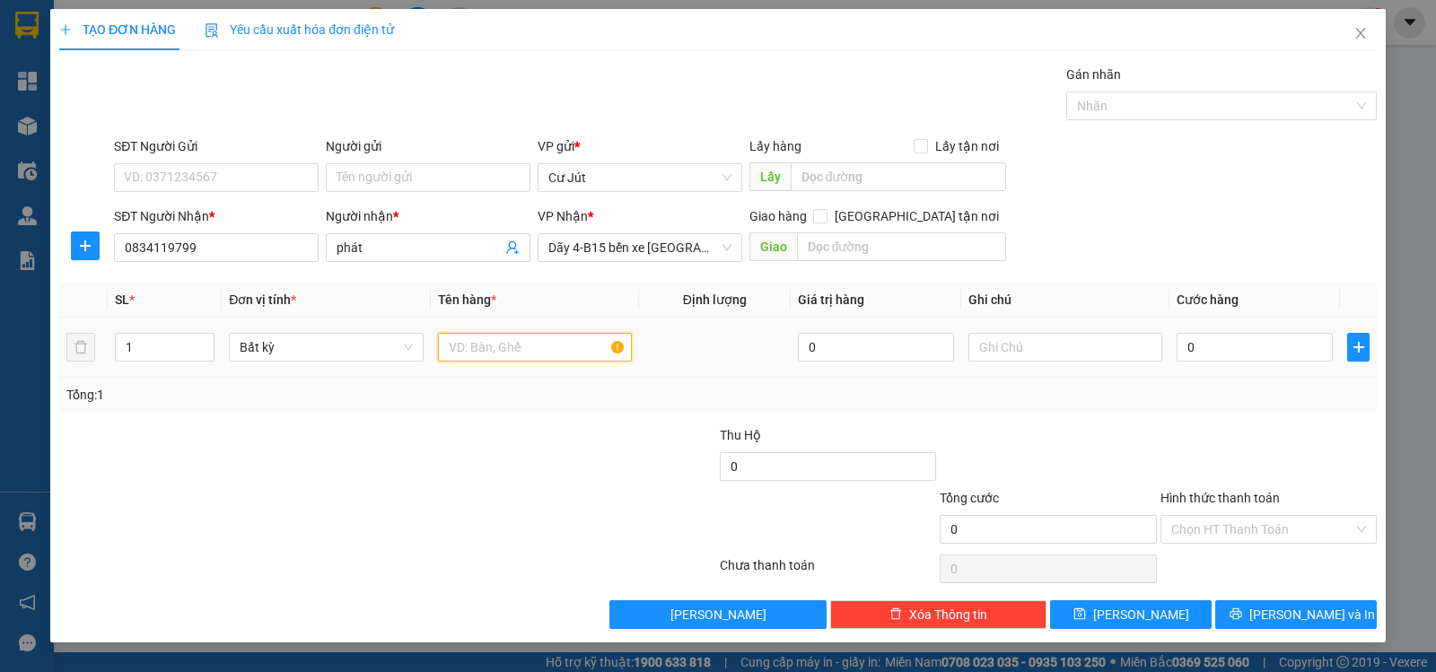
click at [512, 354] on input "text" at bounding box center [535, 347] width 194 height 29
type input "túm trắng"
click at [1255, 347] on input "0" at bounding box center [1255, 347] width 156 height 29
type input "5"
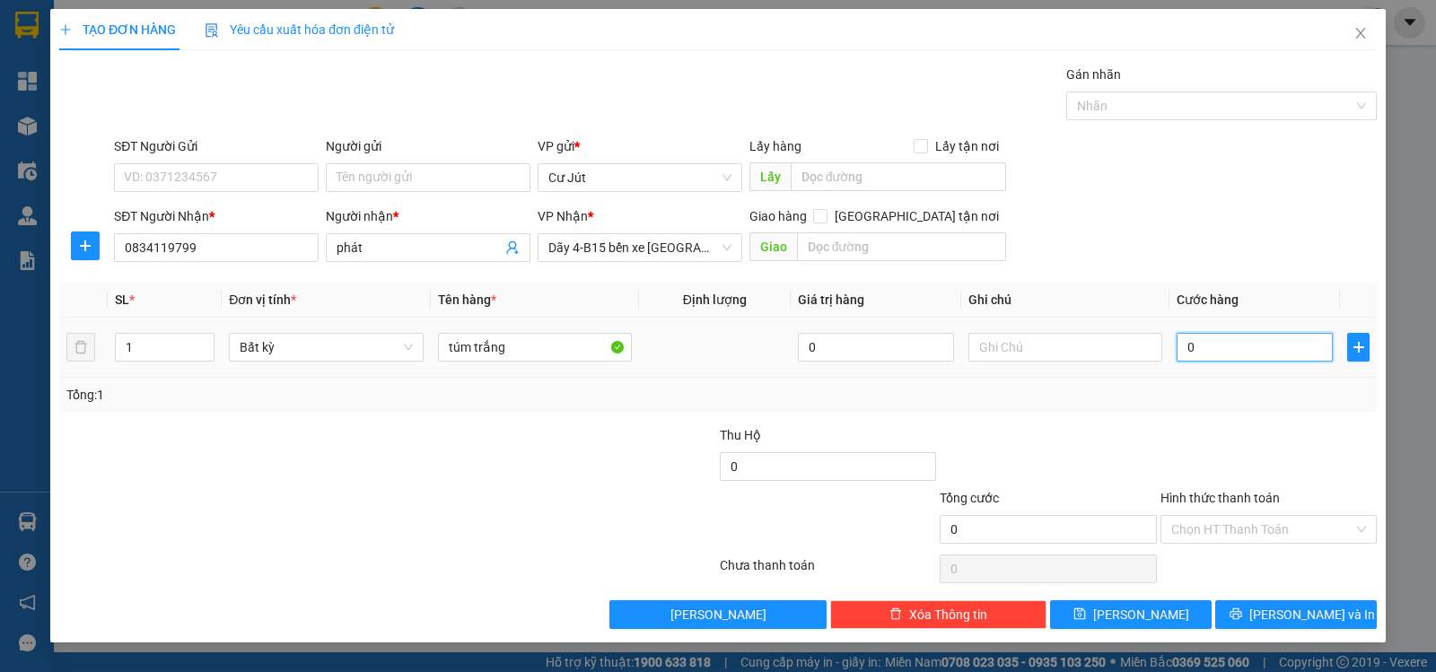
type input "5"
type input "50"
type input "50.000"
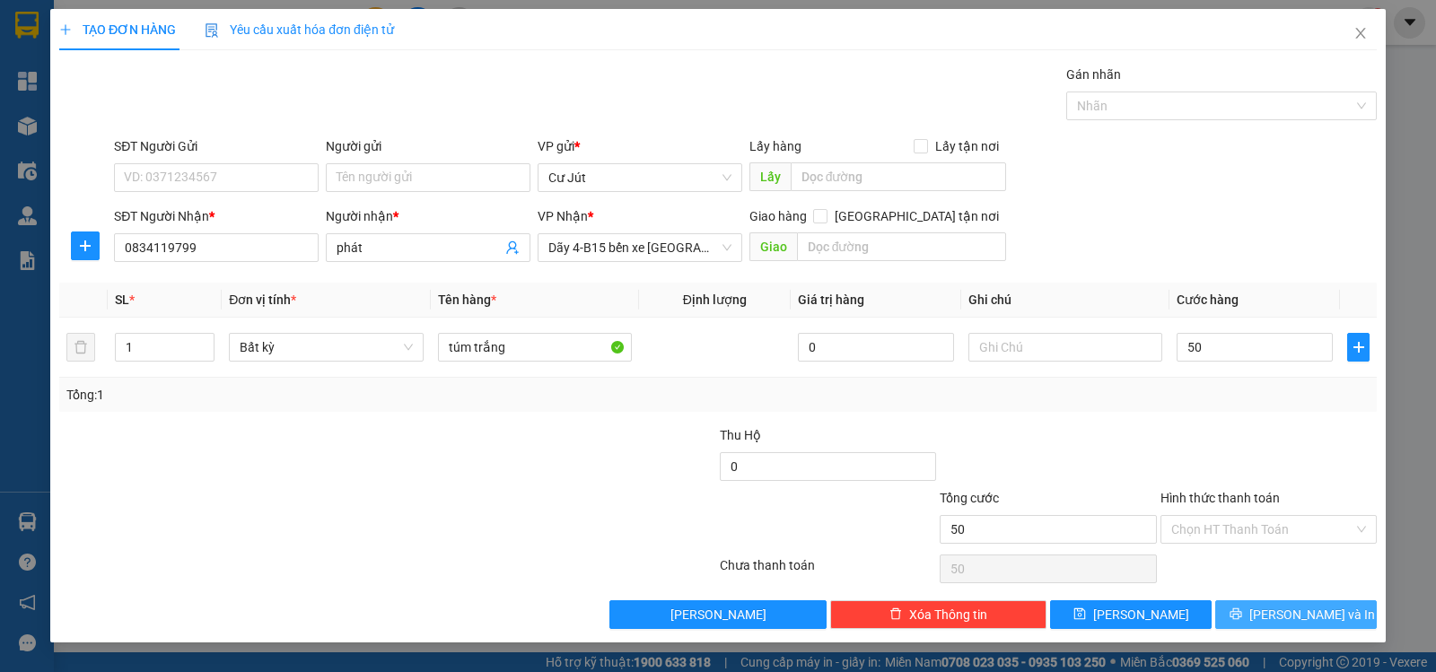
type input "50.000"
click at [1300, 609] on span "[PERSON_NAME] và In" at bounding box center [1312, 615] width 126 height 20
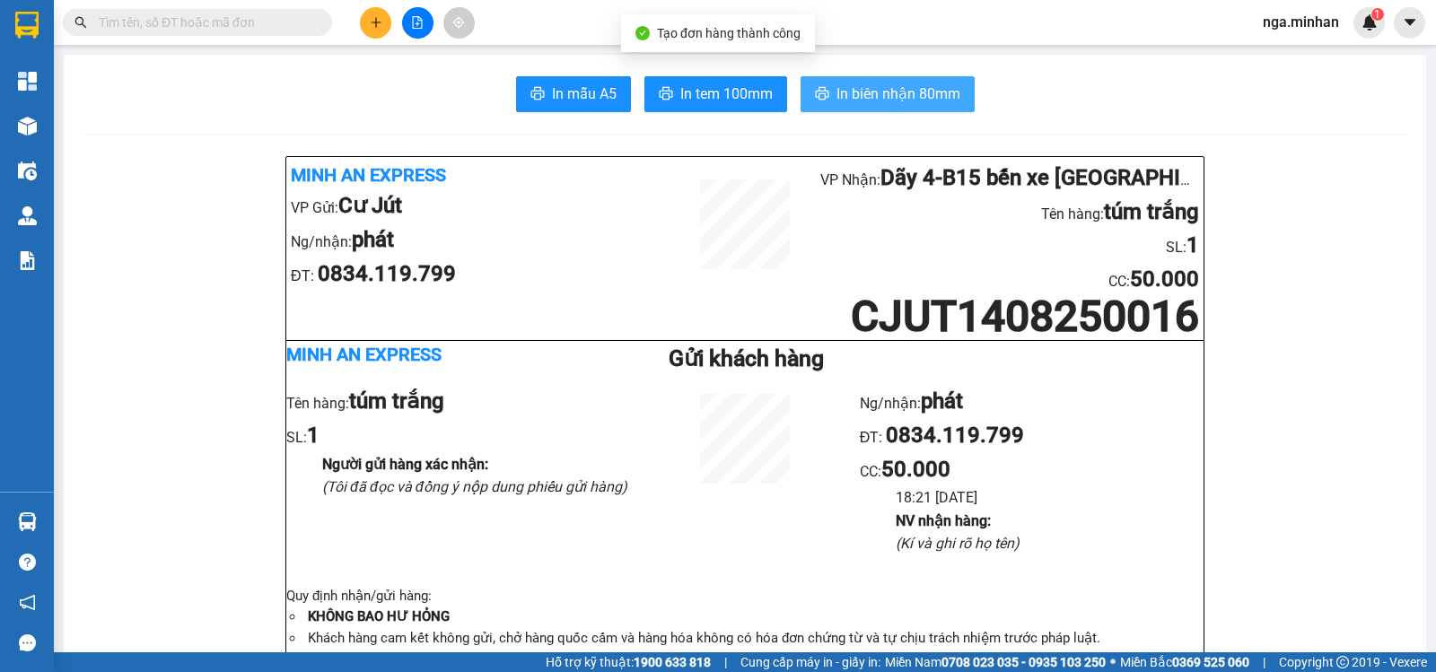
click at [924, 87] on span "In biên nhận 80mm" at bounding box center [898, 94] width 124 height 22
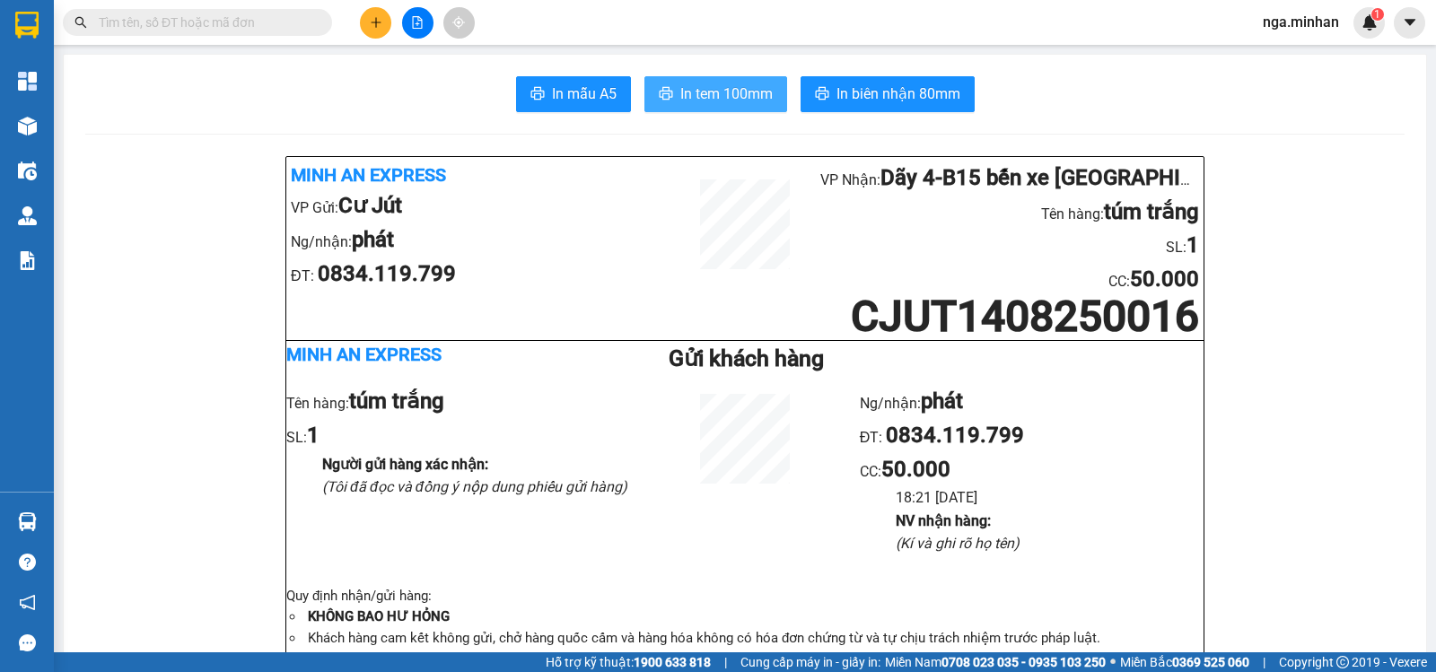
click at [753, 81] on button "In tem 100mm" at bounding box center [715, 94] width 143 height 36
click at [380, 28] on icon "plus" at bounding box center [376, 22] width 13 height 13
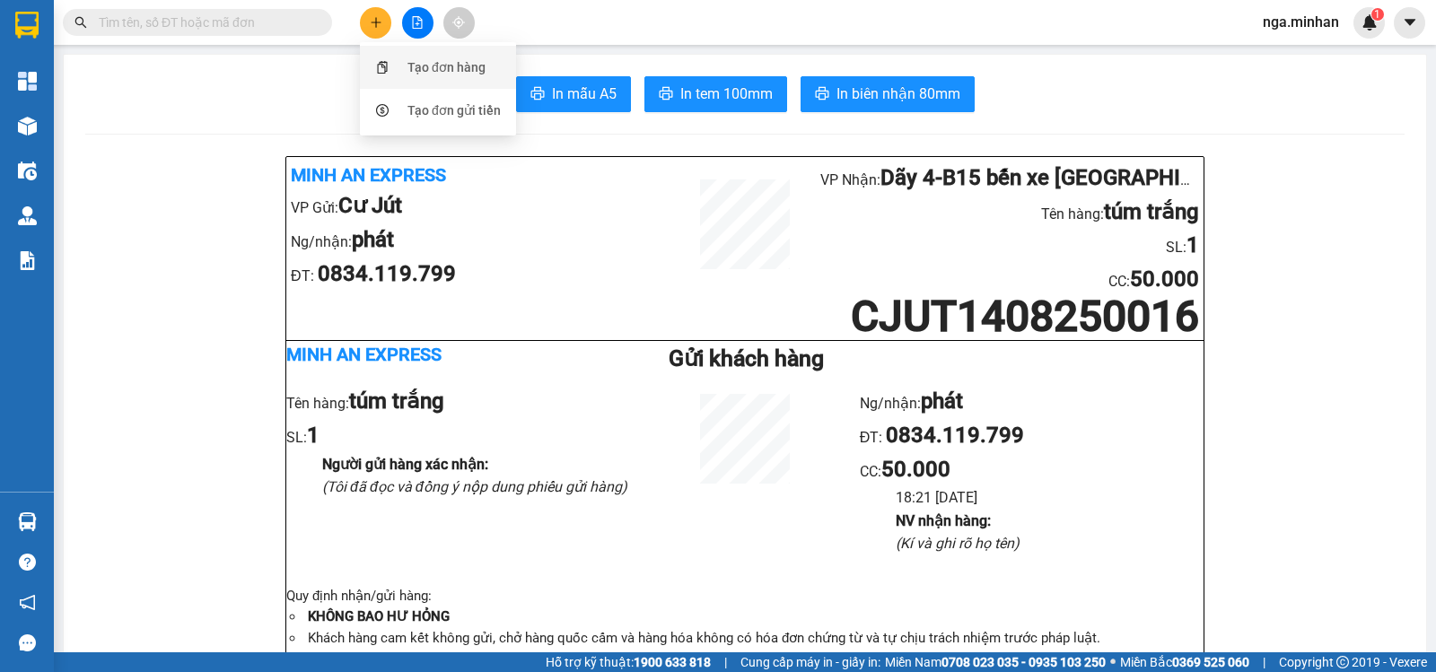
click at [432, 71] on div "Tạo đơn hàng" at bounding box center [446, 67] width 78 height 20
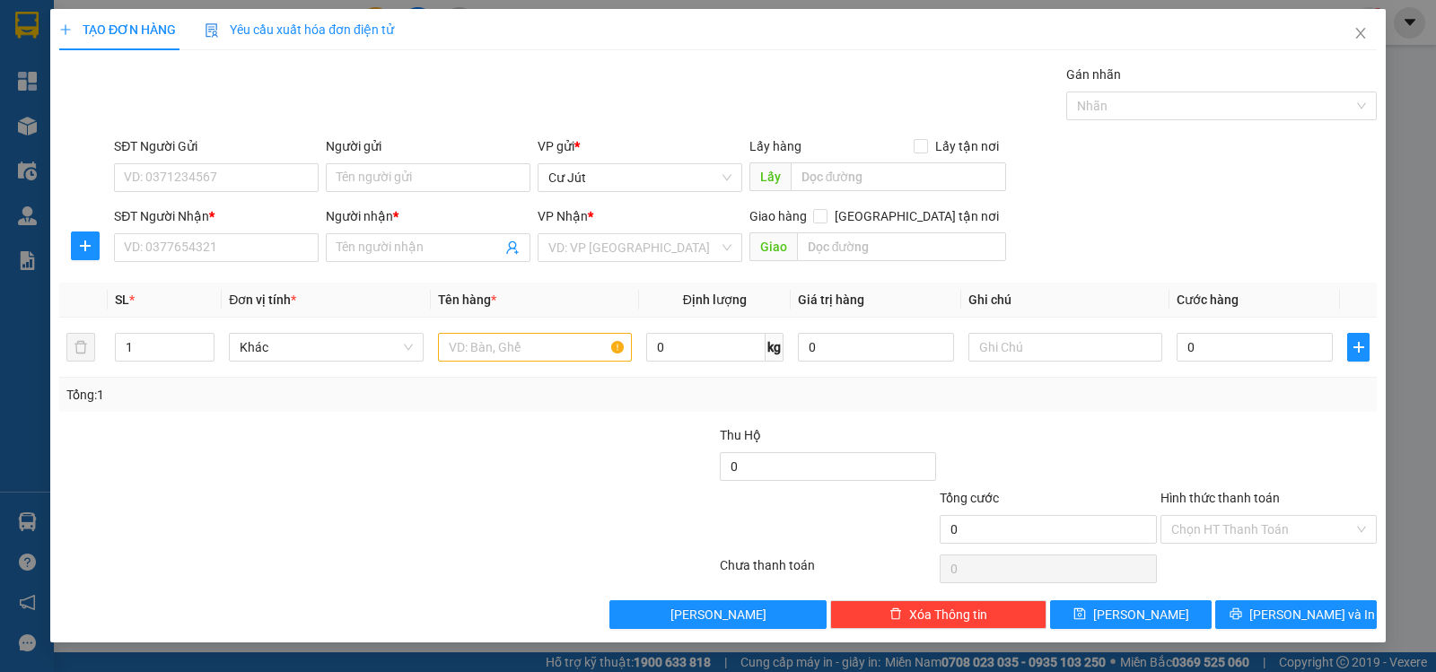
click at [432, 71] on div "Gói vận chuyển * Tiêu chuẩn Gán nhãn Nhãn" at bounding box center [745, 96] width 1270 height 63
click at [470, 349] on input "text" at bounding box center [535, 347] width 194 height 29
type input "th sầu"
click at [827, 223] on span at bounding box center [820, 216] width 14 height 14
click at [826, 222] on input "[GEOGRAPHIC_DATA] tận nơi" at bounding box center [819, 215] width 13 height 13
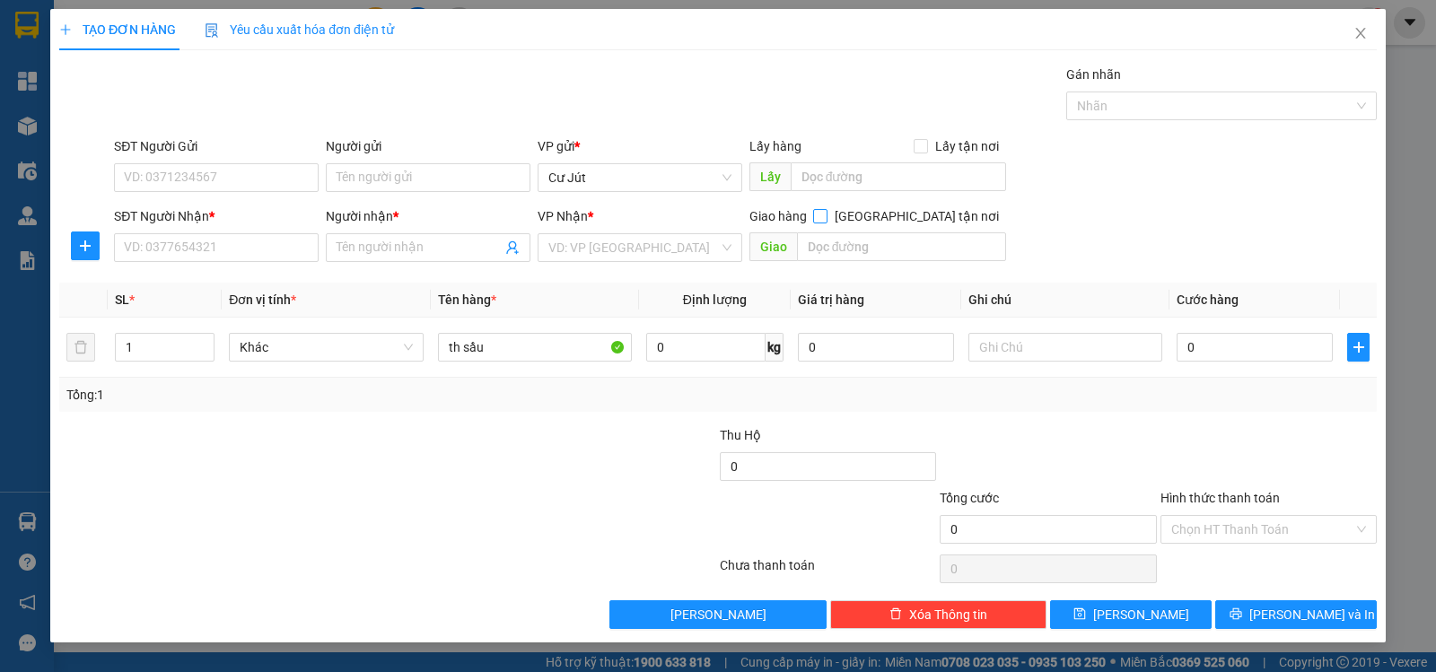
checkbox input "true"
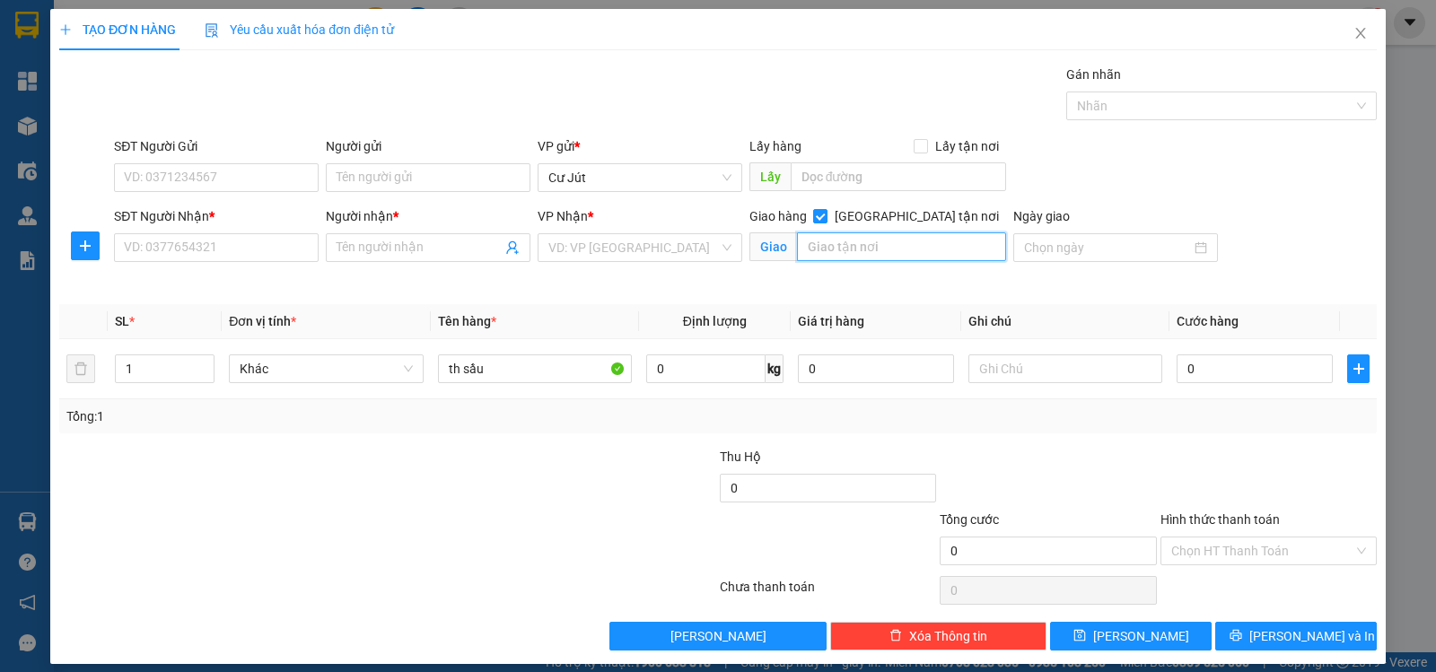
click at [924, 254] on input "text" at bounding box center [902, 246] width 210 height 29
type input "47 đường 49 - tân tạo - bình tân"
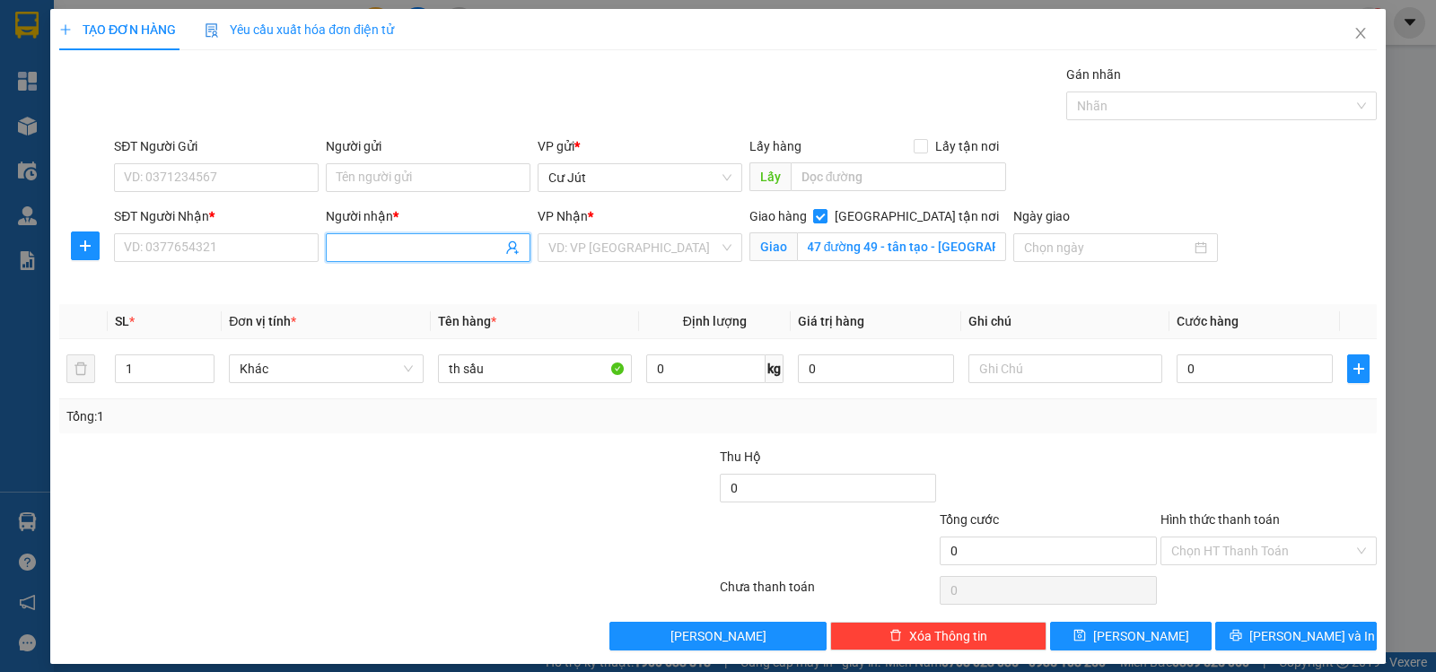
click at [432, 250] on input "Người nhận *" at bounding box center [419, 248] width 165 height 20
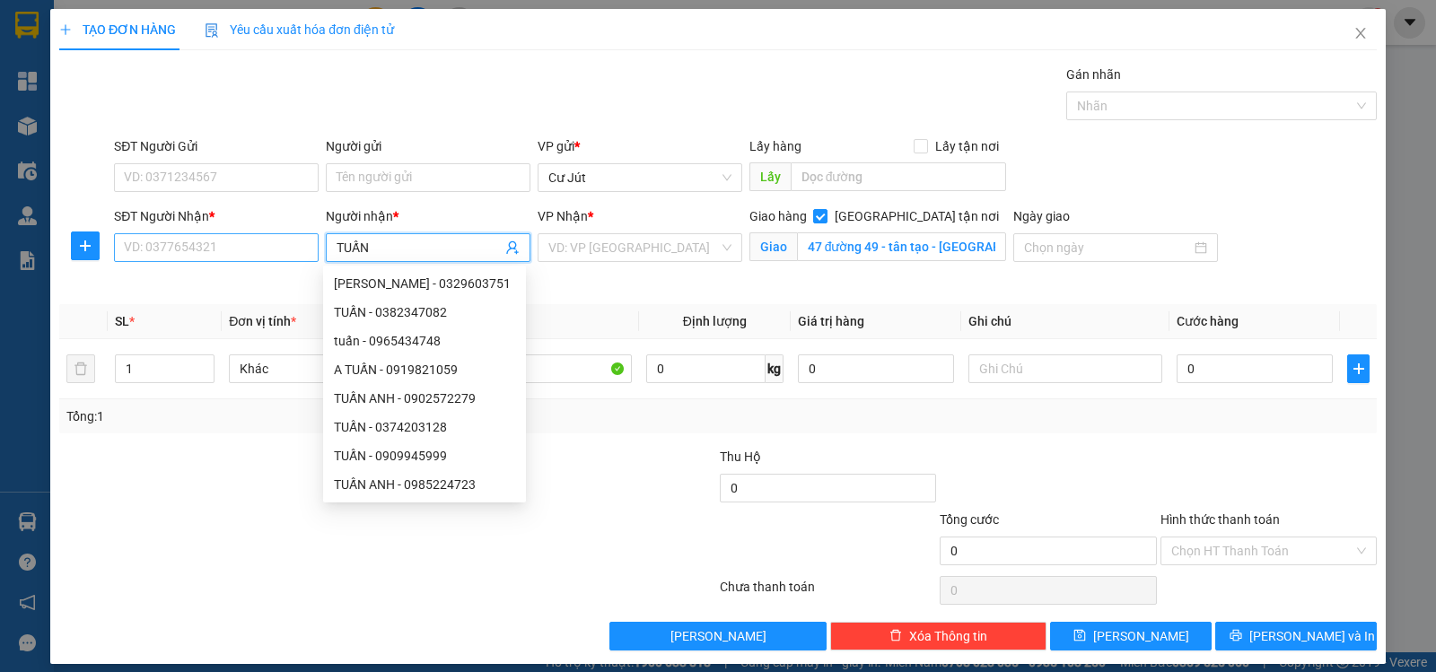
type input "TUẤN"
click at [278, 250] on input "SĐT Người Nhận *" at bounding box center [216, 247] width 205 height 29
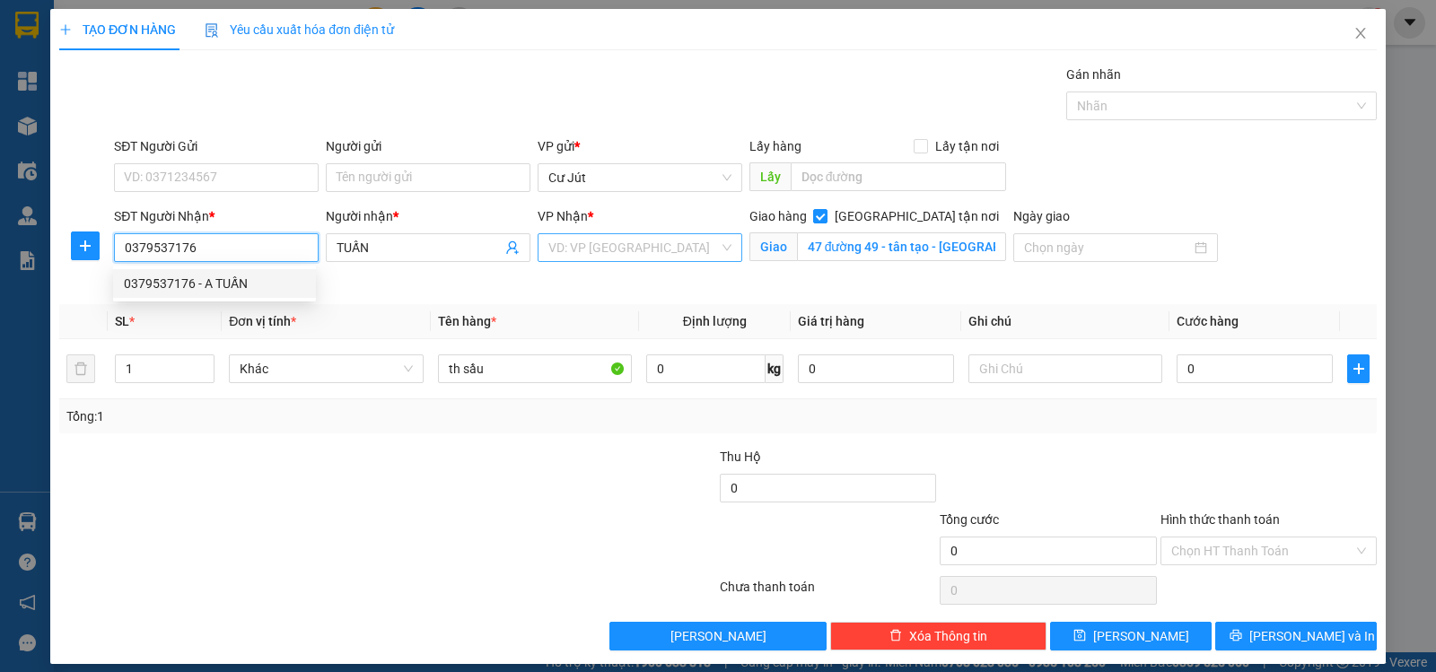
type input "0379537176"
click at [616, 251] on input "search" at bounding box center [633, 247] width 171 height 27
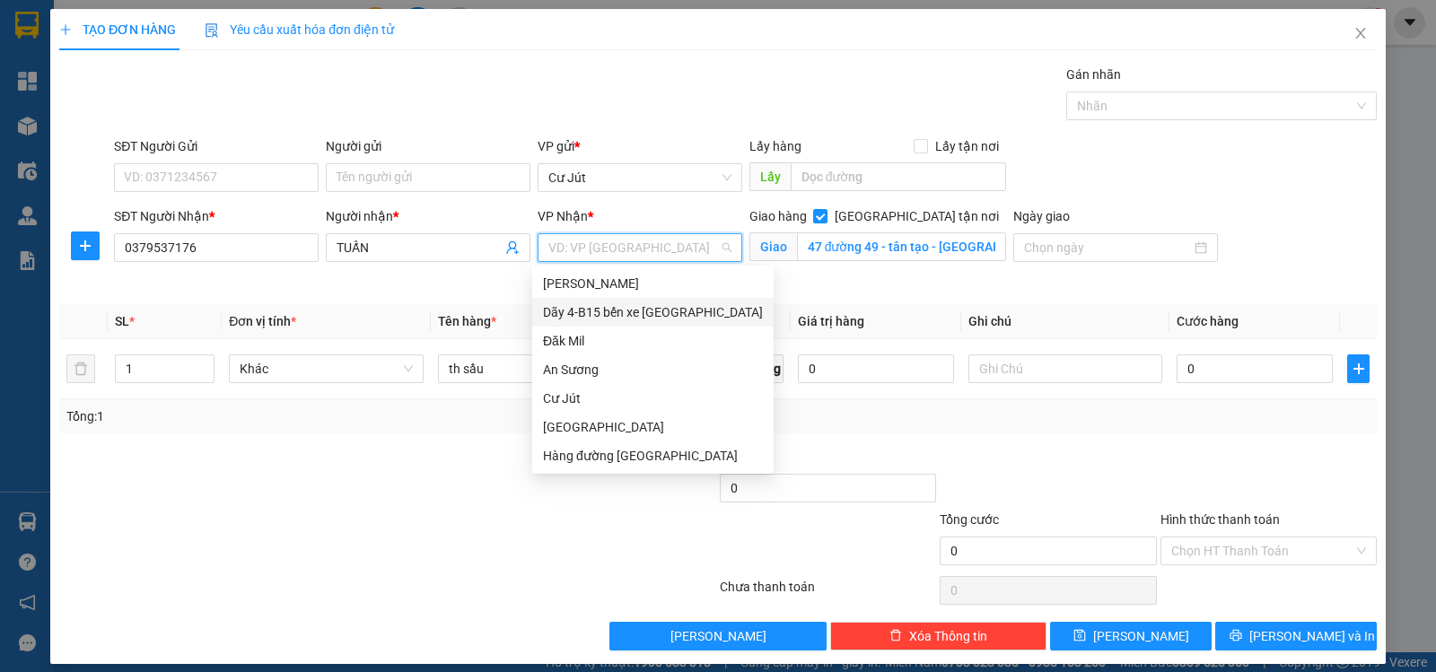
click at [656, 307] on div "Dãy 4-B15 bến xe [GEOGRAPHIC_DATA]" at bounding box center [653, 312] width 220 height 20
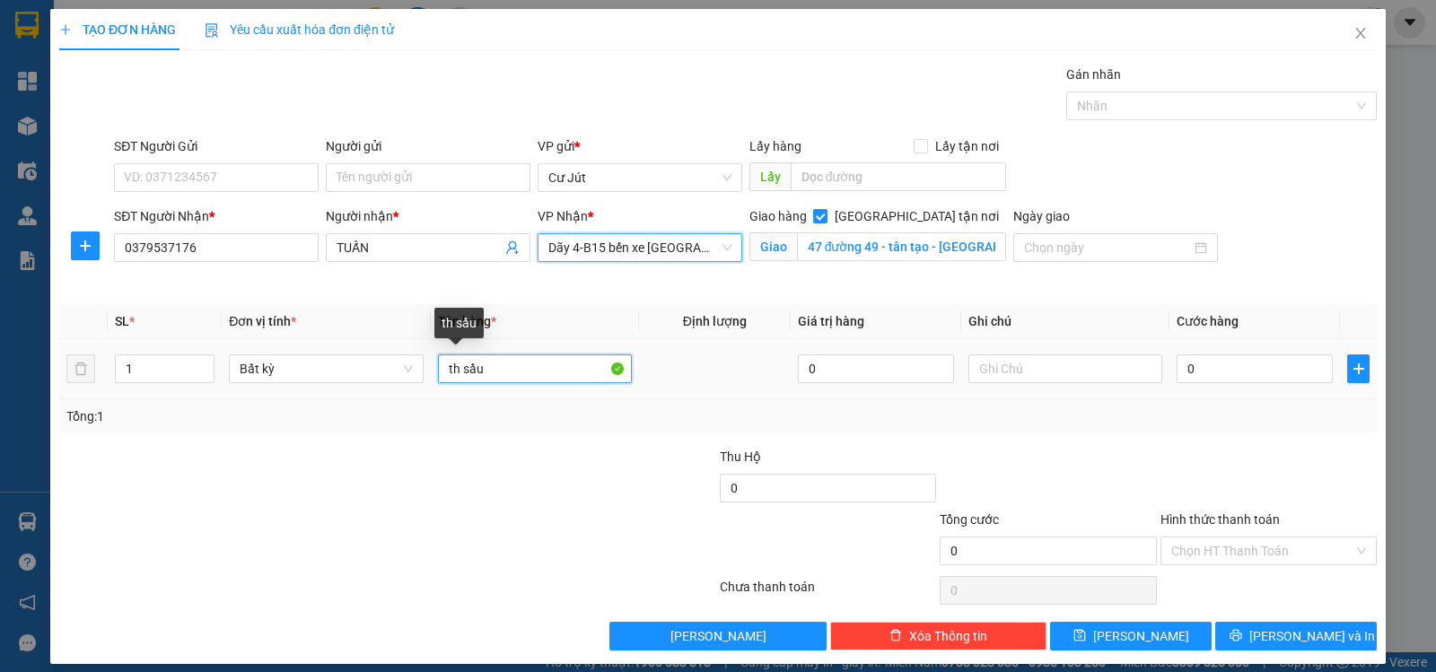
click at [527, 372] on input "th sầu" at bounding box center [535, 369] width 194 height 29
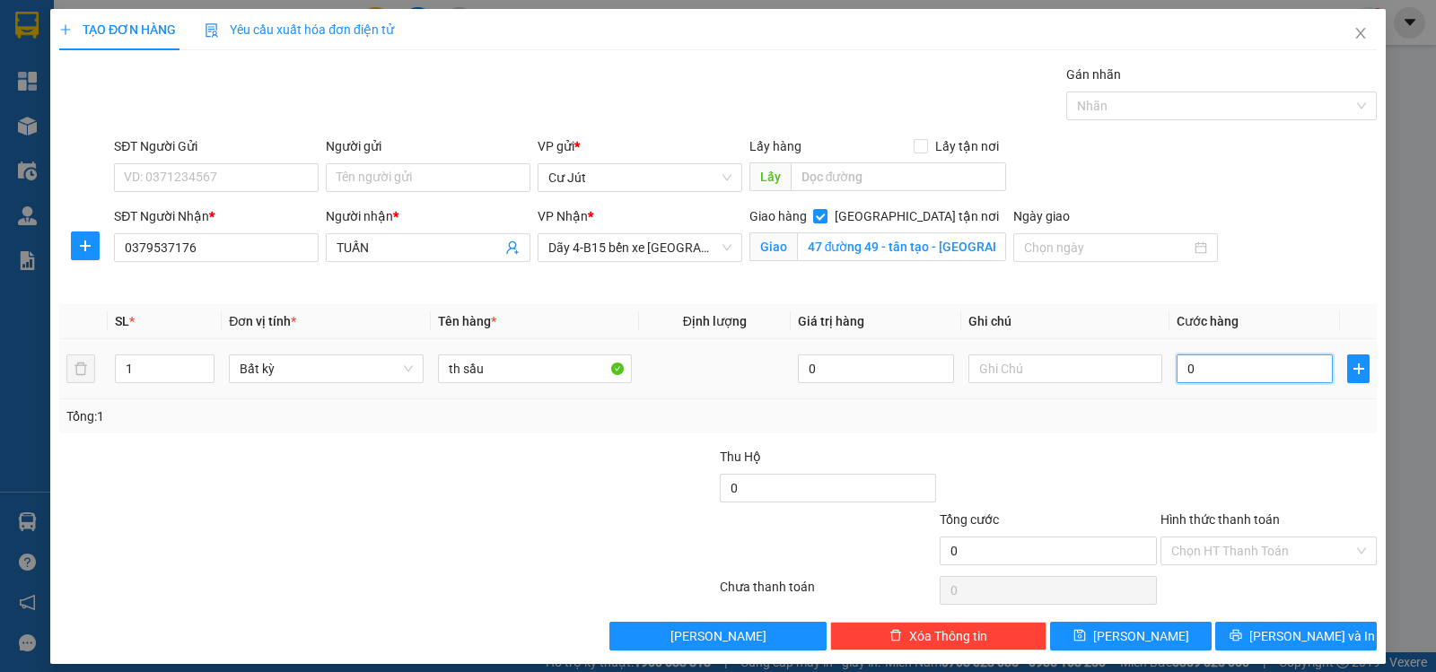
click at [1224, 370] on input "0" at bounding box center [1255, 369] width 156 height 29
type input "4"
type input "40"
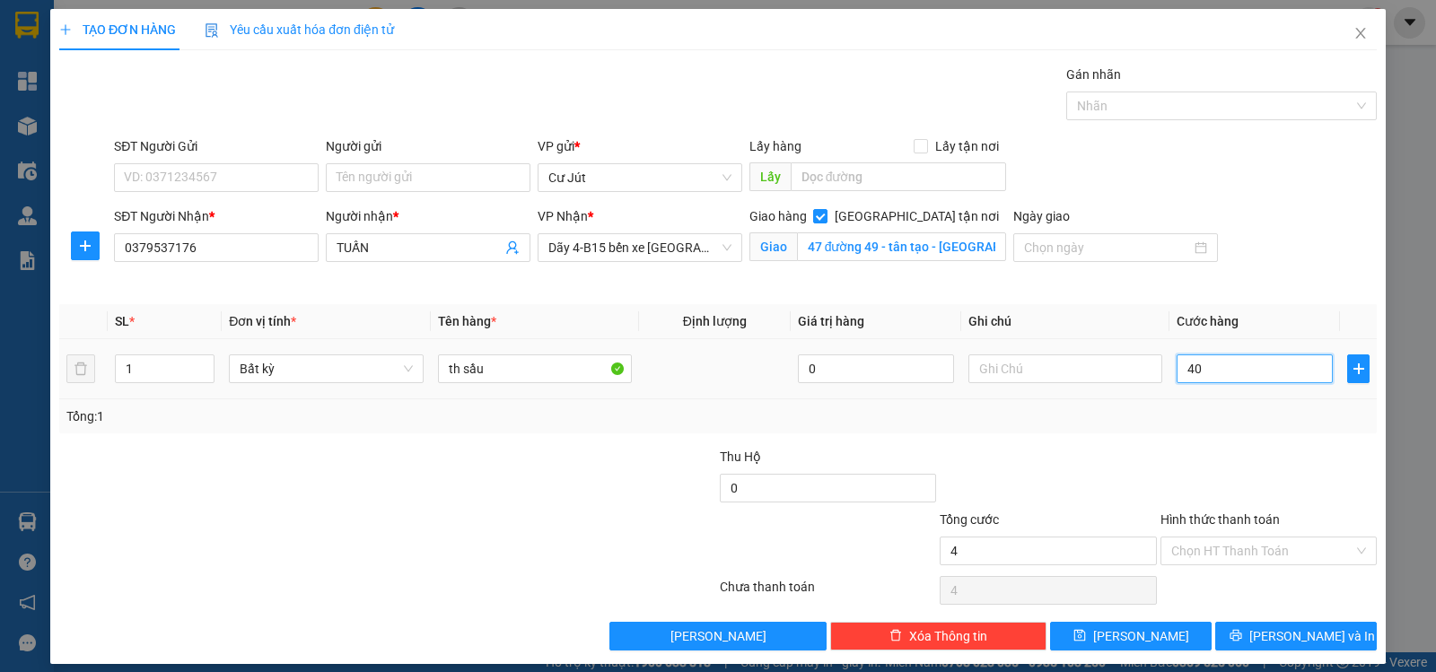
type input "40"
type input "40.000"
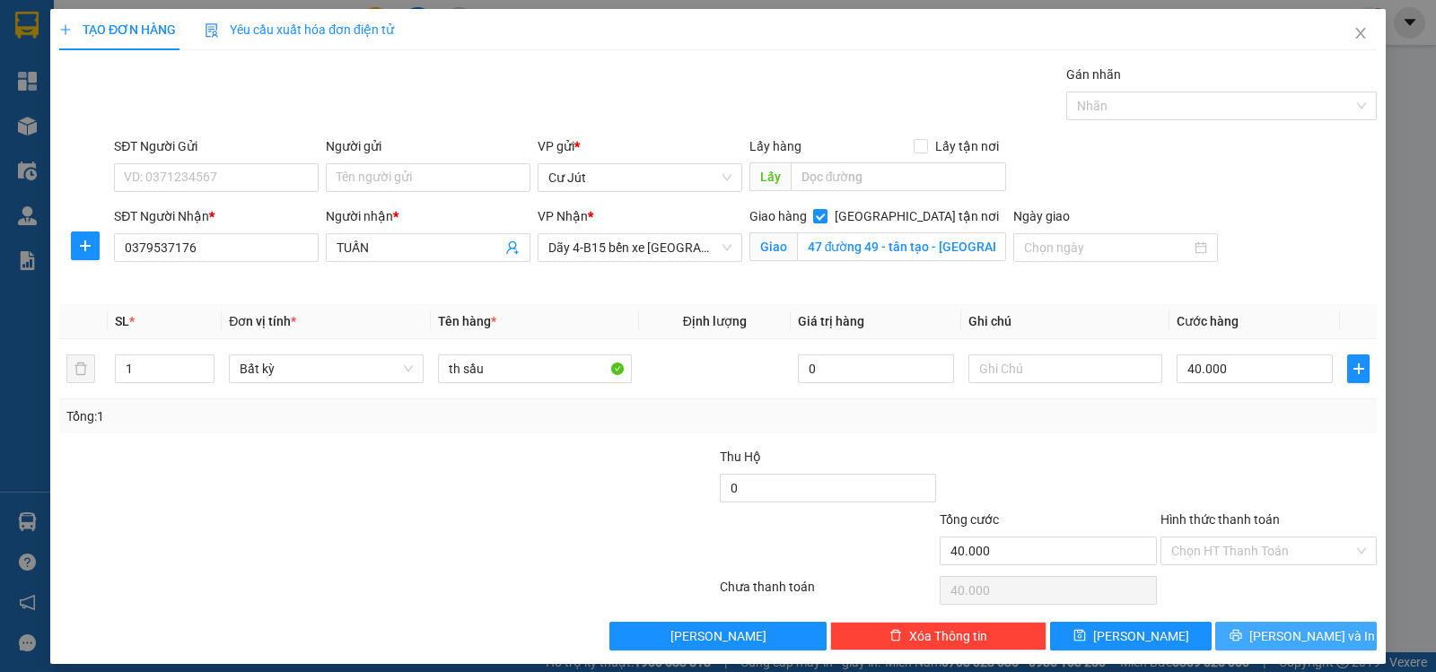
click at [1280, 639] on span "[PERSON_NAME] và In" at bounding box center [1312, 636] width 126 height 20
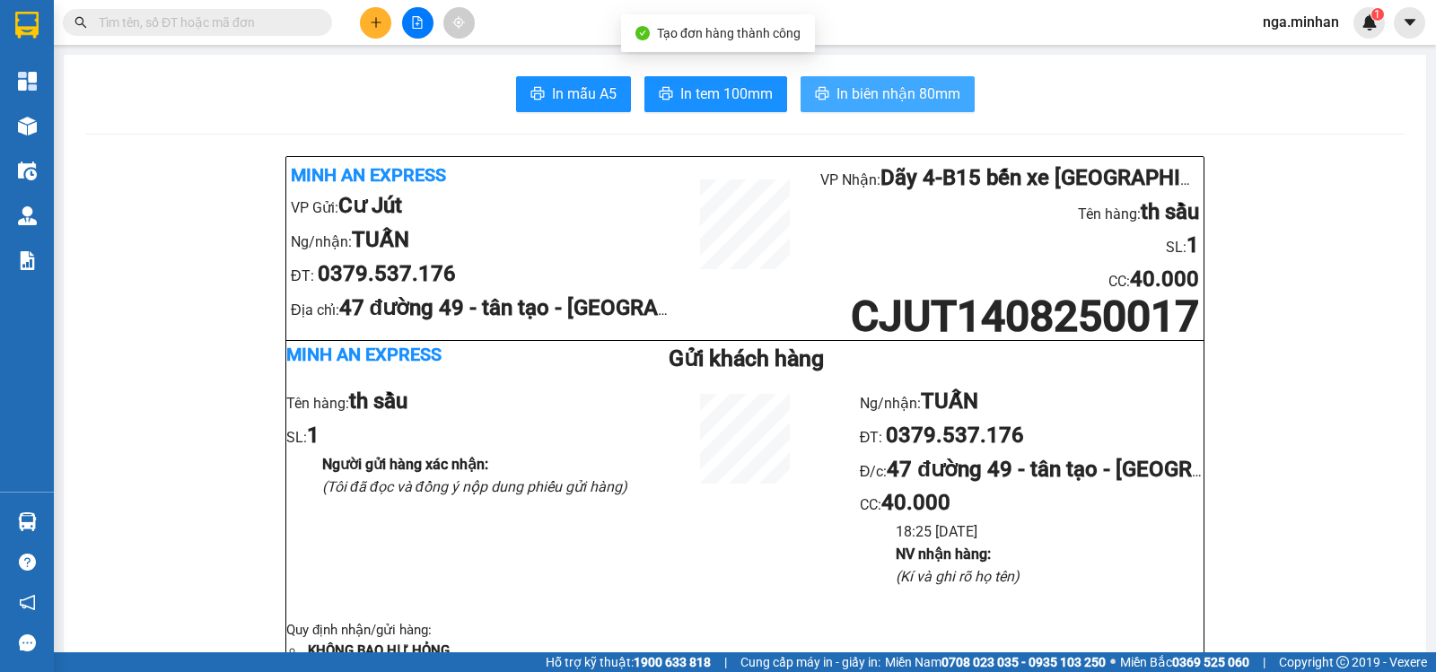
click at [876, 86] on span "In biên nhận 80mm" at bounding box center [898, 94] width 124 height 22
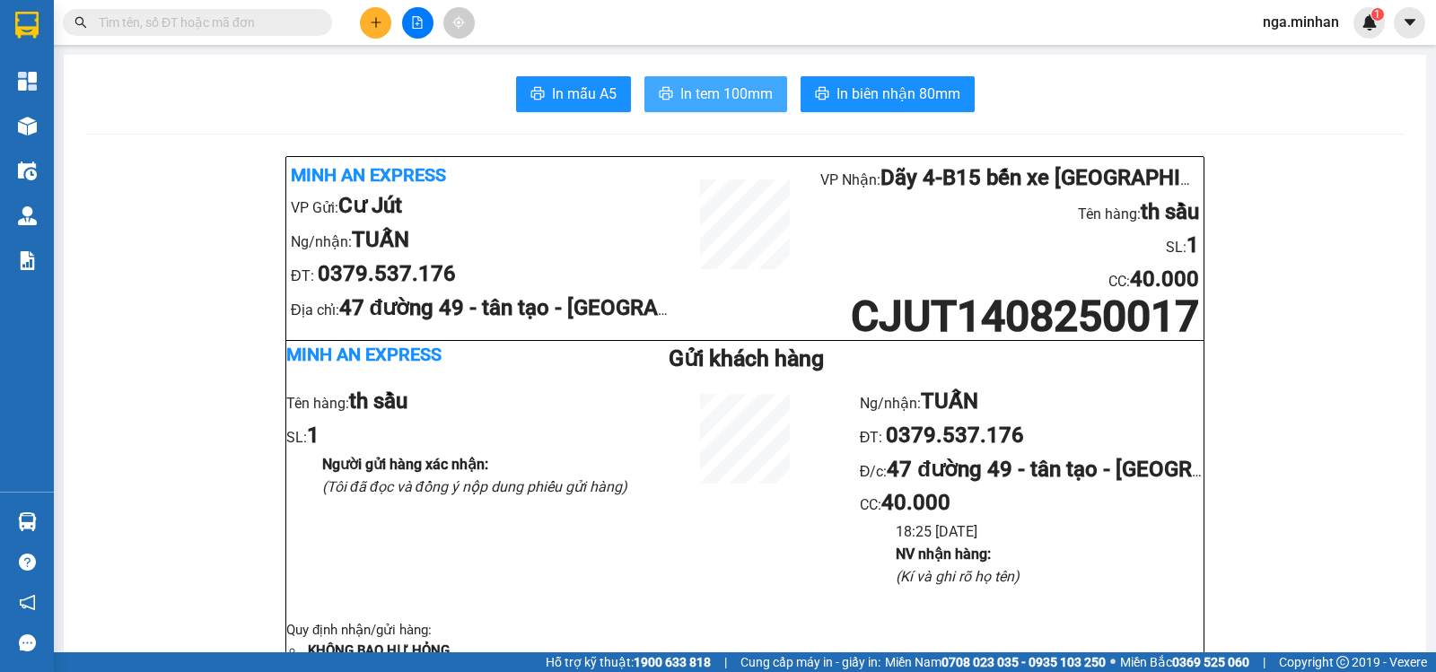
click at [741, 98] on span "In tem 100mm" at bounding box center [726, 94] width 92 height 22
click at [371, 19] on icon "plus" at bounding box center [376, 22] width 13 height 13
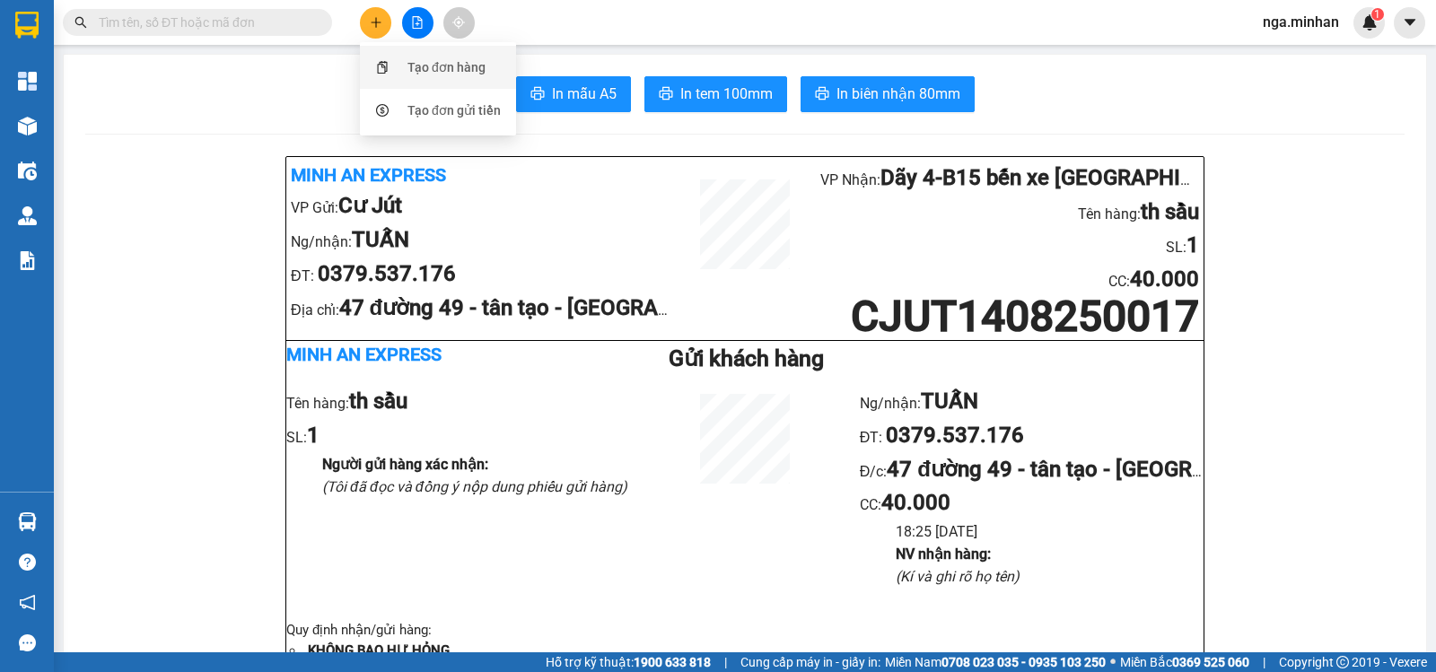
click at [441, 59] on div "Tạo đơn hàng" at bounding box center [446, 67] width 78 height 20
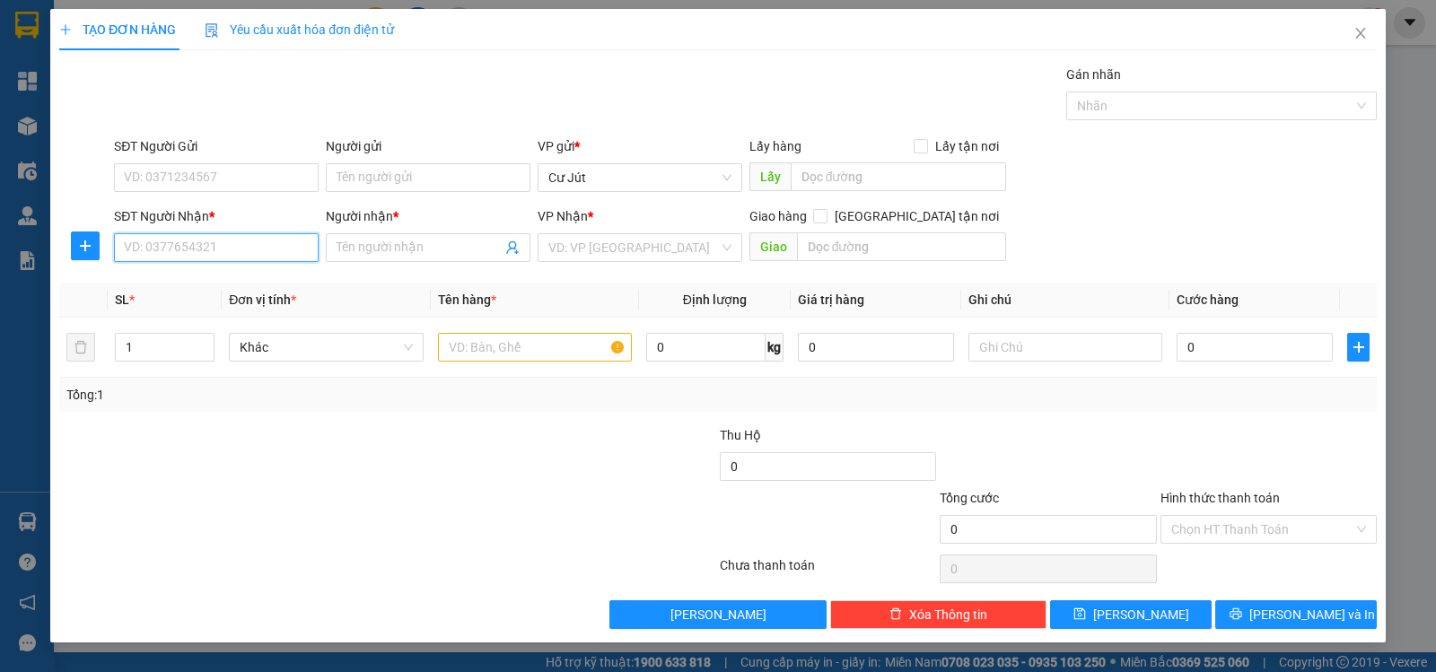
click at [295, 245] on input "SĐT Người Nhận *" at bounding box center [216, 247] width 205 height 29
drag, startPoint x: 238, startPoint y: 255, endPoint x: 22, endPoint y: 288, distance: 217.9
click at [23, 296] on div "TẠO ĐƠN HÀNG Yêu cầu xuất hóa đơn điện tử Transit Pickup Surcharge Ids Transit …" at bounding box center [718, 336] width 1436 height 672
type input "0356997798"
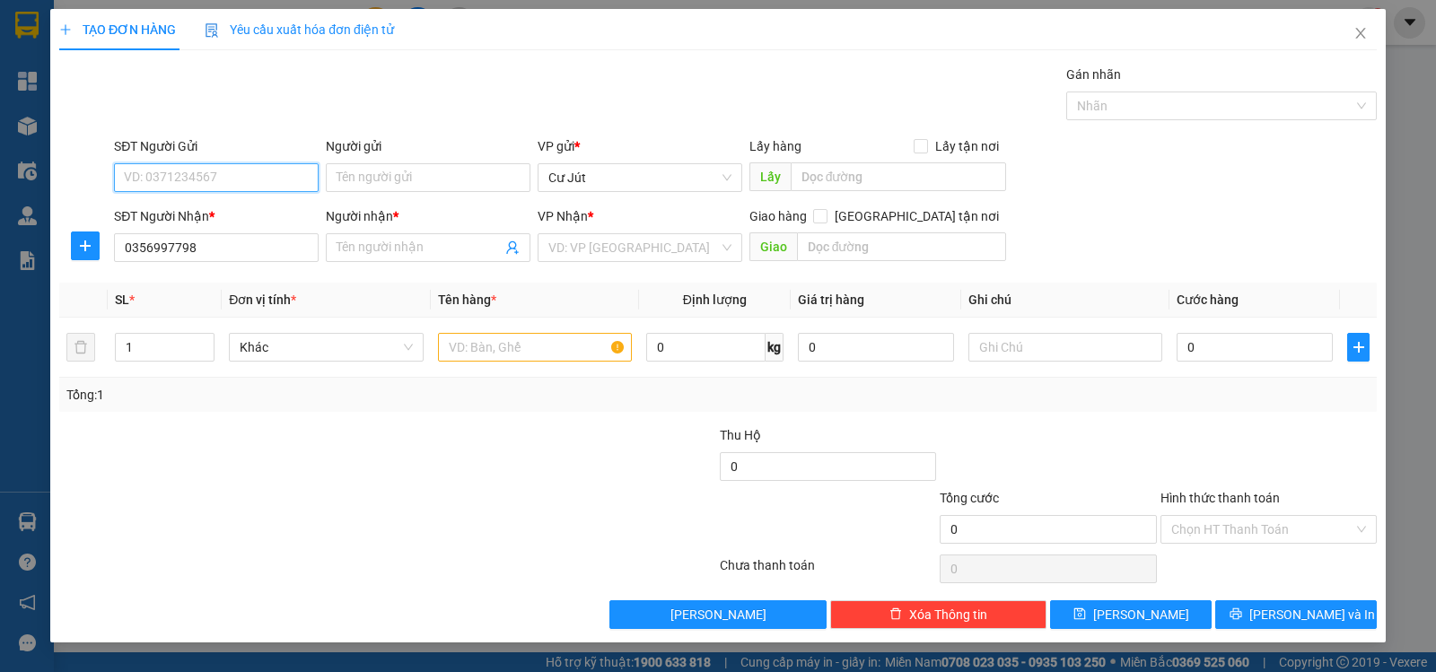
click at [175, 179] on input "SĐT Người Gửi" at bounding box center [216, 177] width 205 height 29
paste input "0356997798"
type input "0356997798"
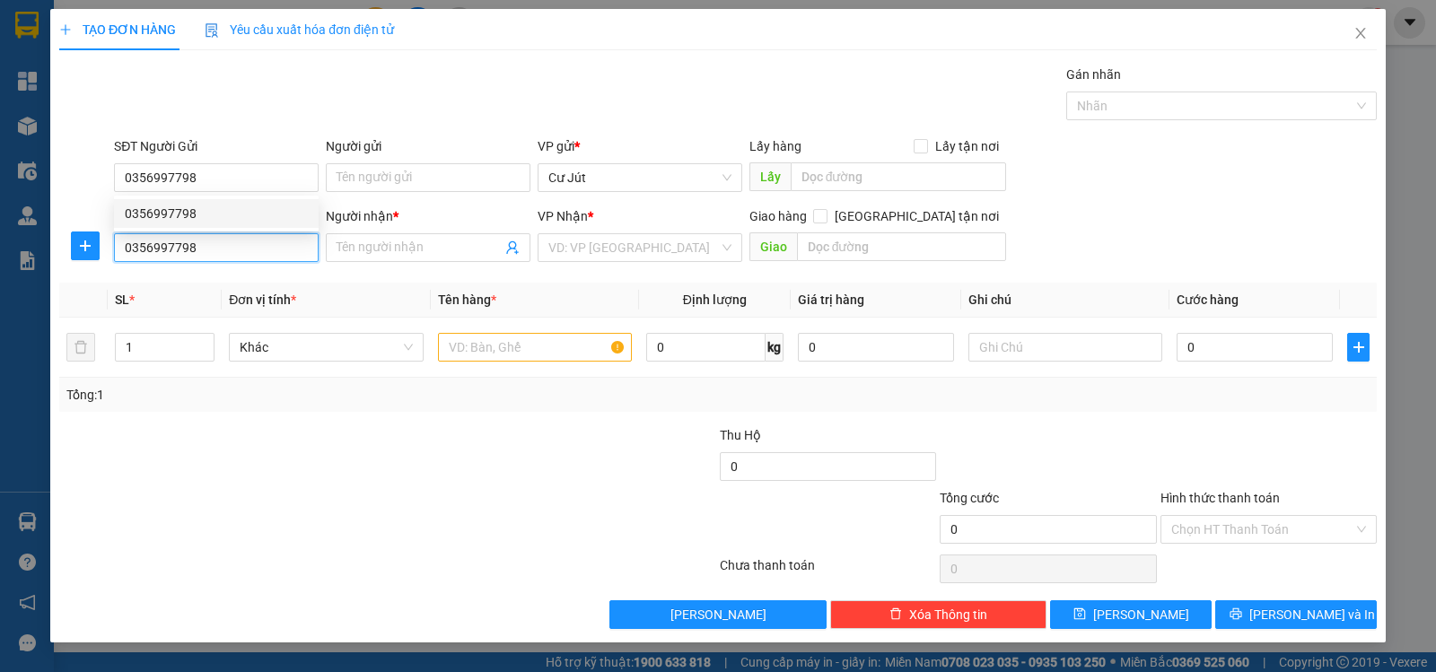
drag, startPoint x: 219, startPoint y: 255, endPoint x: 0, endPoint y: 328, distance: 230.7
click at [0, 328] on div "TẠO ĐƠN HÀNG Yêu cầu xuất hóa đơn điện tử Transit Pickup Surcharge Ids Transit …" at bounding box center [718, 336] width 1436 height 672
click at [210, 239] on input "SĐT Người Nhận *" at bounding box center [216, 247] width 205 height 29
type input "0354309899"
click at [230, 275] on div "0354309899 - TUẤN ANH" at bounding box center [216, 284] width 183 height 20
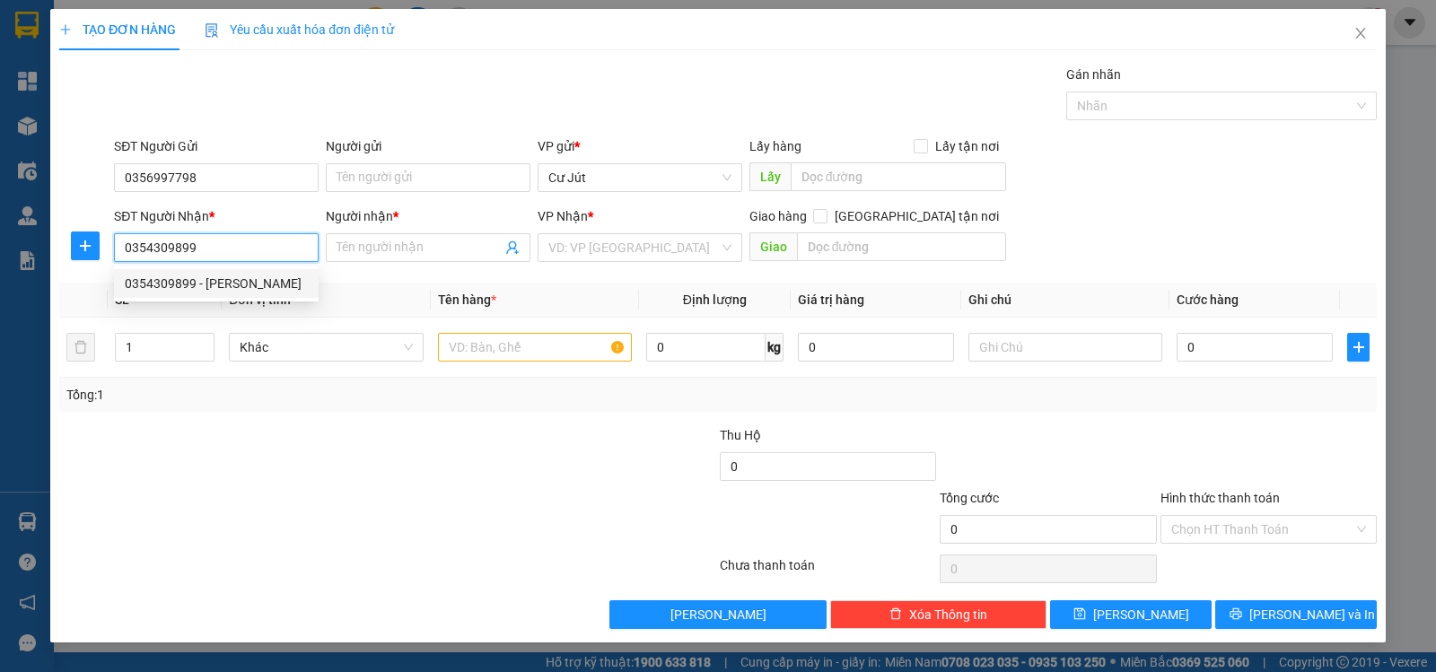
type input "TUẤN ANH"
checkbox input "true"
type input "378 xô viết nghệ tĩnh - bình thạnh"
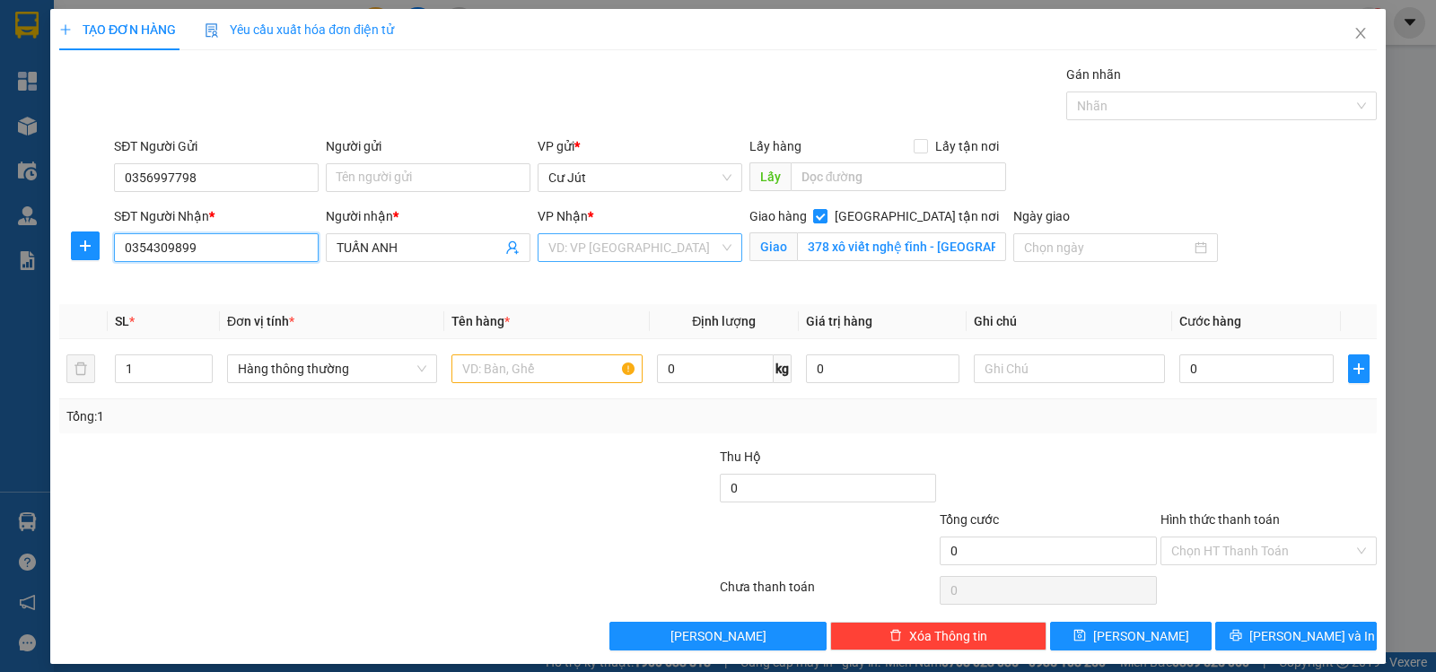
type input "0354309899"
click at [603, 251] on input "search" at bounding box center [633, 247] width 171 height 27
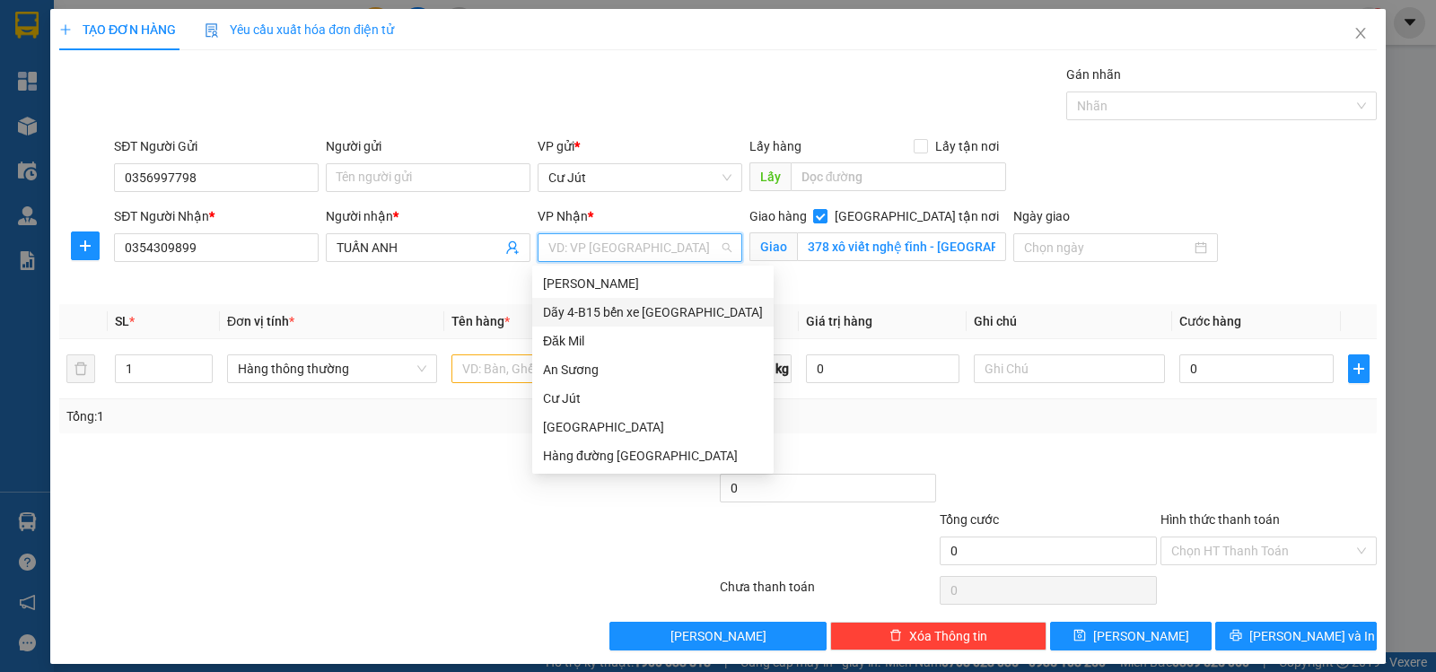
click at [643, 311] on div "Dãy 4-B15 bến xe [GEOGRAPHIC_DATA]" at bounding box center [653, 312] width 220 height 20
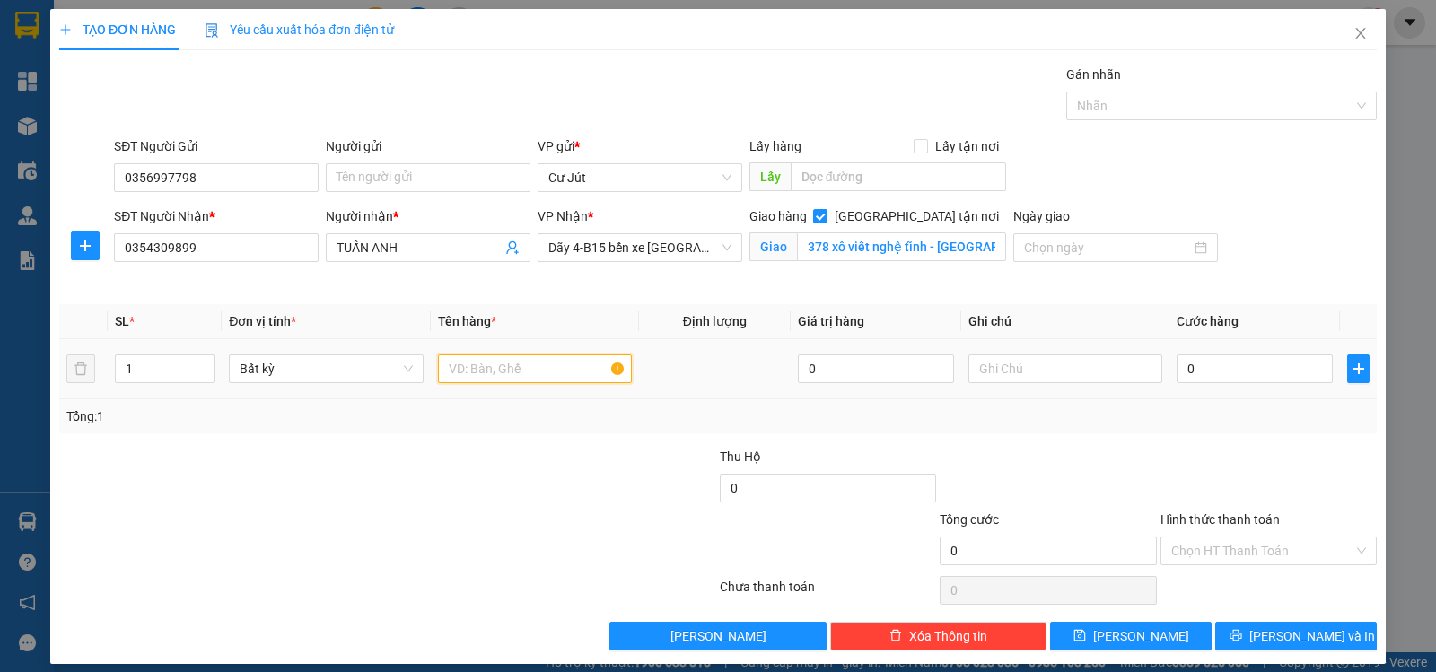
click at [516, 372] on input "text" at bounding box center [535, 369] width 194 height 29
click at [213, 364] on div "1" at bounding box center [165, 369] width 100 height 29
type input "2"
drag, startPoint x: 207, startPoint y: 360, endPoint x: 218, endPoint y: 360, distance: 10.8
click at [208, 360] on span "up" at bounding box center [204, 364] width 11 height 11
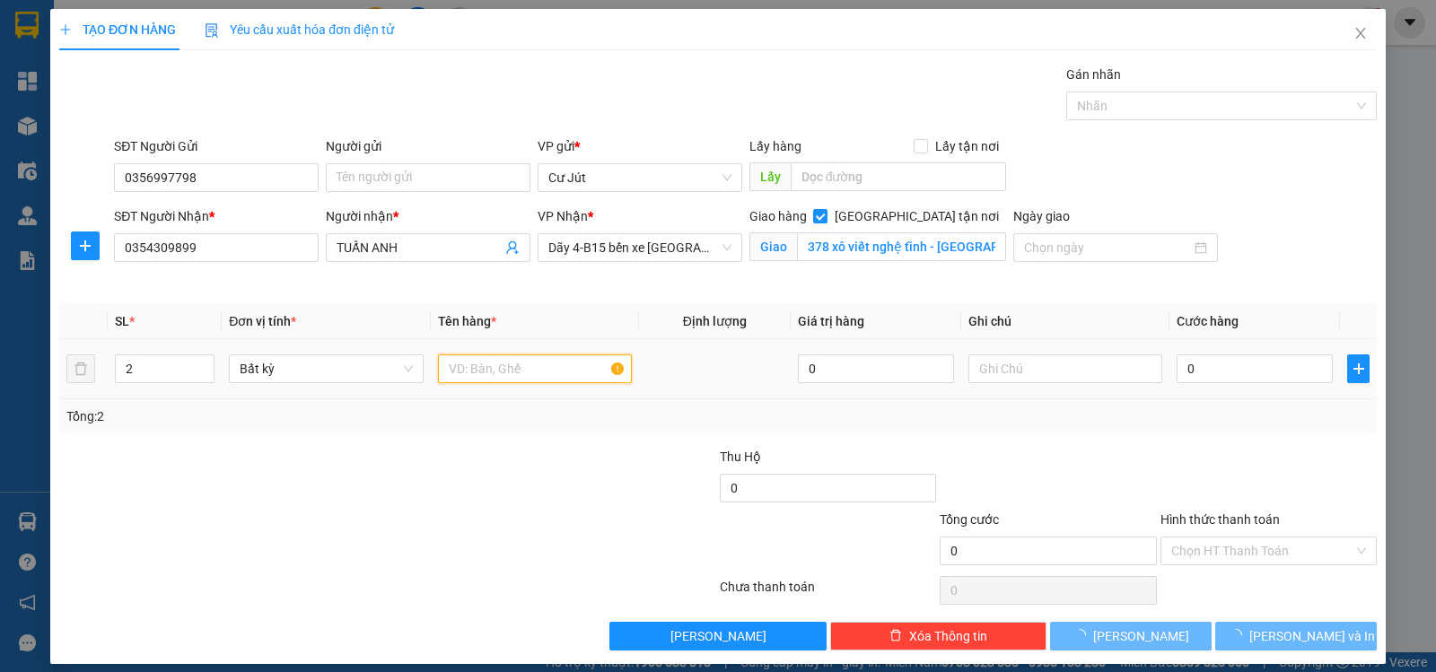
click at [477, 375] on input "text" at bounding box center [535, 369] width 194 height 29
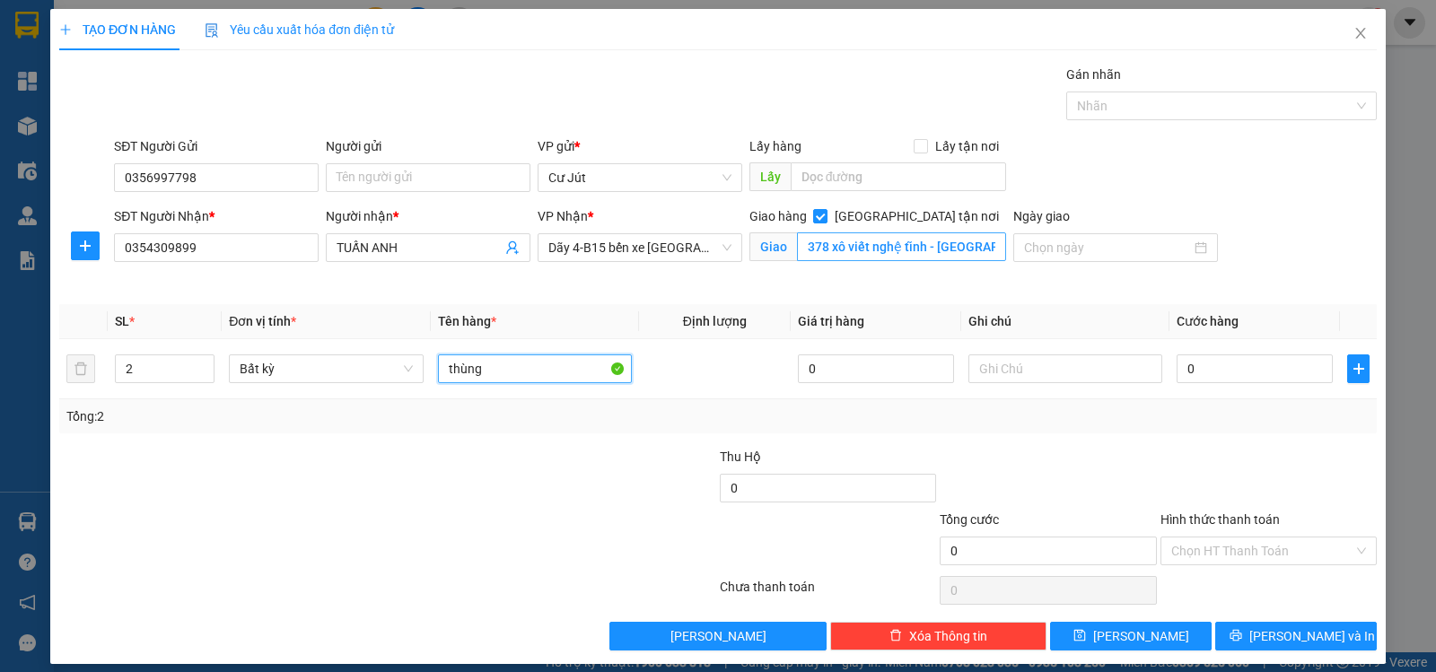
type input "thùng"
click at [933, 241] on input "378 xô viết nghệ tĩnh - bình thạnh" at bounding box center [902, 246] width 210 height 29
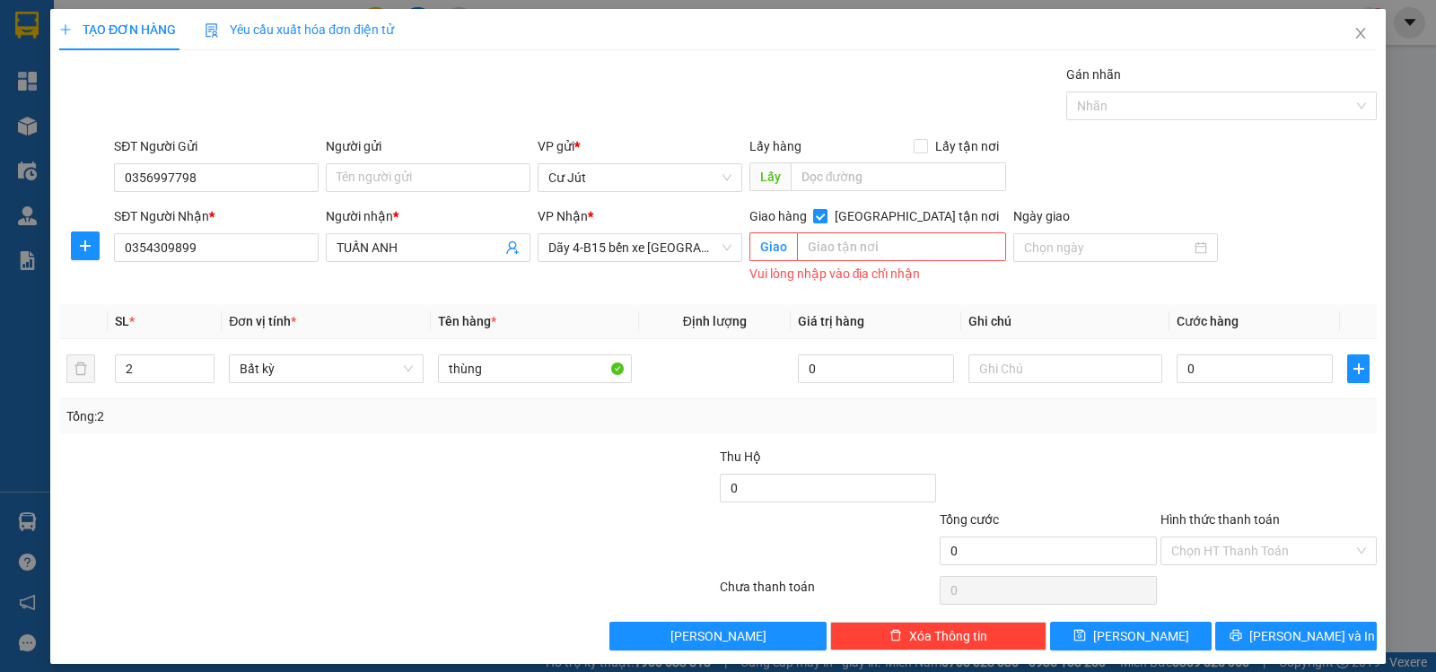
click at [826, 220] on input "[GEOGRAPHIC_DATA] tận nơi" at bounding box center [819, 215] width 13 height 13
checkbox input "false"
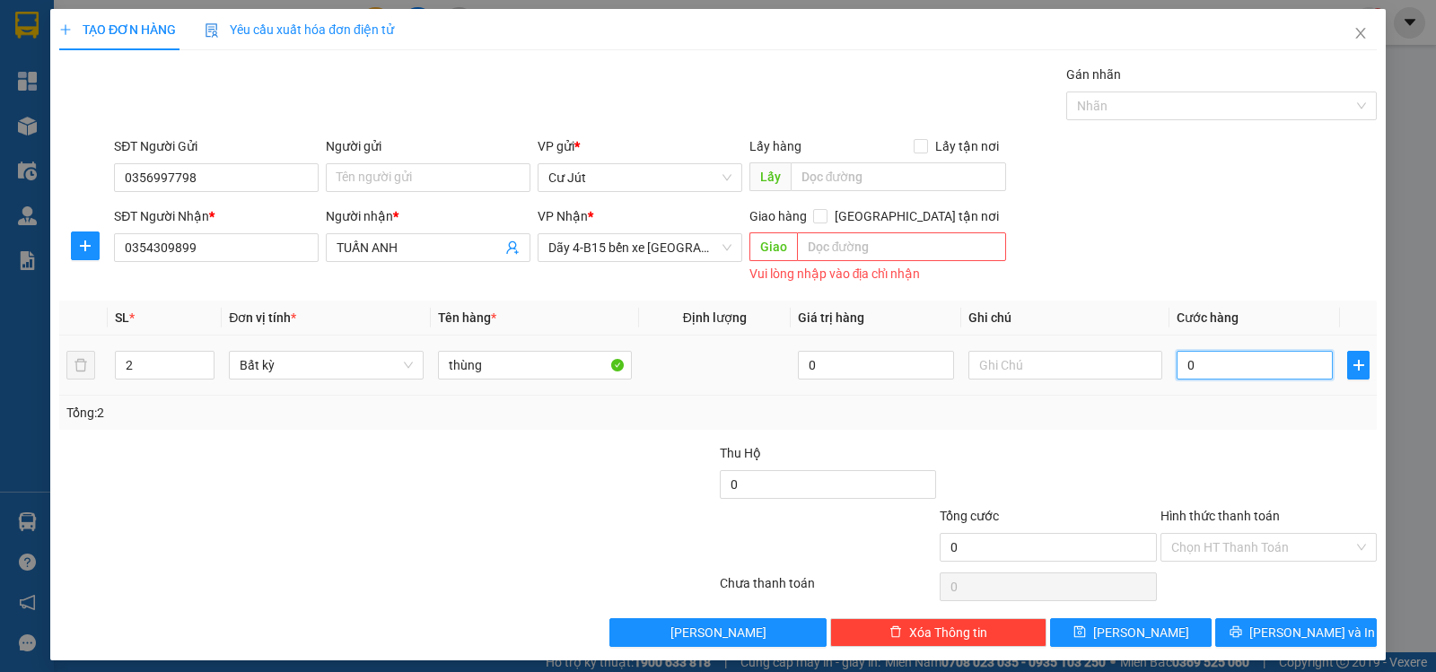
click at [1229, 366] on input "0" at bounding box center [1255, 365] width 156 height 29
type input "7"
type input "70"
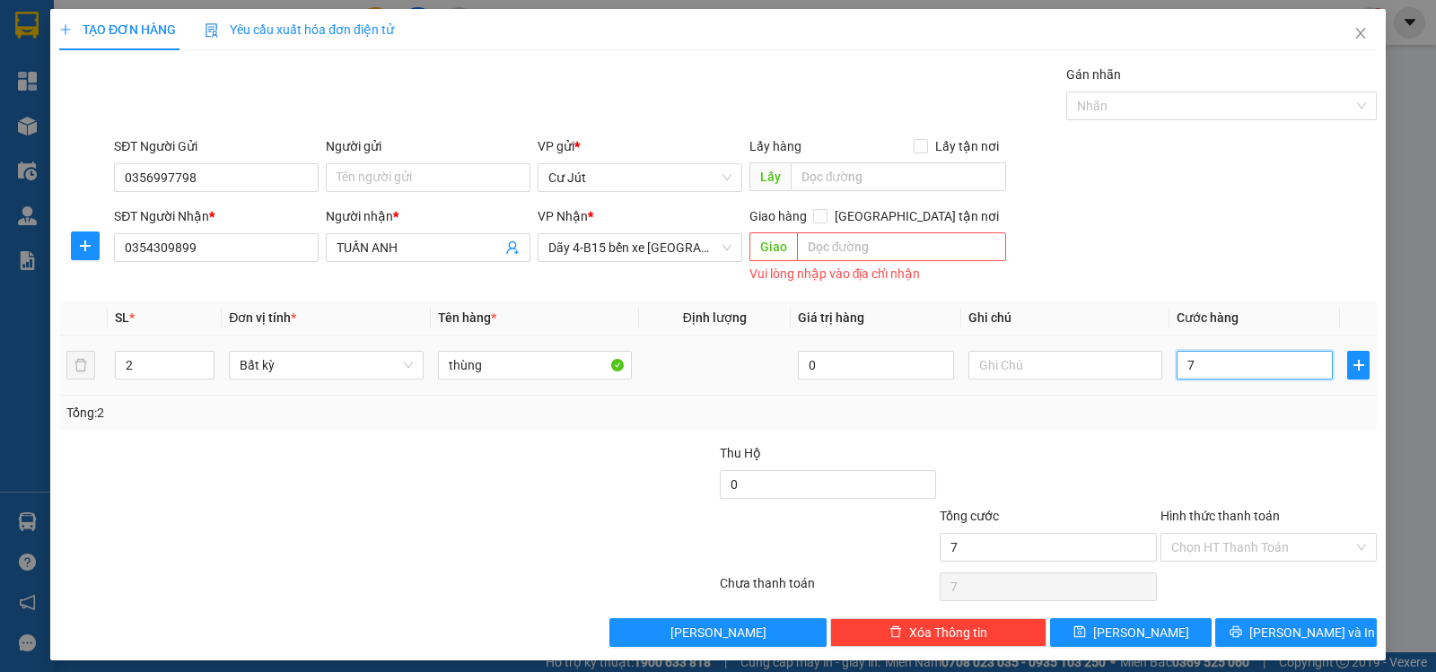
type input "70"
type input "70.000"
click at [1248, 542] on input "Hình thức thanh toán" at bounding box center [1262, 547] width 182 height 27
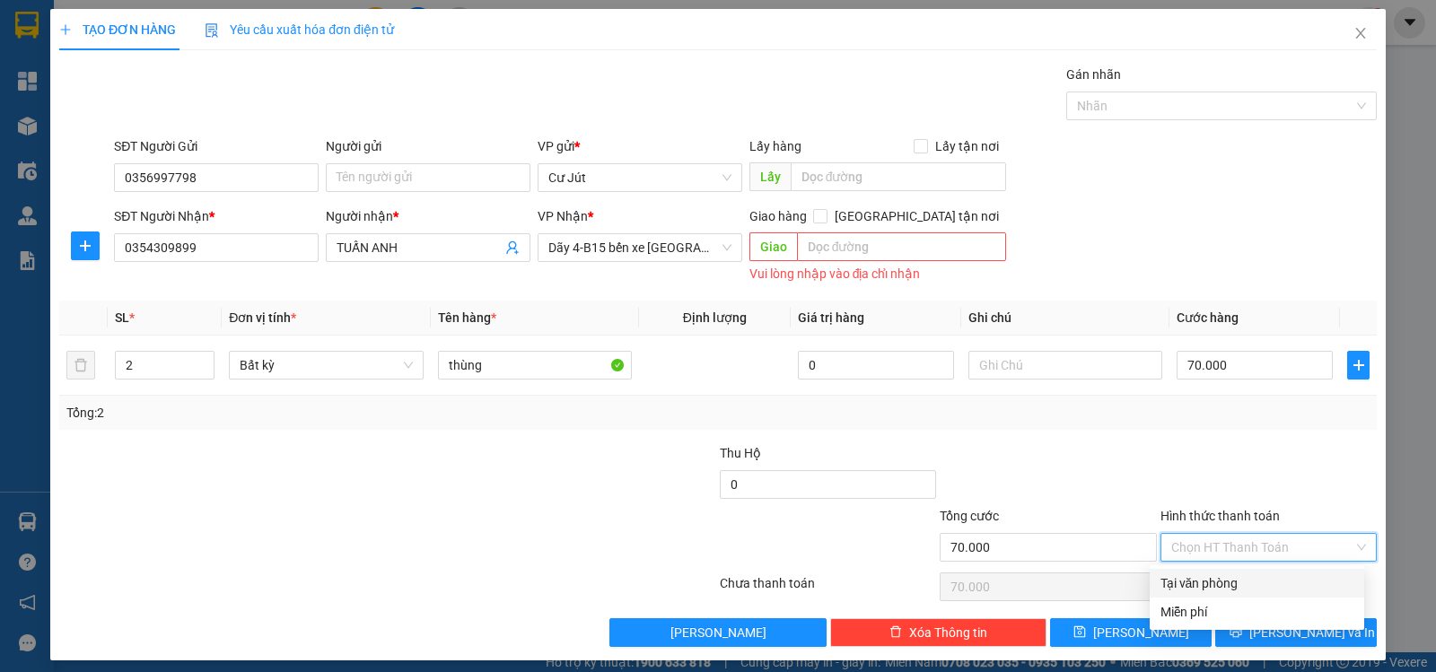
click at [1248, 583] on div "Tại văn phòng" at bounding box center [1256, 583] width 193 height 20
type input "0"
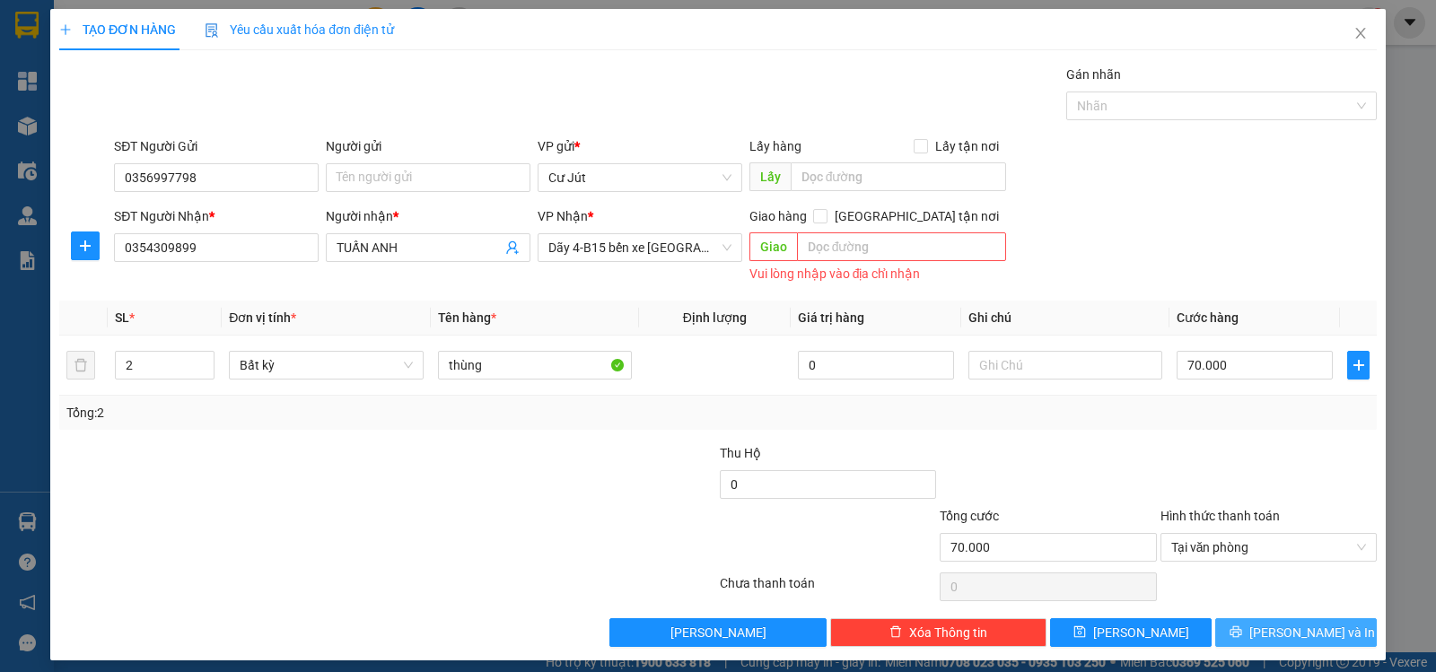
click at [1287, 633] on span "[PERSON_NAME] và In" at bounding box center [1312, 633] width 126 height 20
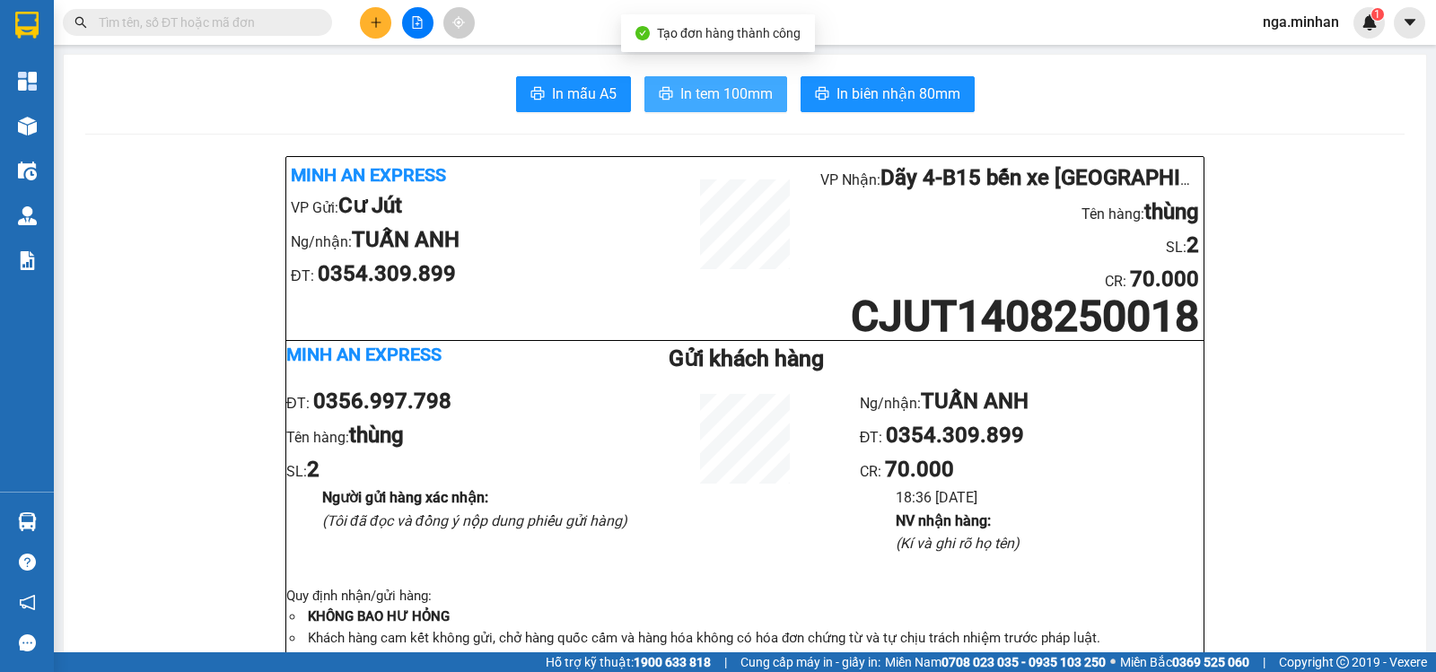
click at [753, 86] on span "In tem 100mm" at bounding box center [726, 94] width 92 height 22
